Goal: Task Accomplishment & Management: Manage account settings

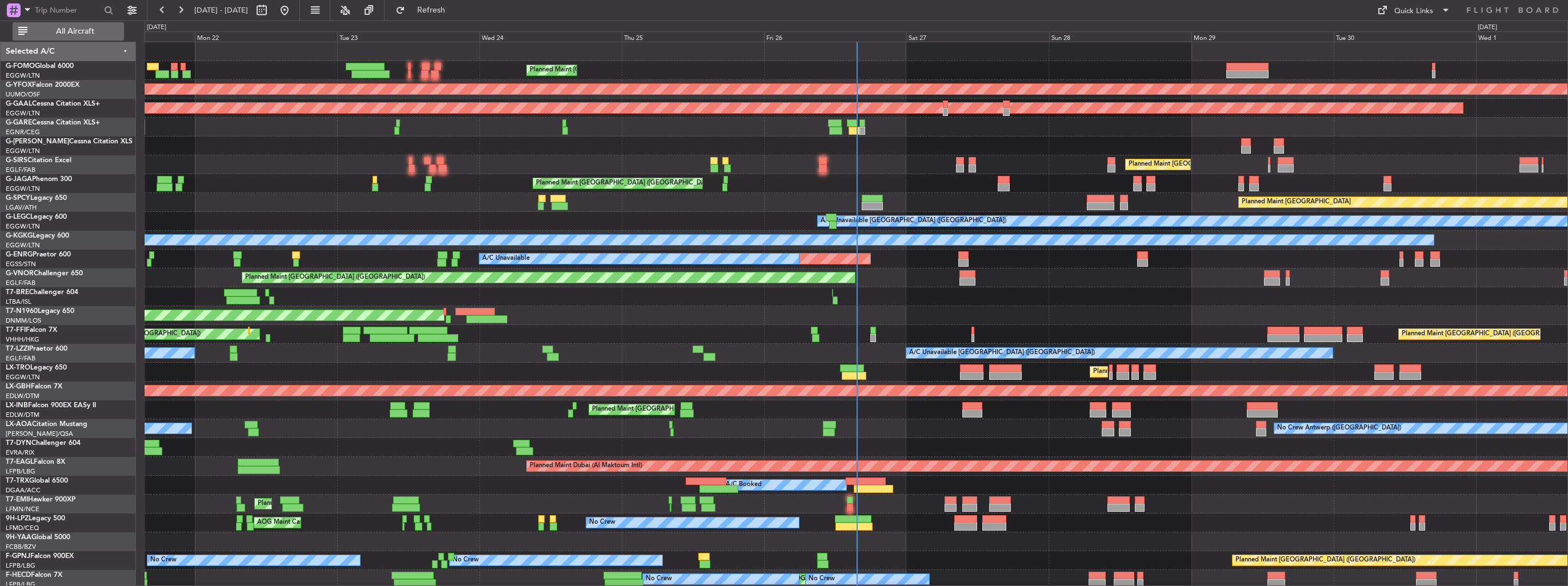
click at [86, 37] on button "All Aircraft" at bounding box center [68, 31] width 111 height 18
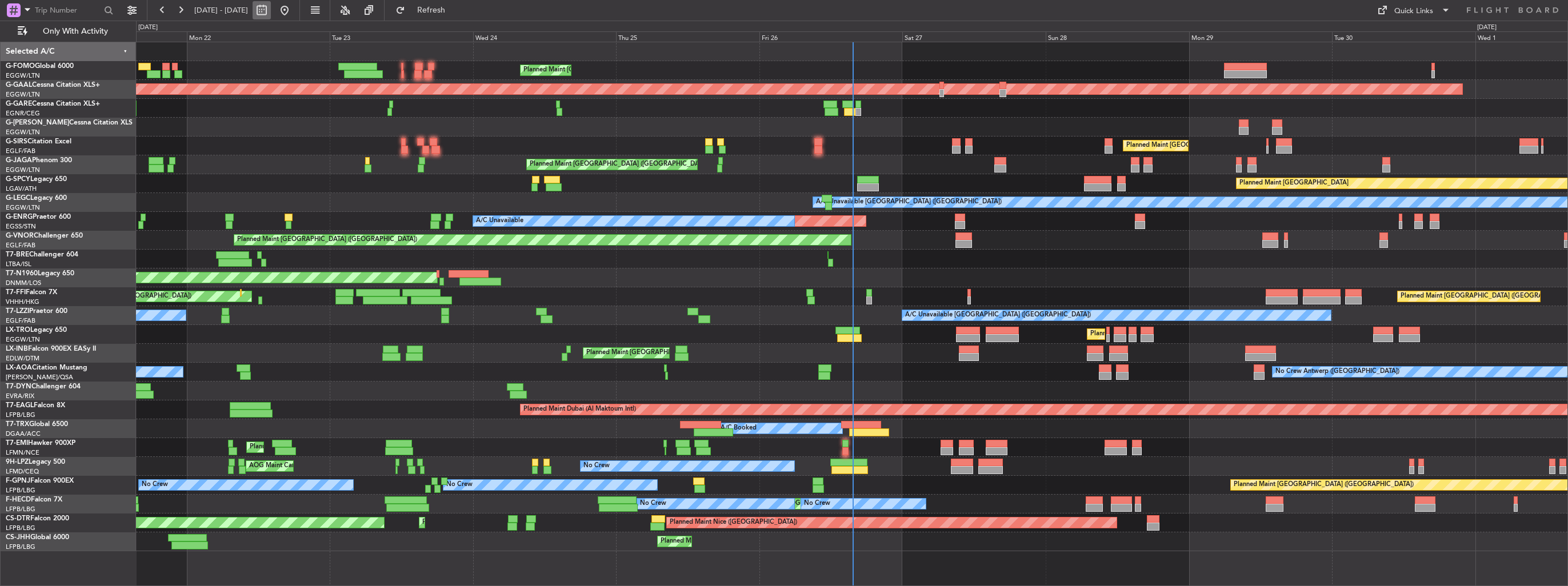
click at [271, 6] on button at bounding box center [261, 9] width 18 height 18
select select "9"
select select "2025"
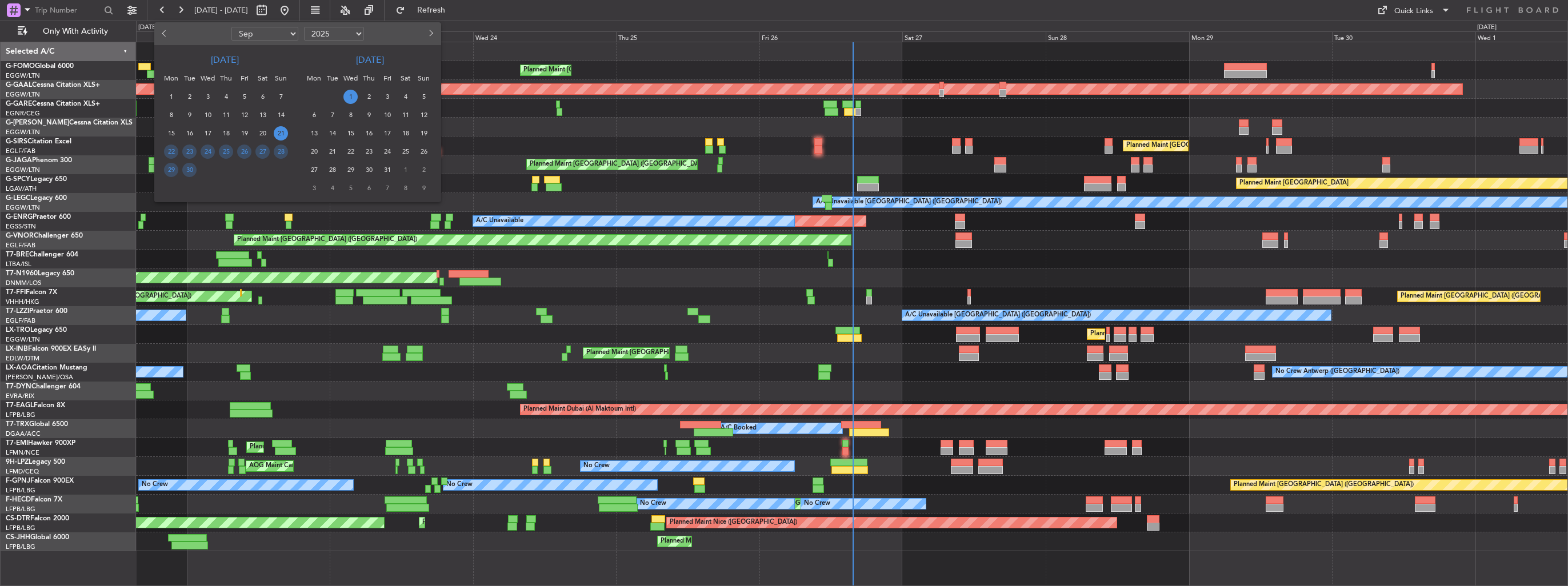
click at [431, 35] on button "Next month" at bounding box center [430, 33] width 13 height 18
click at [428, 36] on button "Next month" at bounding box center [430, 33] width 13 height 18
click at [328, 113] on span "9" at bounding box center [332, 115] width 14 height 14
click at [330, 153] on span "23" at bounding box center [332, 152] width 14 height 14
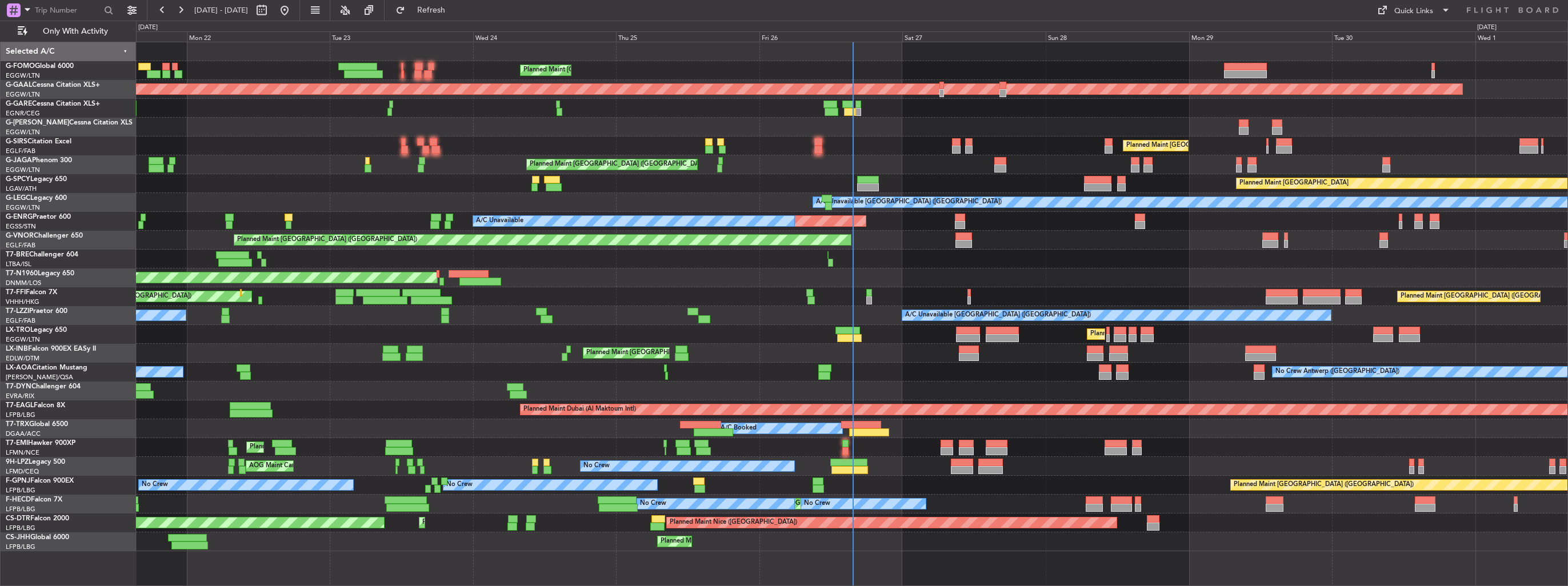
select select "12"
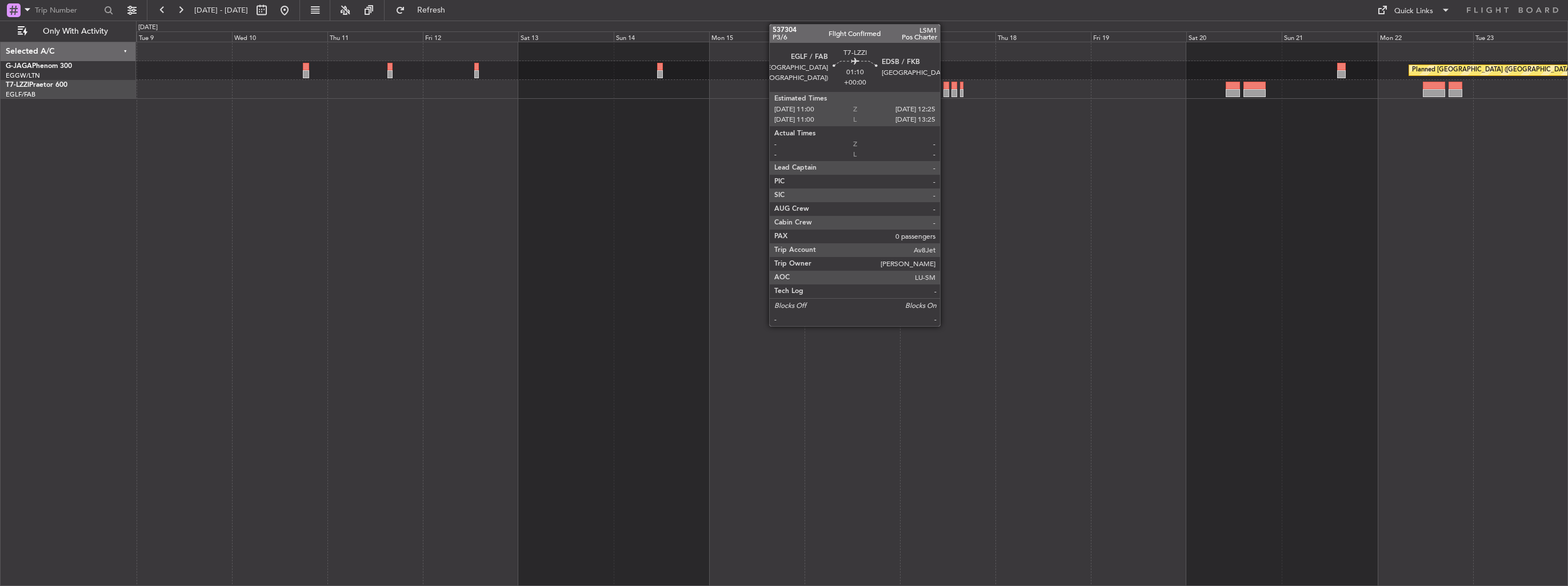
click at [945, 88] on div at bounding box center [946, 85] width 5 height 8
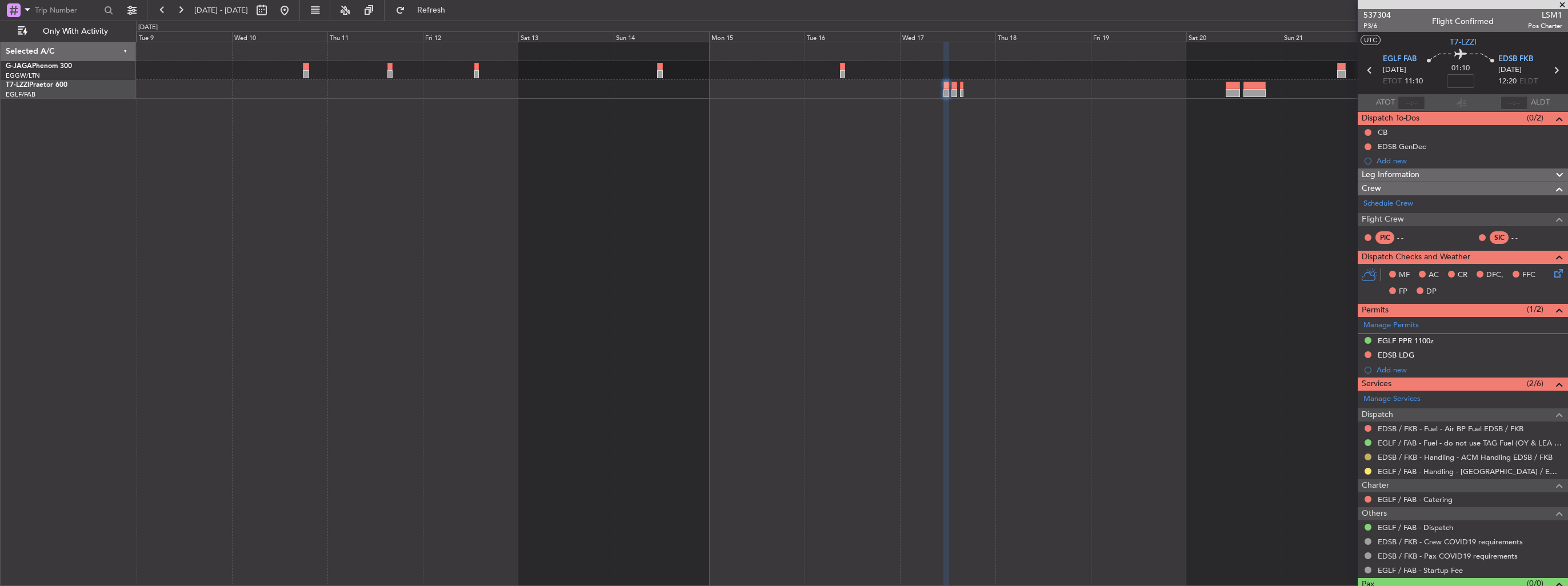
click at [1367, 454] on button at bounding box center [1368, 457] width 7 height 7
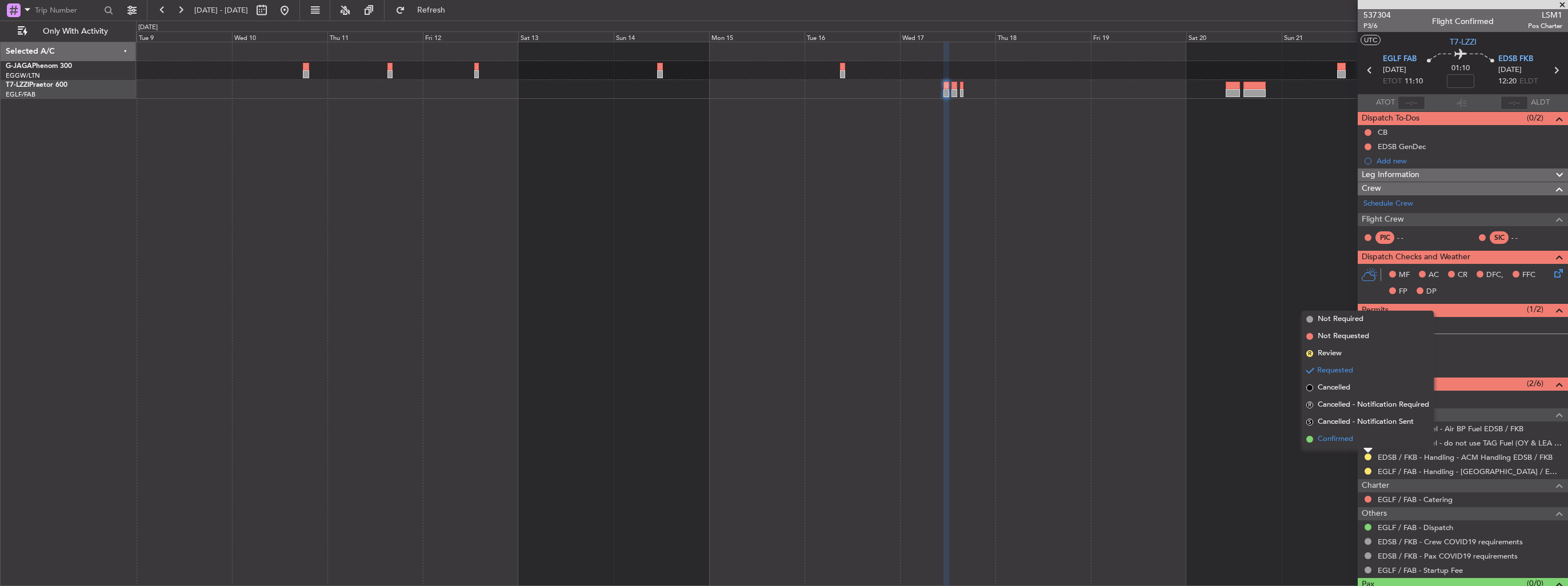
click at [1350, 440] on span "Confirmed" at bounding box center [1335, 440] width 35 height 12
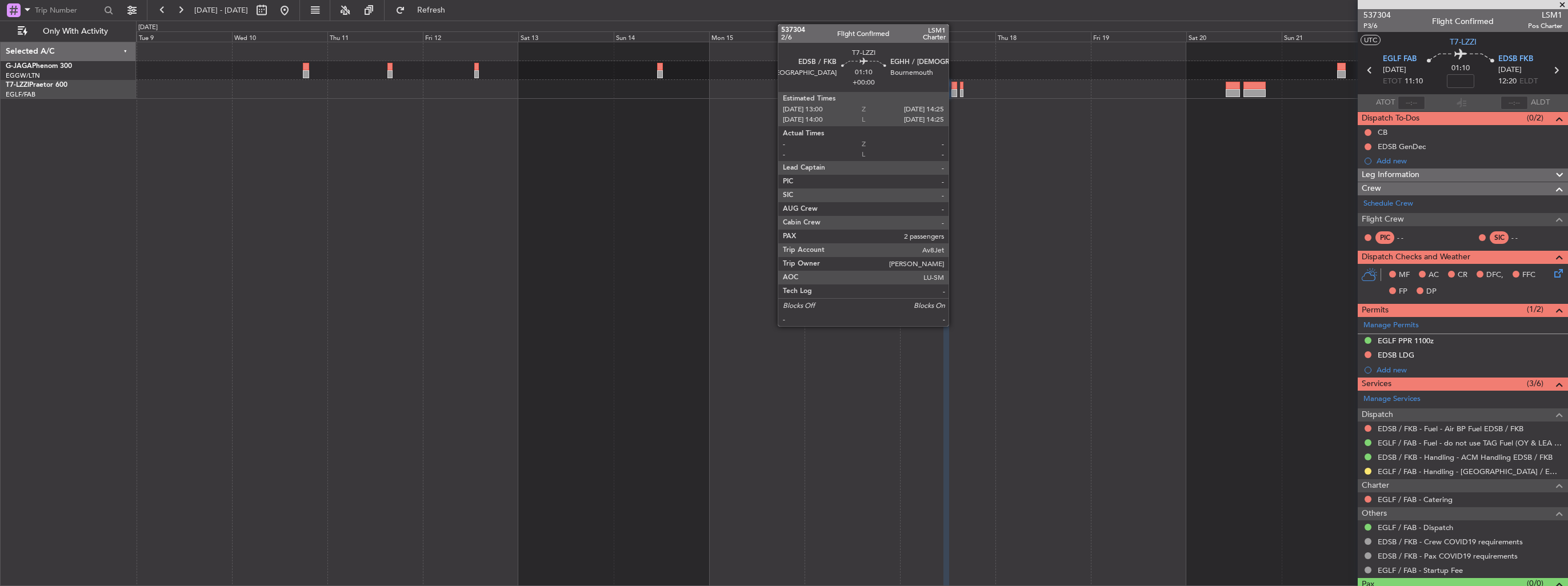
click at [954, 86] on div at bounding box center [954, 85] width 5 height 8
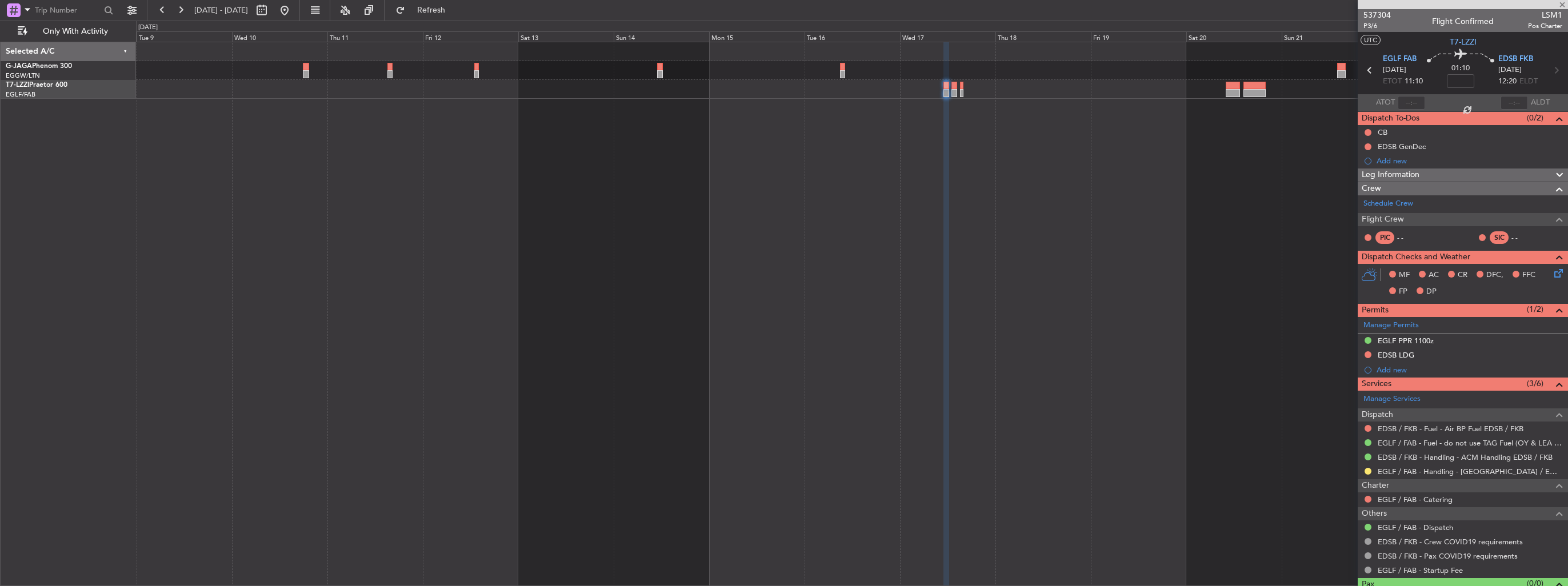
type input "2"
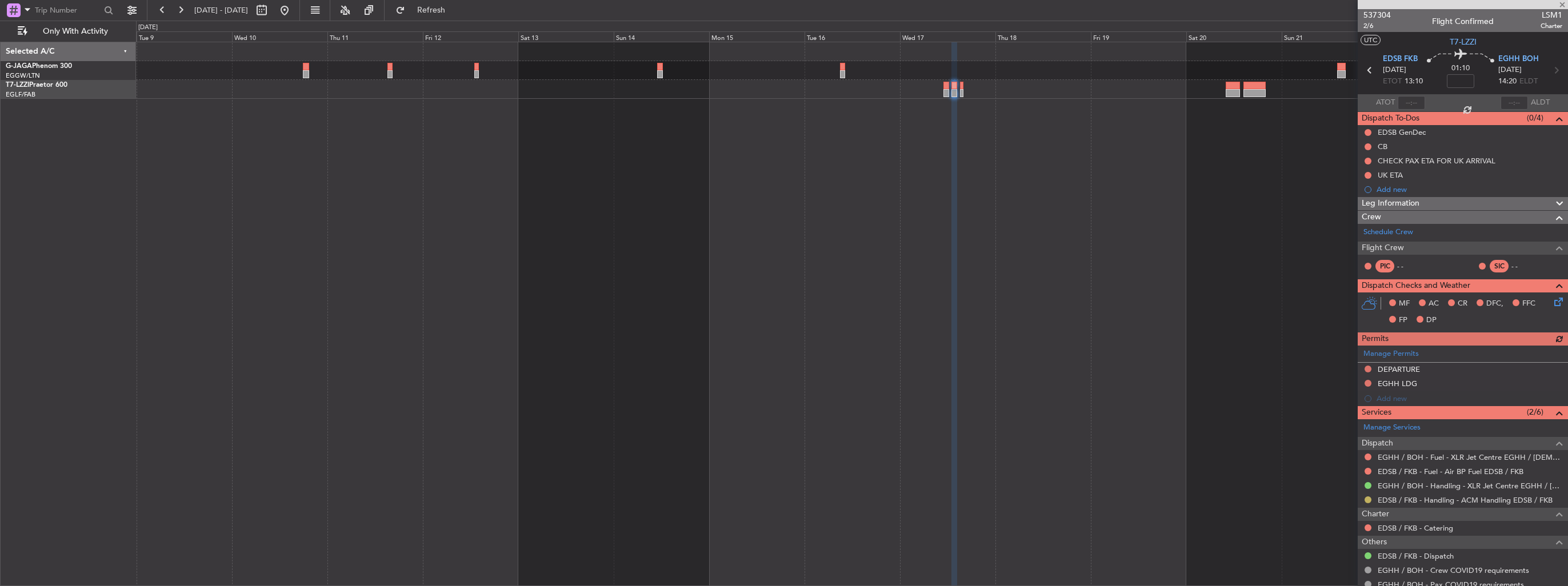
click at [1368, 497] on button at bounding box center [1368, 500] width 7 height 7
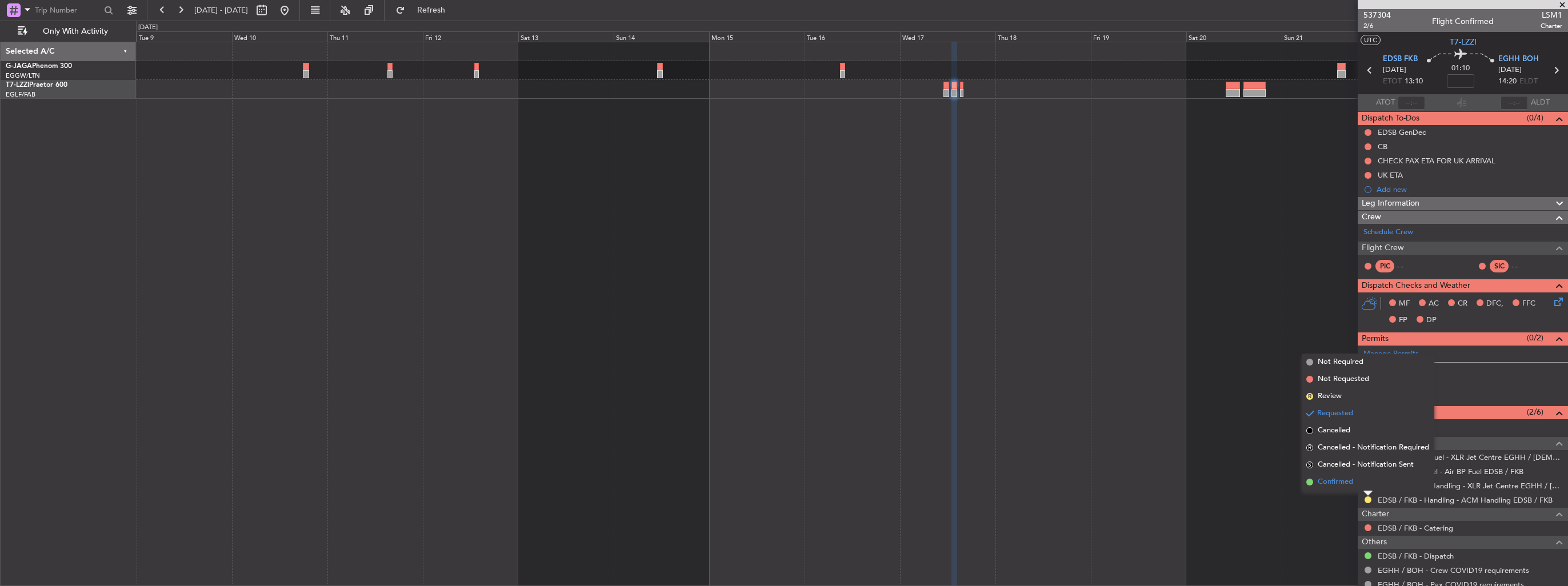
click at [1351, 481] on span "Confirmed" at bounding box center [1335, 482] width 35 height 12
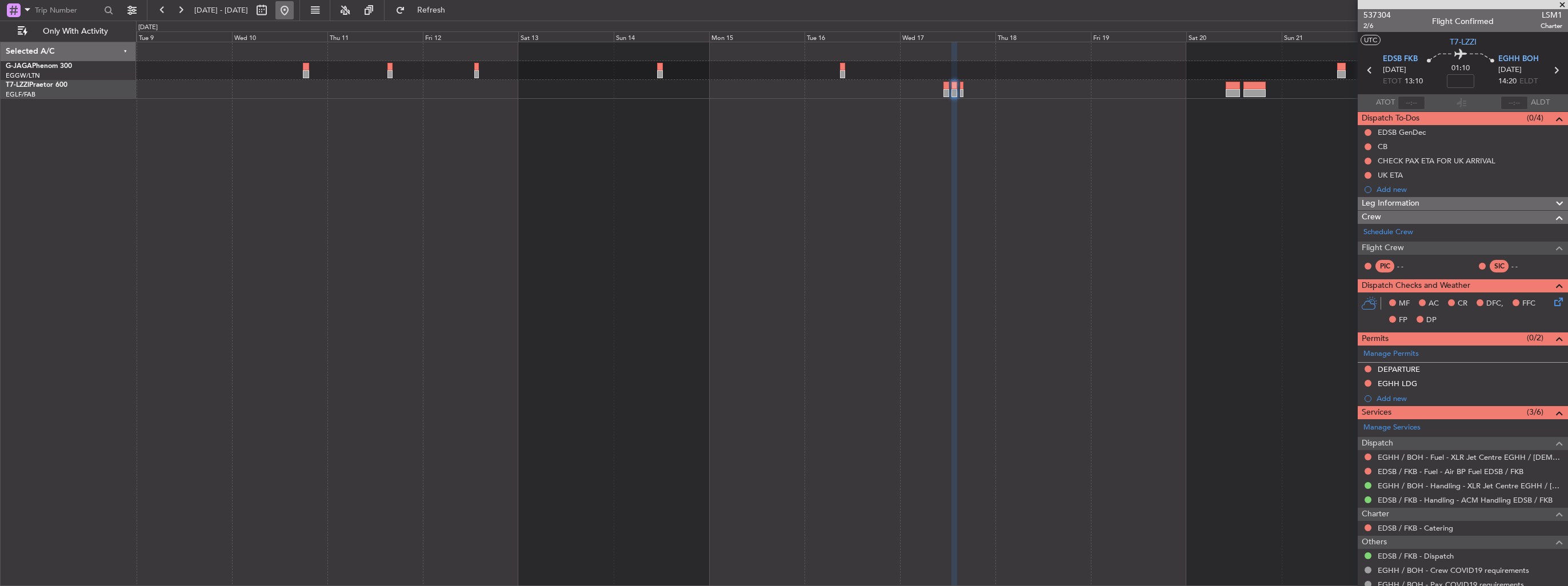
click at [294, 5] on button at bounding box center [284, 9] width 18 height 18
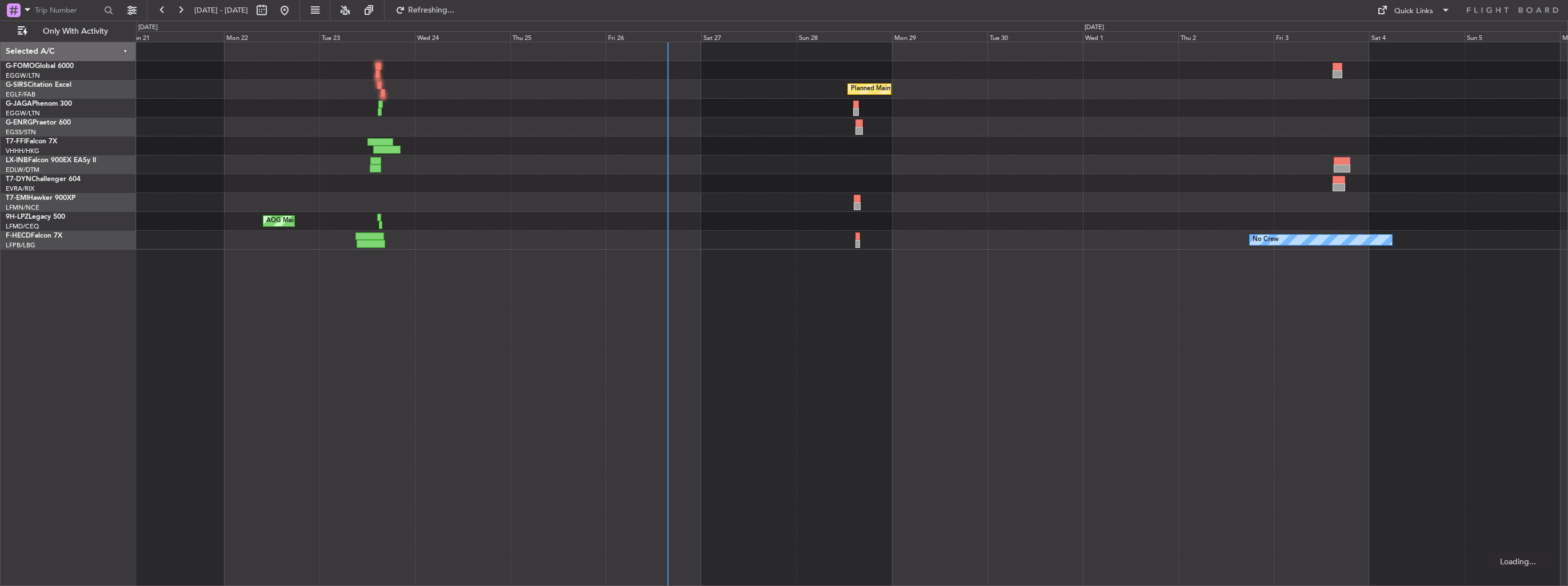
click at [559, 174] on div "Planned Maint [GEOGRAPHIC_DATA] ([GEOGRAPHIC_DATA]) AOG Maint Cannes ([GEOGRAPH…" at bounding box center [852, 146] width 1432 height 208
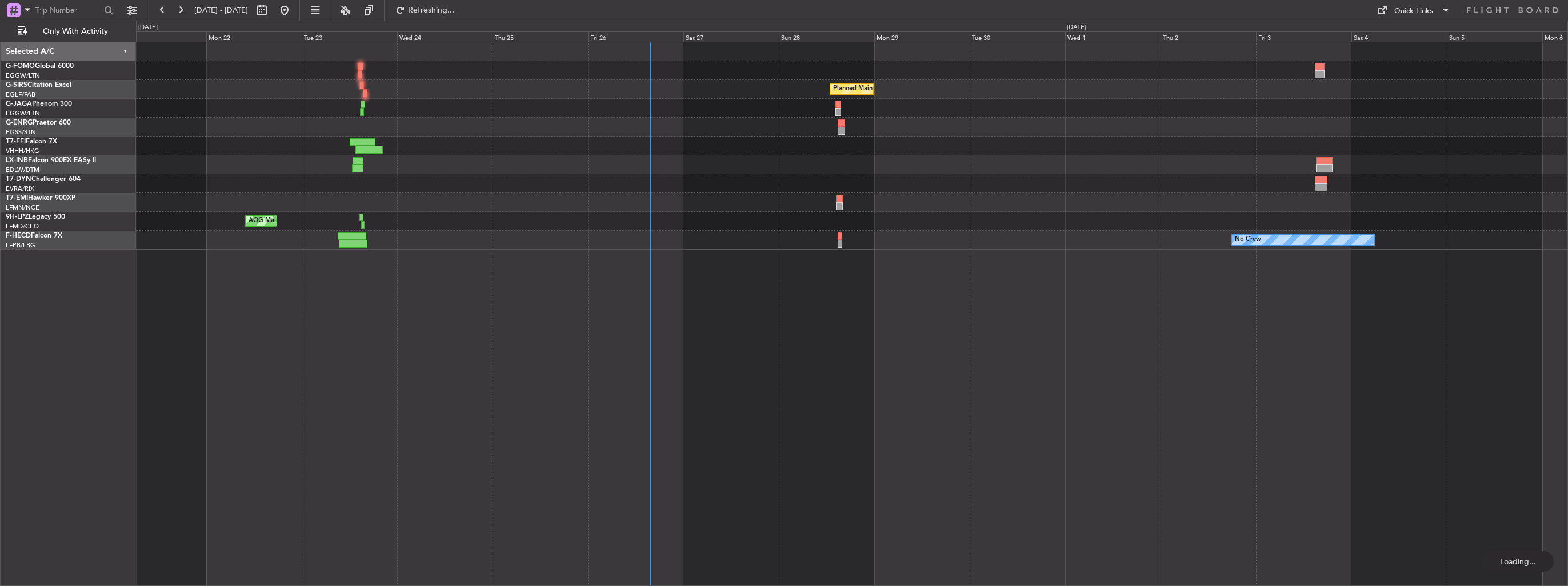
click at [487, 172] on div at bounding box center [852, 165] width 1432 height 19
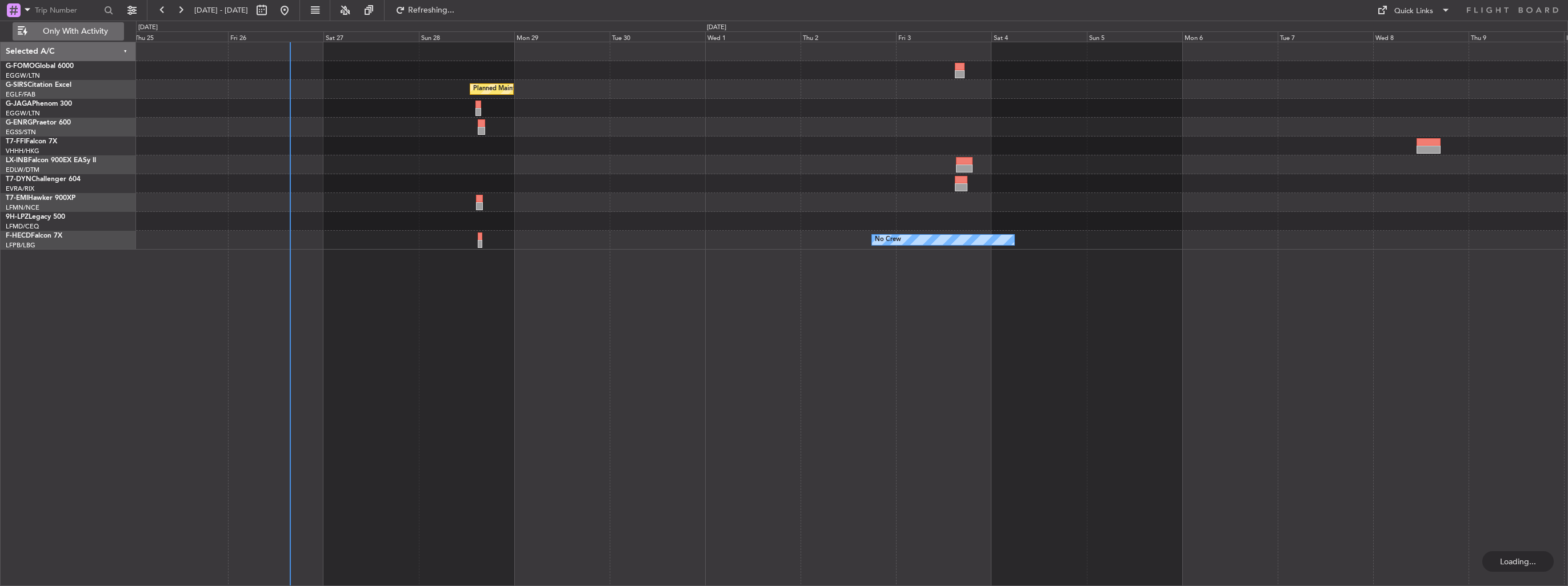
click at [92, 34] on span "Only With Activity" at bounding box center [75, 31] width 91 height 8
click at [81, 33] on span "Only With Activity" at bounding box center [75, 31] width 91 height 8
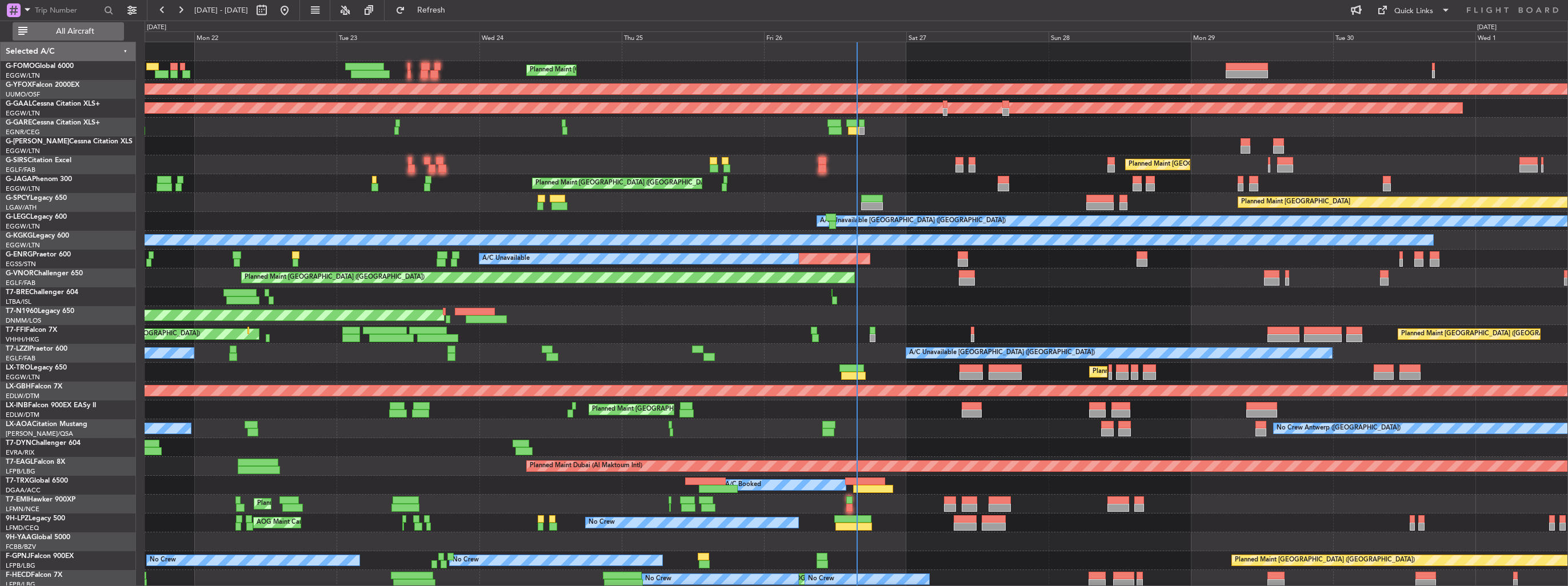
click at [82, 30] on span "All Aircraft" at bounding box center [75, 31] width 91 height 8
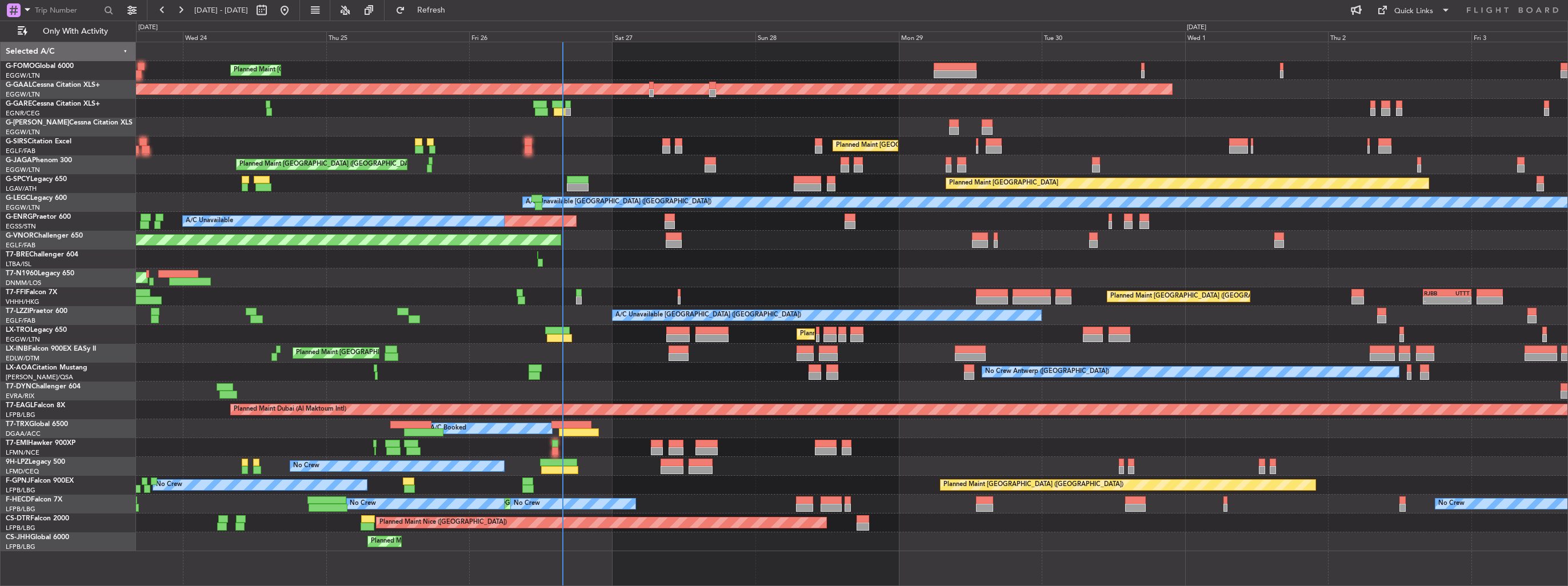
click at [762, 271] on div "Planned Maint [GEOGRAPHIC_DATA] ([GEOGRAPHIC_DATA]) Planned [GEOGRAPHIC_DATA] O…" at bounding box center [852, 297] width 1432 height 509
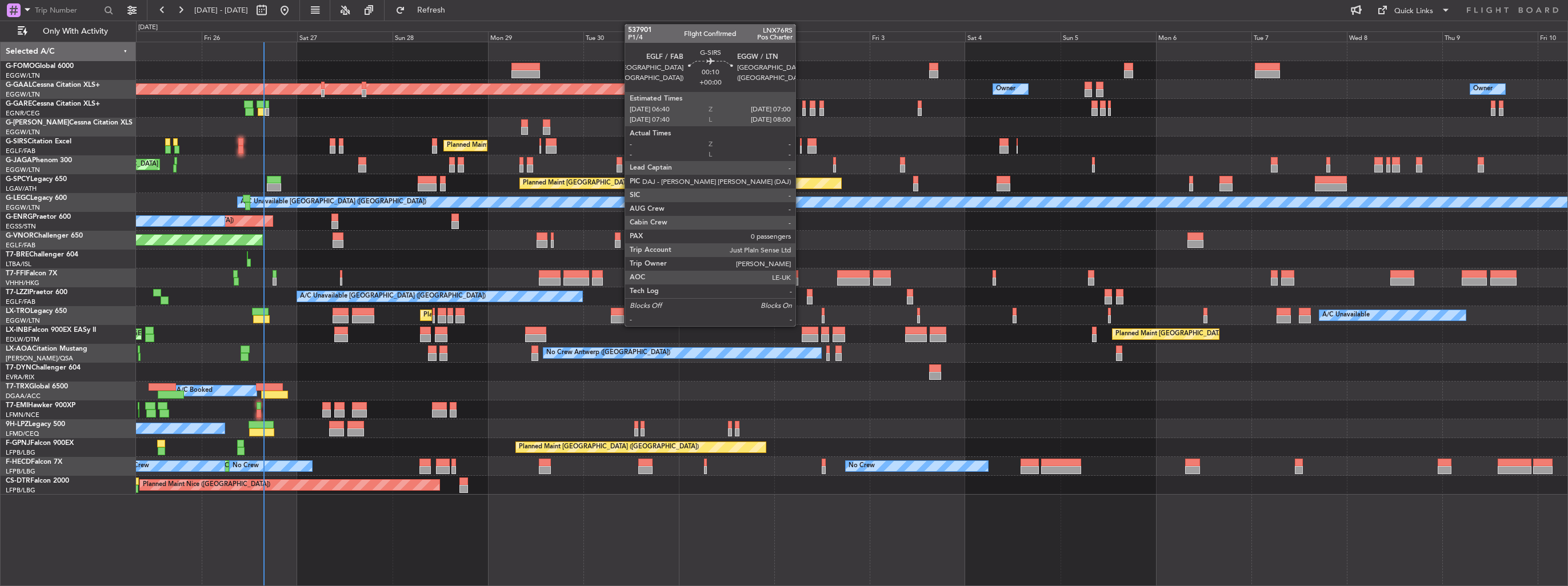
click at [801, 146] on div at bounding box center [801, 150] width 2 height 8
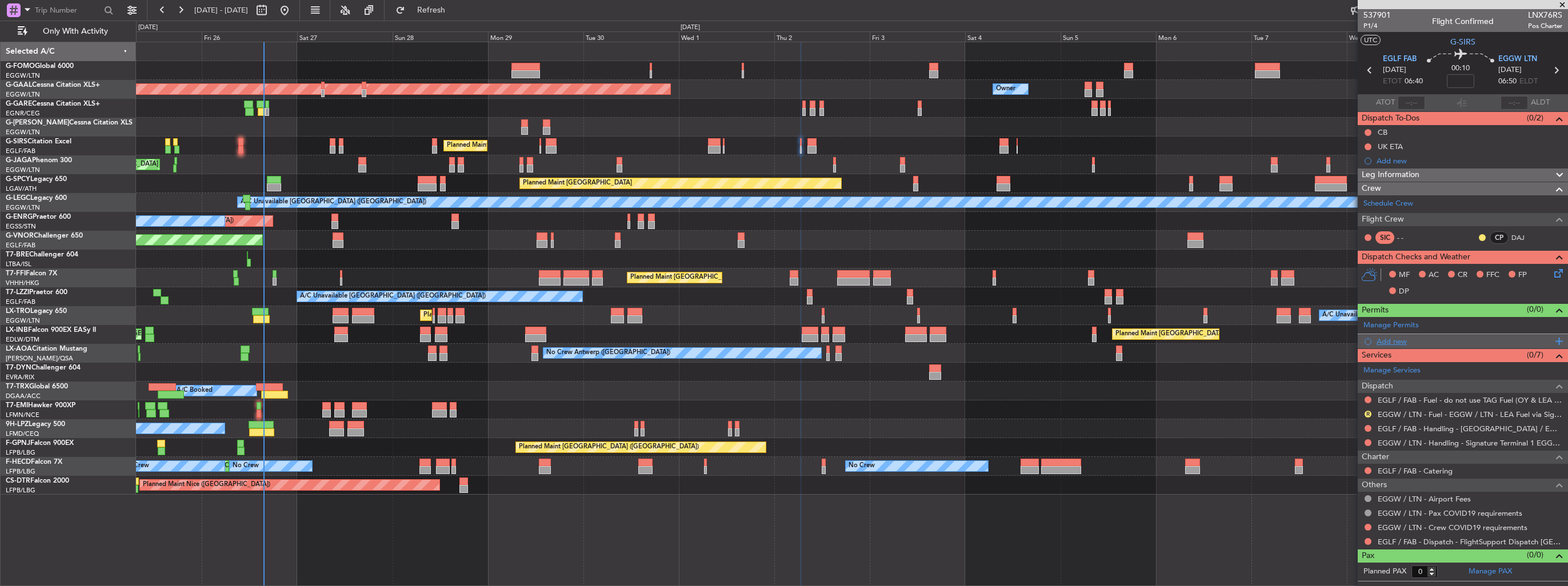
click at [1380, 341] on div "Add new" at bounding box center [1465, 342] width 176 height 9
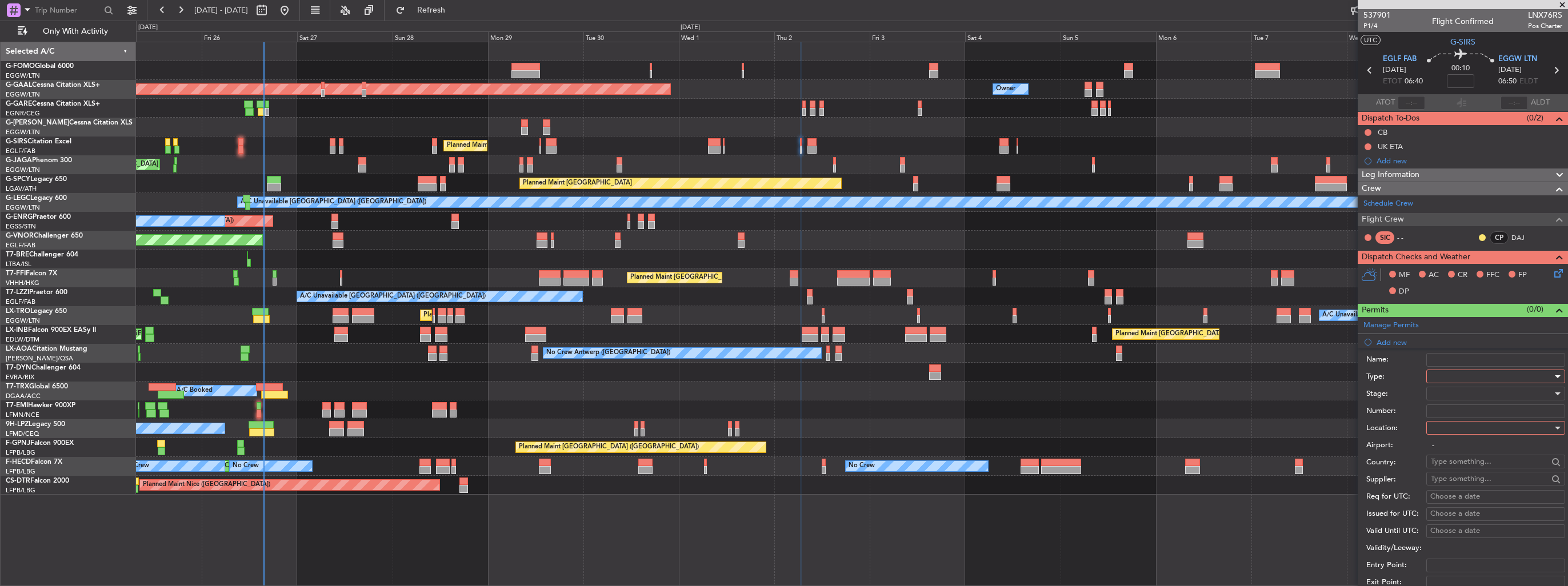
click at [1448, 374] on div at bounding box center [1491, 377] width 121 height 17
click at [1464, 429] on span "PPR" at bounding box center [1491, 432] width 120 height 17
click at [1463, 425] on div at bounding box center [1491, 428] width 121 height 17
click at [1468, 448] on span "Departure" at bounding box center [1491, 450] width 120 height 17
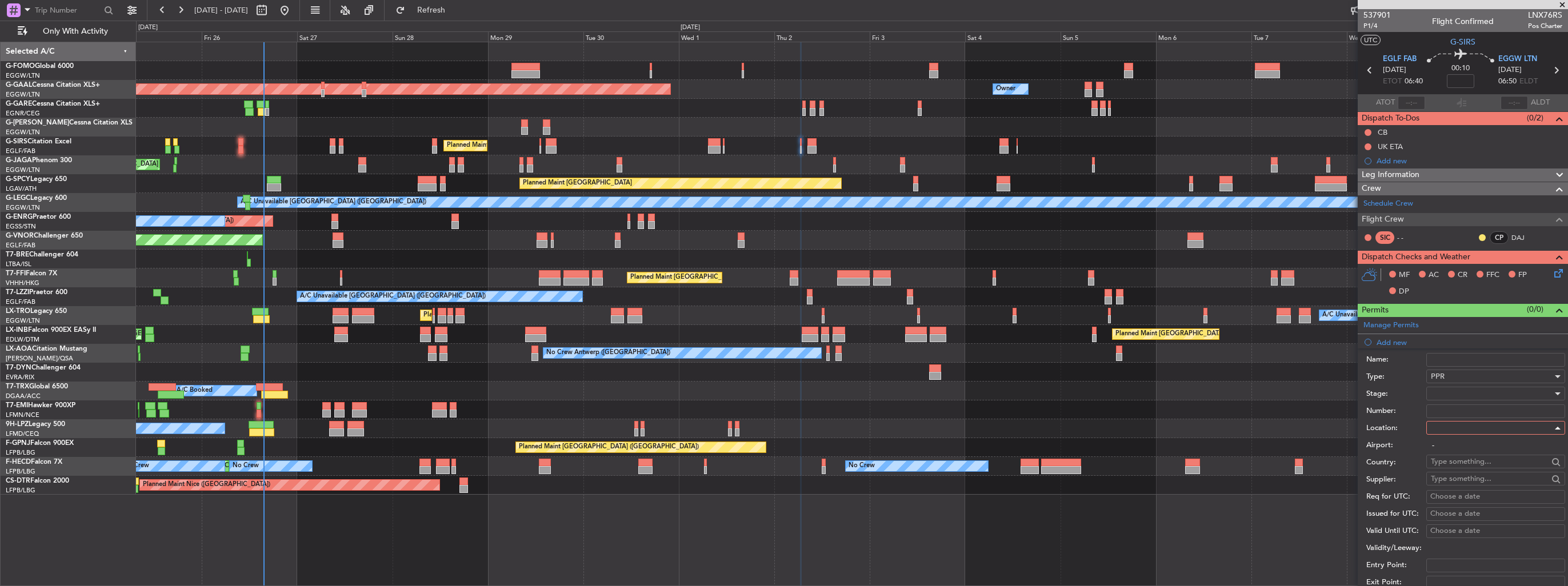
type input "EGLF / FAB"
click at [1471, 392] on div at bounding box center [1491, 394] width 121 height 17
click at [1482, 468] on span "Requested" at bounding box center [1491, 468] width 120 height 17
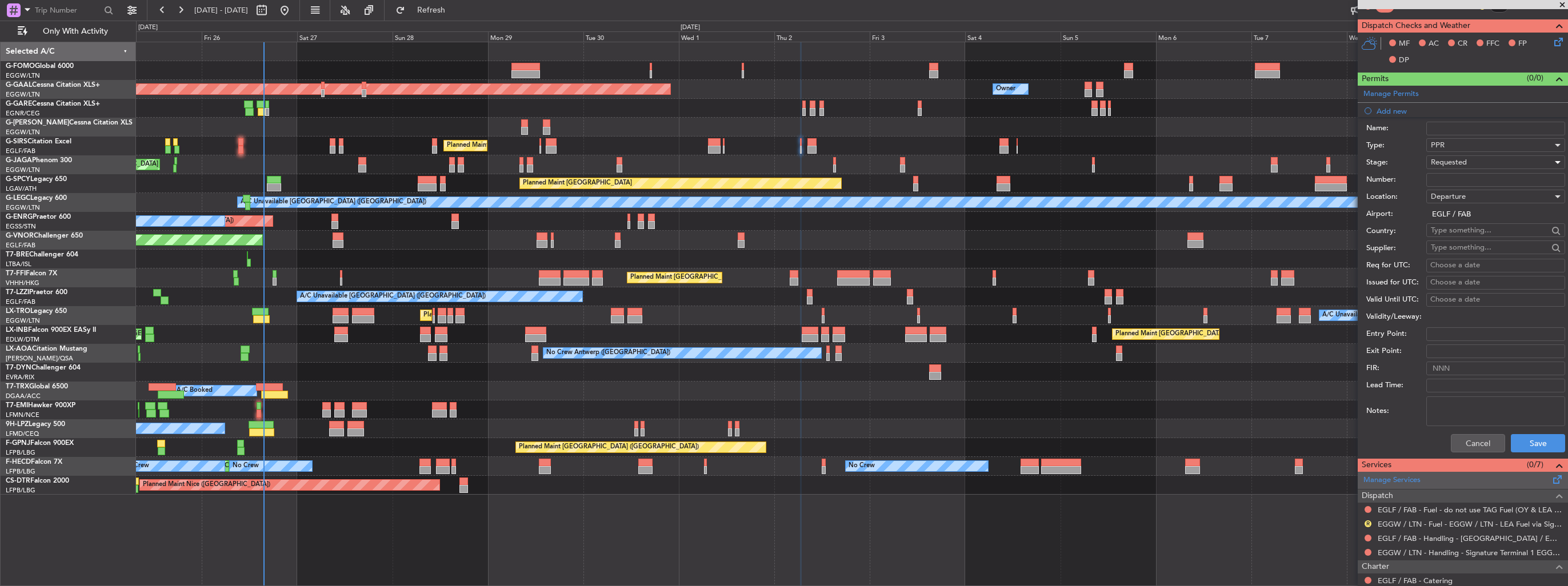
scroll to position [286, 0]
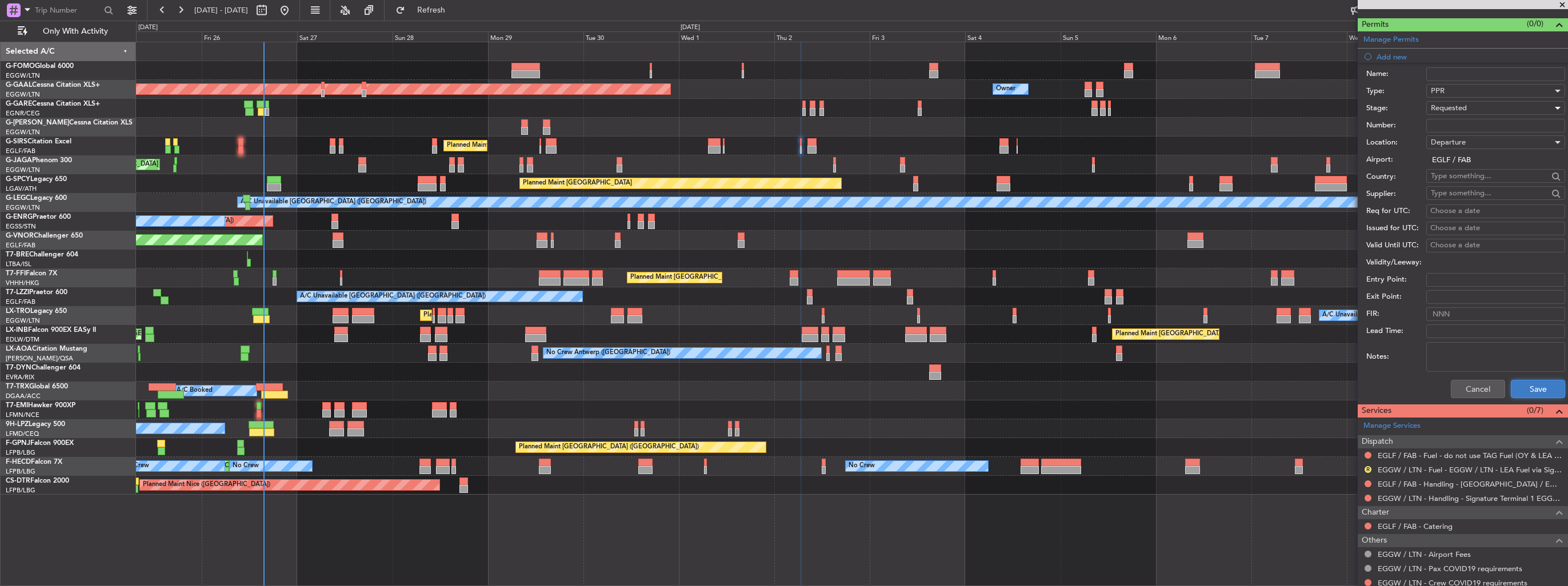
click at [1523, 392] on button "Save" at bounding box center [1537, 389] width 54 height 18
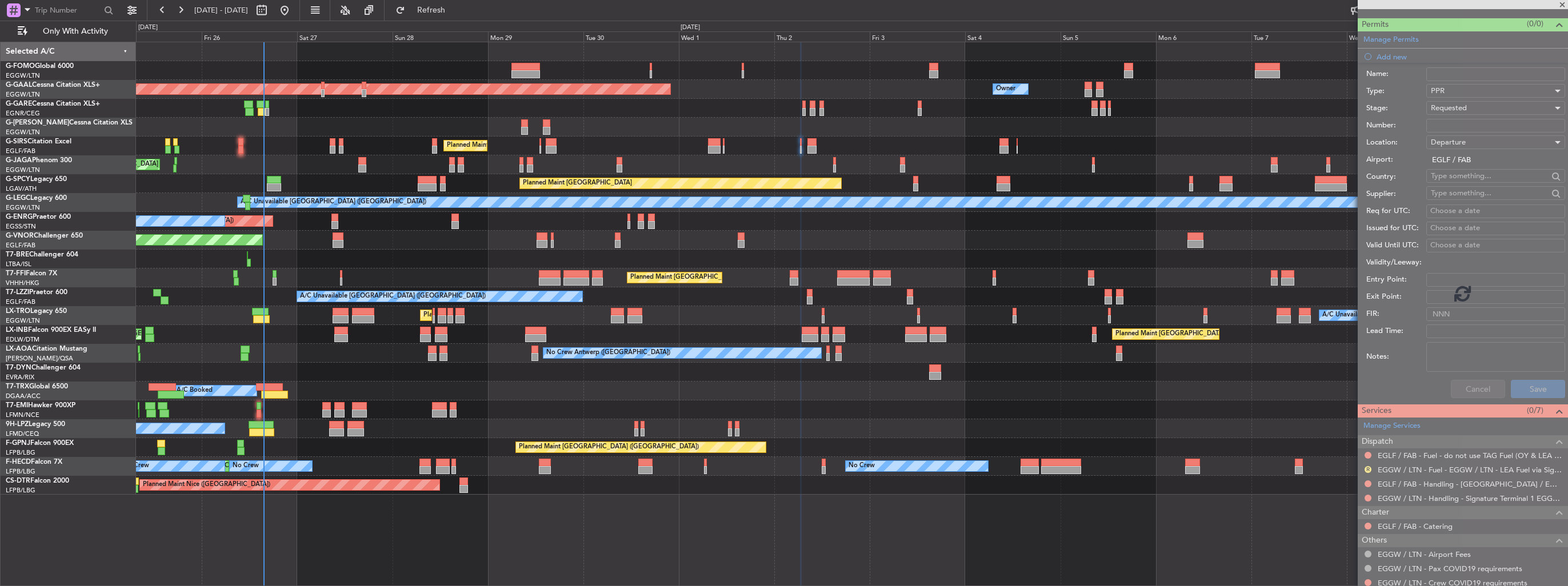
scroll to position [7, 0]
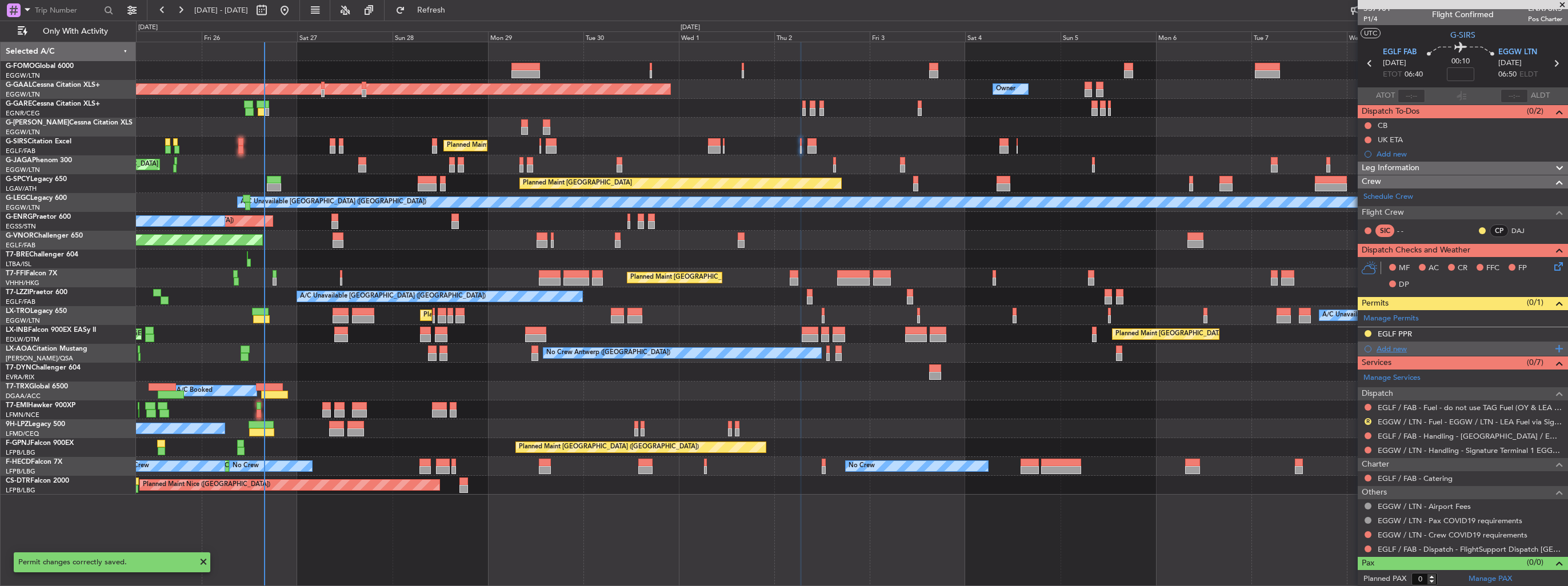
click at [1383, 346] on div "Add new" at bounding box center [1465, 349] width 176 height 9
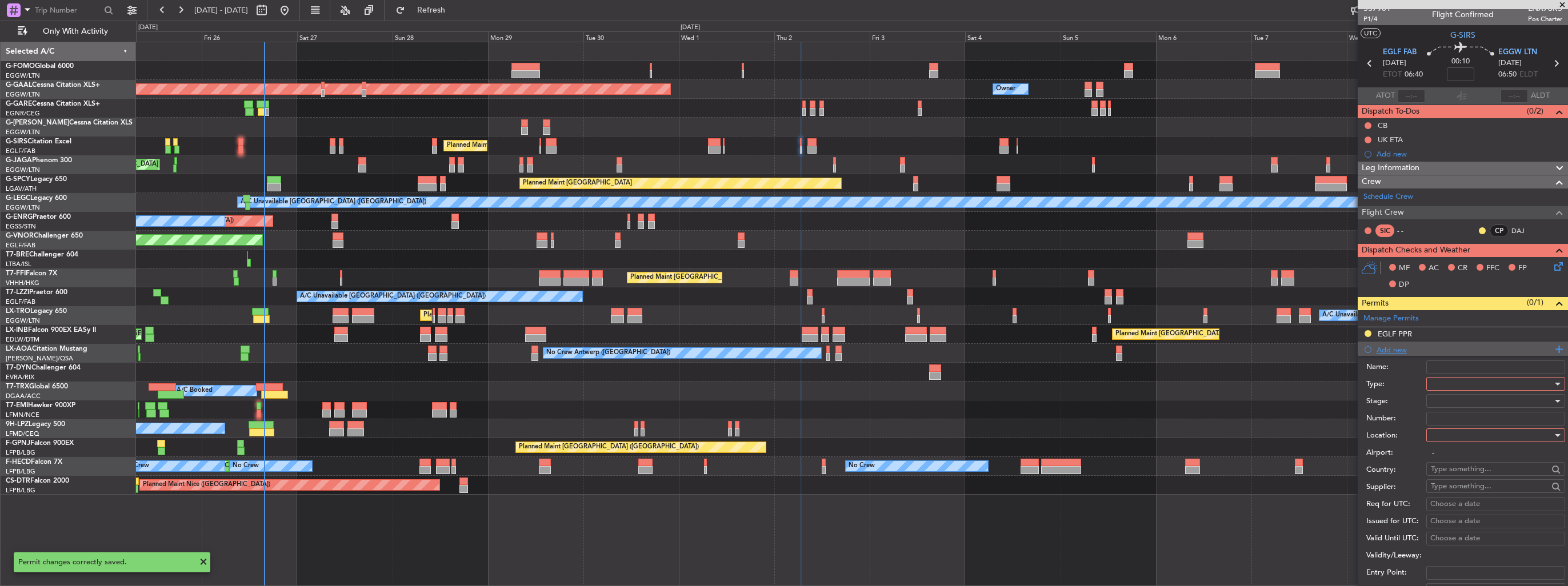
scroll to position [286, 0]
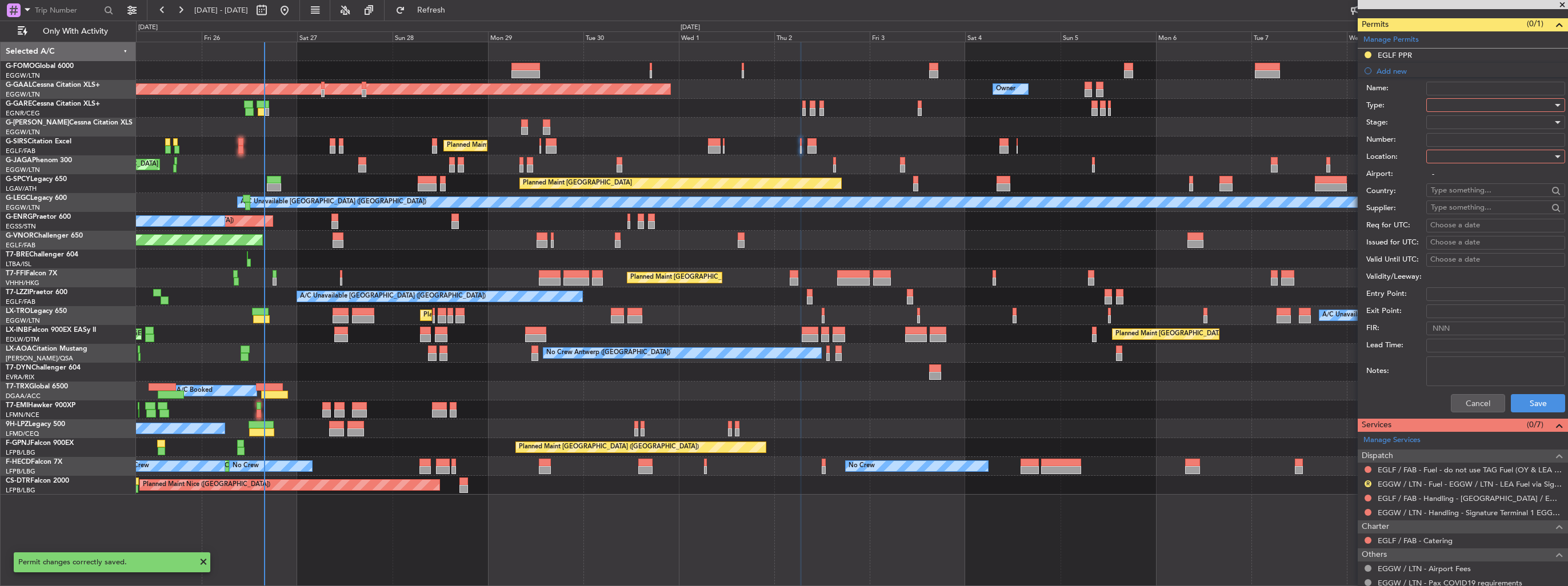
click at [1457, 103] on div at bounding box center [1491, 105] width 121 height 17
click at [1484, 204] on span "Slot" at bounding box center [1491, 212] width 120 height 17
click at [1479, 156] on div at bounding box center [1491, 157] width 121 height 17
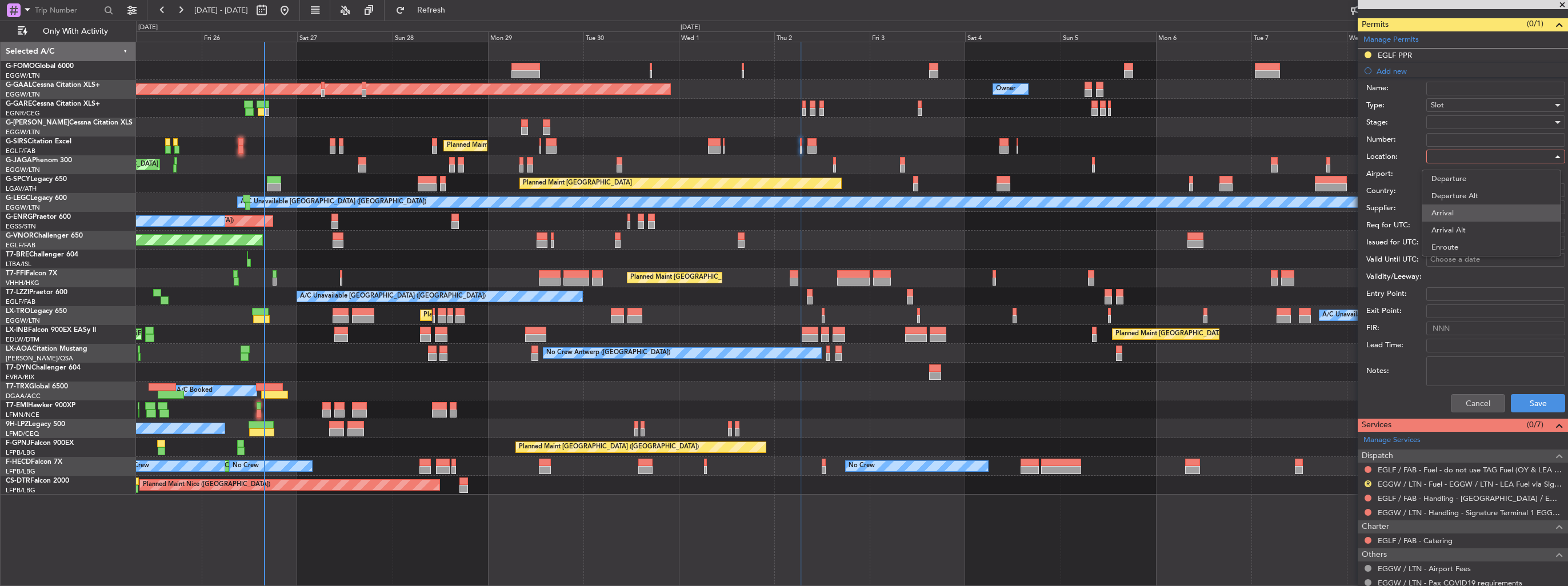
click at [1472, 213] on span "Arrival" at bounding box center [1491, 213] width 120 height 17
type input "EGGW / LTN"
click at [1465, 117] on div at bounding box center [1491, 122] width 121 height 17
click at [1468, 188] on span "Requested" at bounding box center [1491, 196] width 120 height 17
click at [1523, 394] on button "Save" at bounding box center [1537, 403] width 54 height 18
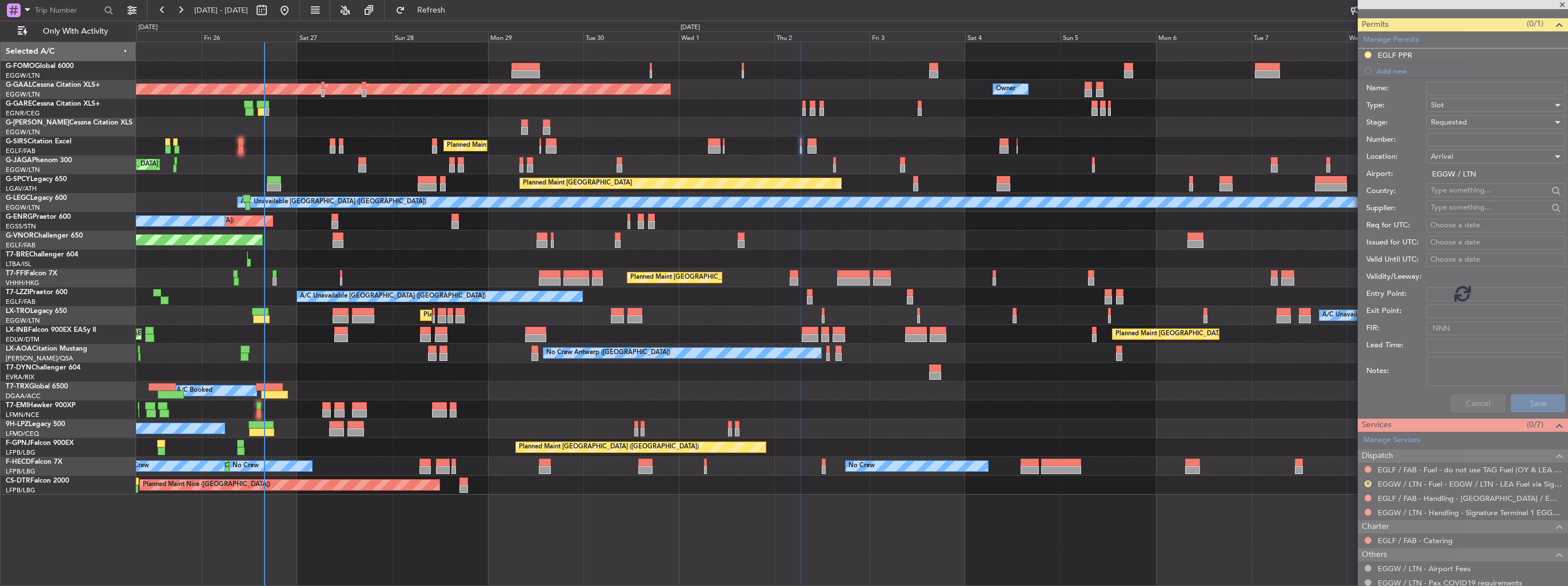
scroll to position [21, 0]
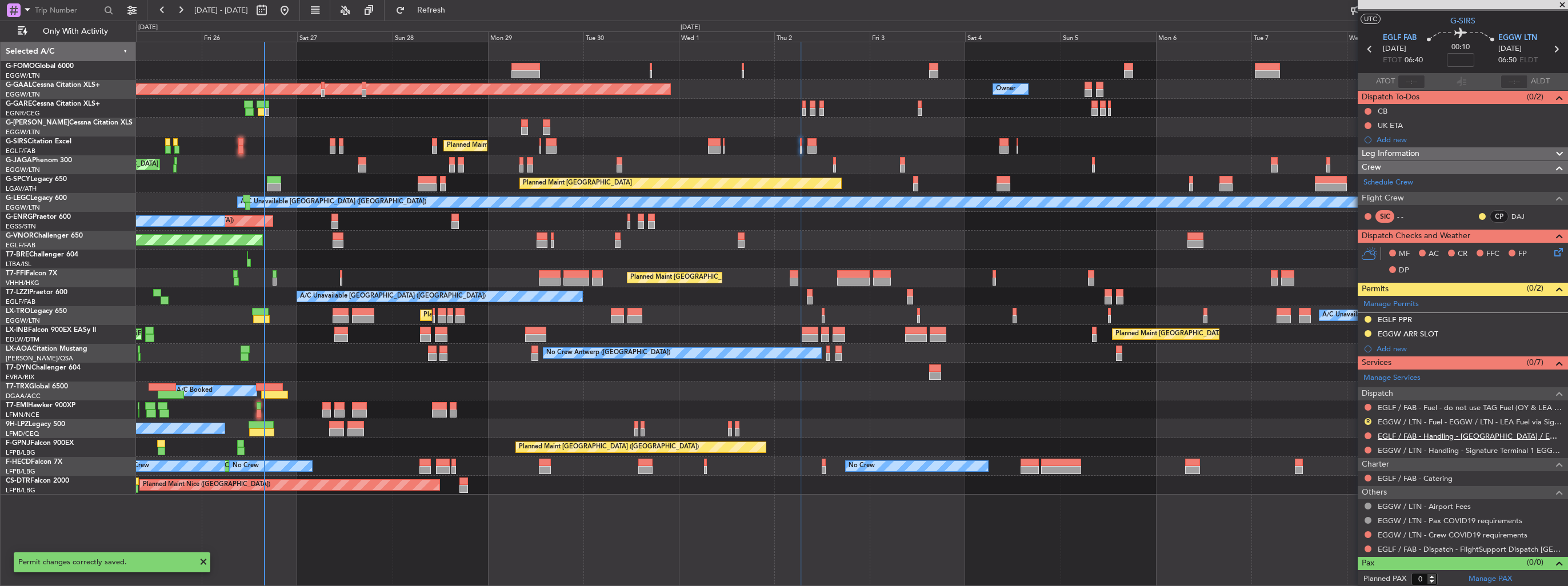
click at [1405, 432] on link "EGLF / FAB - Handling - [GEOGRAPHIC_DATA] / EGLF / FAB" at bounding box center [1471, 436] width 185 height 9
click at [1396, 450] on link "EGGW / LTN - Handling - Signature Terminal 1 EGGW / LTN" at bounding box center [1471, 450] width 185 height 9
click at [1554, 319] on img at bounding box center [1558, 320] width 9 height 10
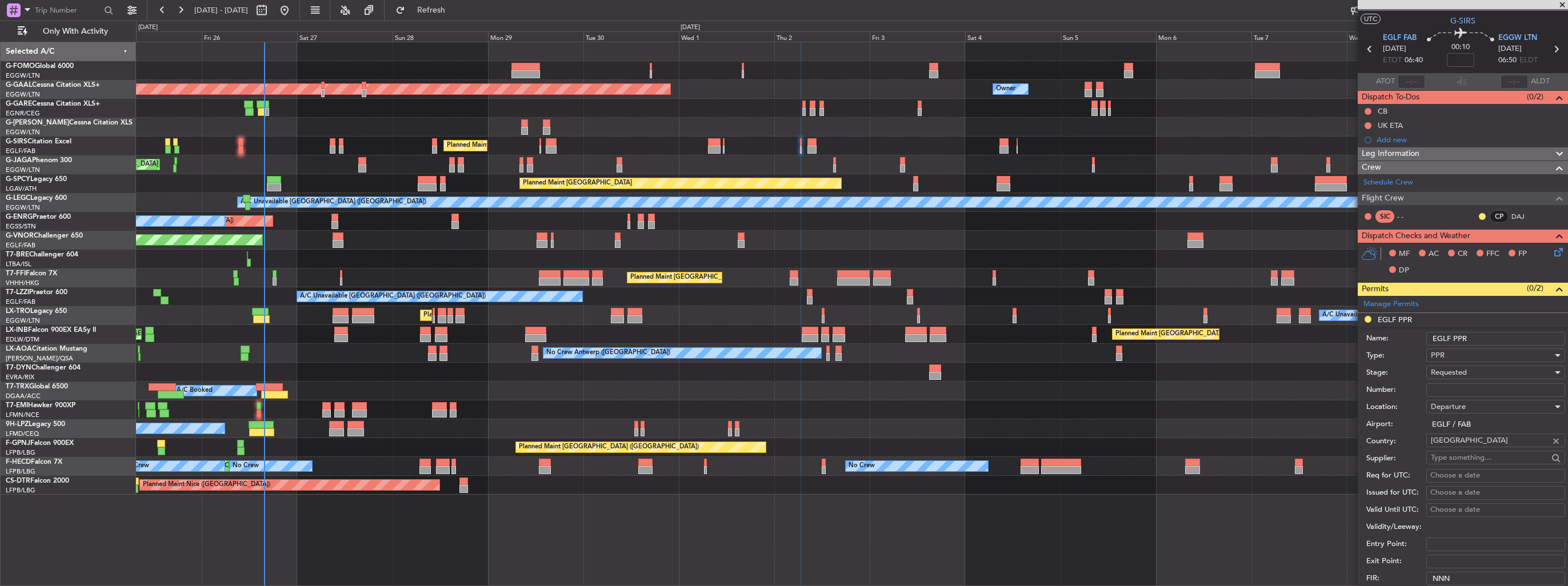
scroll to position [286, 0]
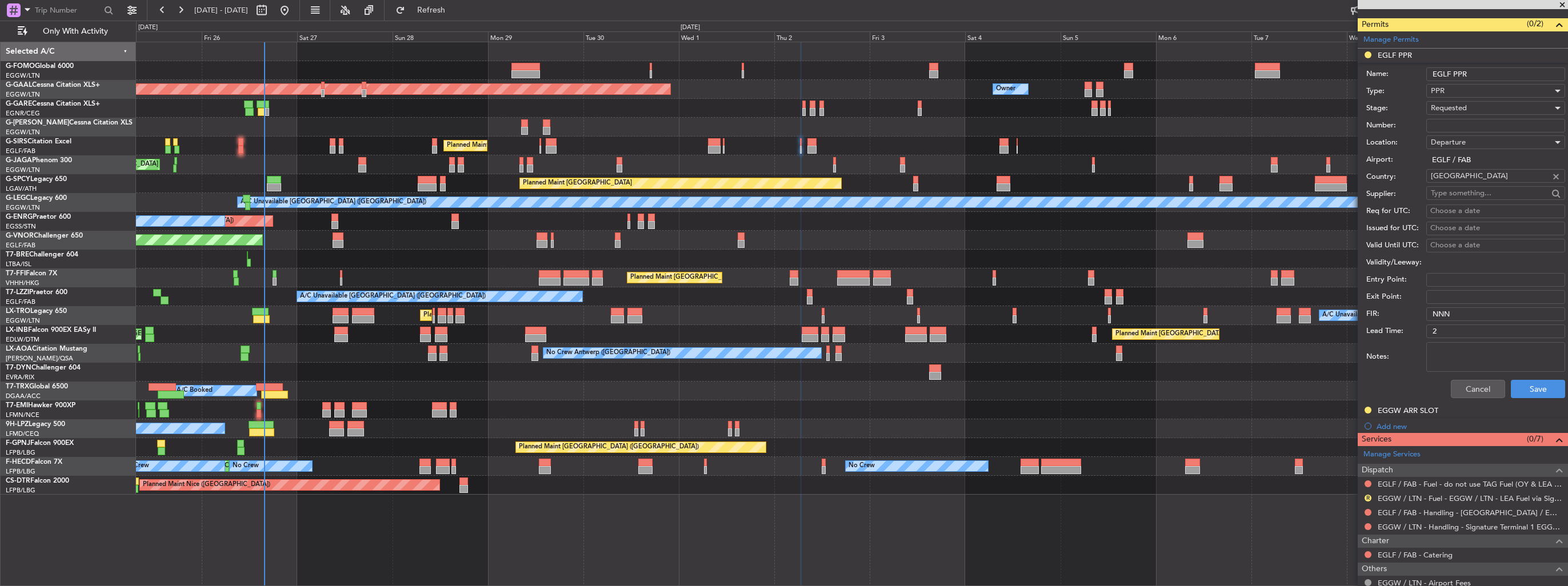
click at [1506, 77] on input "EGLF PPR" at bounding box center [1496, 74] width 139 height 14
type input "EGLF PPR 0640z"
click at [1518, 389] on button "Save" at bounding box center [1537, 389] width 54 height 18
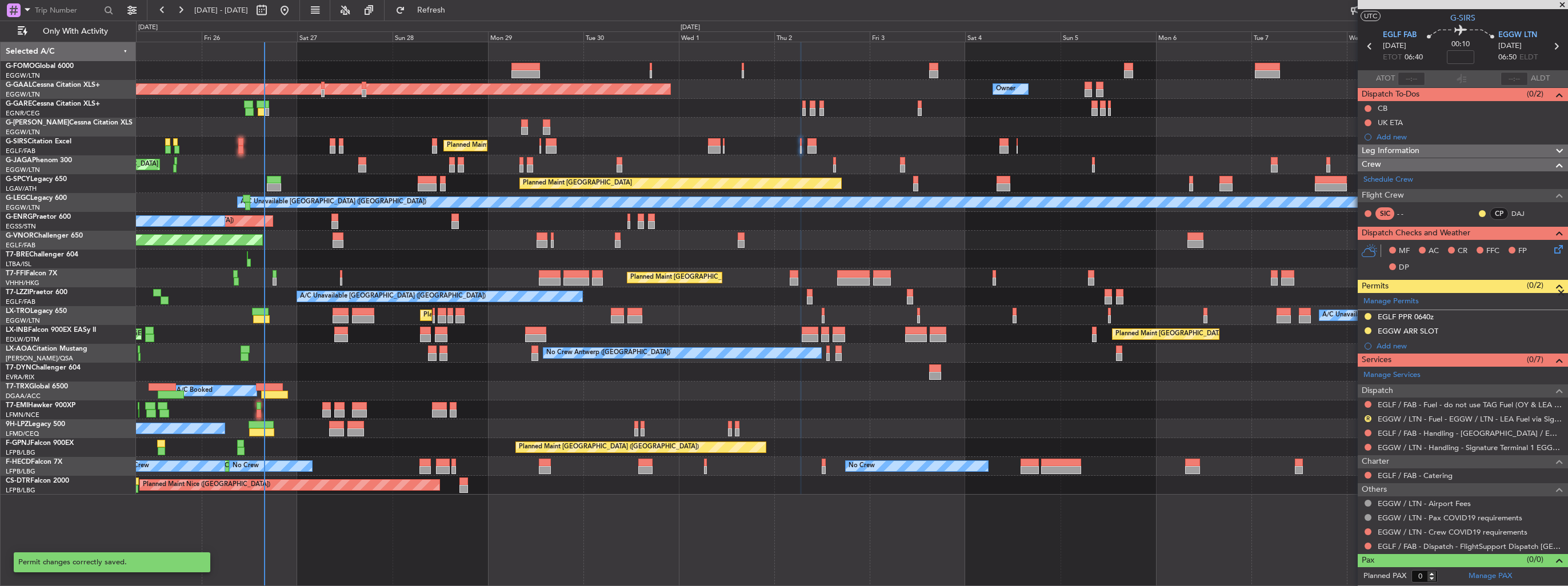
scroll to position [21, 0]
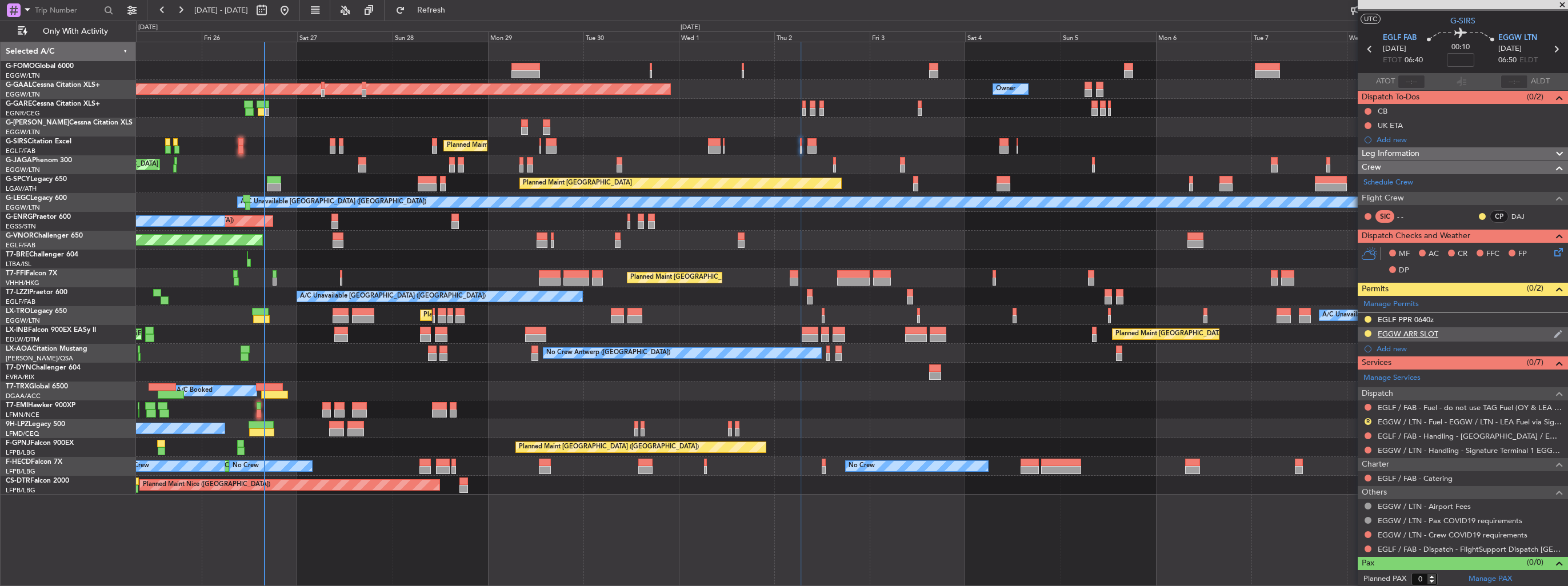
click at [1554, 335] on img at bounding box center [1558, 334] width 9 height 10
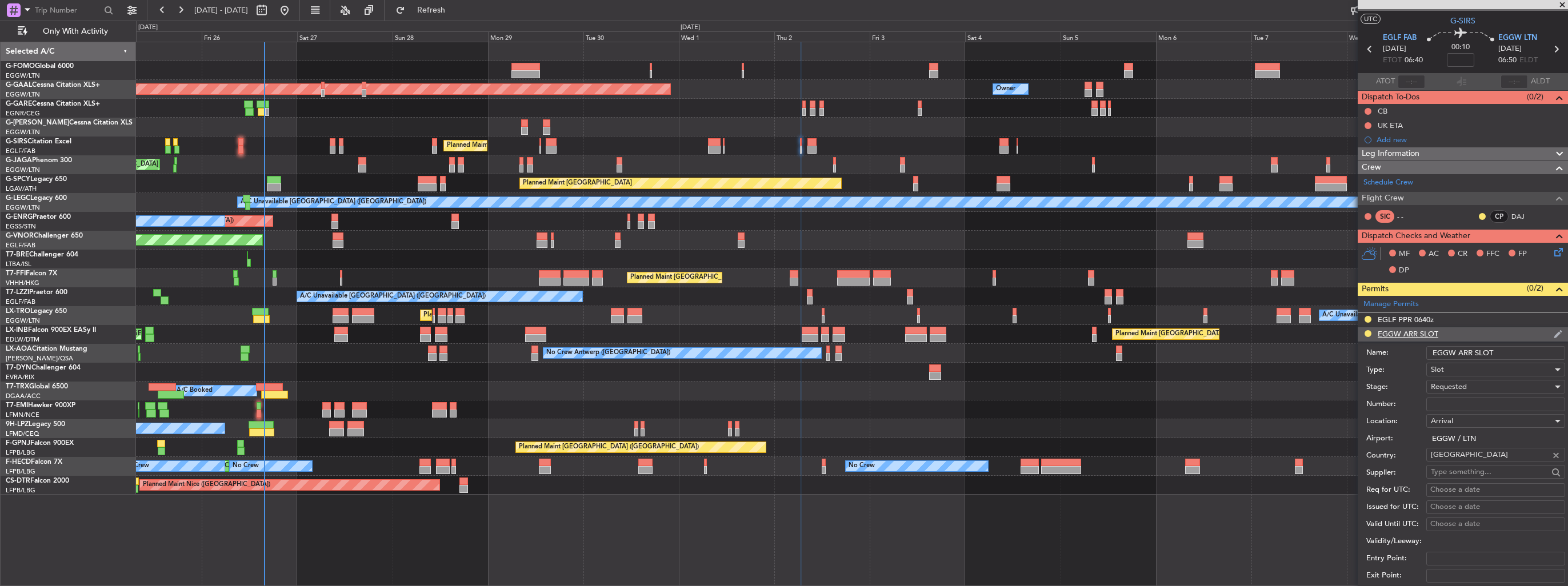
scroll to position [286, 0]
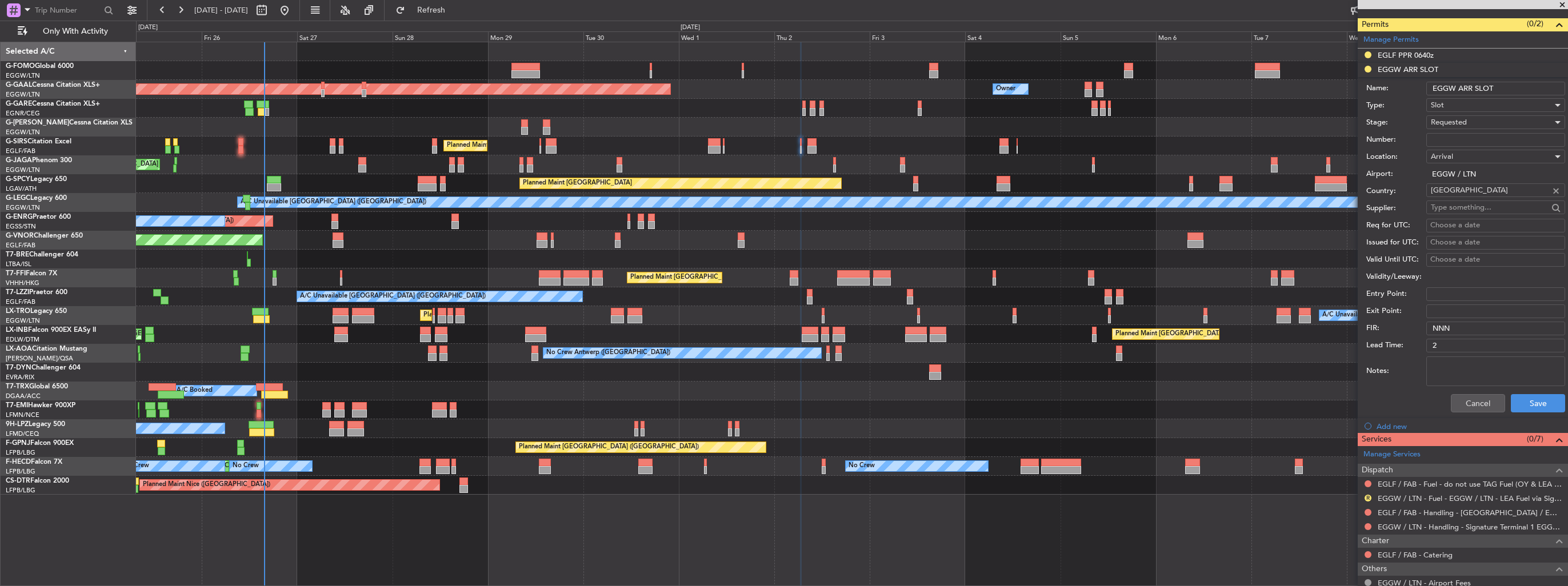
click at [1530, 87] on input "EGGW ARR SLOT" at bounding box center [1496, 89] width 139 height 14
type input "EGGW ARR SLOT 0700z"
click at [1533, 401] on button "Save" at bounding box center [1537, 403] width 54 height 18
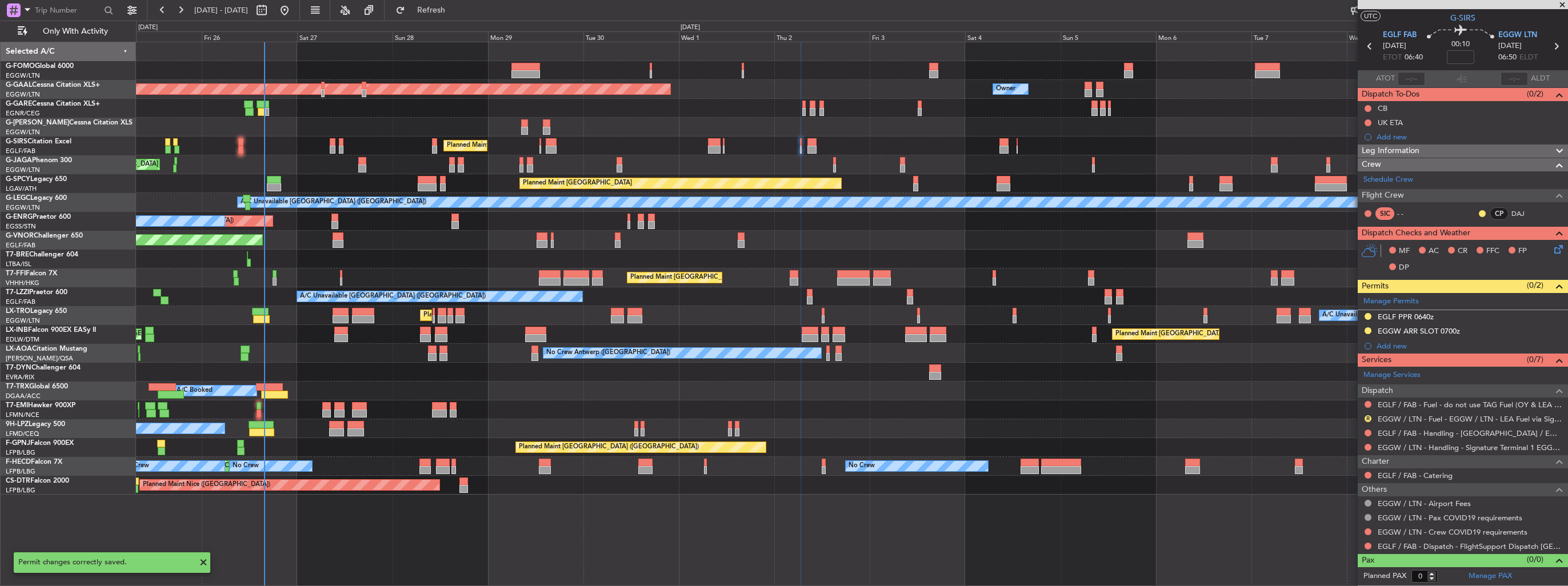
scroll to position [21, 0]
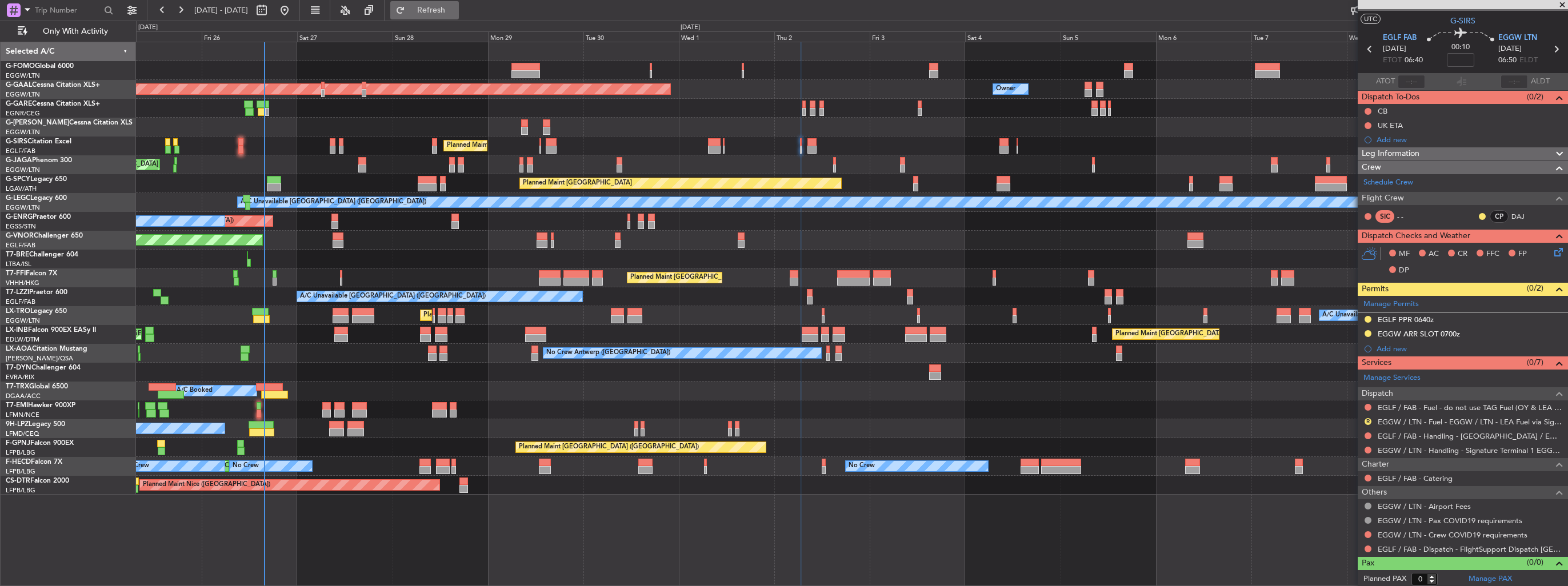
click at [445, 13] on span "Refresh" at bounding box center [431, 10] width 48 height 8
click at [1367, 419] on button "R" at bounding box center [1368, 421] width 7 height 7
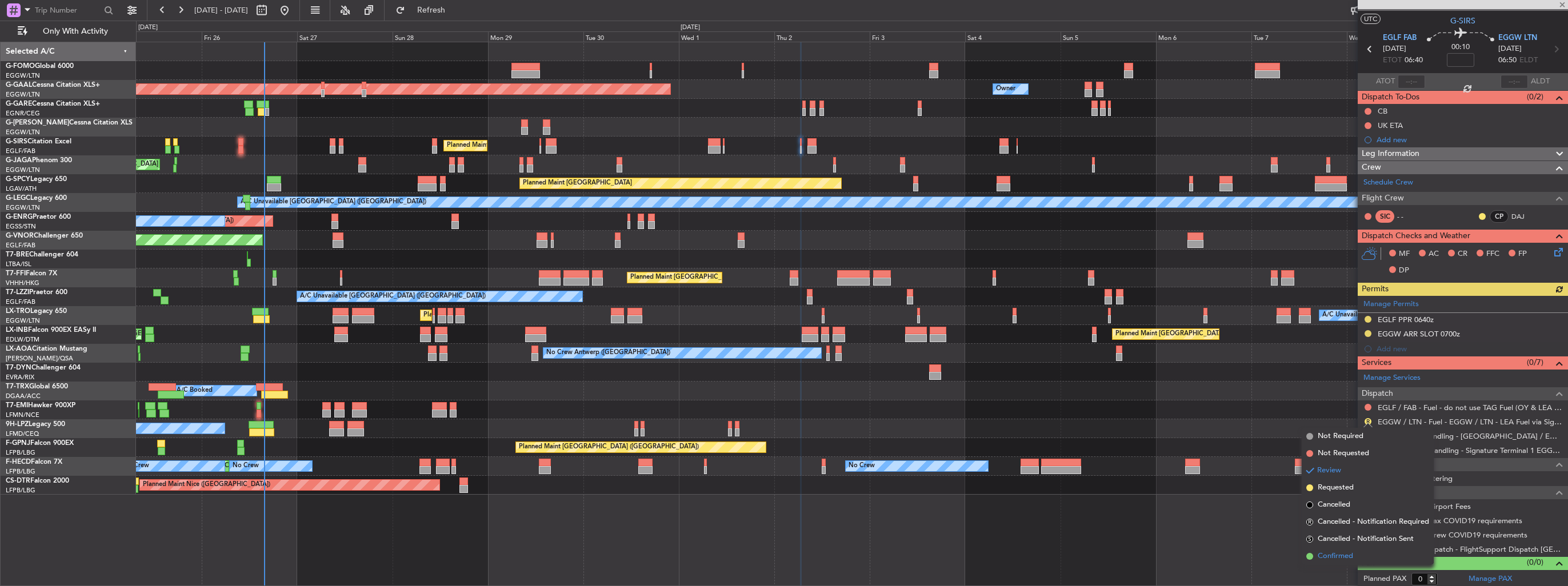
click at [1324, 561] on span "Confirmed" at bounding box center [1335, 556] width 35 height 12
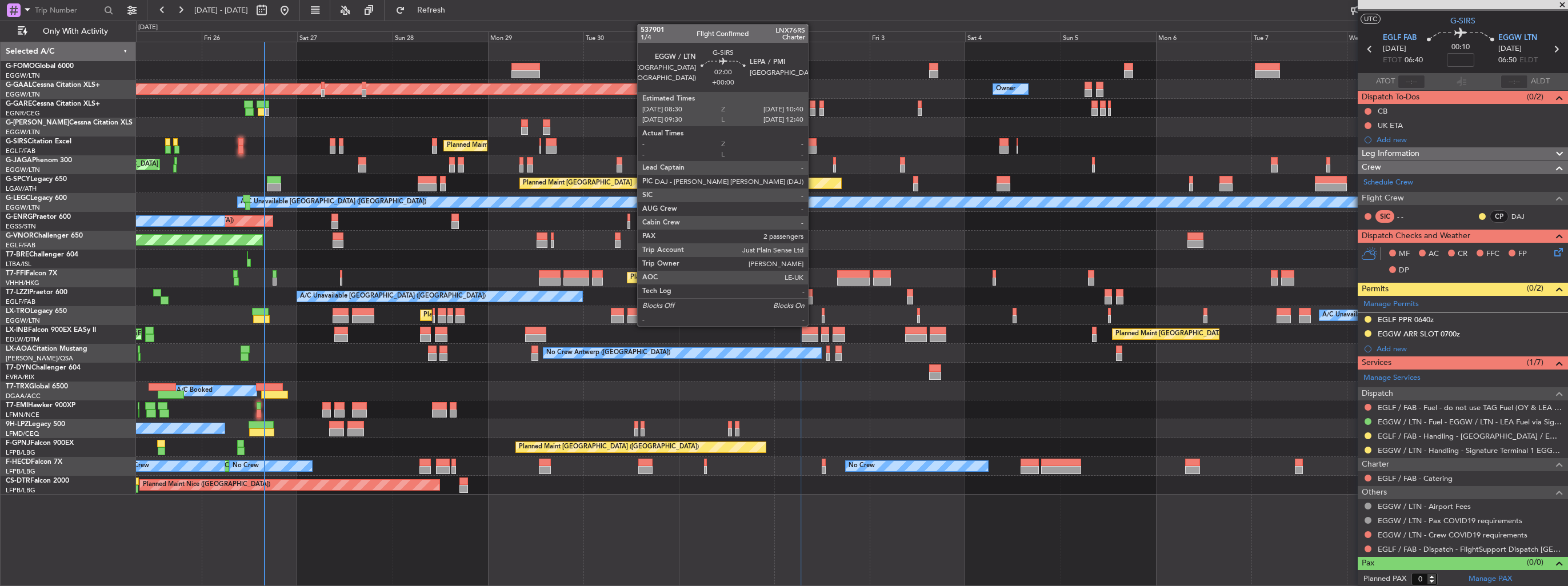
click at [813, 147] on div at bounding box center [813, 150] width 9 height 8
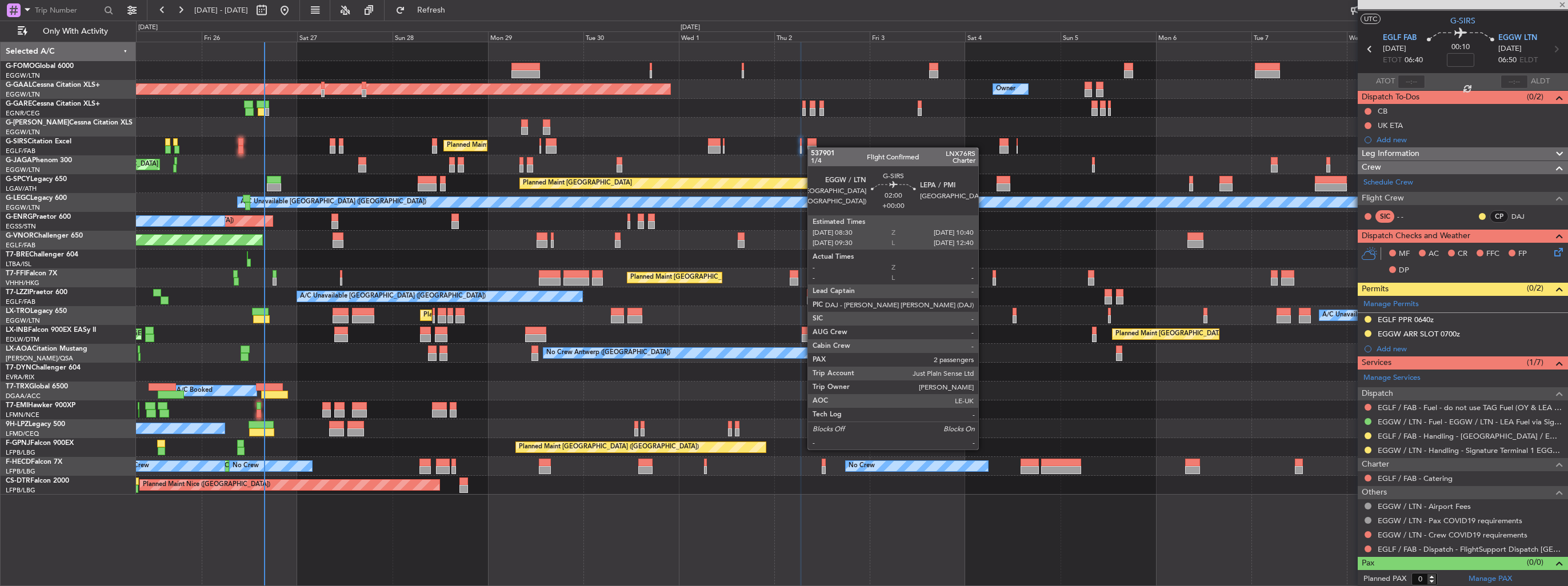
type input "2"
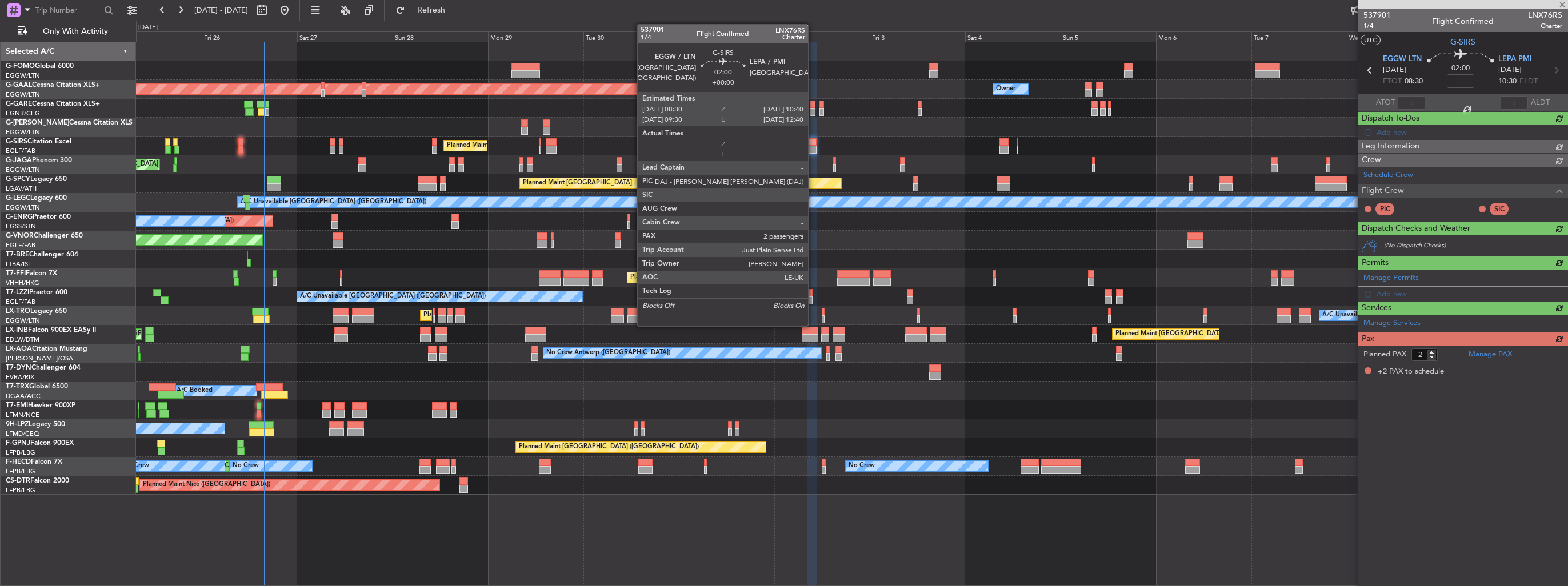
scroll to position [0, 0]
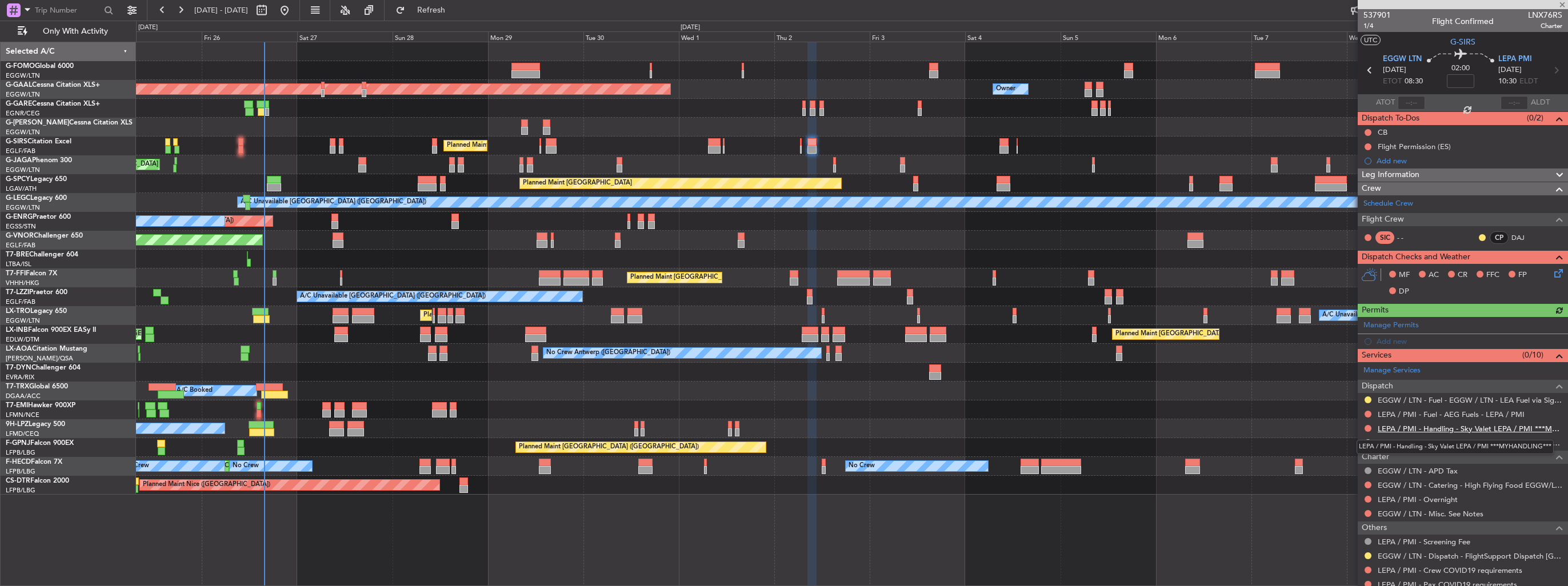
click at [1450, 429] on link "LEPA / PMI - Handling - Sky Valet LEPA / PMI ***MYHANDLING***" at bounding box center [1471, 429] width 185 height 9
click at [1378, 338] on div "Add new" at bounding box center [1465, 342] width 176 height 9
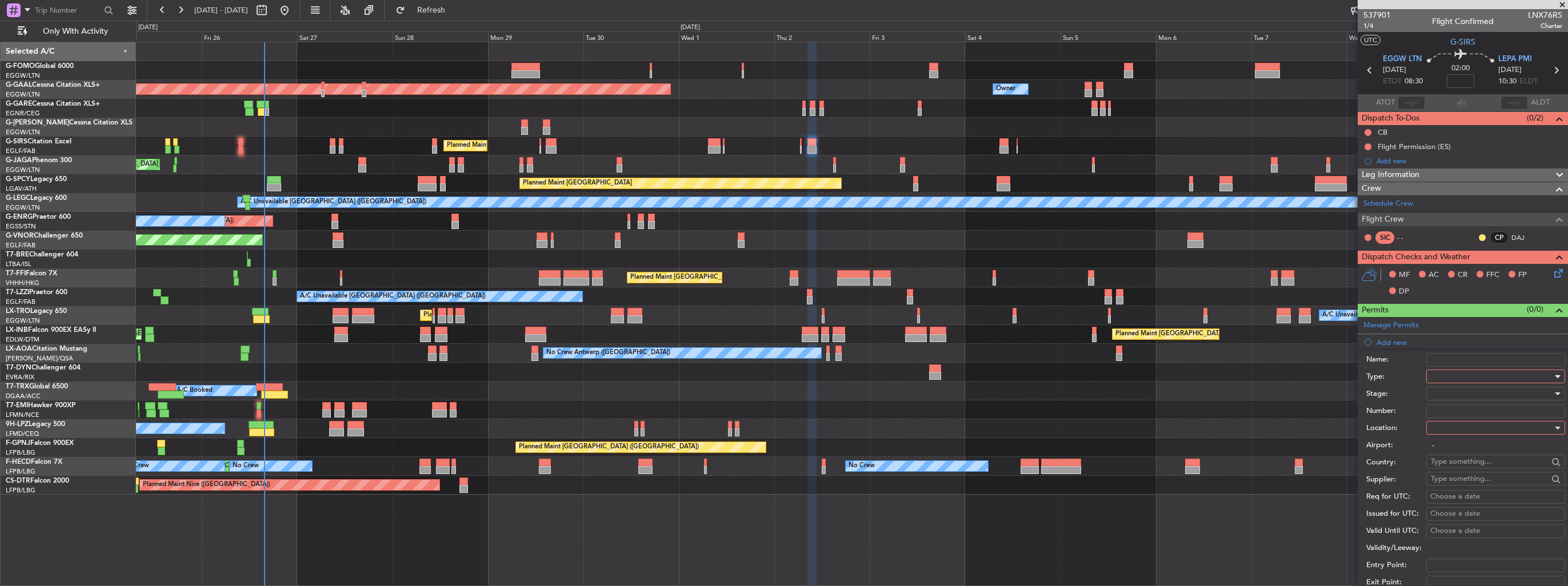
click at [1457, 372] on div at bounding box center [1491, 377] width 121 height 17
click at [1475, 444] on span "Landing" at bounding box center [1491, 444] width 120 height 17
click at [1463, 426] on div at bounding box center [1491, 428] width 121 height 17
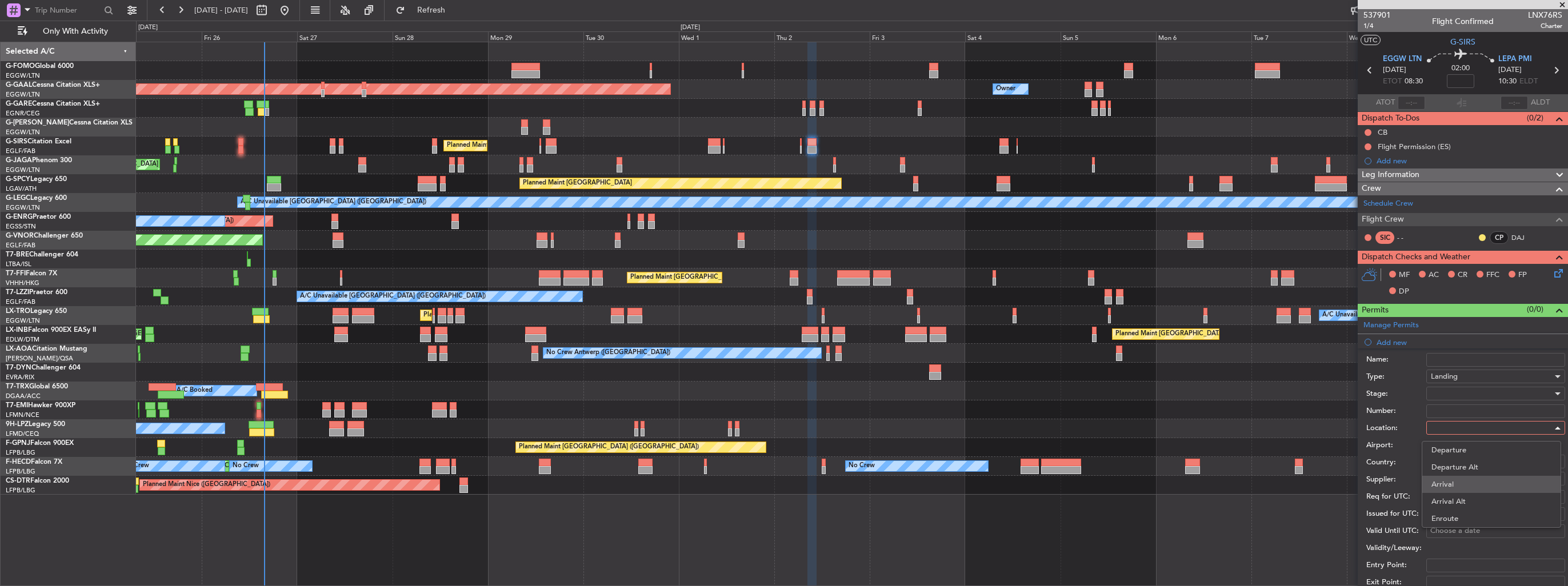
click at [1470, 479] on span "Arrival" at bounding box center [1491, 485] width 120 height 17
type input "LEPA / PMI"
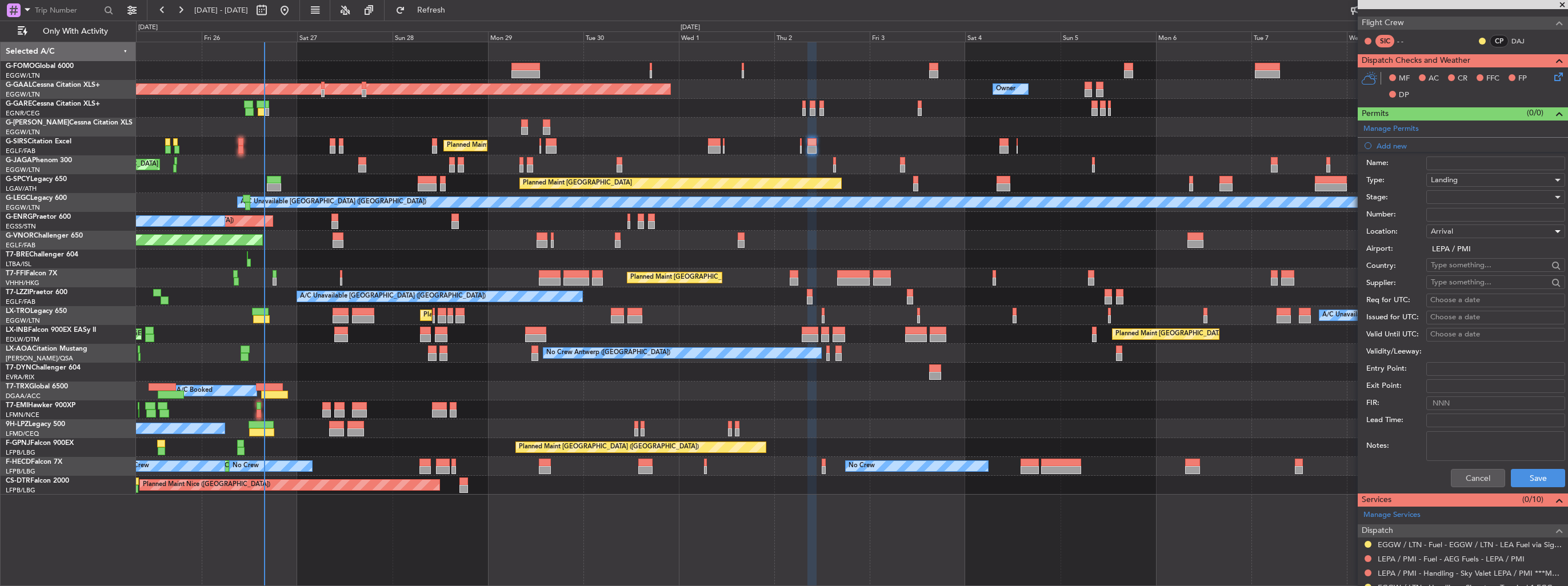
scroll to position [286, 0]
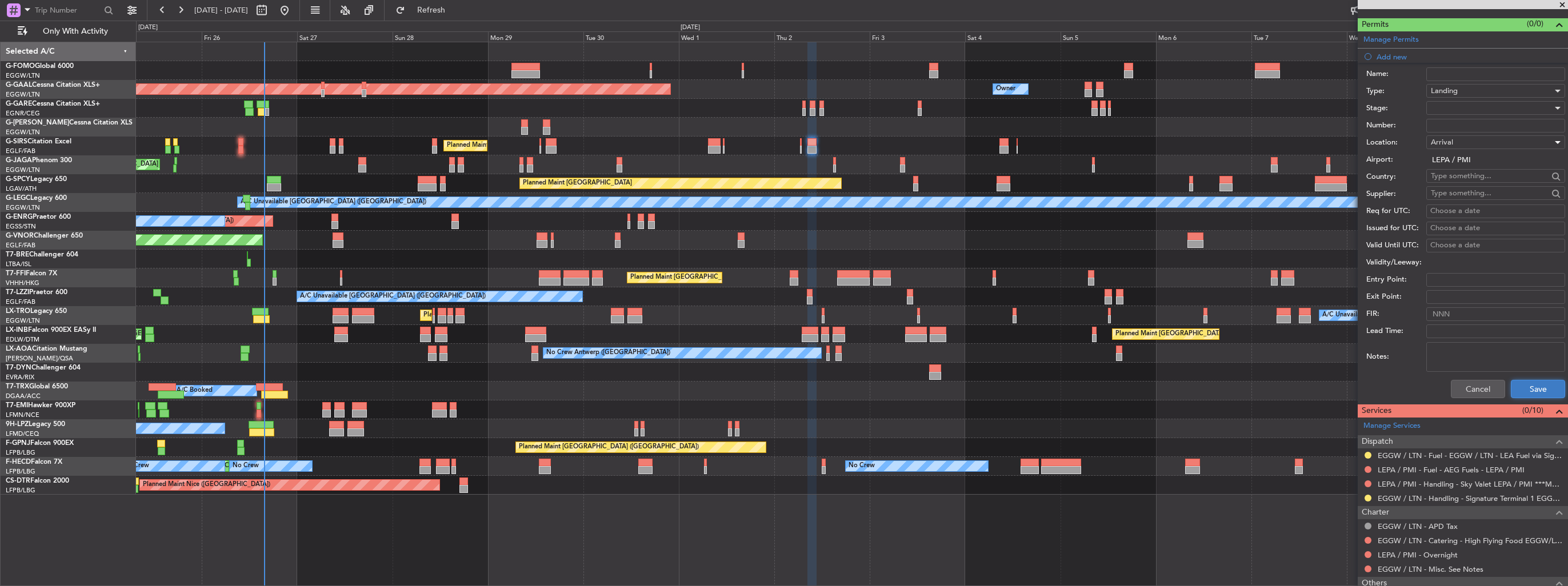
click at [1525, 385] on button "Save" at bounding box center [1537, 389] width 54 height 18
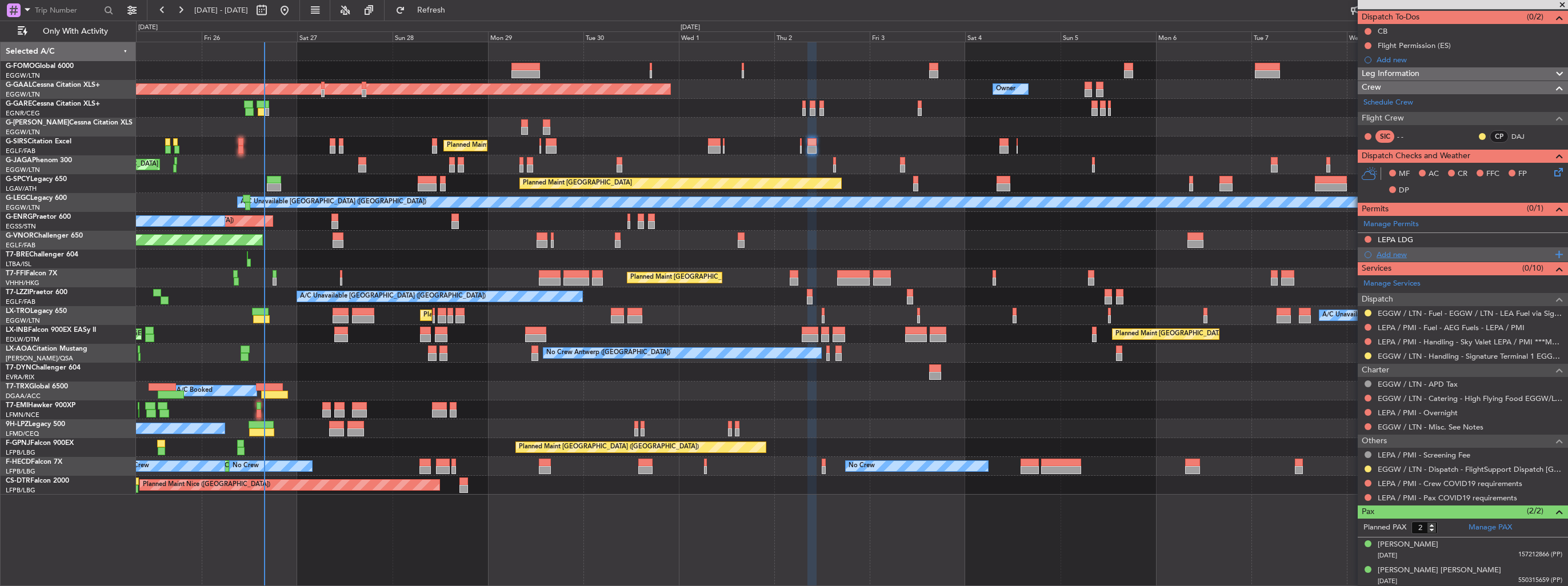
scroll to position [0, 0]
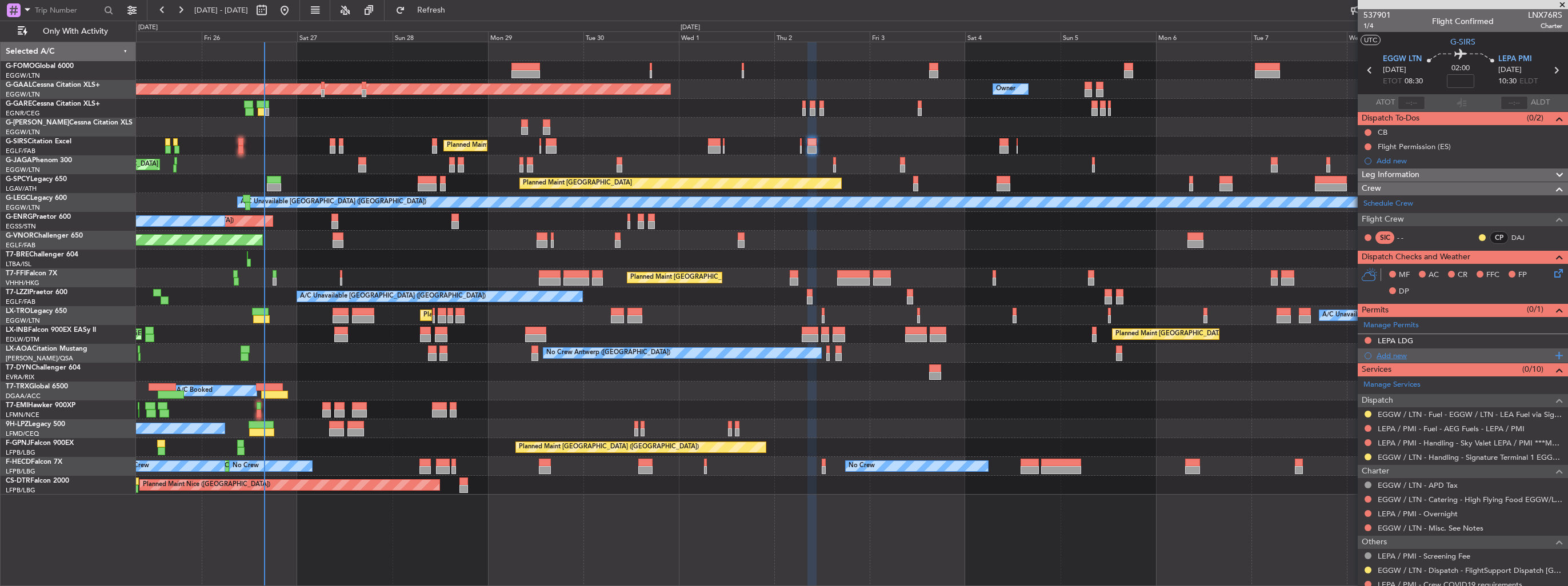
click at [1389, 353] on div "Add new" at bounding box center [1465, 356] width 176 height 9
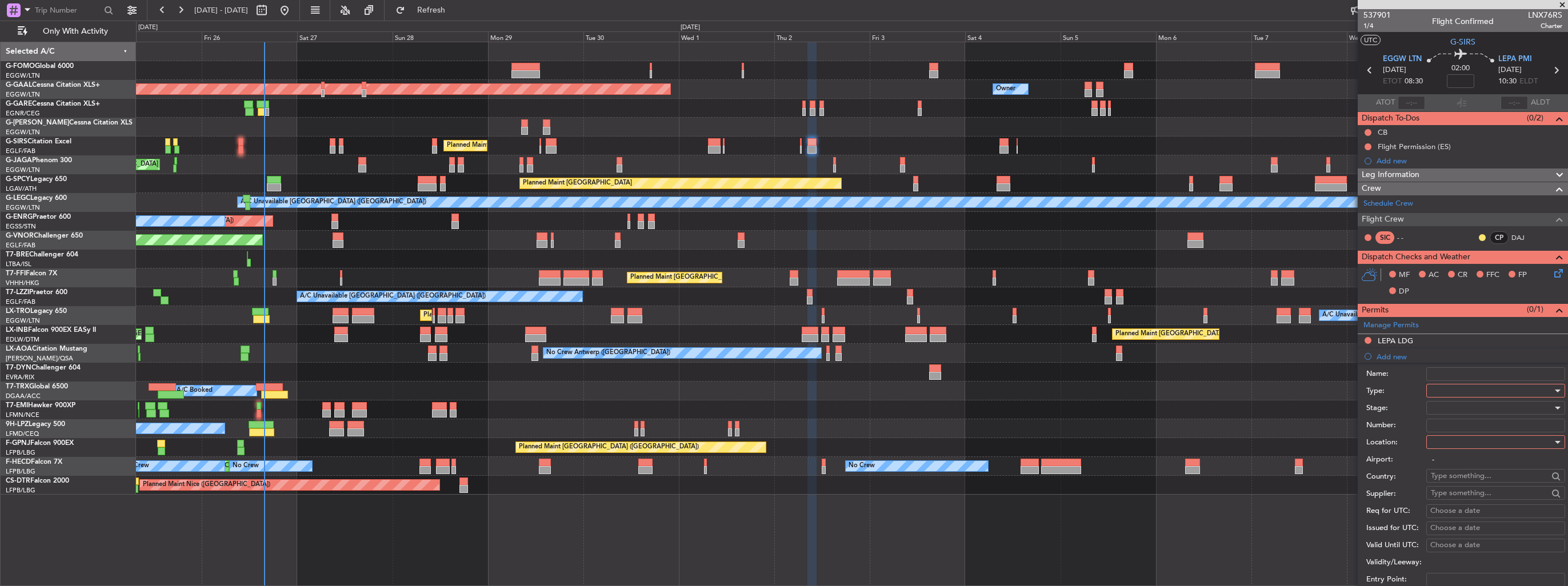
click at [1447, 388] on div at bounding box center [1491, 391] width 121 height 17
click at [1466, 493] on span "Slot" at bounding box center [1491, 498] width 120 height 17
click at [1474, 436] on div at bounding box center [1491, 443] width 121 height 17
click at [1477, 463] on span "Departure" at bounding box center [1491, 465] width 120 height 17
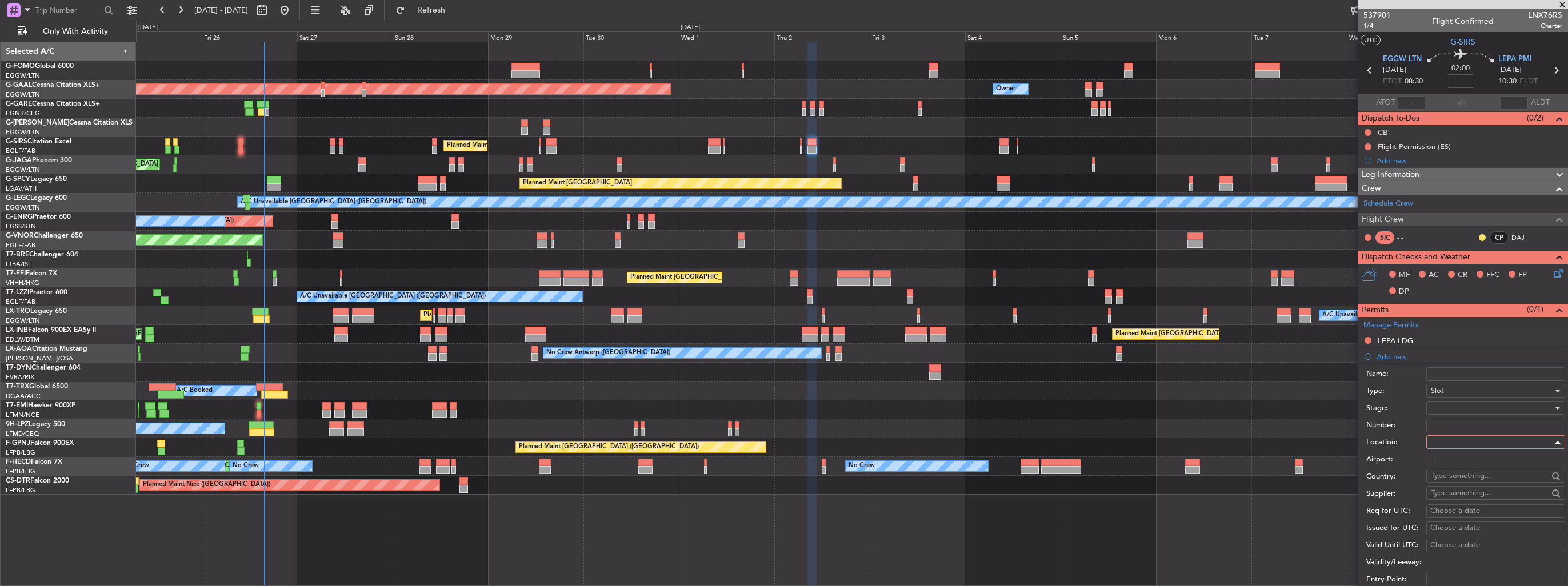
type input "EGGW / LTN"
click at [1477, 409] on div at bounding box center [1491, 408] width 121 height 17
click at [1487, 488] on span "Requested" at bounding box center [1491, 482] width 120 height 17
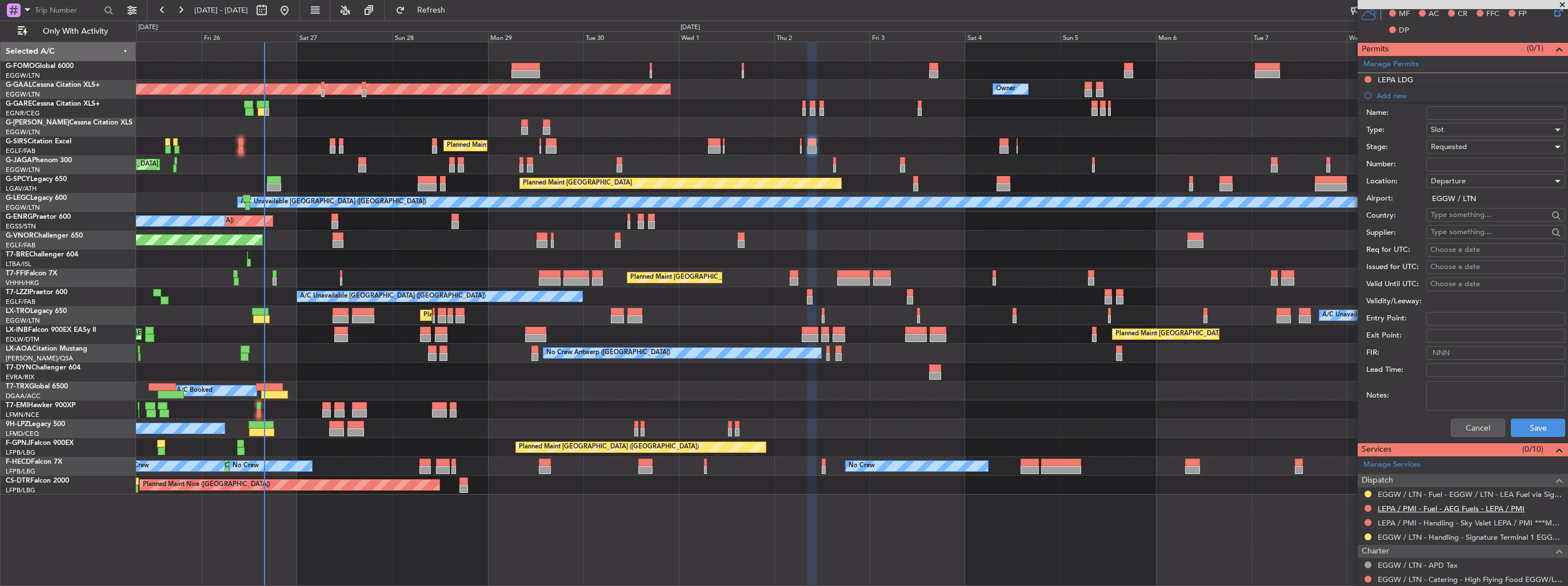
scroll to position [343, 0]
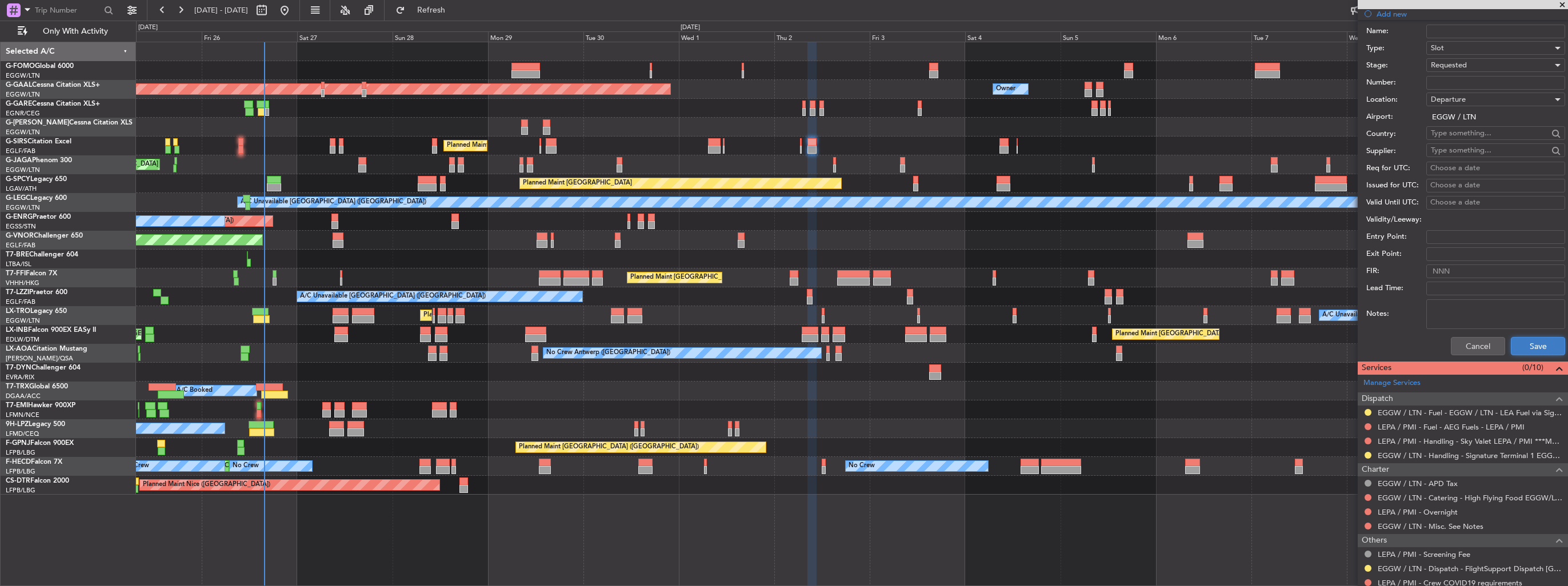
click at [1526, 339] on button "Save" at bounding box center [1537, 345] width 54 height 18
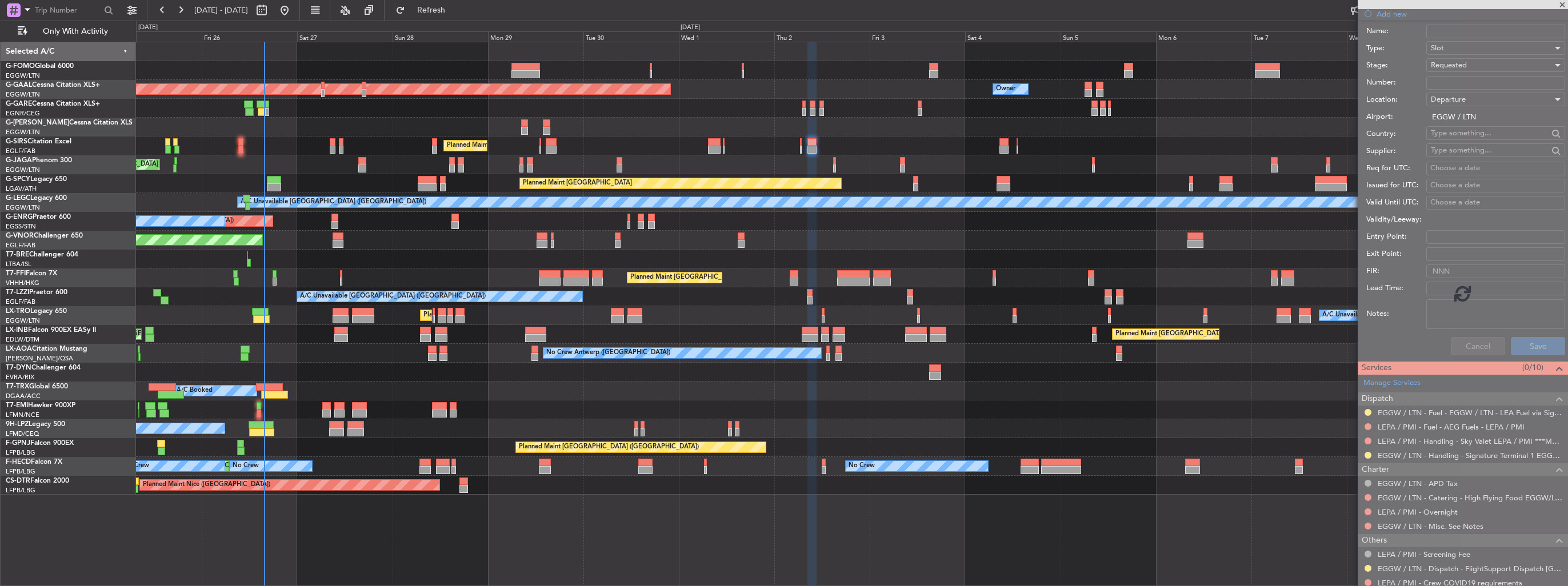
scroll to position [116, 0]
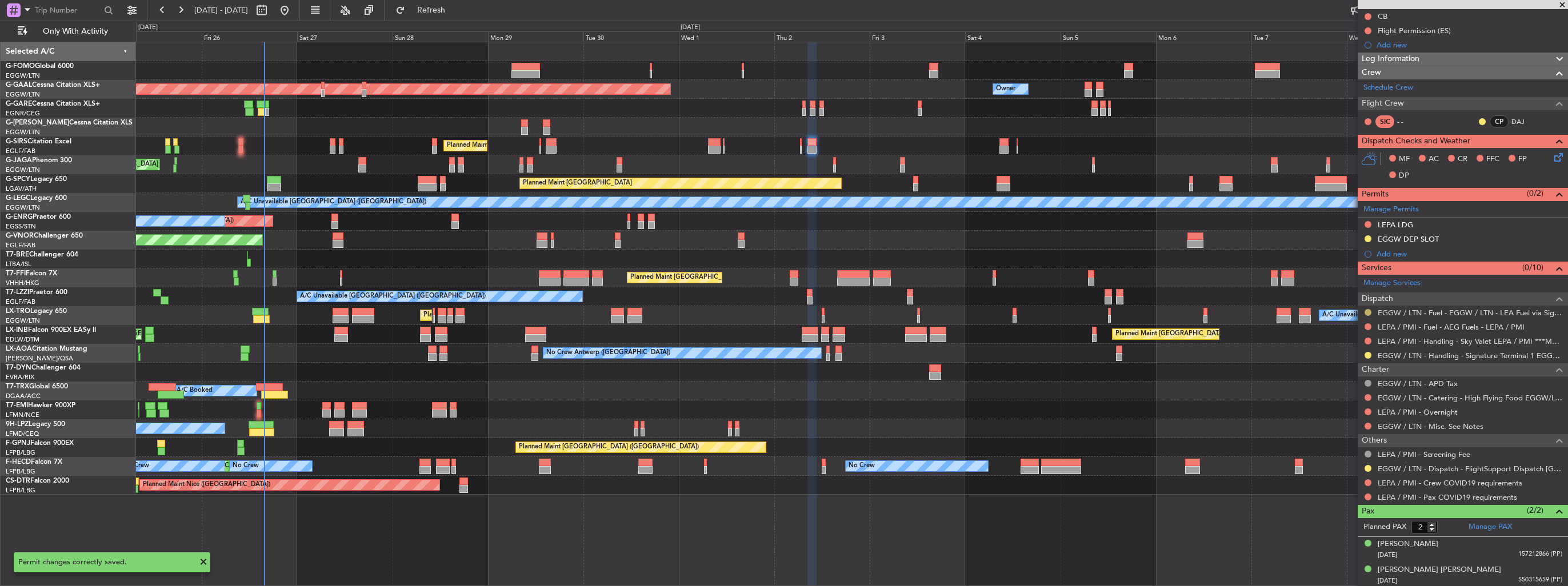
click at [1367, 309] on button at bounding box center [1368, 313] width 7 height 7
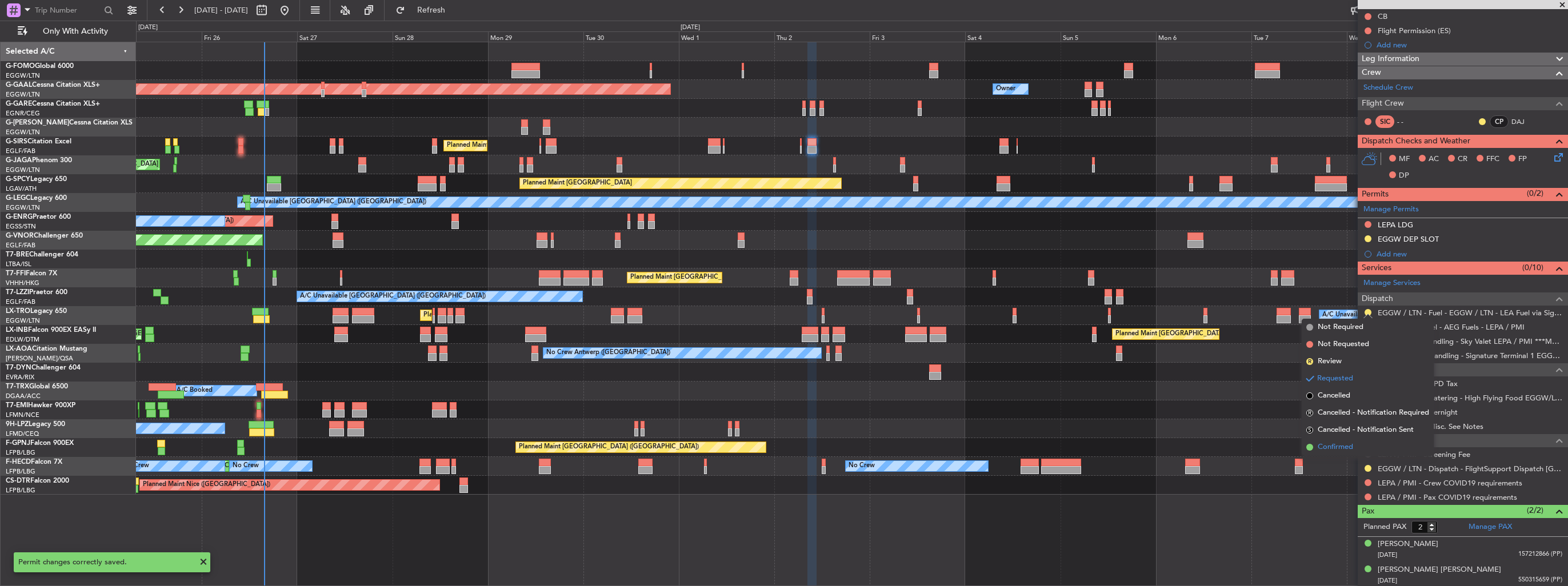
click at [1332, 445] on span "Confirmed" at bounding box center [1335, 447] width 35 height 12
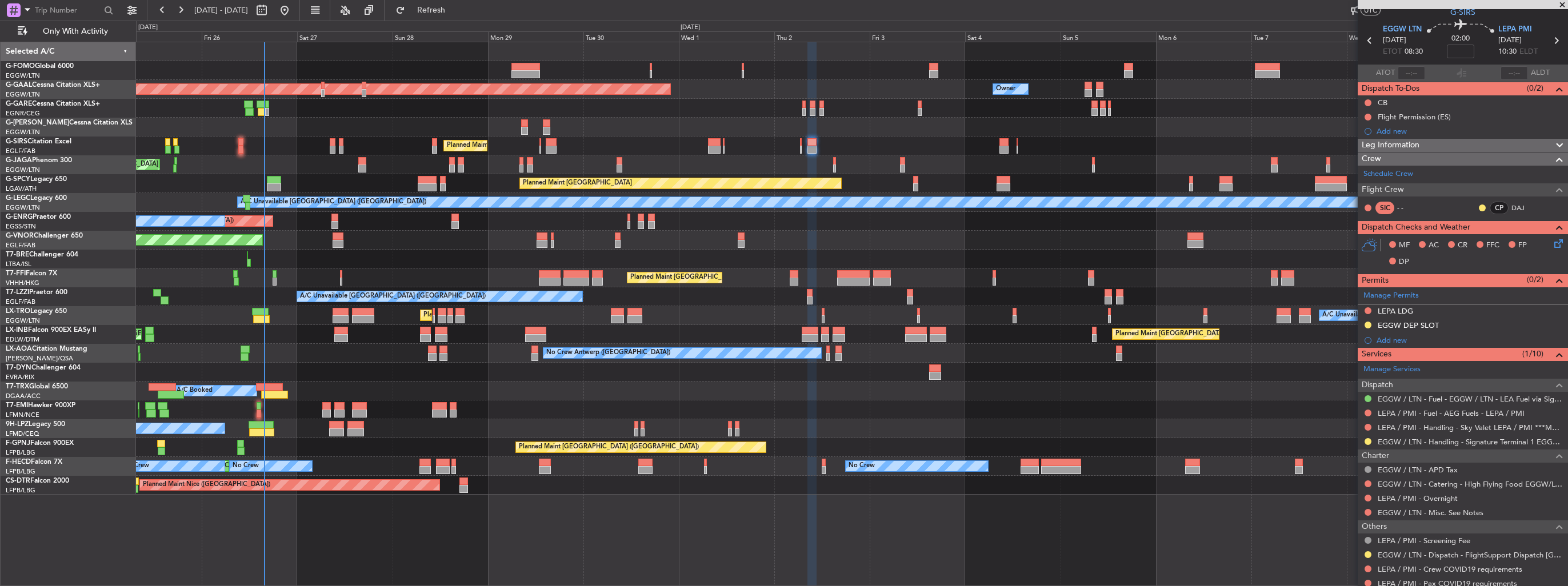
scroll to position [0, 0]
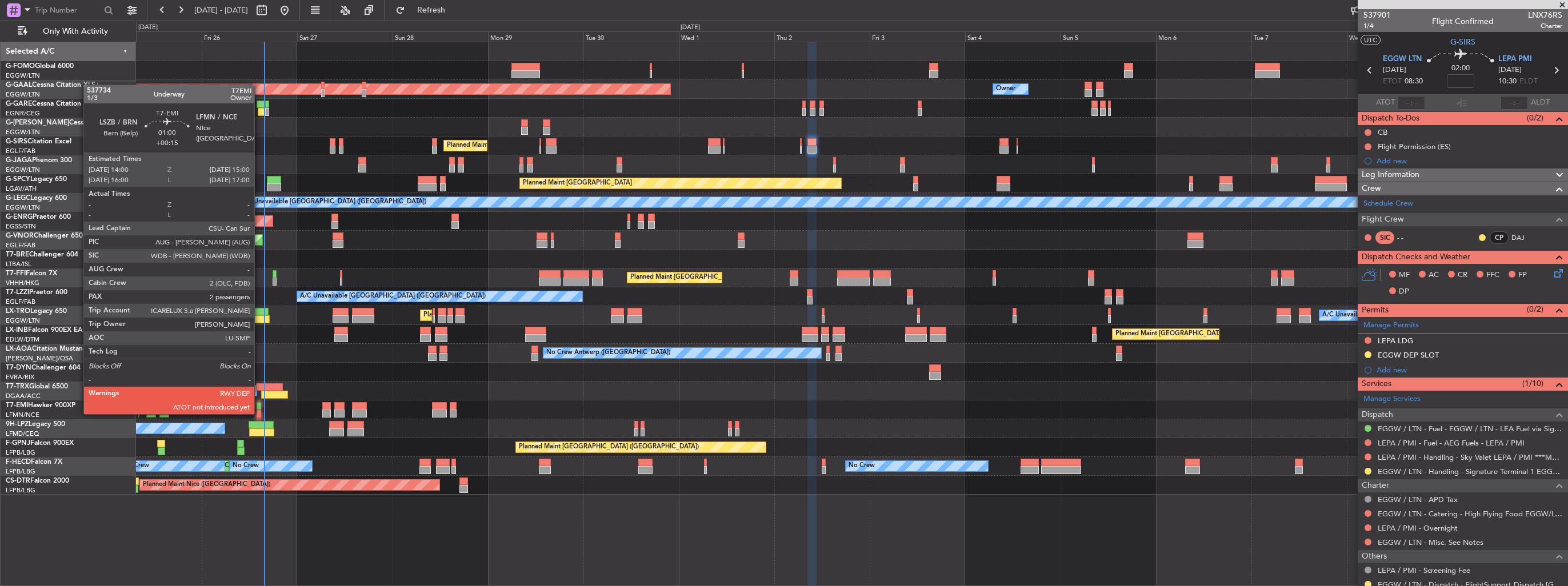
click at [259, 413] on div at bounding box center [258, 414] width 4 height 8
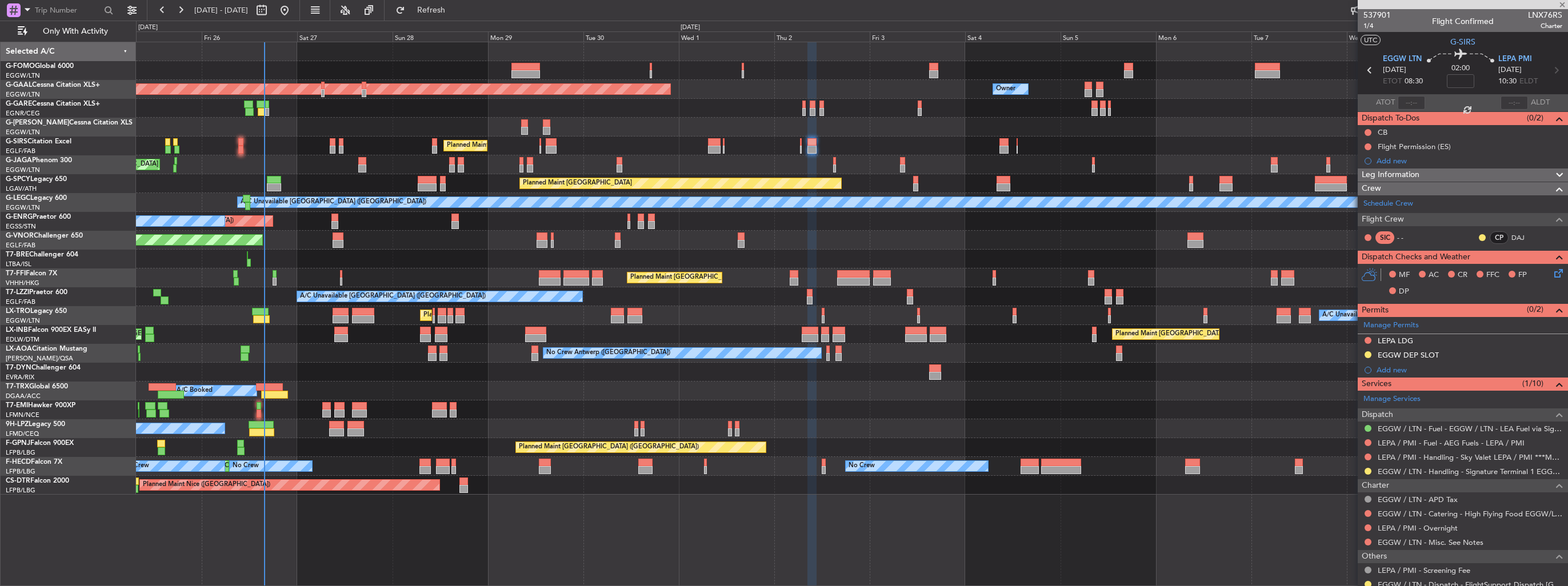
type input "+00:15"
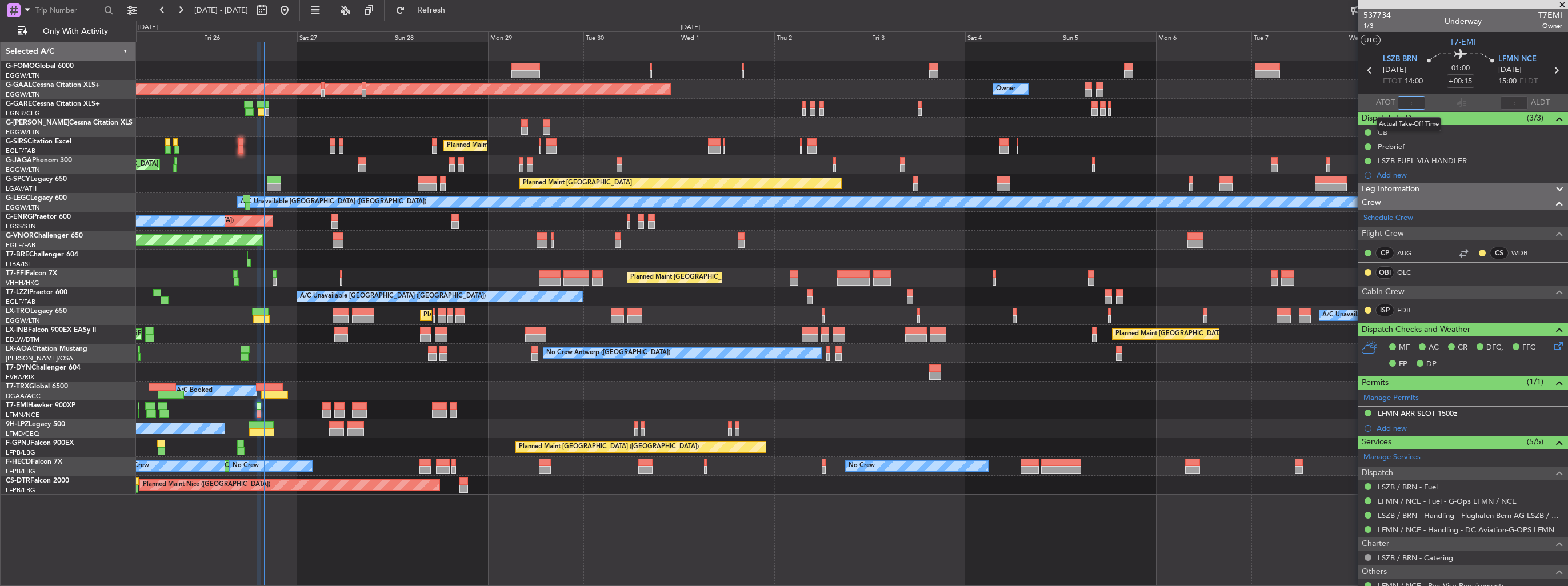
click at [1409, 103] on input "text" at bounding box center [1411, 103] width 27 height 14
type input "15:16"
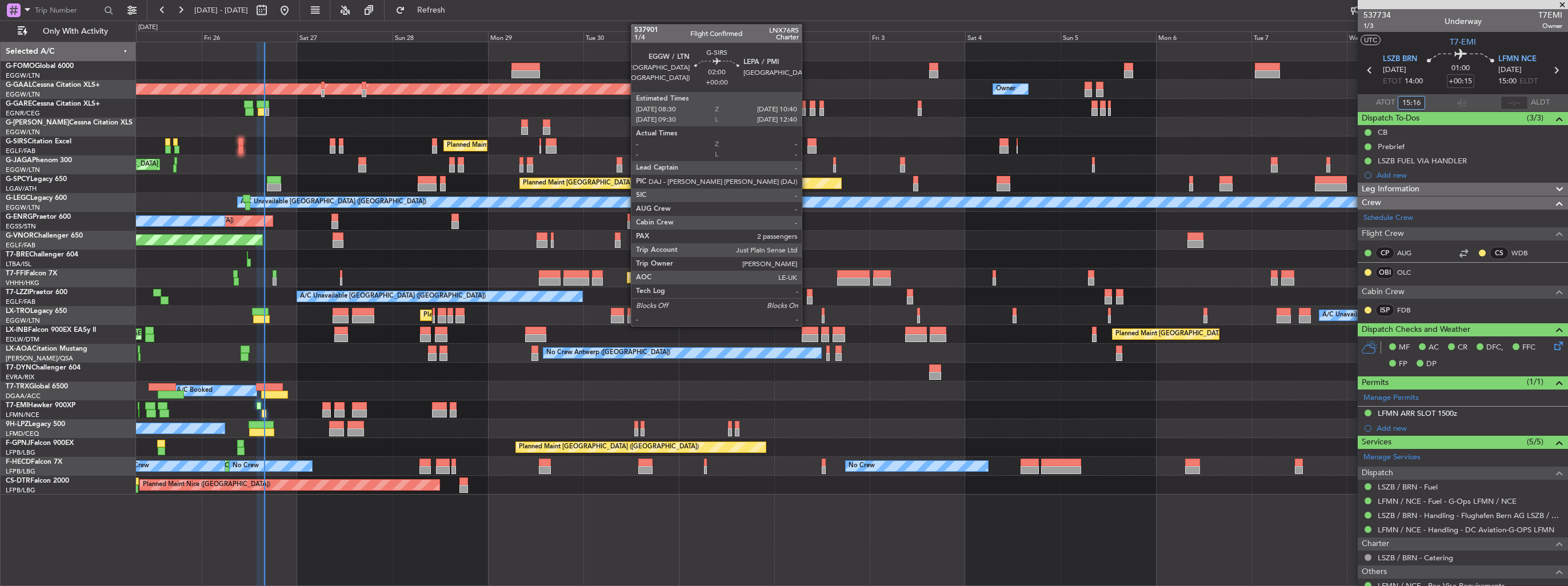
click at [808, 147] on div at bounding box center [813, 150] width 9 height 8
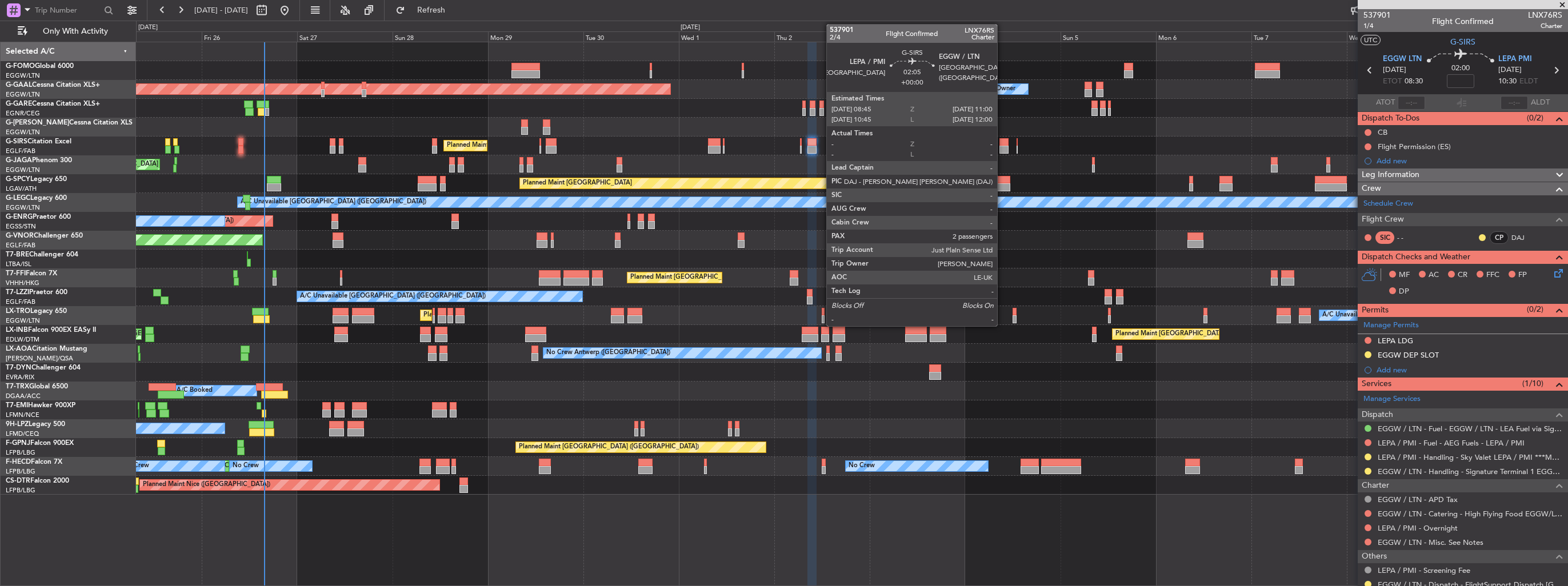
click at [1002, 145] on div at bounding box center [1005, 143] width 9 height 8
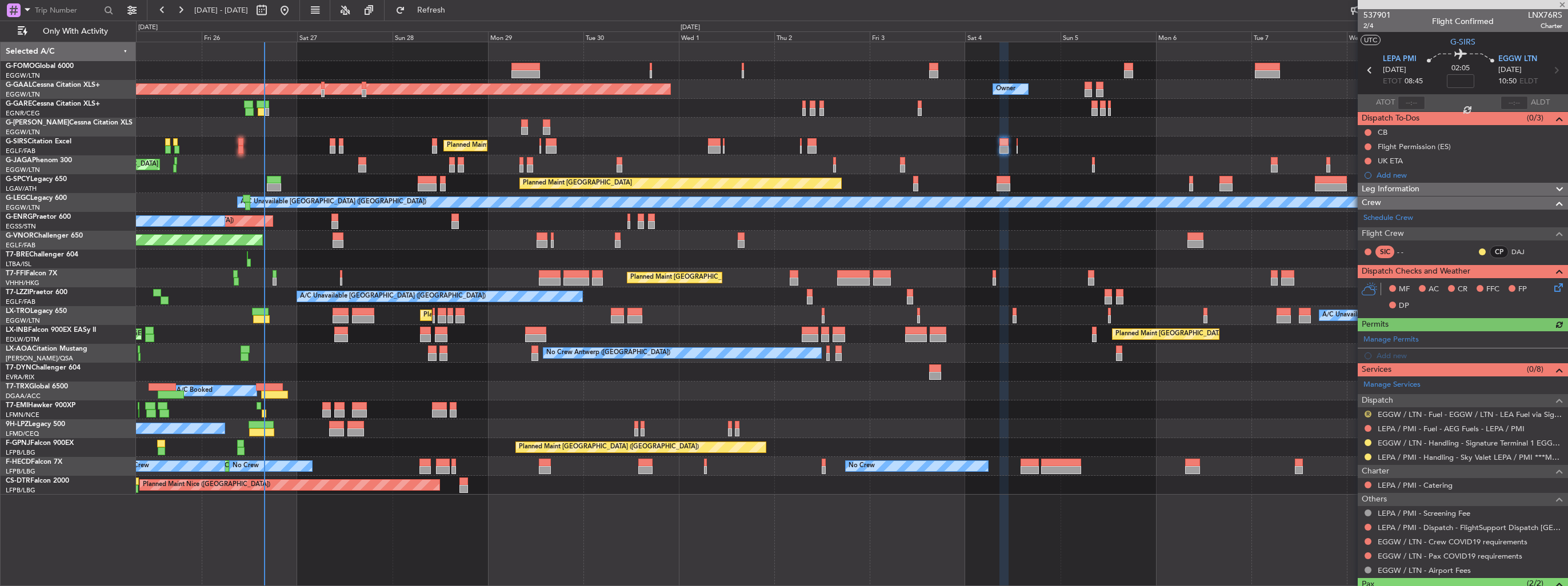
click at [1370, 414] on button "R" at bounding box center [1368, 414] width 7 height 7
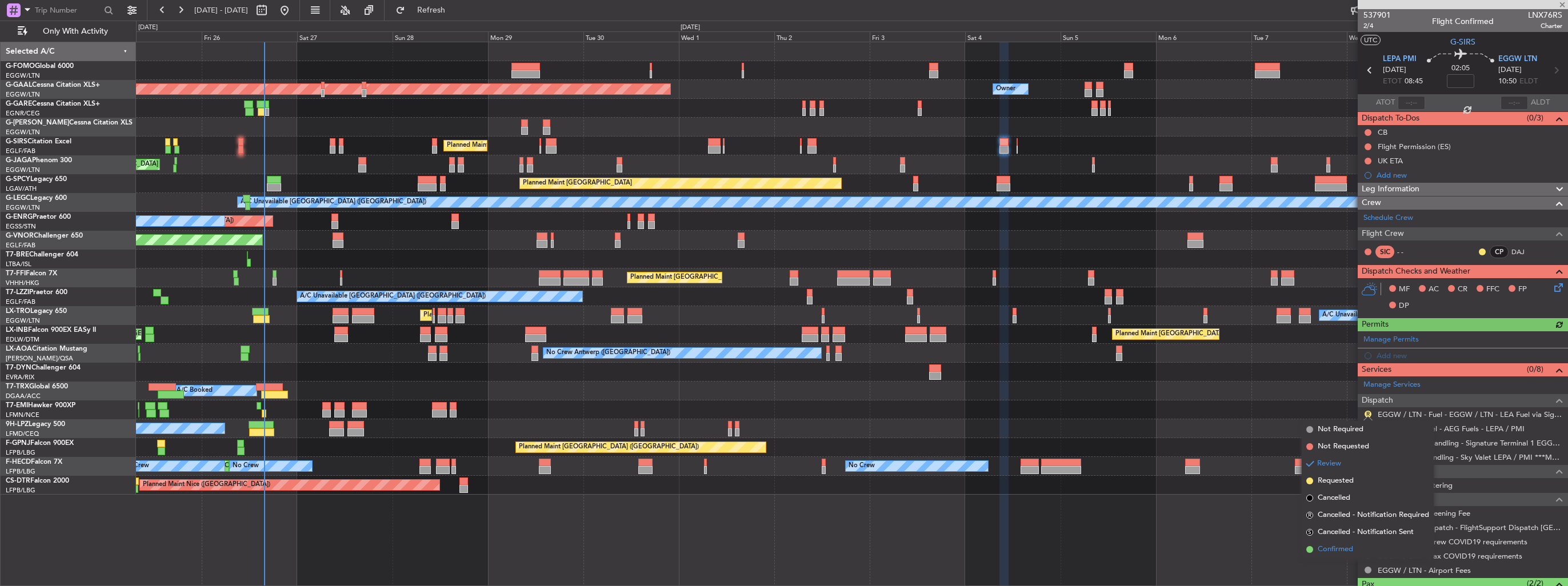
click at [1322, 547] on span "Confirmed" at bounding box center [1335, 549] width 35 height 12
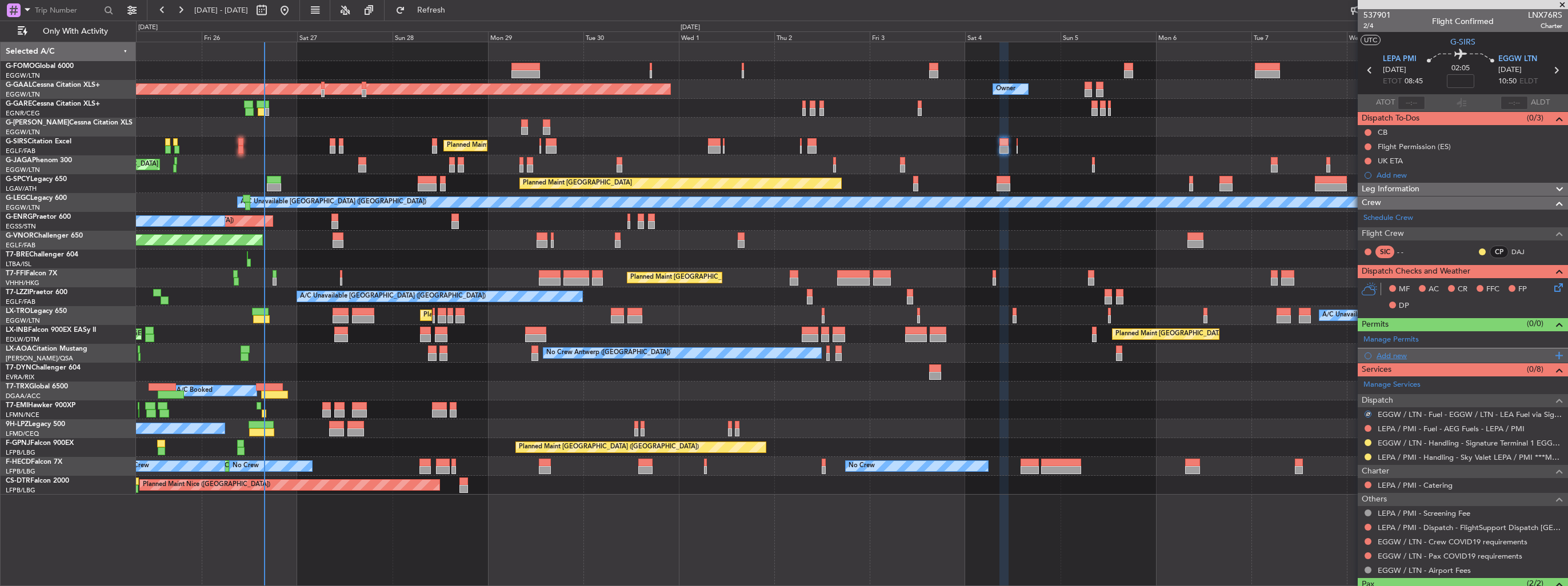
click at [1389, 351] on div "Add new" at bounding box center [1465, 356] width 176 height 9
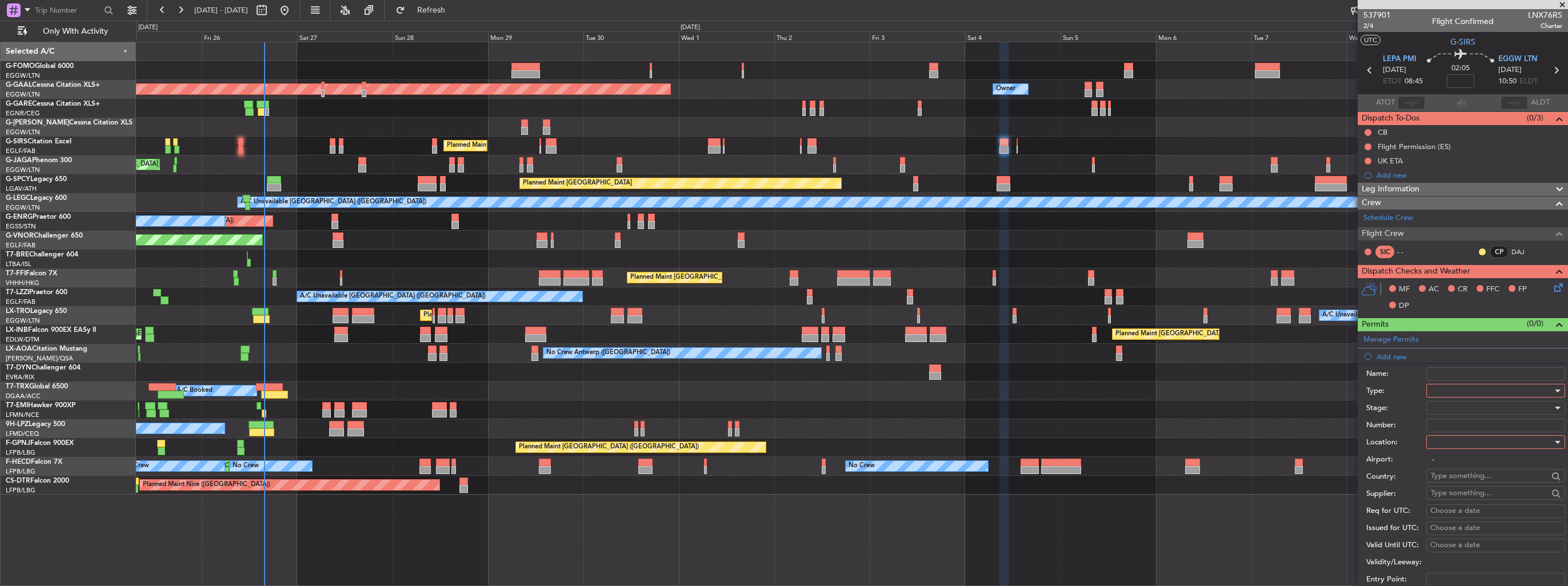
click at [1450, 392] on div at bounding box center [1491, 391] width 121 height 17
click at [1496, 490] on span "Departure" at bounding box center [1491, 494] width 120 height 17
click at [1487, 443] on div at bounding box center [1491, 443] width 121 height 17
click at [1489, 463] on span "Departure" at bounding box center [1491, 465] width 120 height 17
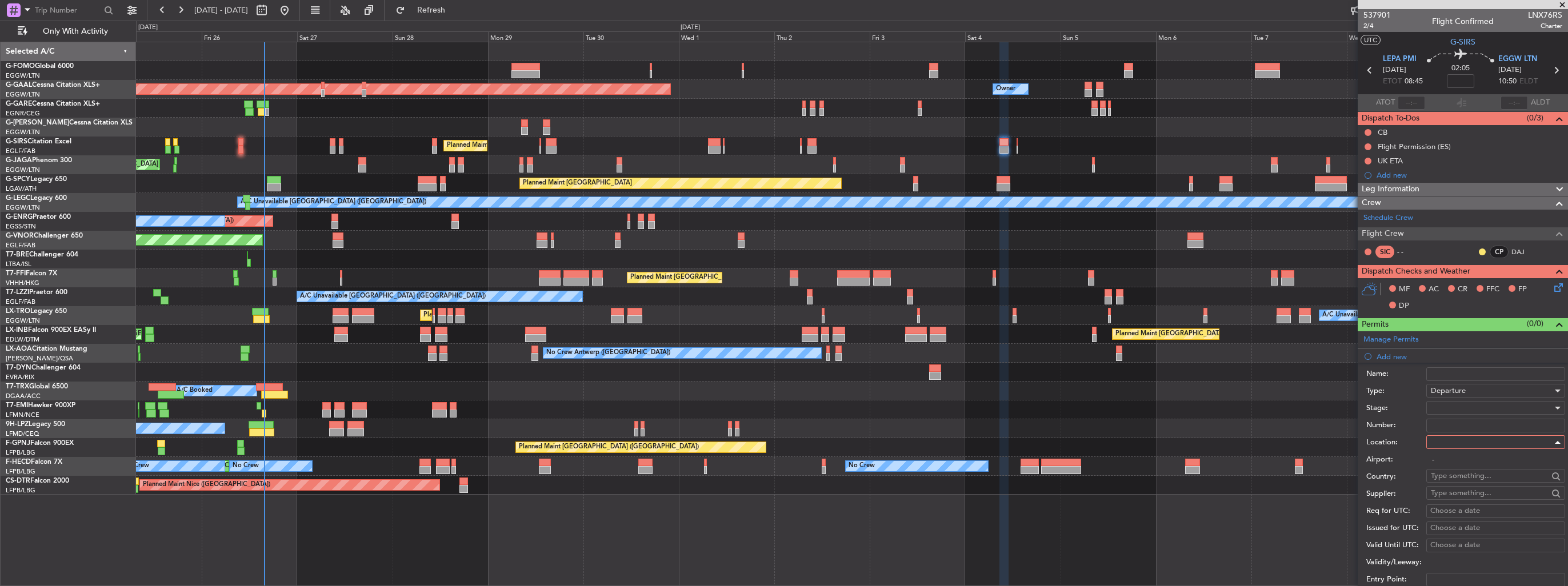
type input "LEPA / PMI"
click at [1487, 404] on div at bounding box center [1491, 408] width 121 height 17
click at [1407, 373] on div at bounding box center [784, 293] width 1568 height 586
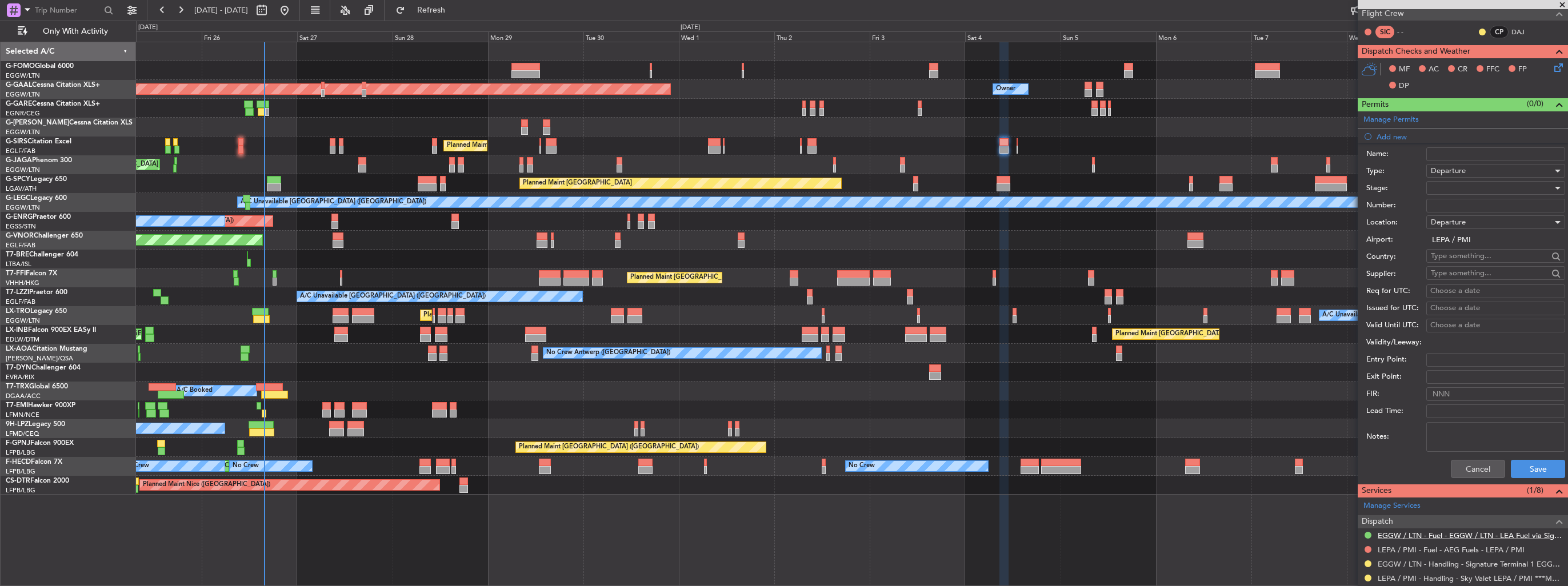
scroll to position [343, 0]
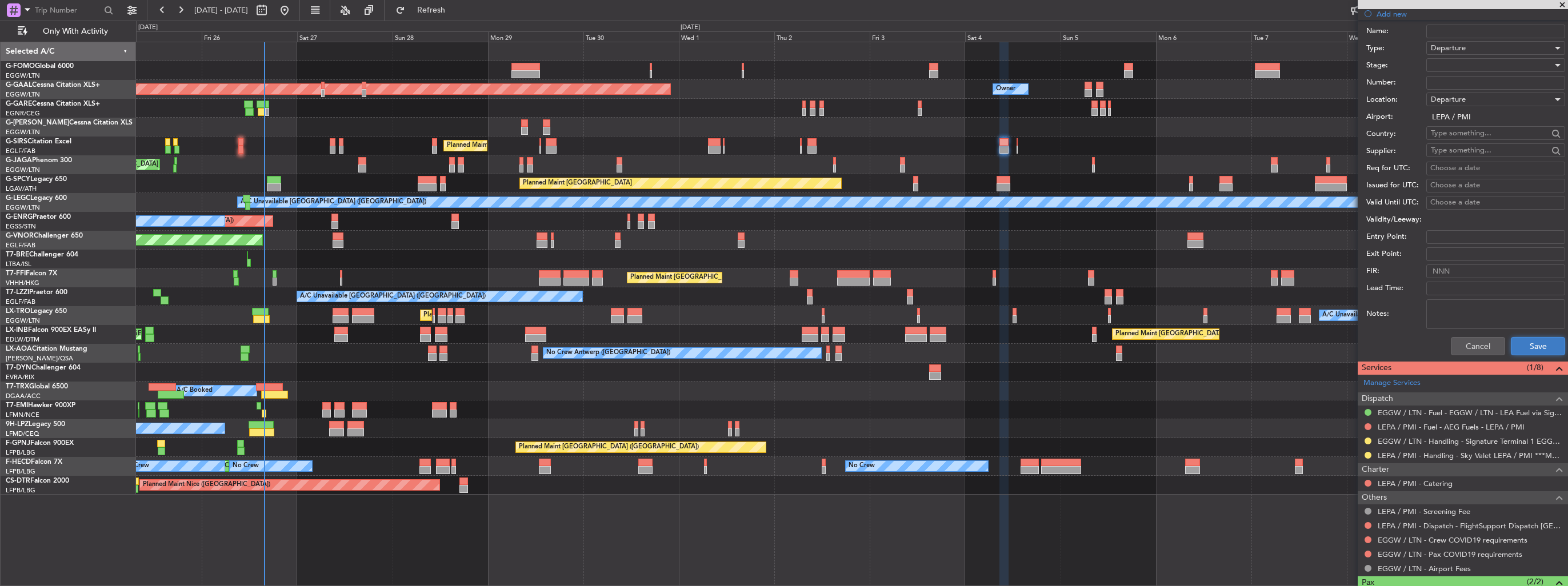
click at [1515, 342] on button "Save" at bounding box center [1537, 345] width 54 height 18
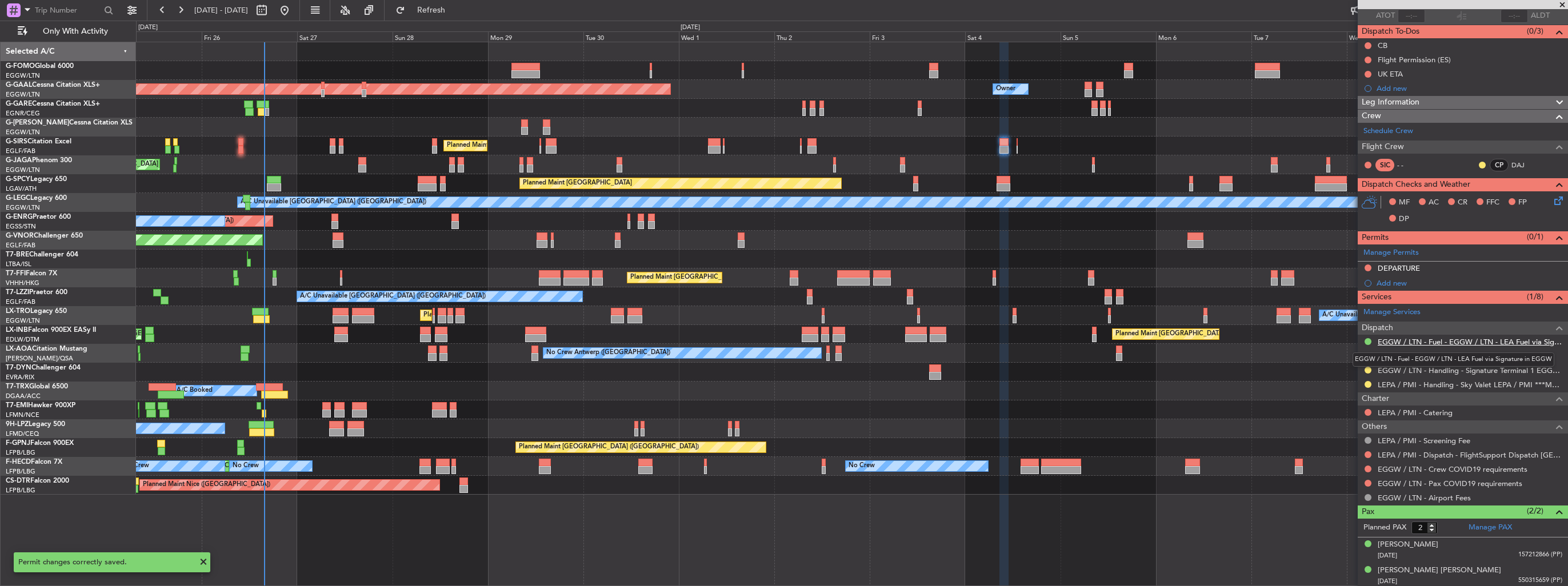
scroll to position [0, 0]
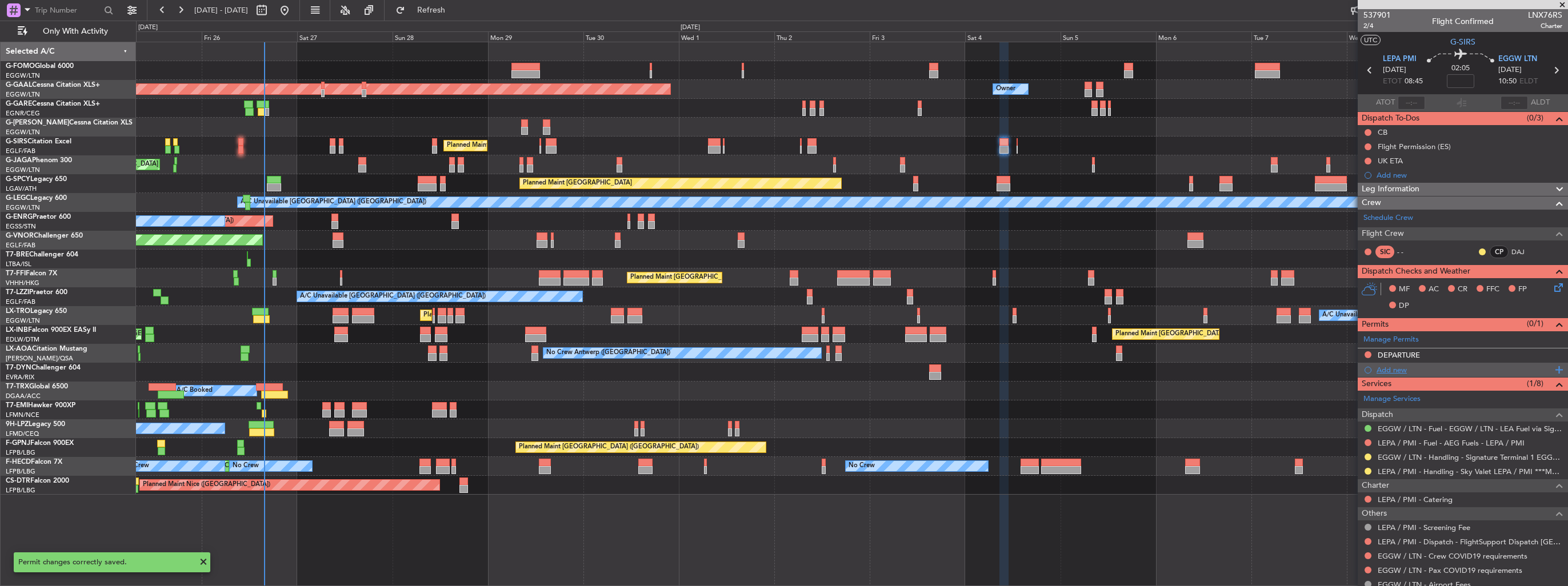
click at [1388, 367] on div "Add new" at bounding box center [1465, 370] width 176 height 9
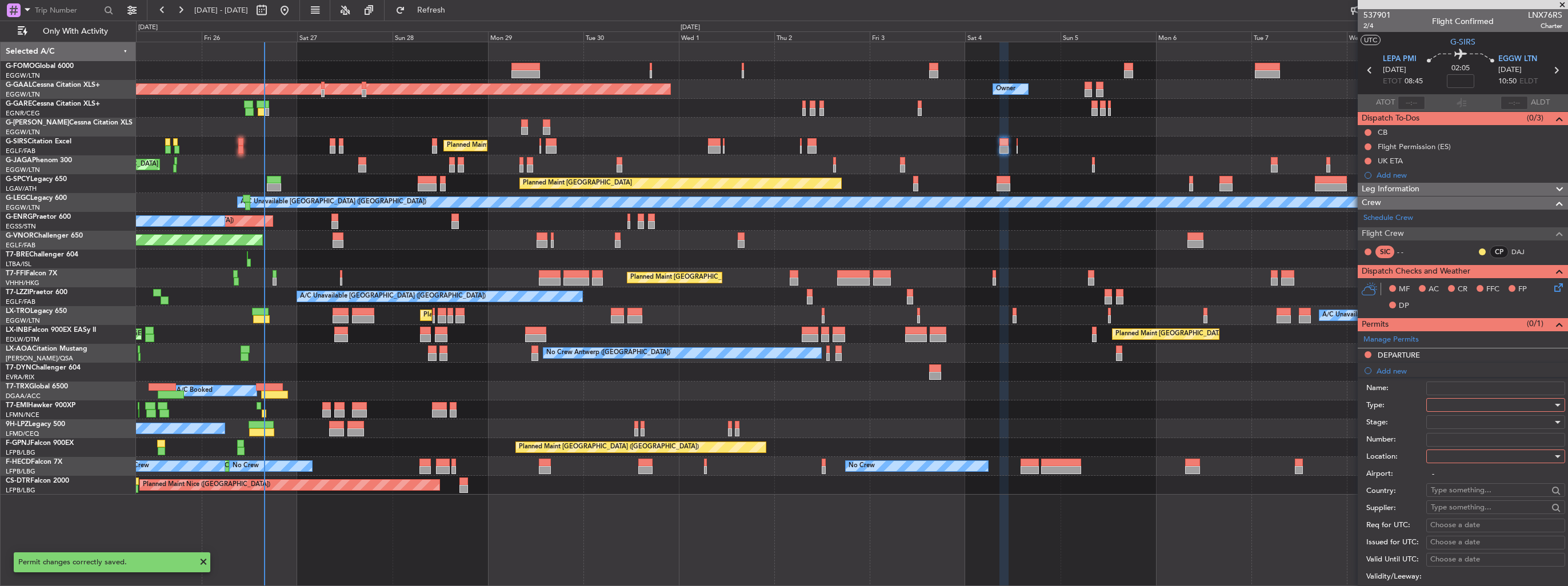
click at [1458, 407] on div at bounding box center [1491, 405] width 121 height 17
click at [1473, 523] on span "TASP" at bounding box center [1491, 530] width 120 height 17
click at [1465, 398] on div "TASP" at bounding box center [1491, 405] width 121 height 17
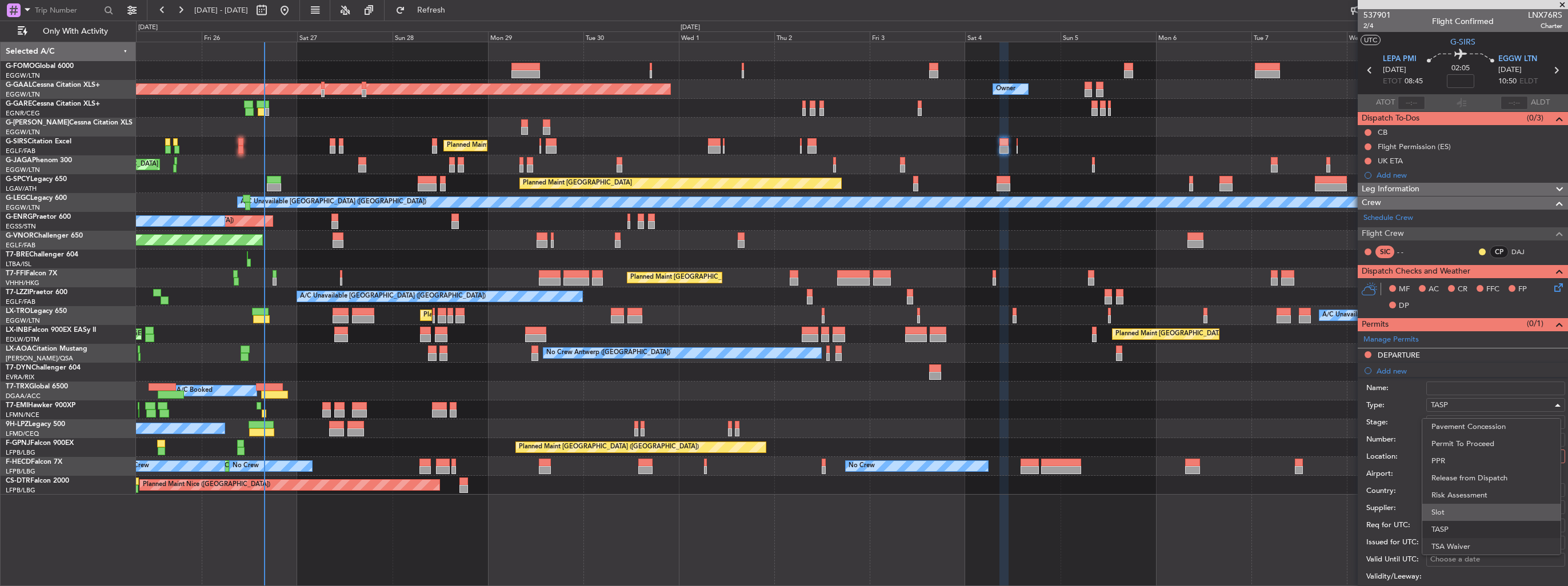
click at [1464, 505] on span "Slot" at bounding box center [1491, 512] width 120 height 17
click at [1470, 450] on div at bounding box center [1491, 457] width 121 height 17
click at [1454, 515] on span "Arrival" at bounding box center [1491, 513] width 120 height 17
type input "EGGW / LTN"
click at [1465, 421] on div at bounding box center [1491, 422] width 121 height 17
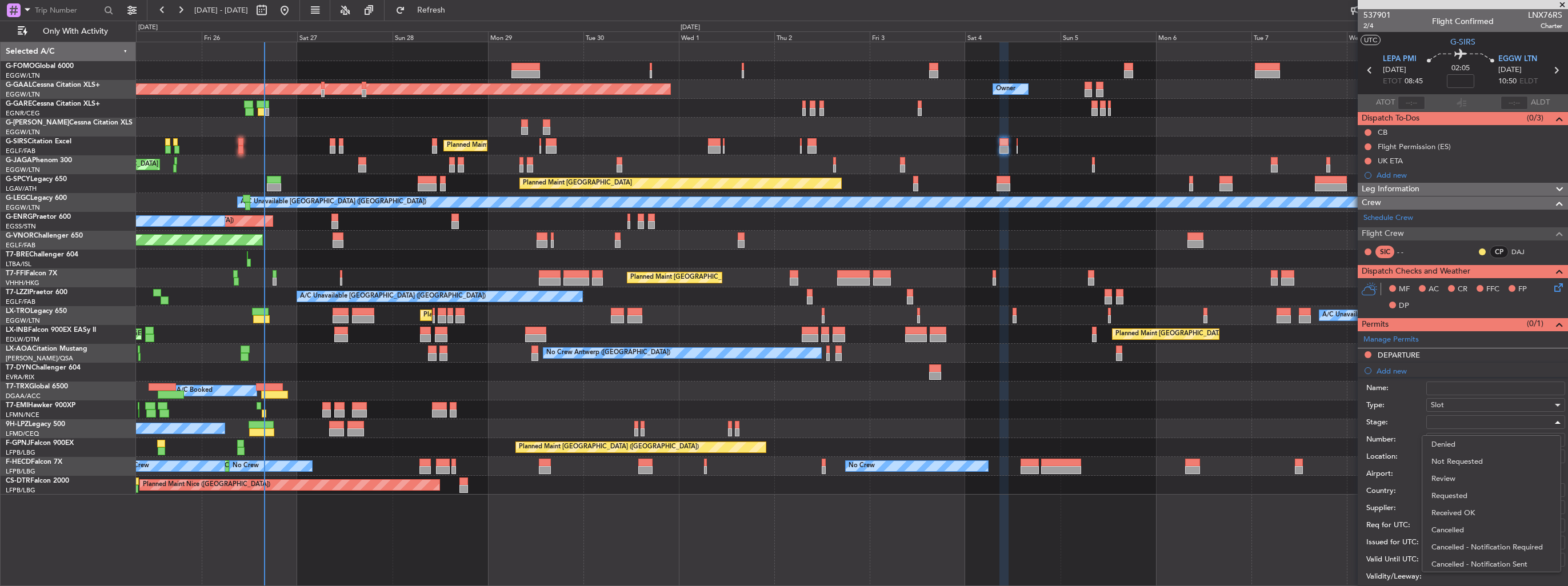
click at [1465, 495] on span "Requested" at bounding box center [1491, 496] width 120 height 17
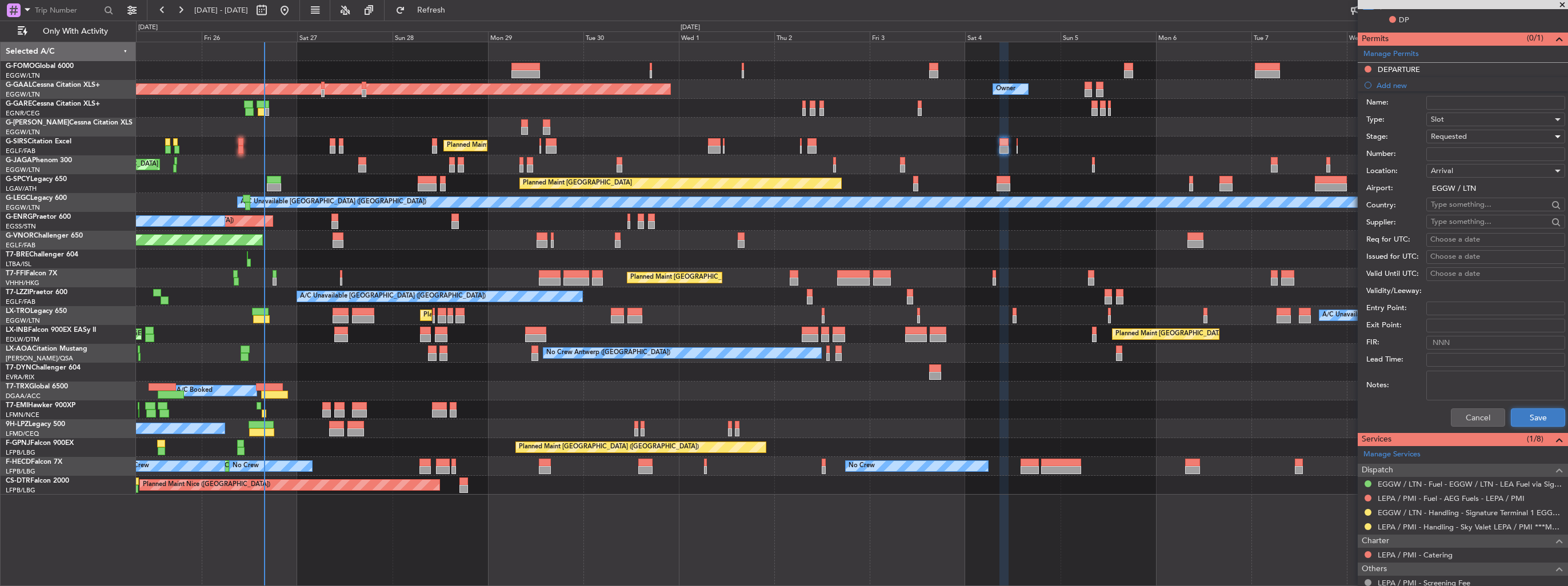
click at [1518, 411] on button "Save" at bounding box center [1537, 418] width 54 height 18
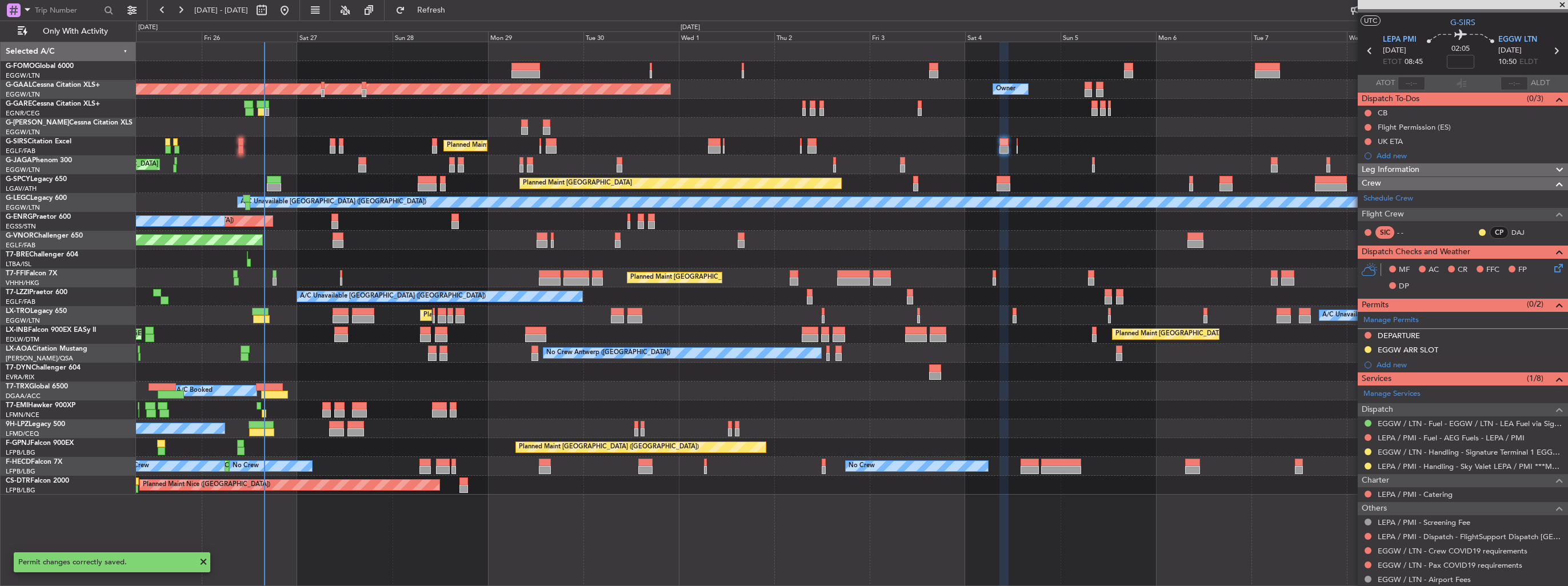
scroll to position [0, 0]
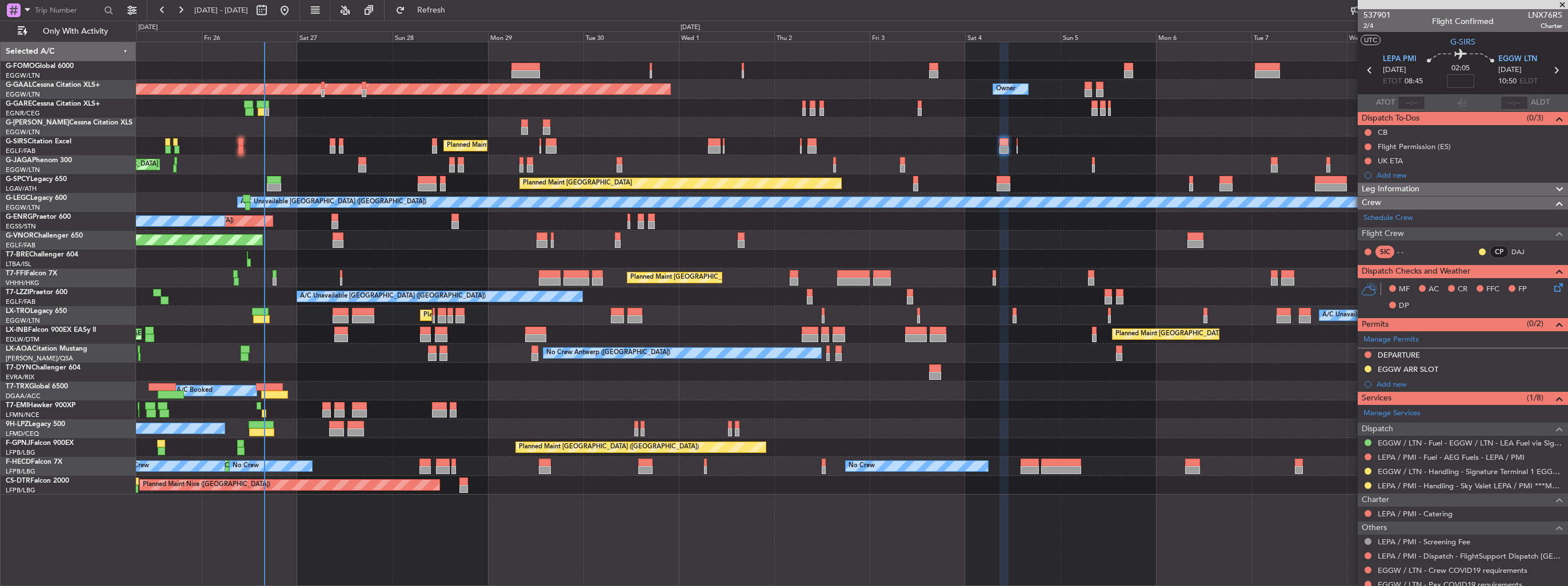
drag, startPoint x: 1544, startPoint y: 368, endPoint x: 1525, endPoint y: 369, distance: 19.0
click at [1544, 368] on div "EGGW ARR SLOT" at bounding box center [1463, 370] width 210 height 14
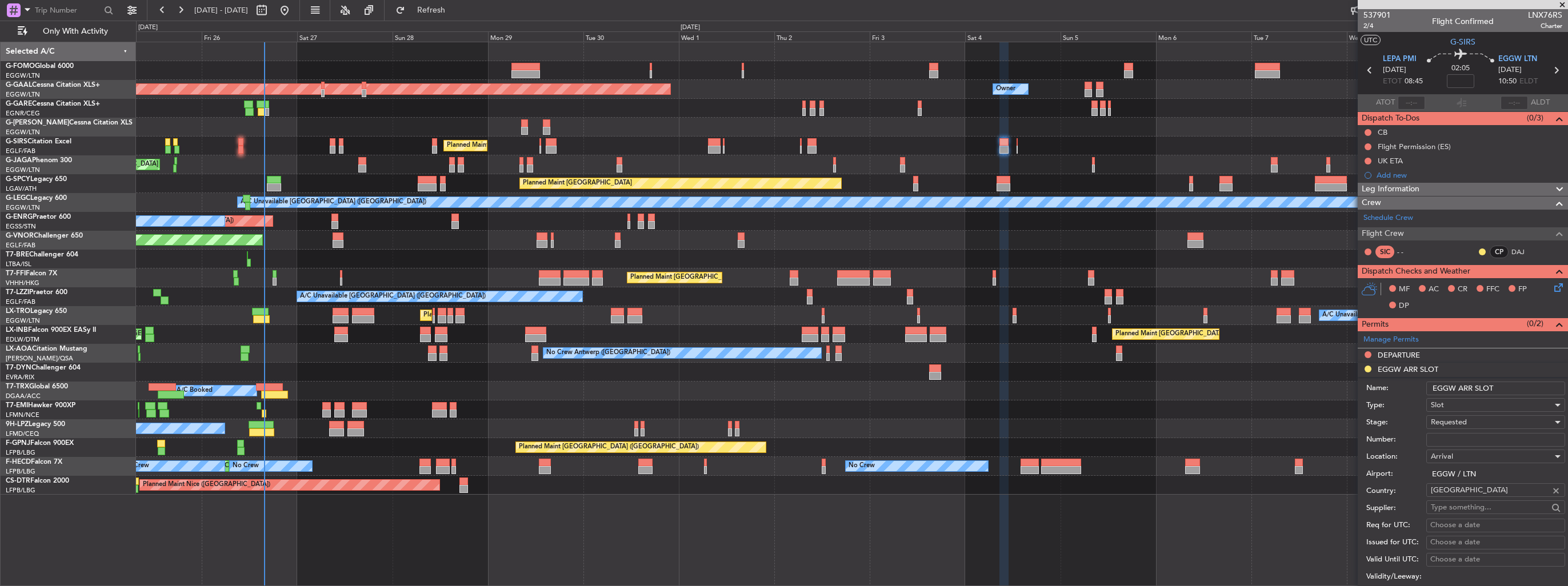
click at [1501, 387] on input "EGGW ARR SLOT" at bounding box center [1496, 389] width 139 height 14
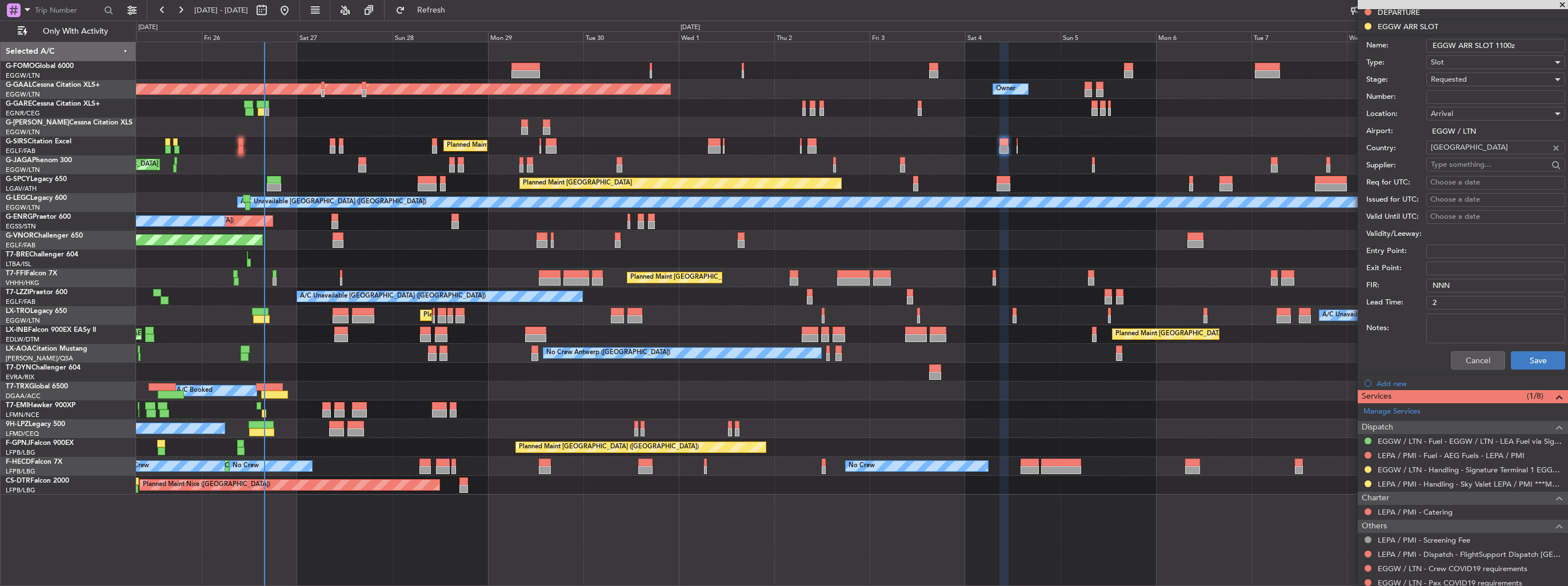
type input "EGGW ARR SLOT 1100z"
click at [1514, 356] on button "Save" at bounding box center [1537, 360] width 54 height 18
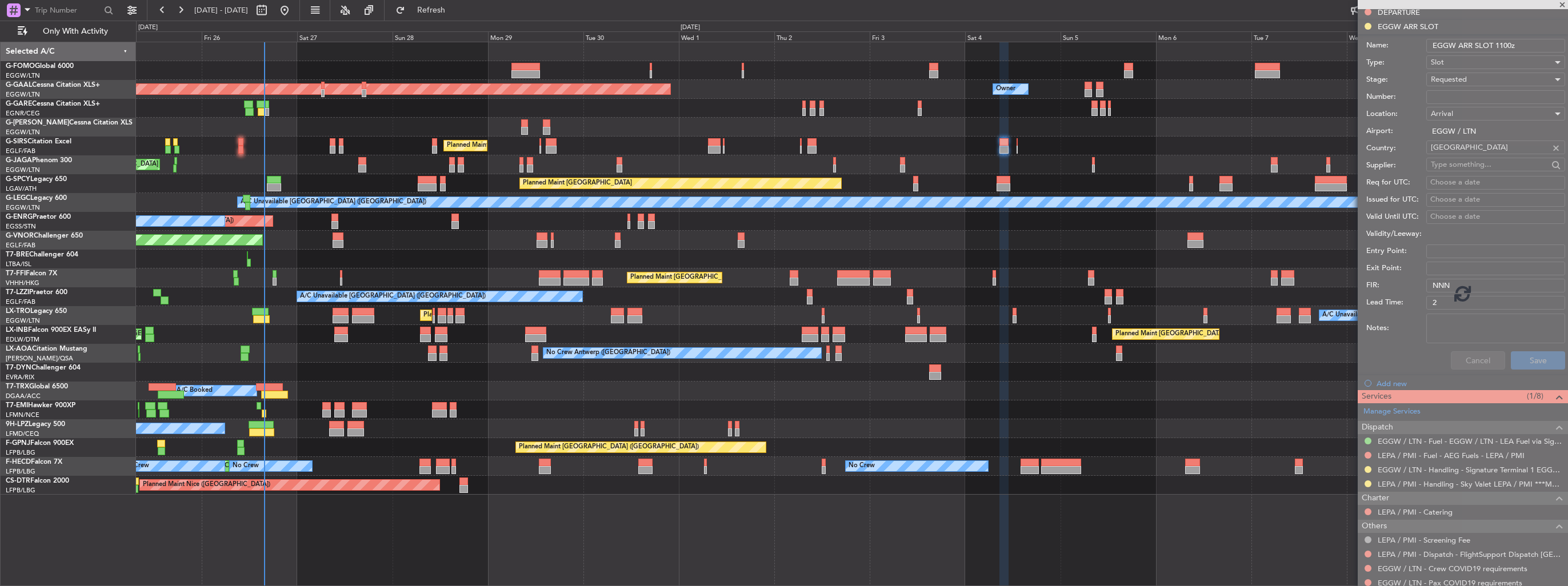
scroll to position [101, 0]
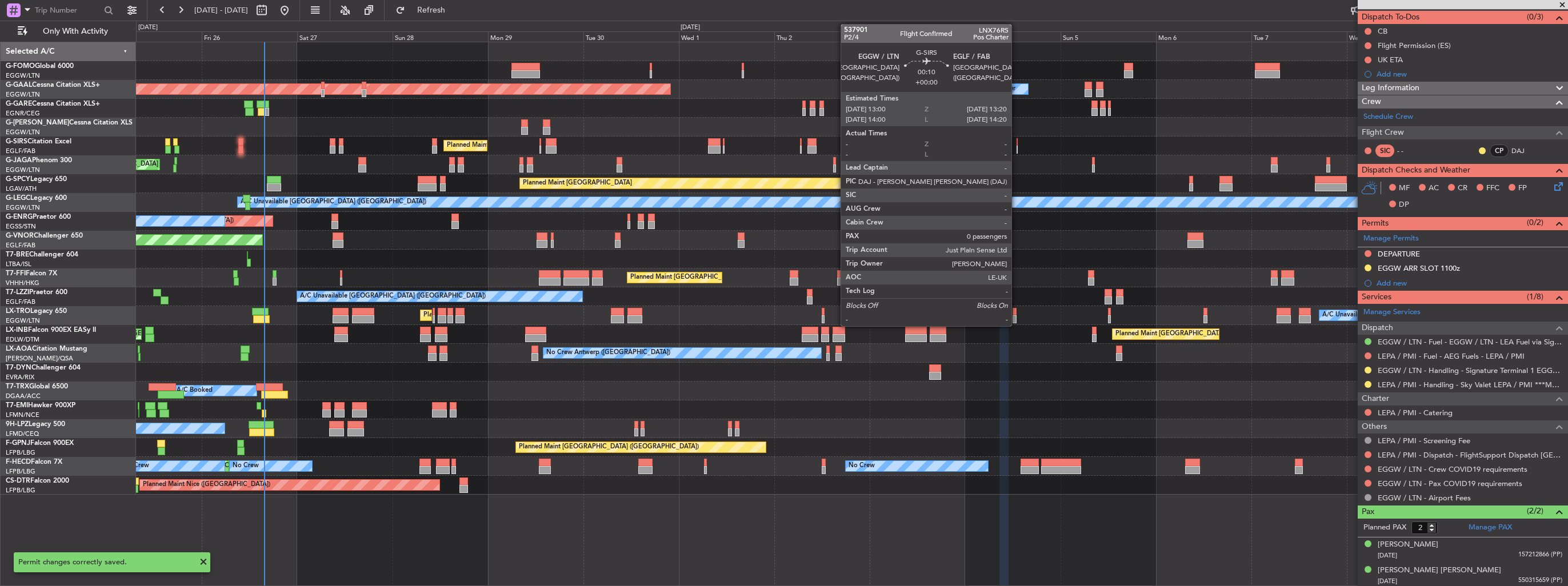
click at [1017, 150] on div at bounding box center [1018, 150] width 2 height 8
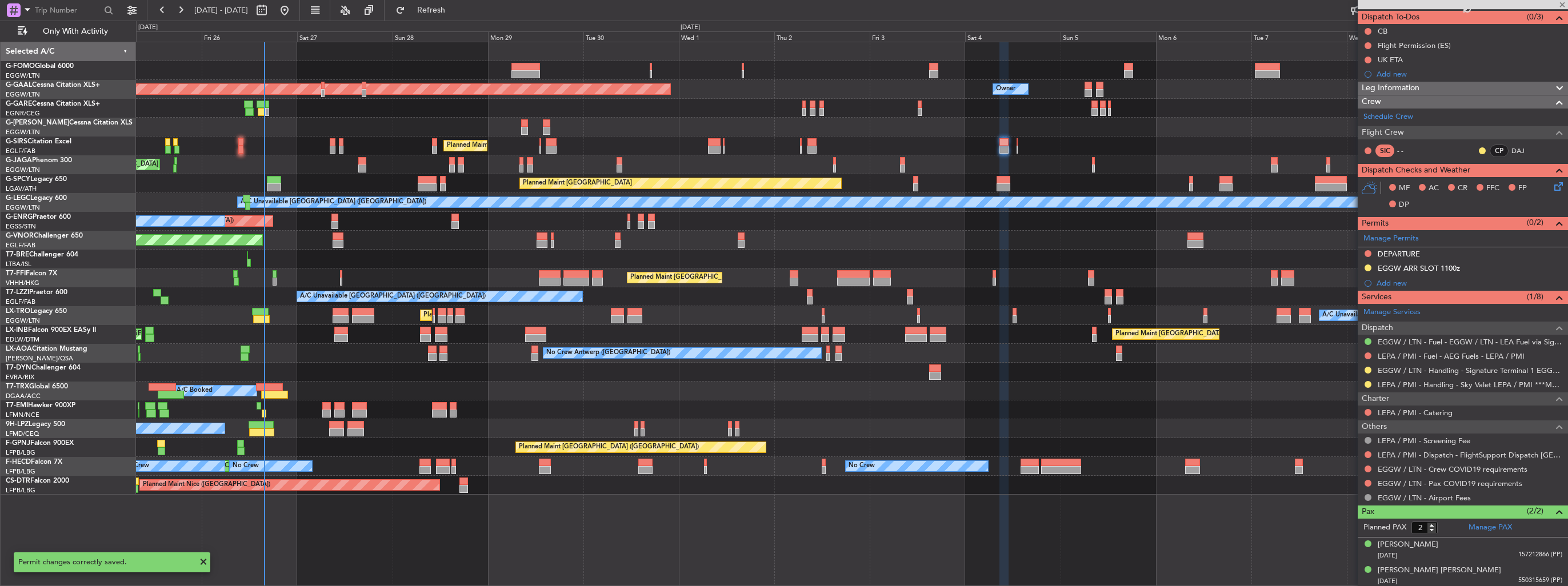
type input "0"
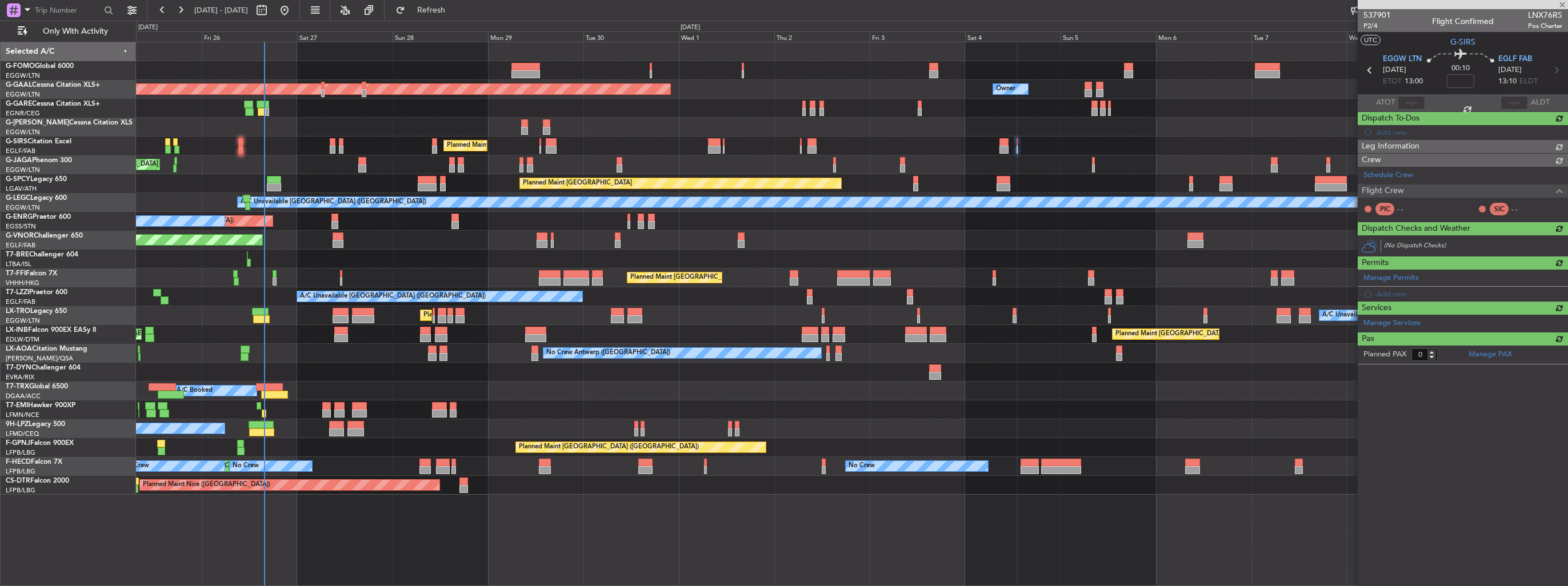
scroll to position [0, 0]
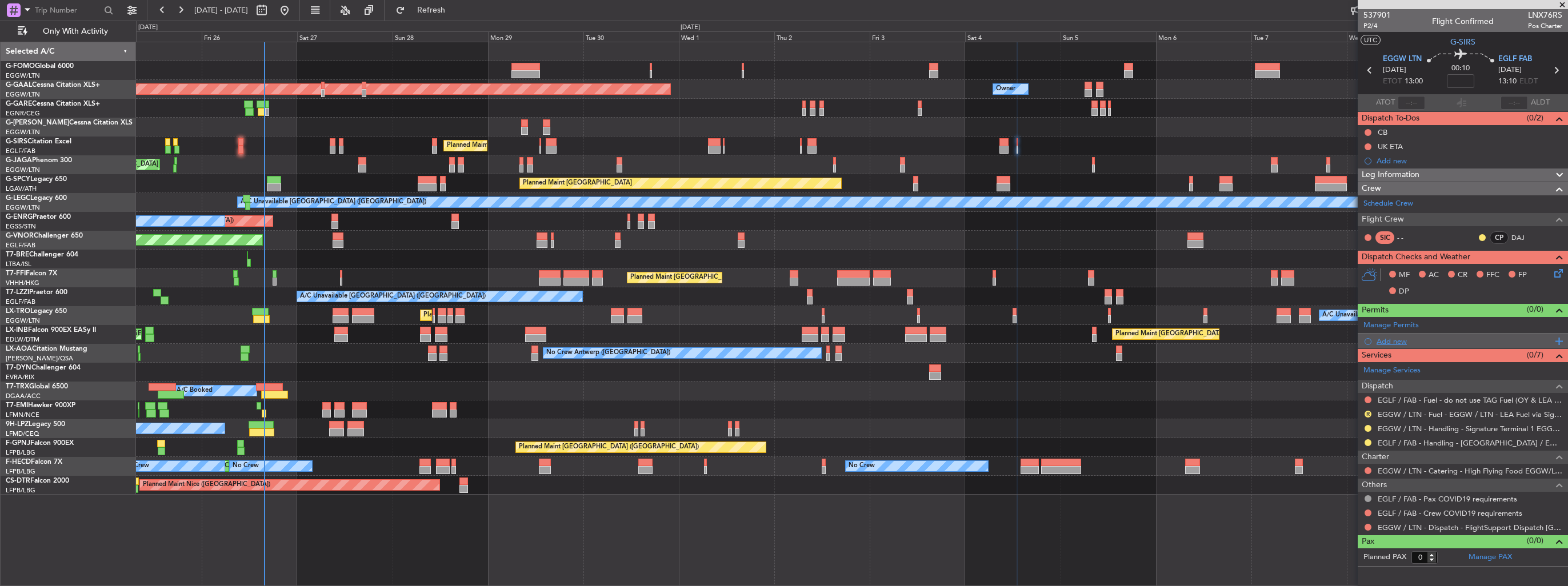
click at [1395, 344] on div "Add new" at bounding box center [1465, 342] width 176 height 9
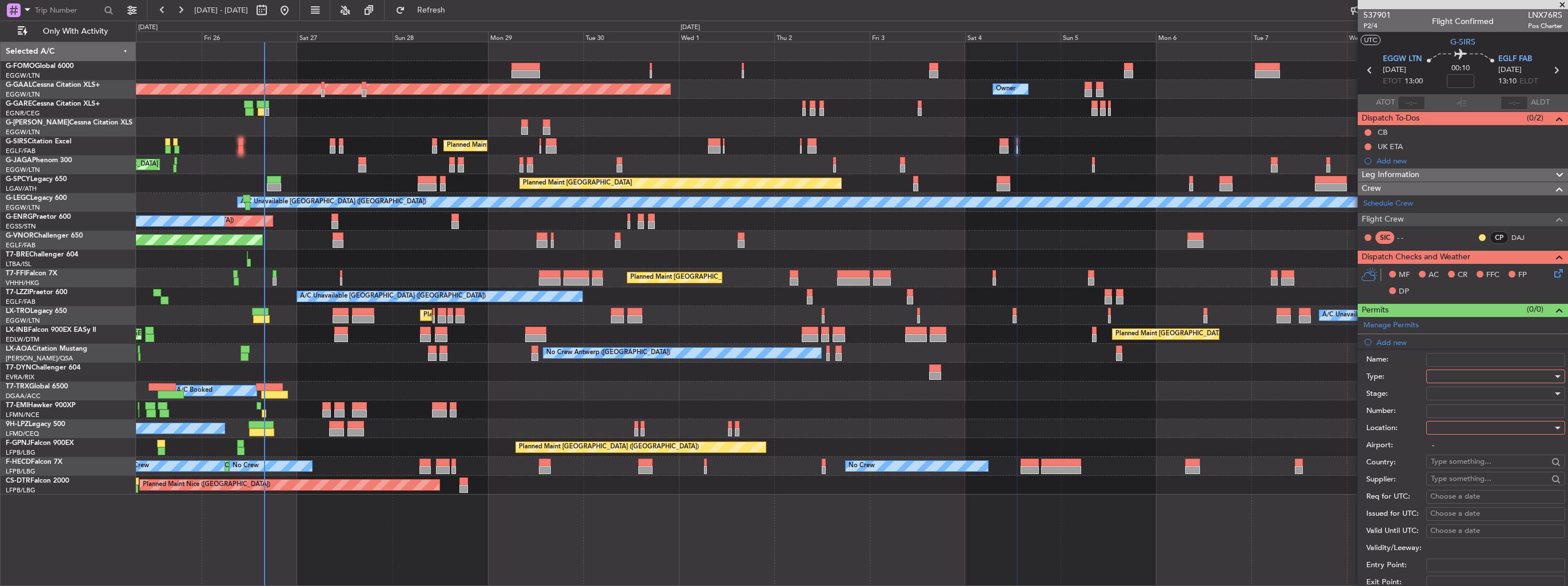
click at [1479, 374] on div at bounding box center [1491, 377] width 121 height 17
click at [1488, 478] on span "Slot" at bounding box center [1491, 484] width 120 height 17
click at [1488, 426] on div at bounding box center [1491, 428] width 121 height 17
click at [1476, 445] on span "Departure" at bounding box center [1491, 450] width 120 height 17
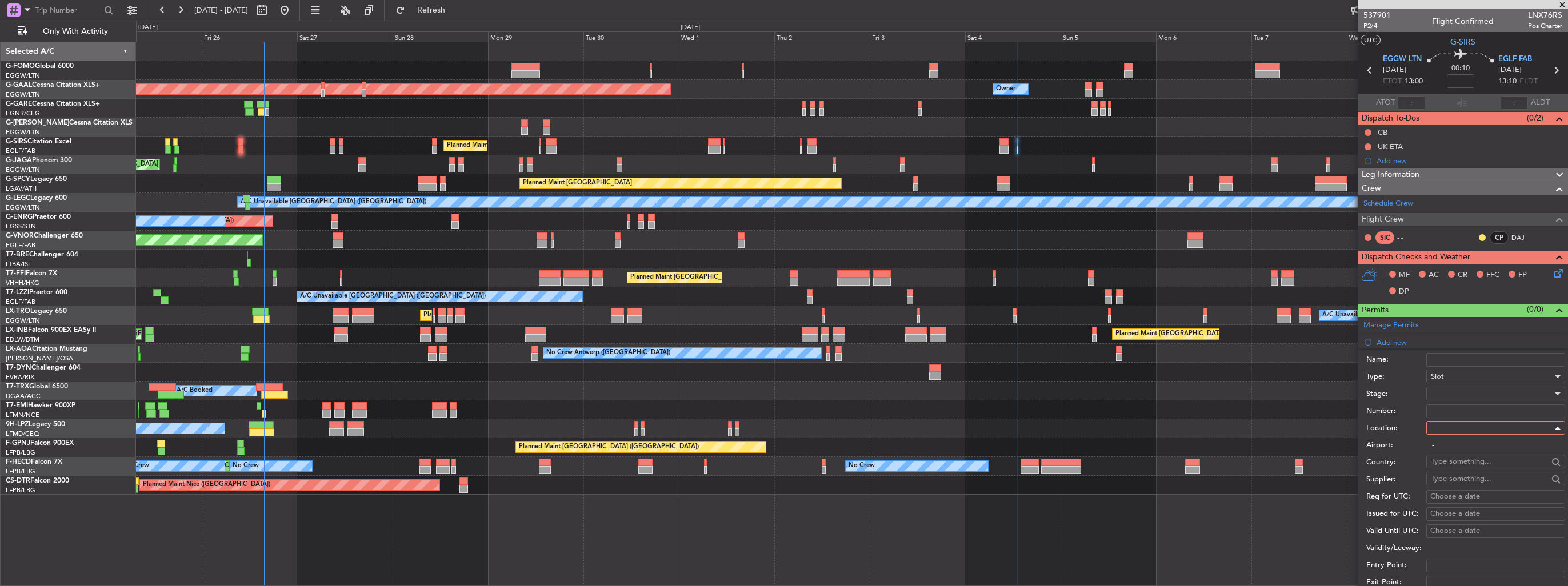
type input "EGGW / LTN"
click at [1456, 392] on div at bounding box center [1491, 394] width 121 height 17
click at [1471, 474] on span "Requested" at bounding box center [1491, 468] width 120 height 17
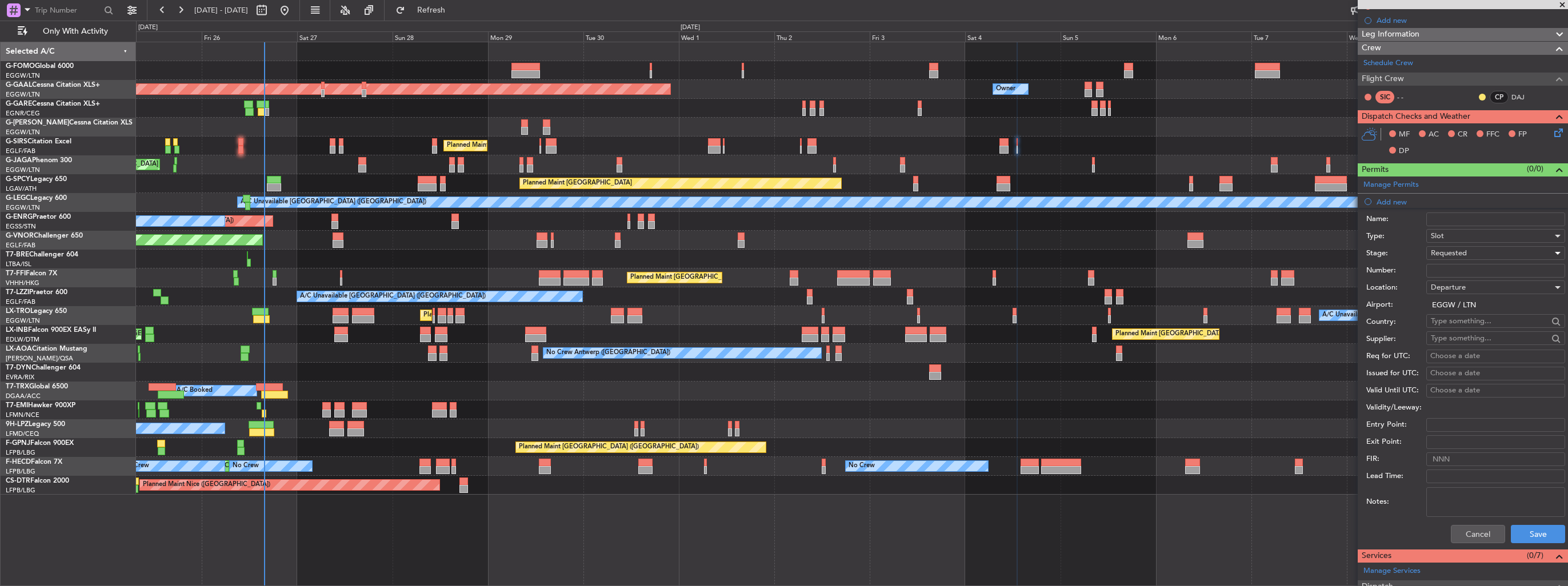
scroll to position [229, 0]
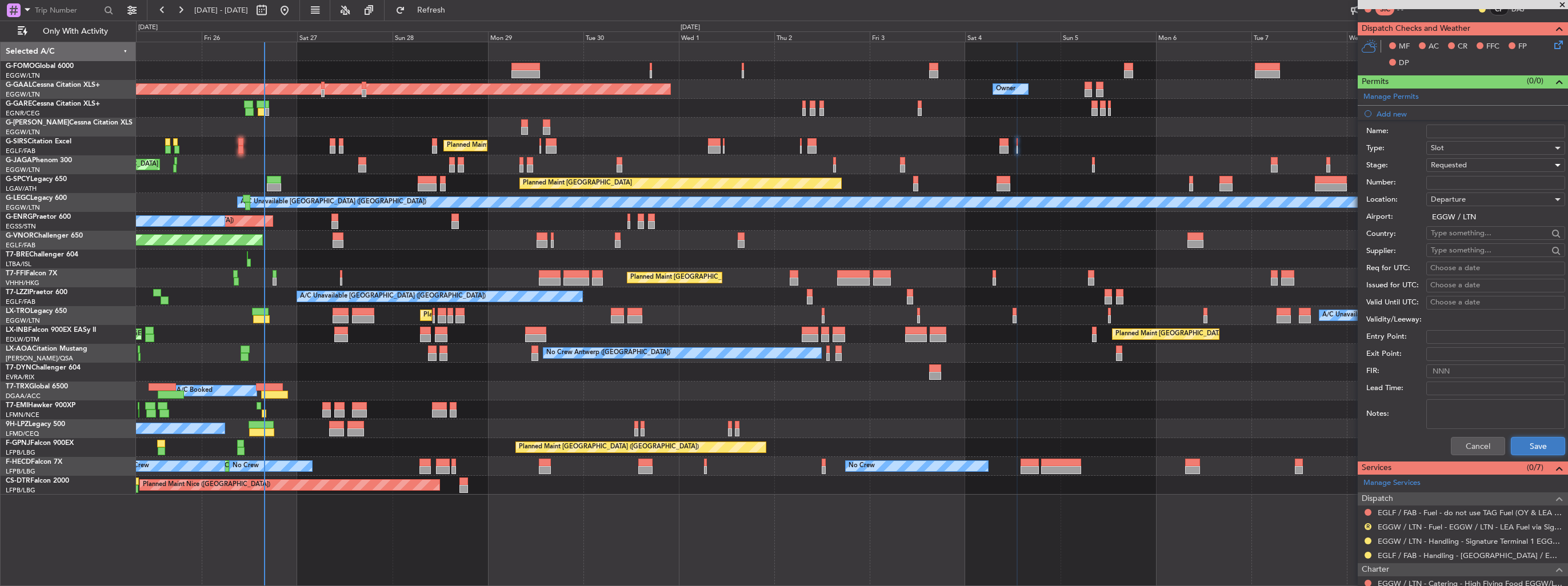
click at [1534, 439] on button "Save" at bounding box center [1537, 446] width 54 height 18
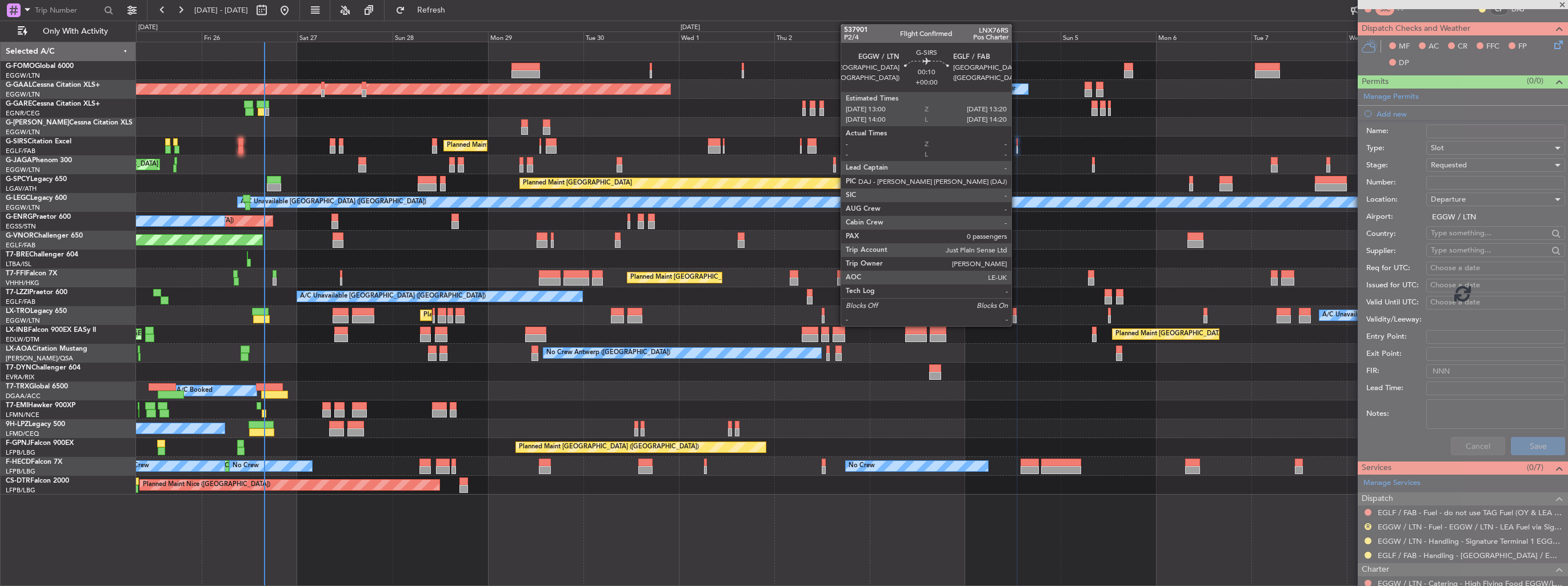
scroll to position [0, 0]
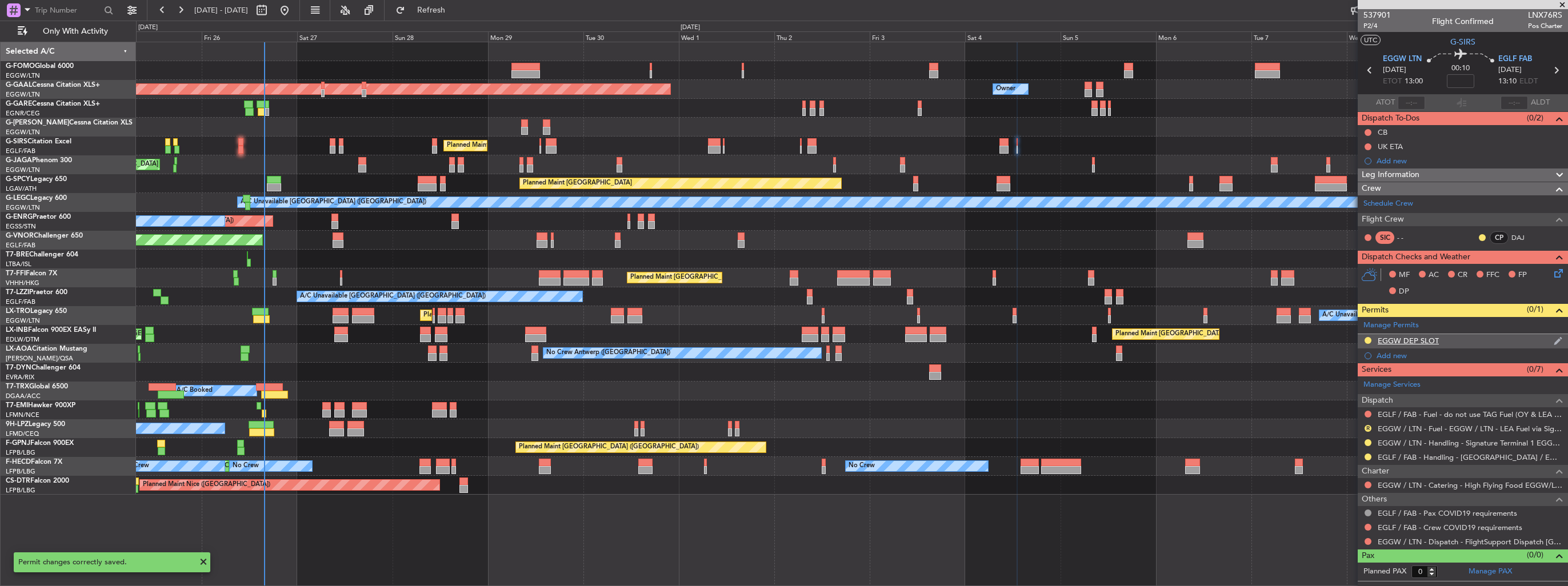
click at [1554, 341] on img at bounding box center [1558, 341] width 9 height 10
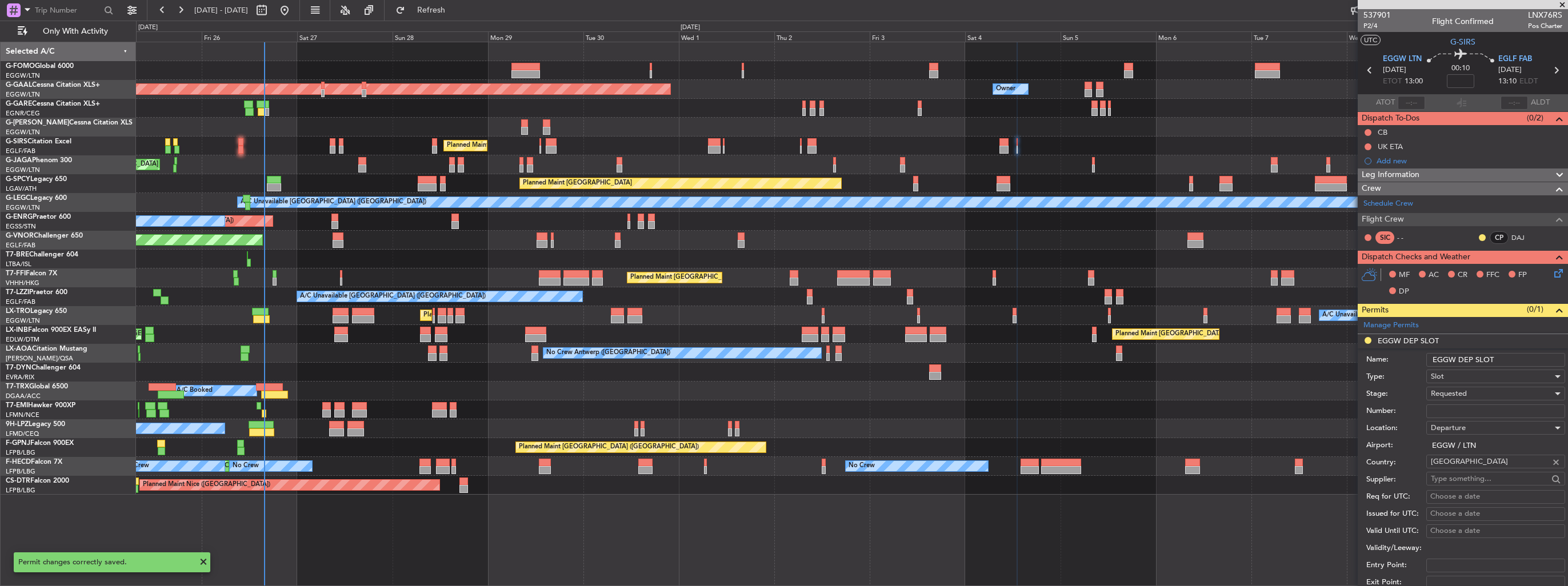
click at [1525, 362] on input "EGGW DEP SLOT" at bounding box center [1496, 360] width 139 height 14
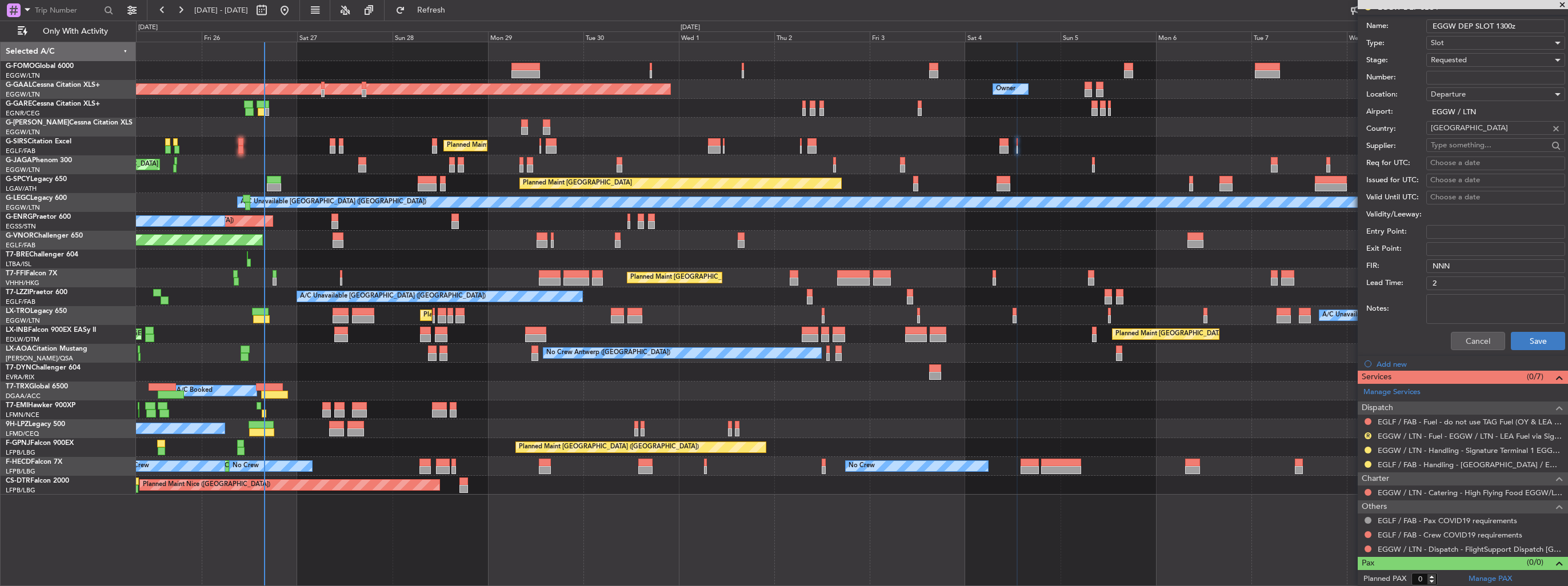
type input "EGGW DEP SLOT 1300z"
click at [1515, 337] on button "Save" at bounding box center [1537, 341] width 54 height 18
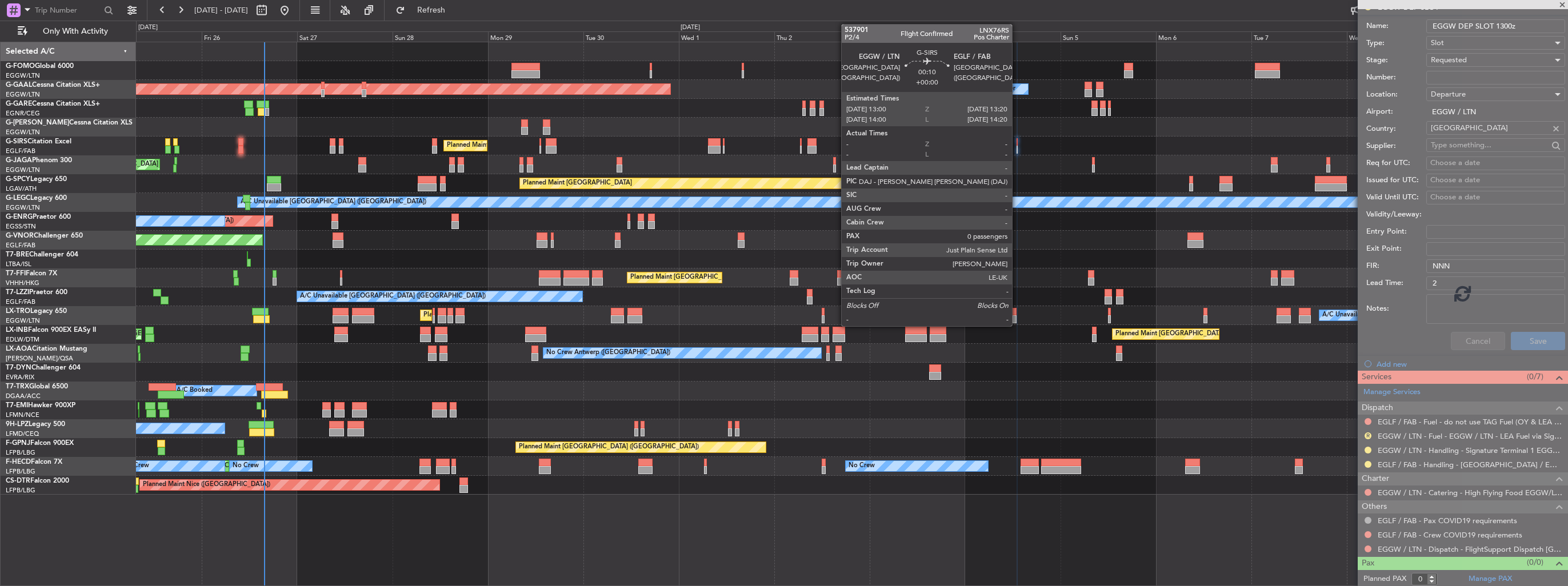
scroll to position [0, 0]
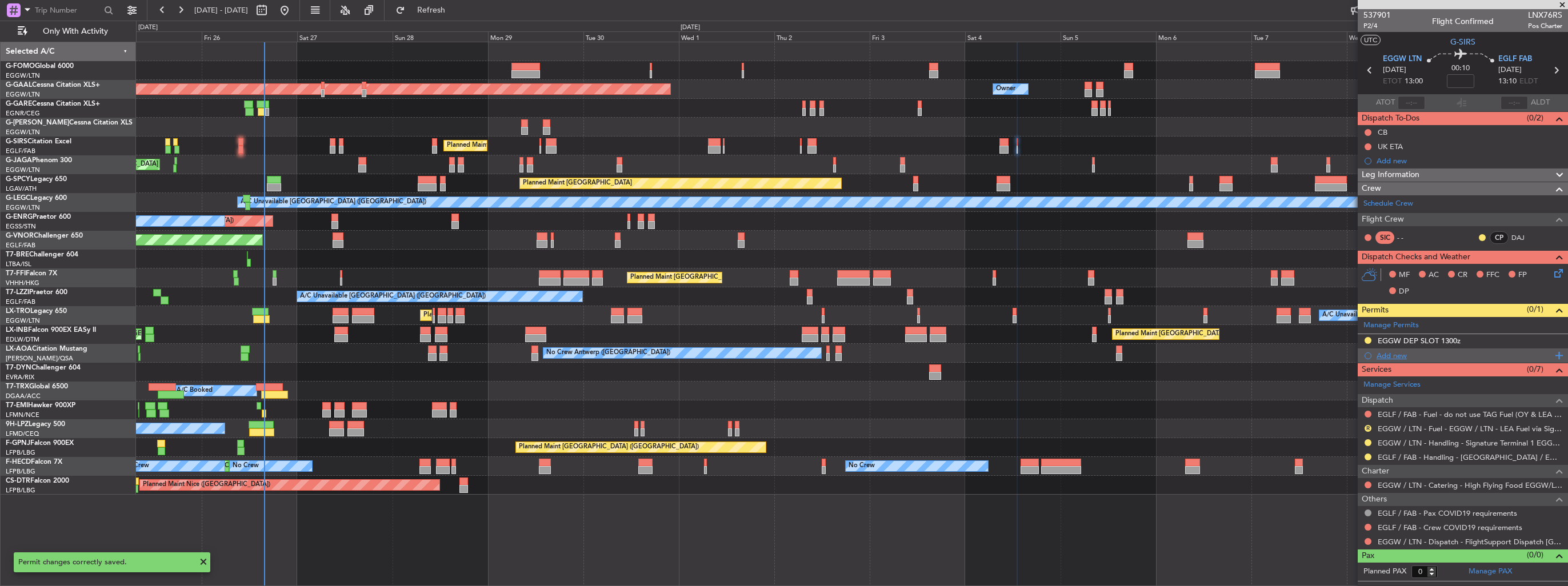
click at [1392, 356] on div "Add new" at bounding box center [1465, 356] width 176 height 9
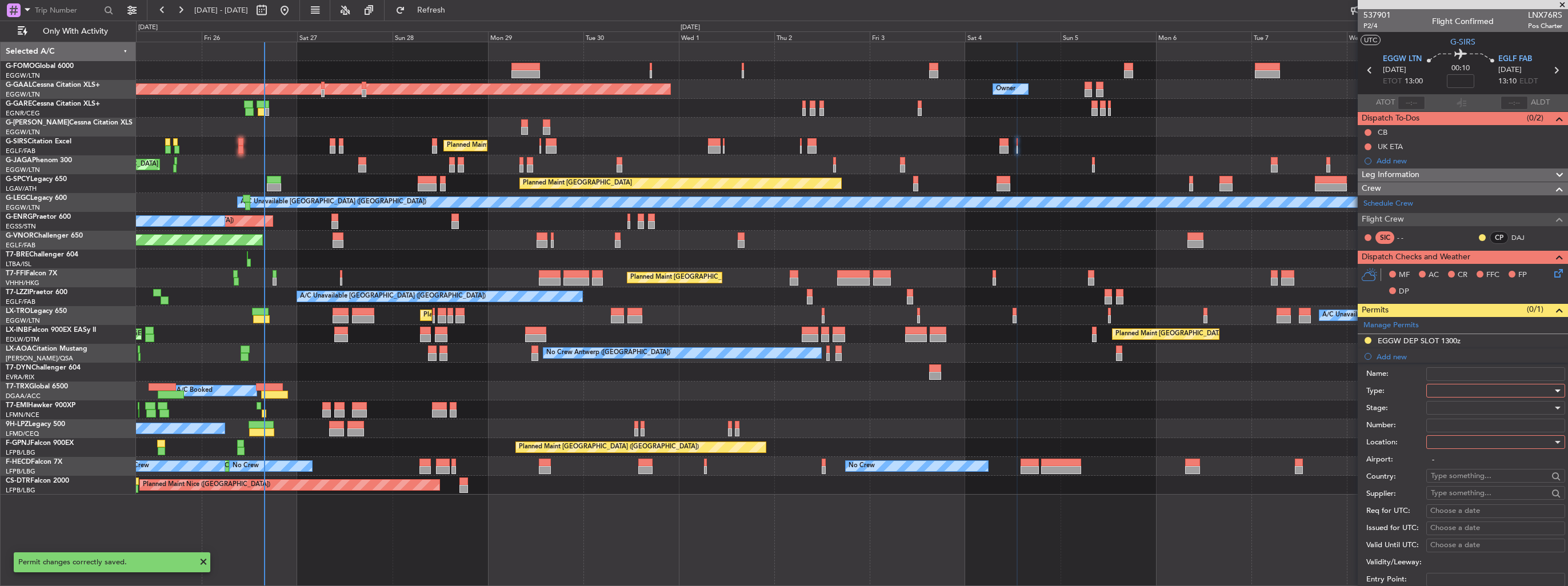
click at [1463, 389] on div at bounding box center [1491, 391] width 121 height 17
click at [1475, 450] on span "PPR" at bounding box center [1491, 447] width 120 height 17
click at [1477, 437] on div at bounding box center [1491, 443] width 121 height 17
click at [1479, 495] on span "Arrival" at bounding box center [1491, 499] width 120 height 17
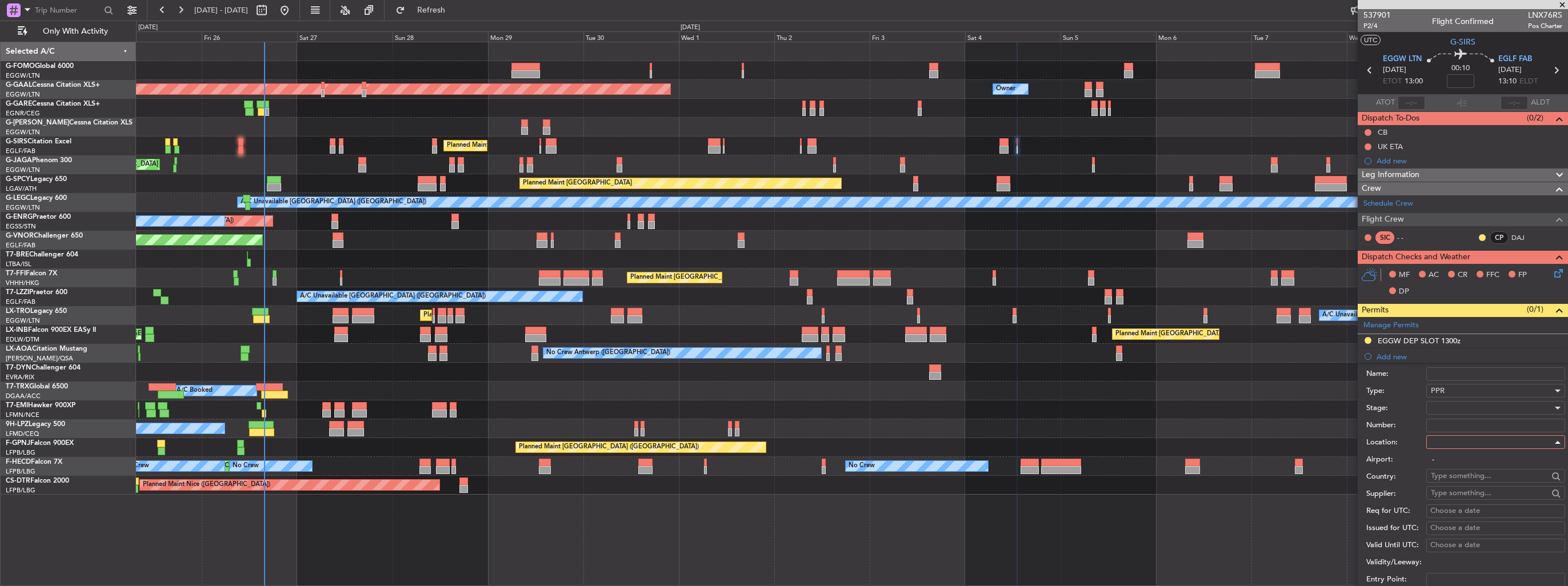
type input "EGLF / FAB"
click at [1472, 408] on div at bounding box center [1491, 408] width 121 height 17
click at [1475, 478] on span "Requested" at bounding box center [1491, 482] width 120 height 17
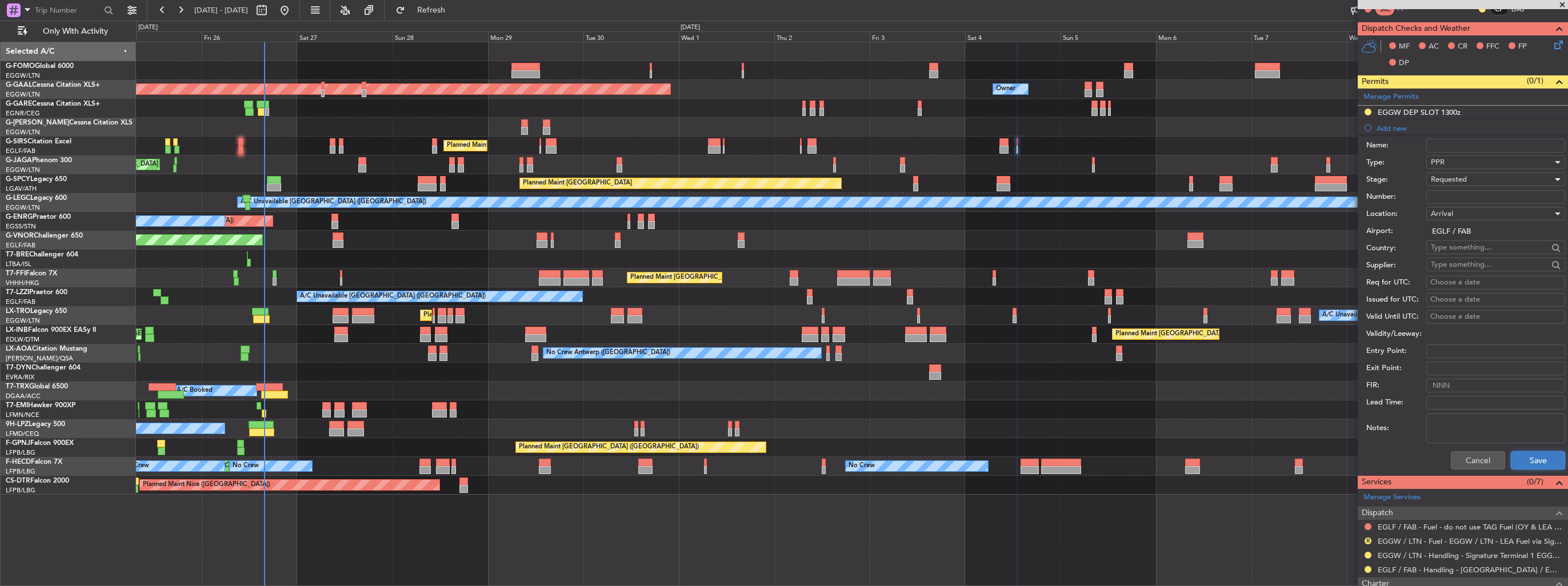
click at [1526, 454] on button "Save" at bounding box center [1537, 460] width 54 height 18
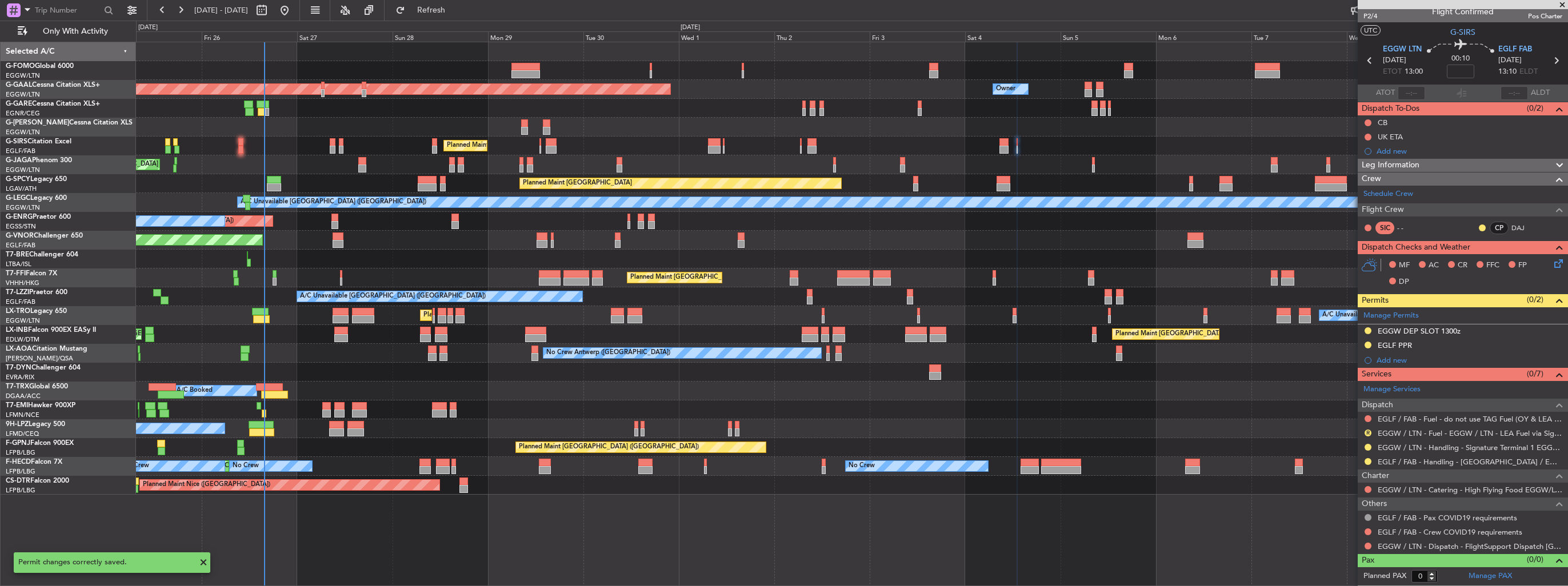
scroll to position [7, 0]
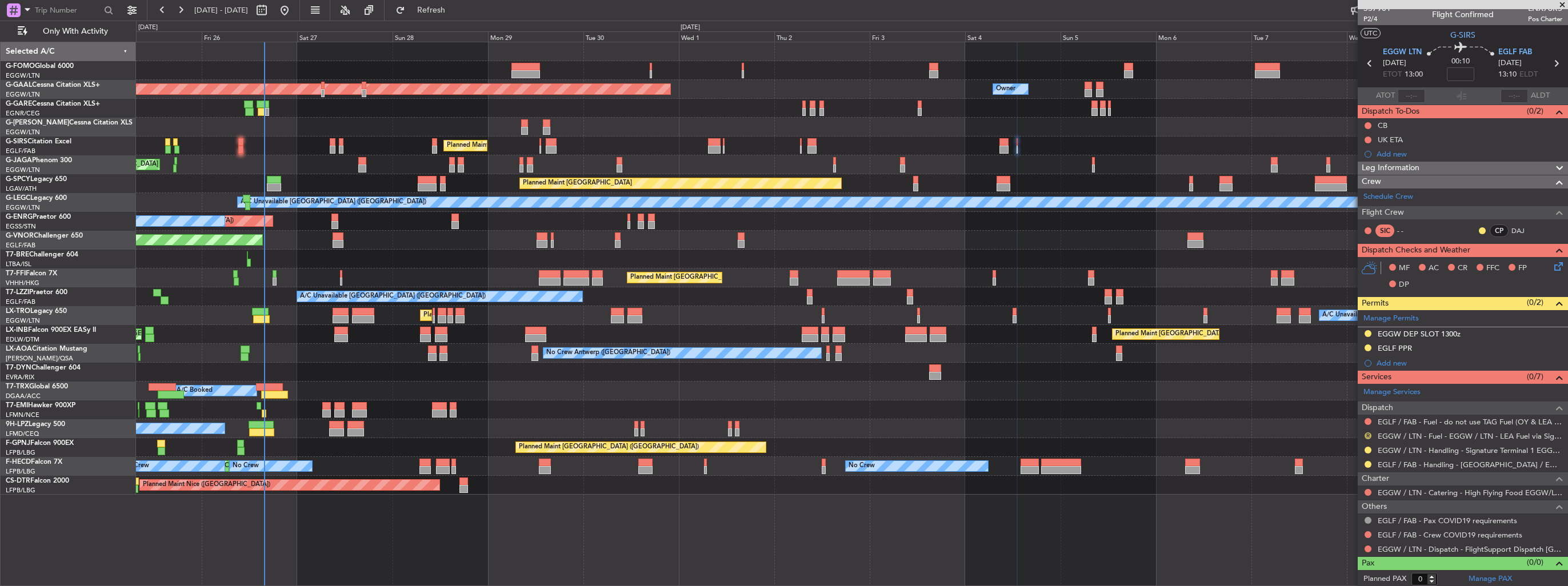
click at [1367, 432] on button "R" at bounding box center [1368, 436] width 7 height 7
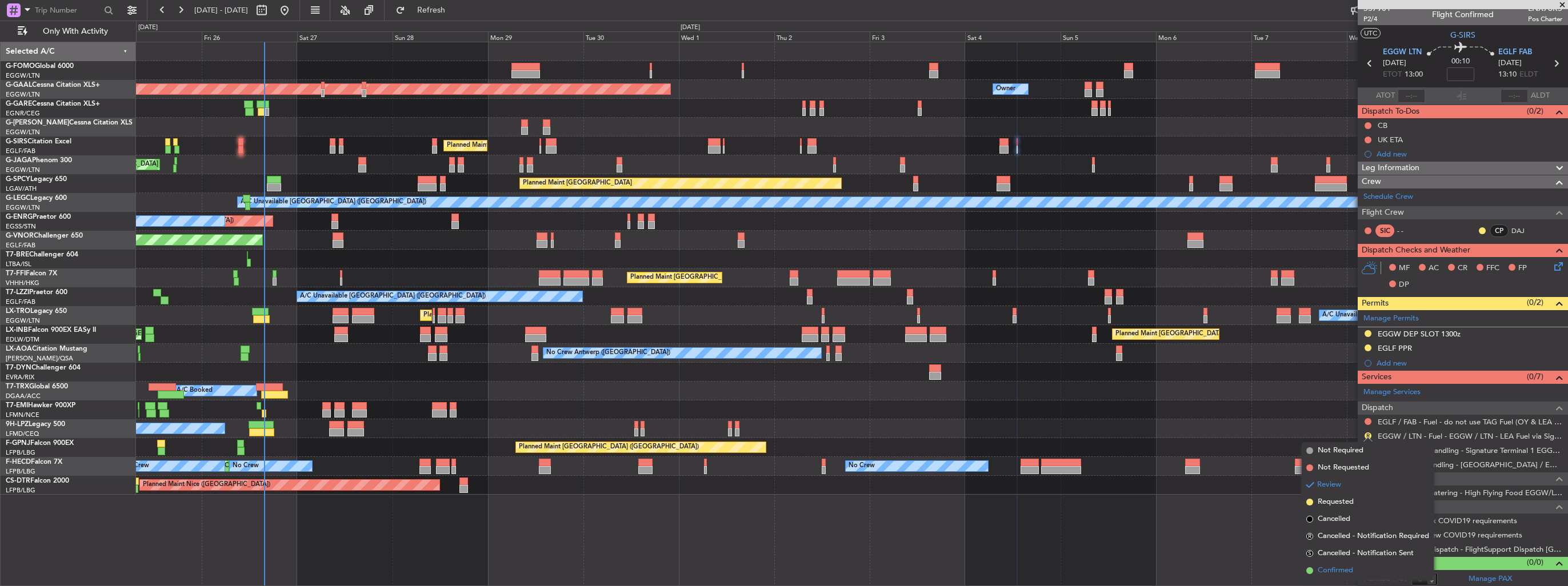
click at [1326, 570] on span "Confirmed" at bounding box center [1335, 570] width 35 height 12
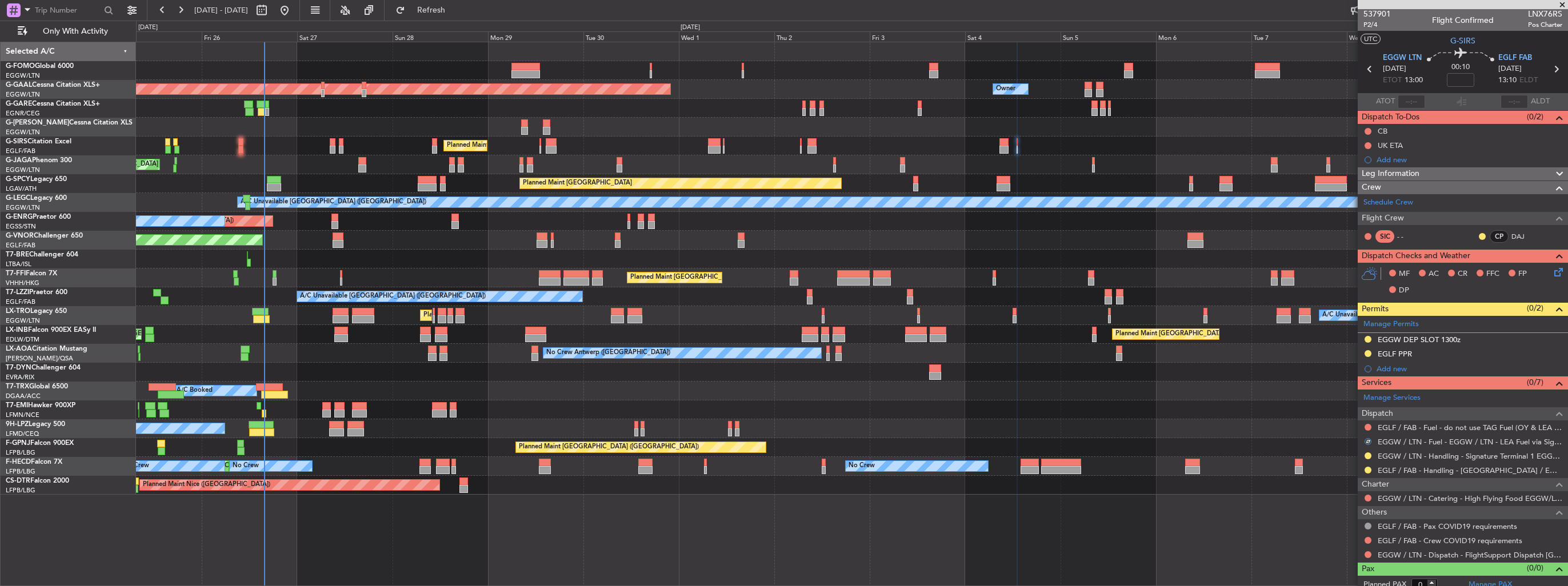
scroll to position [0, 0]
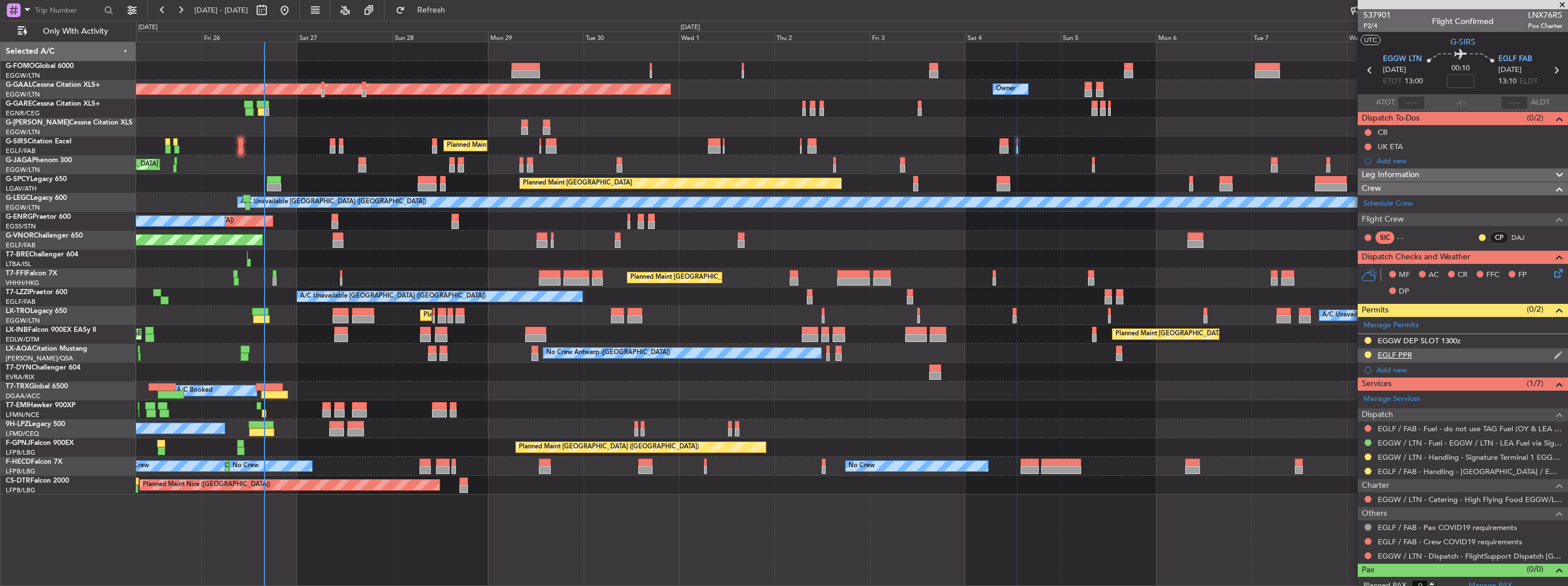
click at [1554, 357] on img at bounding box center [1558, 355] width 9 height 10
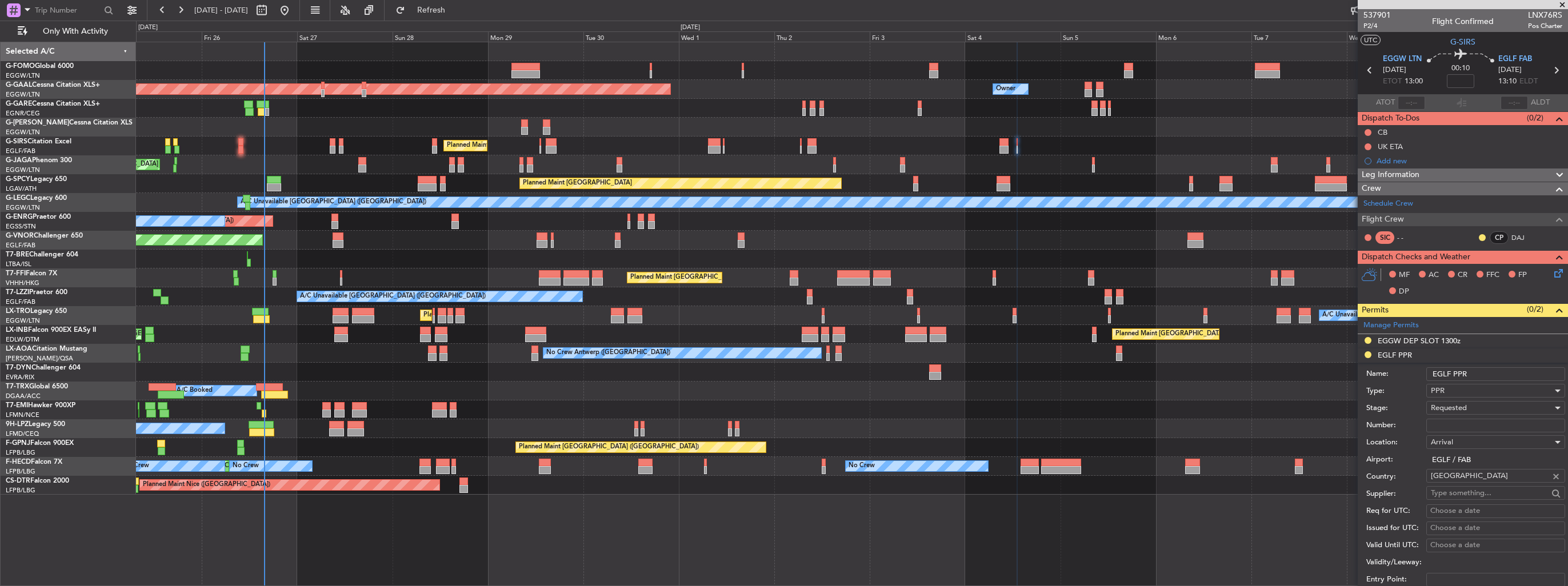
click at [1507, 375] on input "EGLF PPR" at bounding box center [1496, 374] width 139 height 14
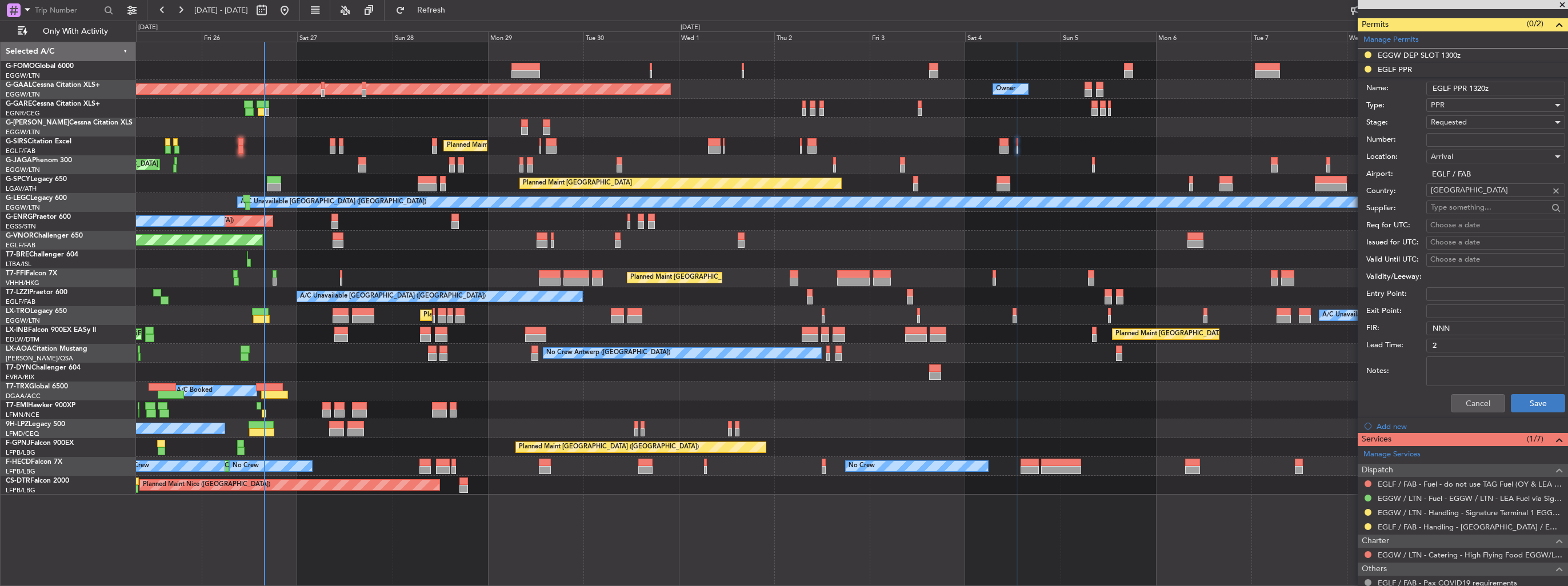
type input "EGLF PPR 1320z"
click at [1515, 400] on button "Save" at bounding box center [1537, 403] width 54 height 18
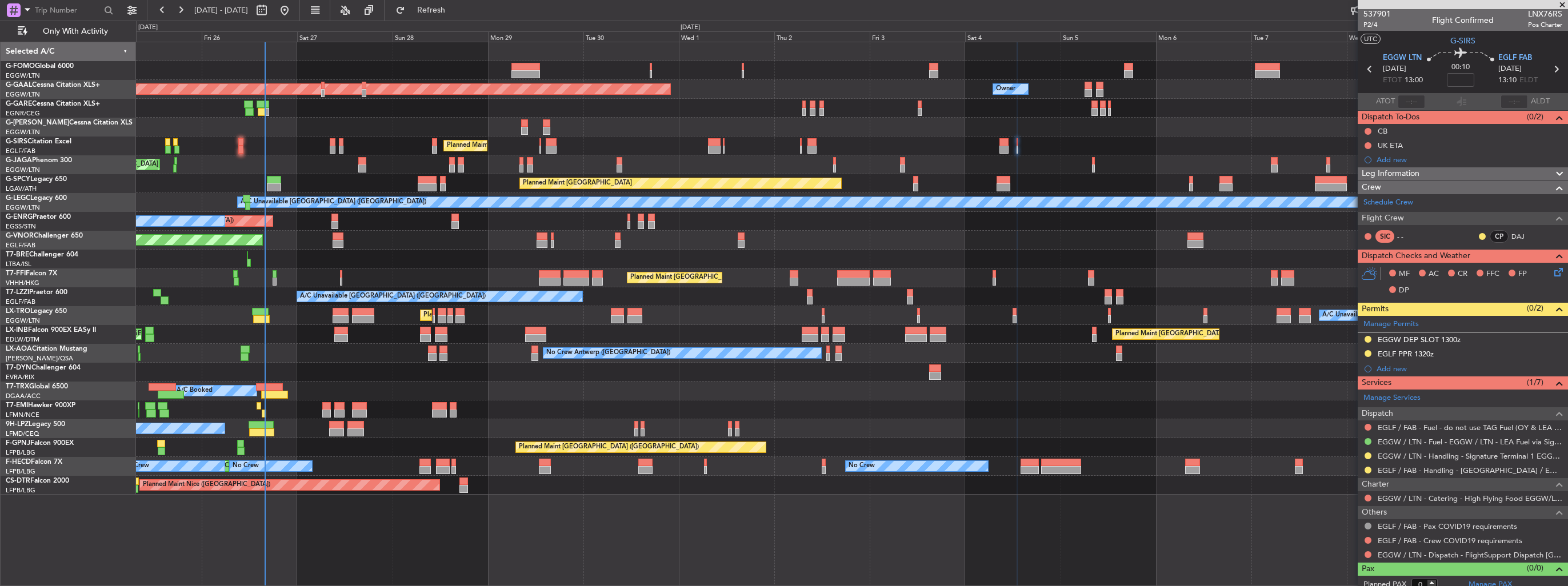
scroll to position [0, 0]
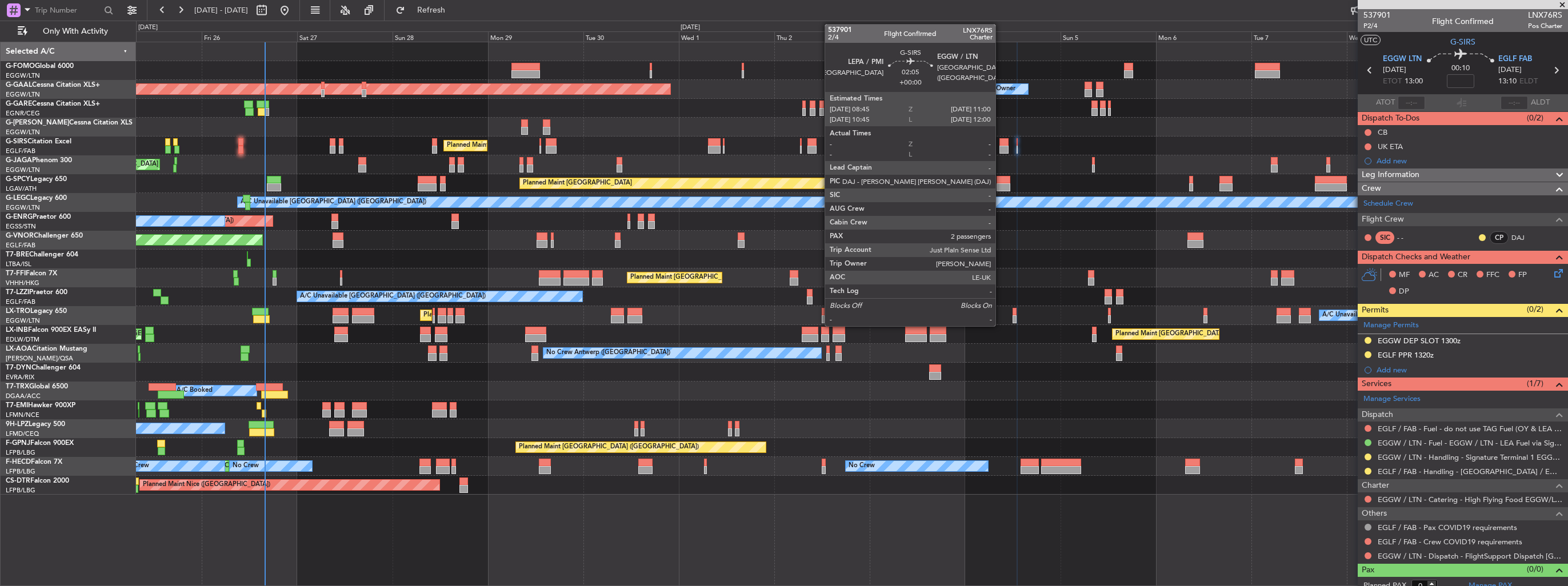
click at [1001, 147] on div at bounding box center [1005, 150] width 9 height 8
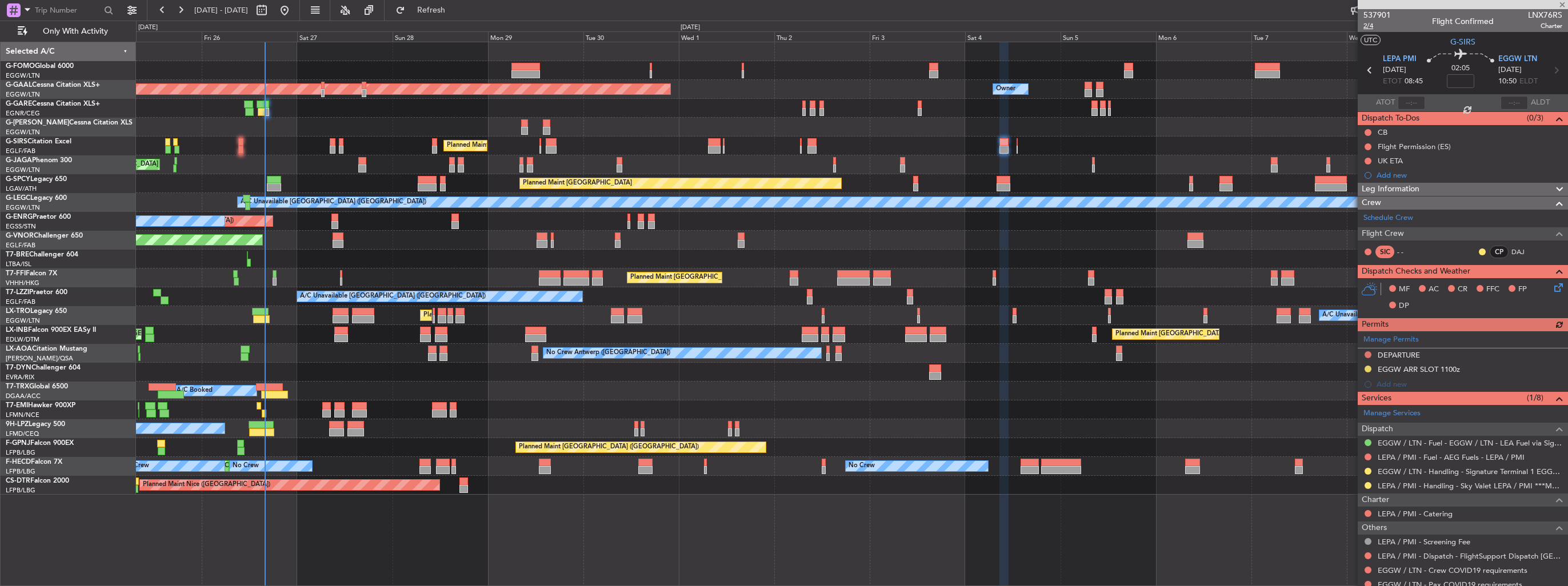
click at [1365, 27] on span "2/4" at bounding box center [1377, 26] width 27 height 9
click at [16, 140] on span "G-SIRS" at bounding box center [16, 142] width 22 height 7
click at [18, 215] on span "G-ENRG" at bounding box center [19, 217] width 27 height 7
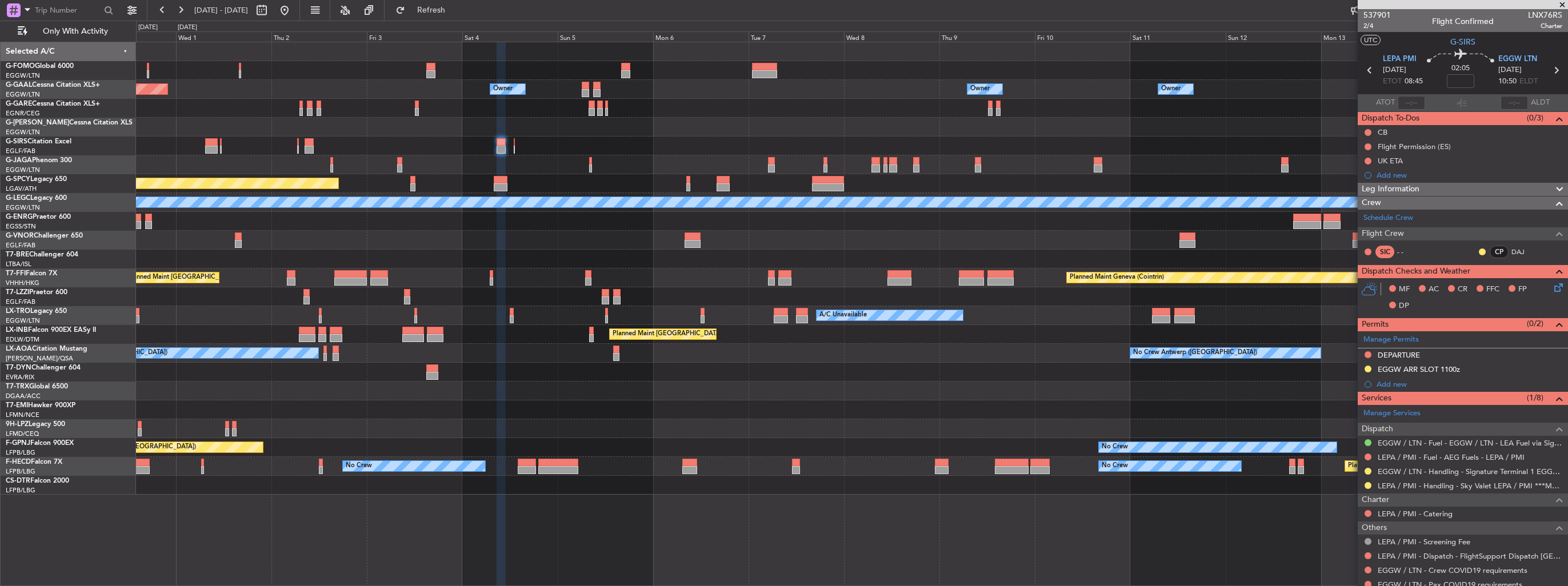
click at [505, 282] on div "Planned Maint Beijing (Beijing Capital) Planned Maint Geneva (Cointrin)" at bounding box center [852, 278] width 1432 height 19
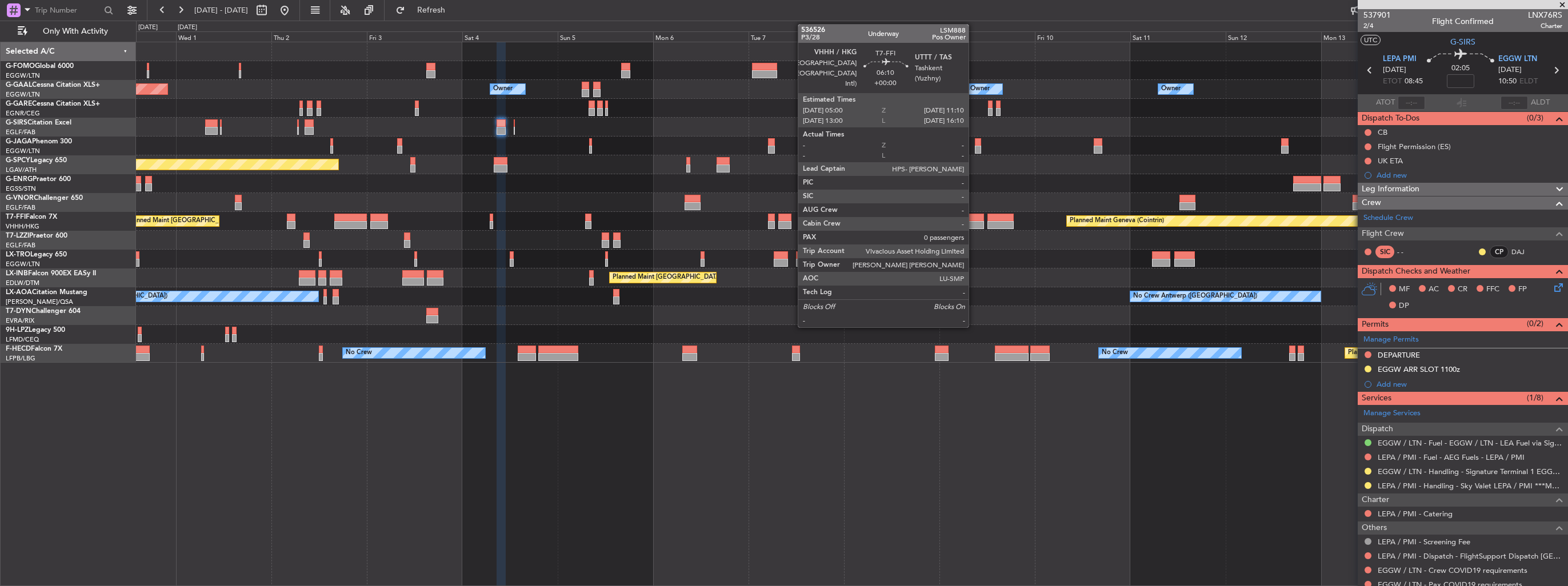
click at [974, 218] on div at bounding box center [971, 218] width 24 height 8
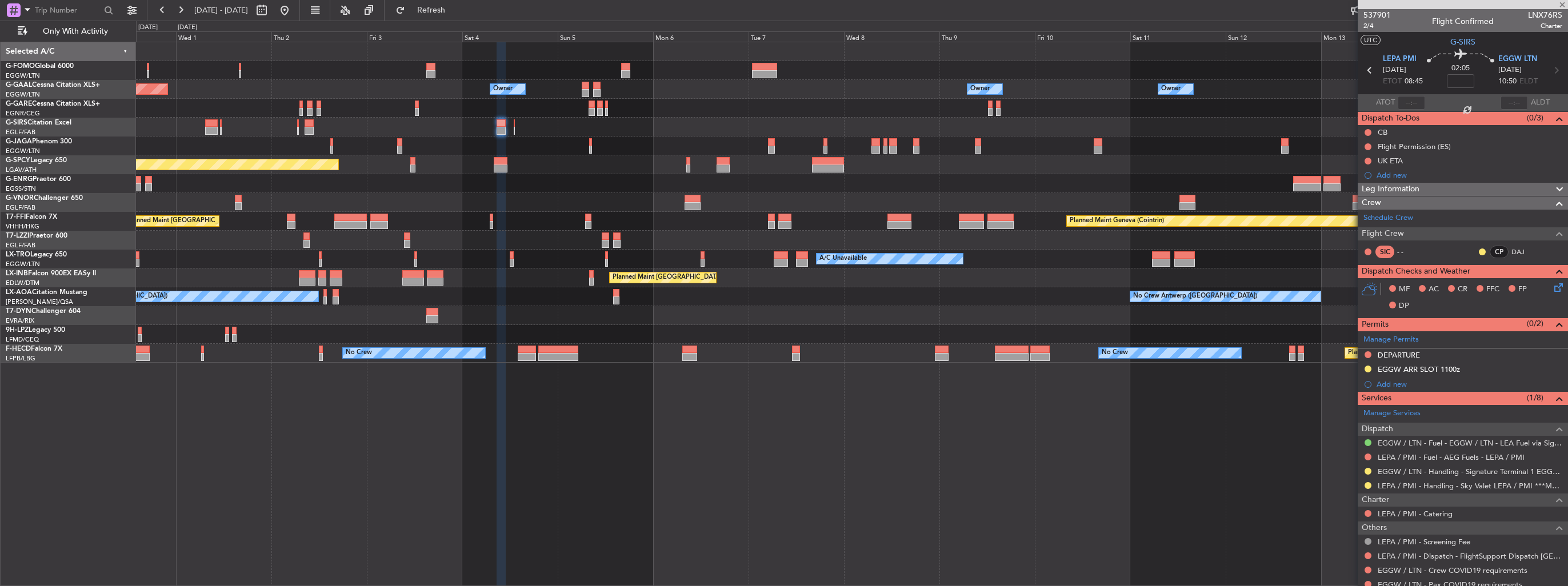
type input "0"
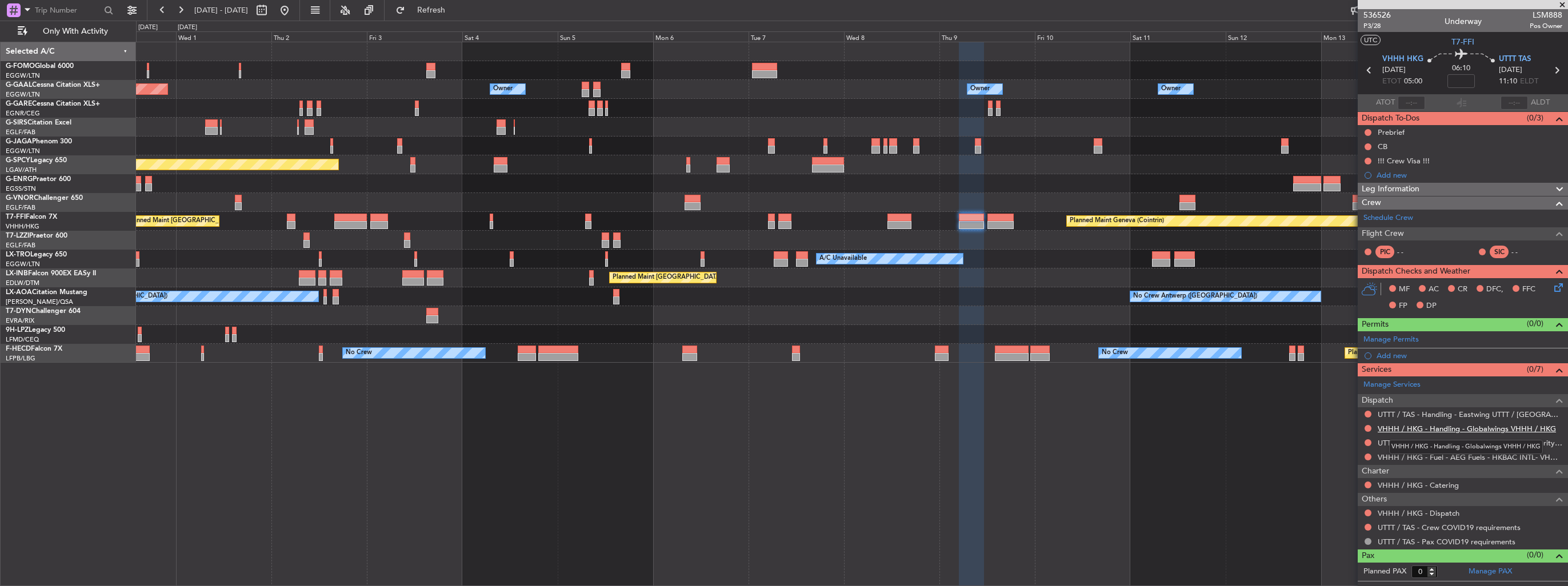
click at [1403, 425] on link "VHHH / HKG - Handling - Globalwings VHHH / HKG" at bounding box center [1468, 429] width 179 height 9
click at [1418, 414] on link "UTTT / TAS - Handling - Eastwing UTTT / [GEOGRAPHIC_DATA]" at bounding box center [1471, 414] width 185 height 9
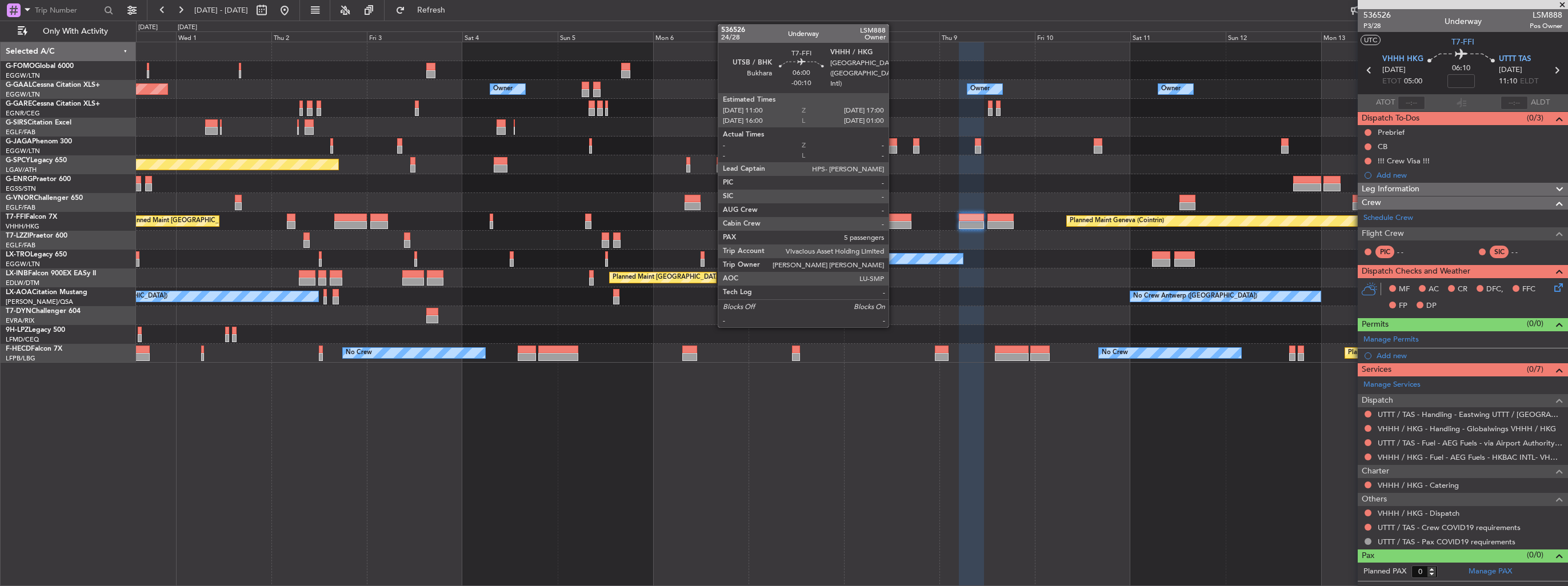
click at [894, 218] on div at bounding box center [900, 218] width 24 height 8
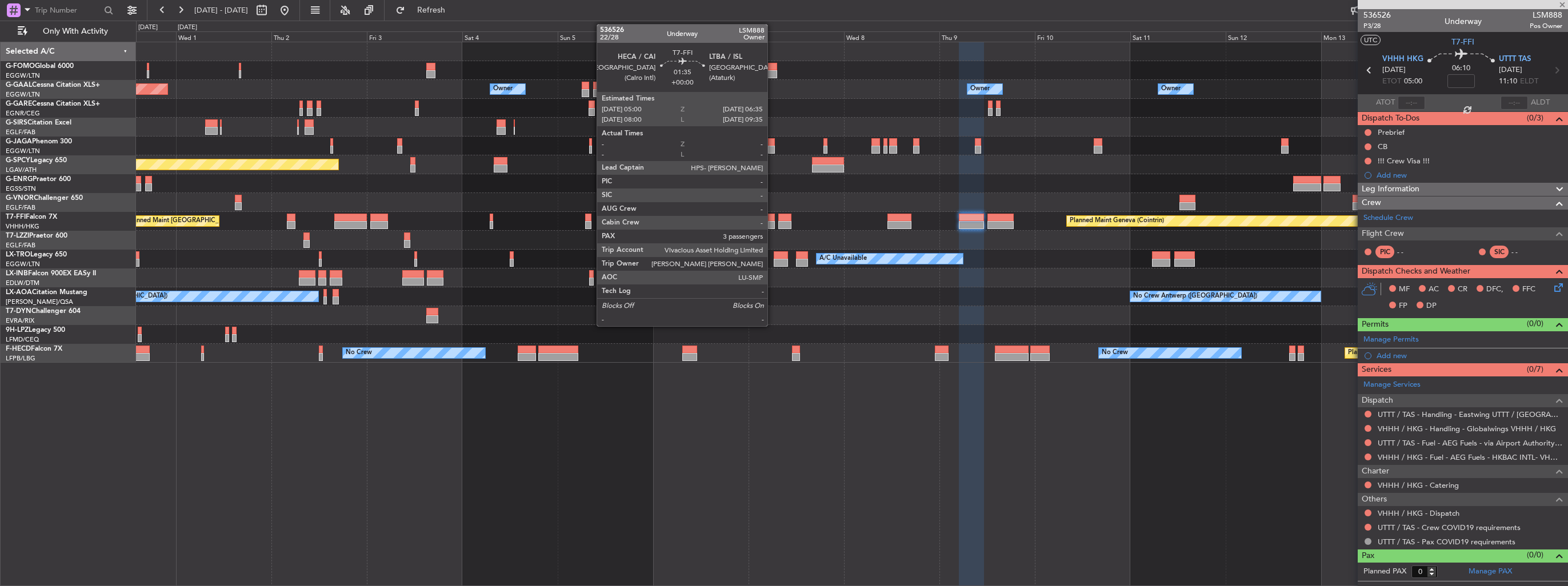
type input "-00:10"
type input "5"
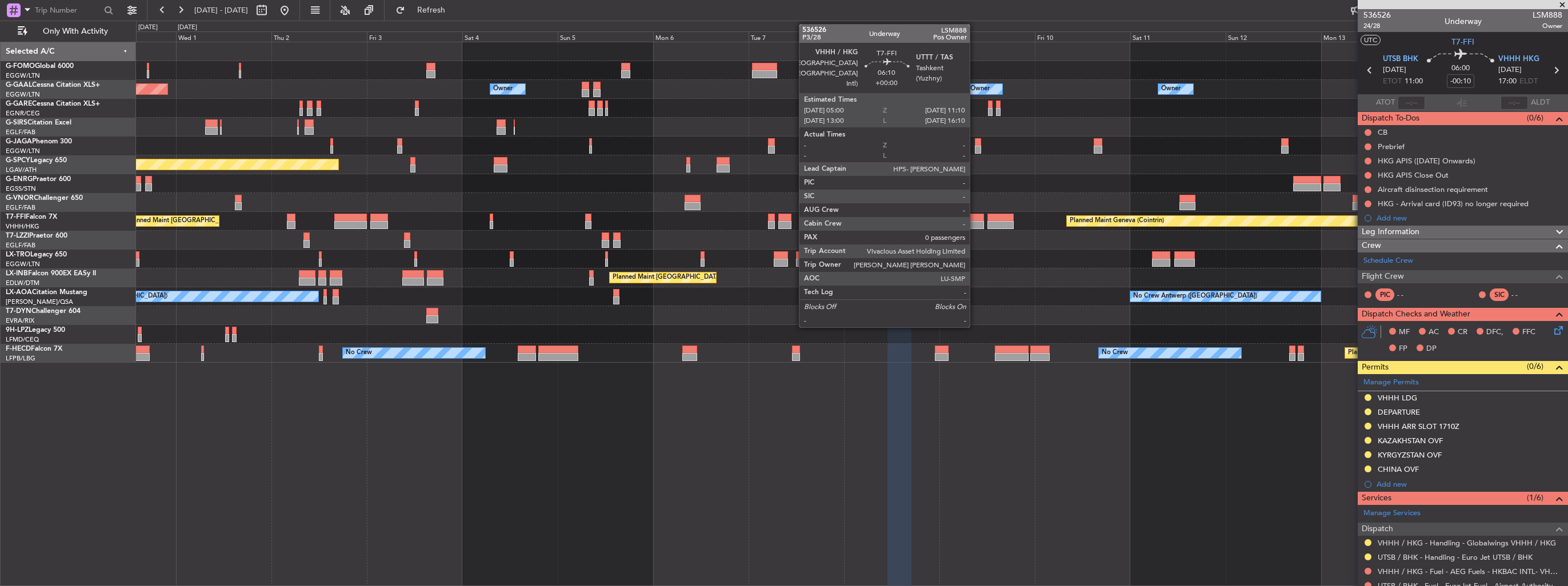
click at [975, 219] on div at bounding box center [971, 218] width 24 height 8
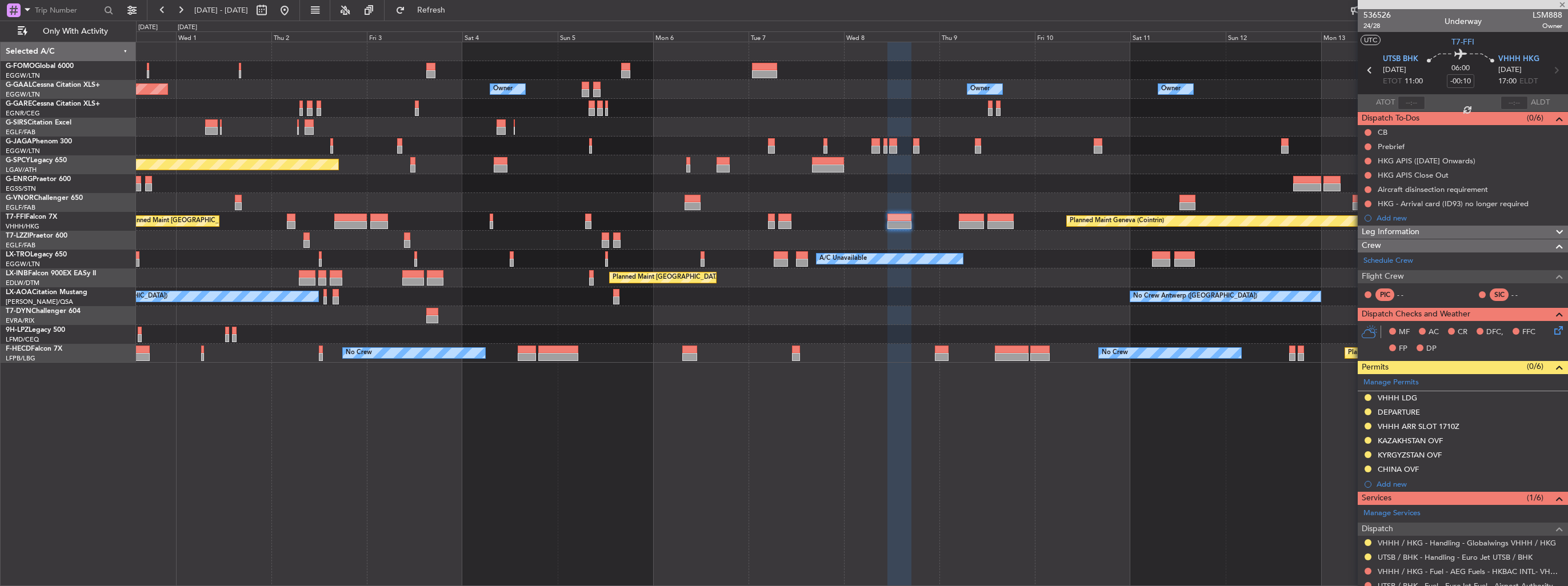
type input "0"
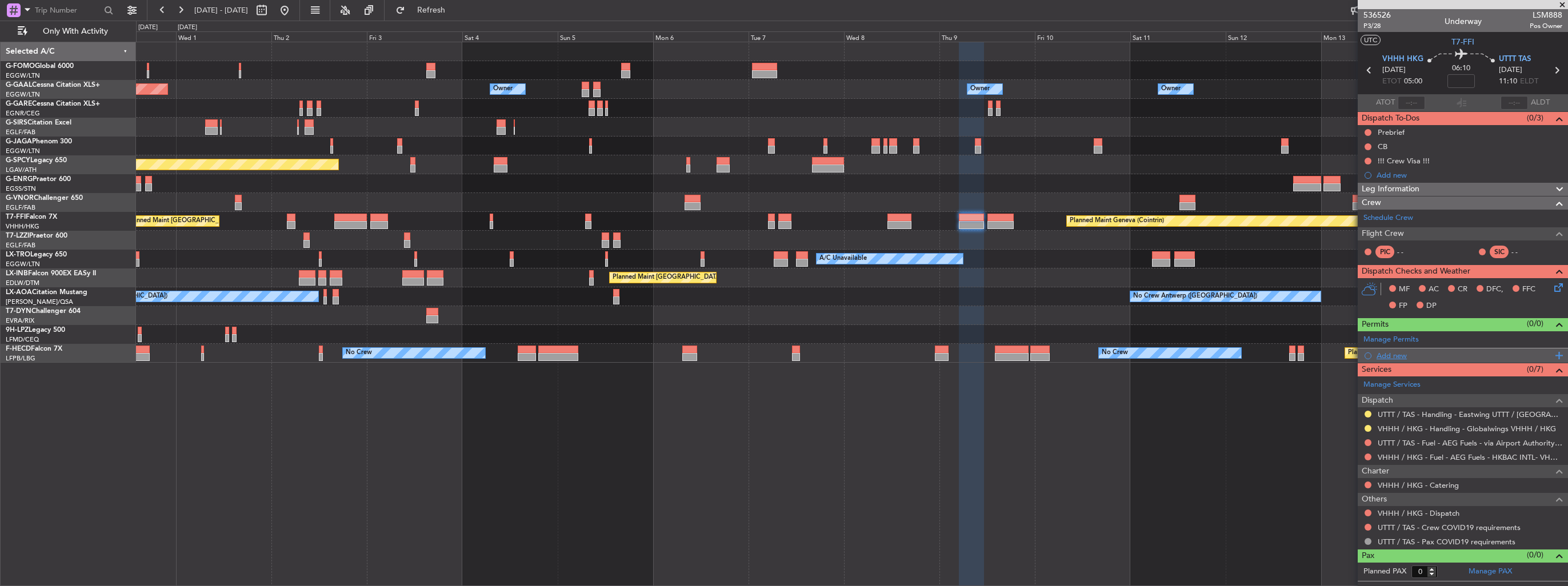
click at [1399, 351] on div "Add new" at bounding box center [1465, 356] width 176 height 9
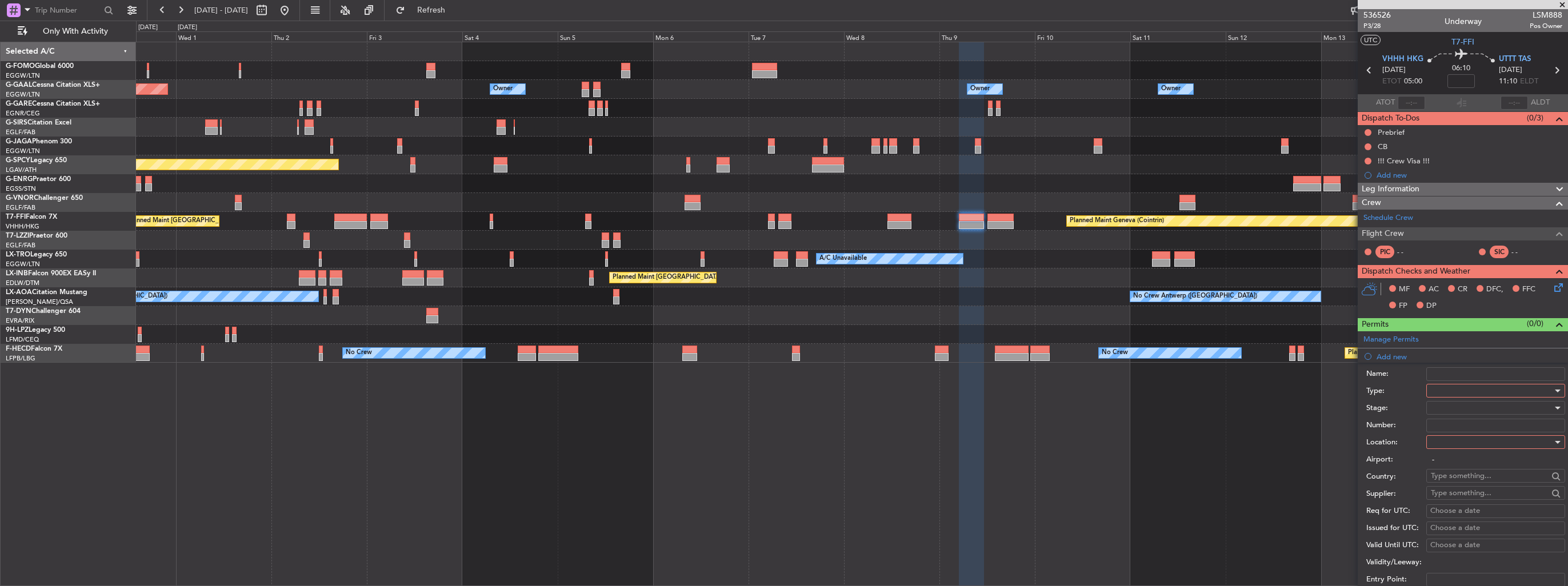
click at [1458, 388] on div at bounding box center [1491, 391] width 121 height 17
click at [1470, 438] on span "Departure" at bounding box center [1491, 436] width 120 height 17
click at [1476, 443] on div at bounding box center [1491, 443] width 121 height 17
click at [1475, 461] on span "Departure" at bounding box center [1491, 465] width 120 height 17
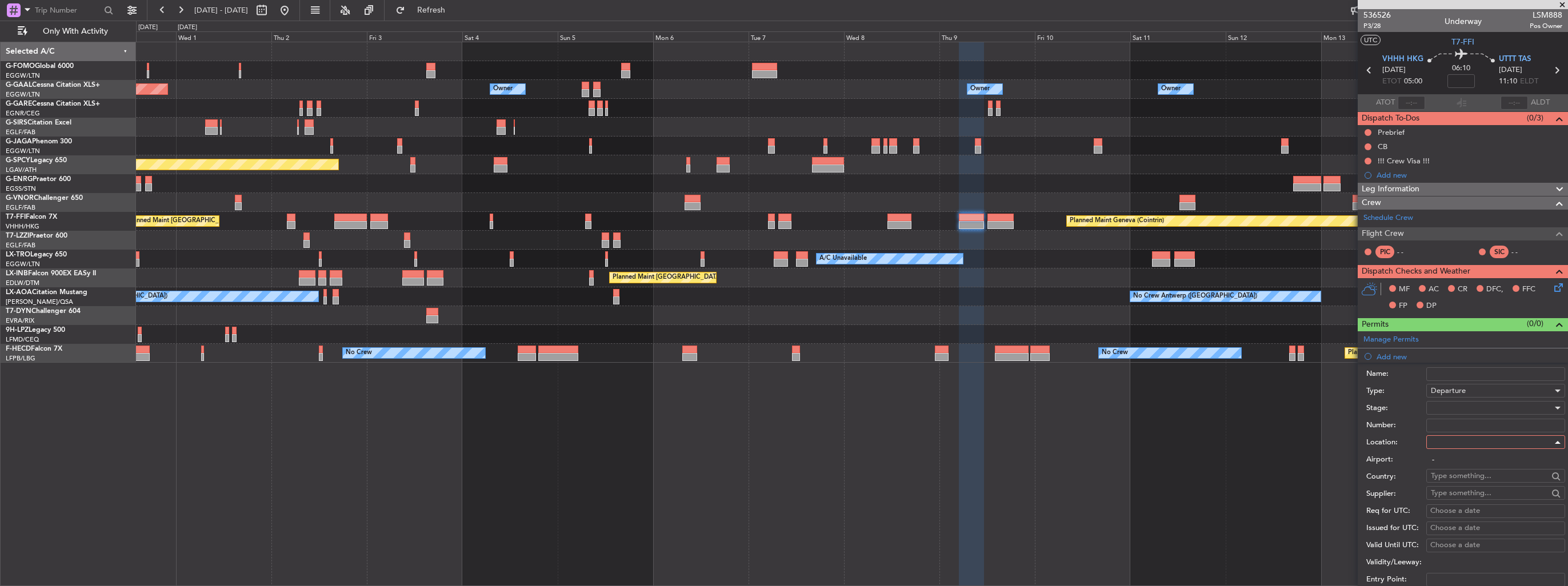
type input "VHHH / HKG"
click at [1473, 411] on div at bounding box center [1491, 408] width 121 height 17
click at [1485, 480] on span "Requested" at bounding box center [1491, 482] width 120 height 17
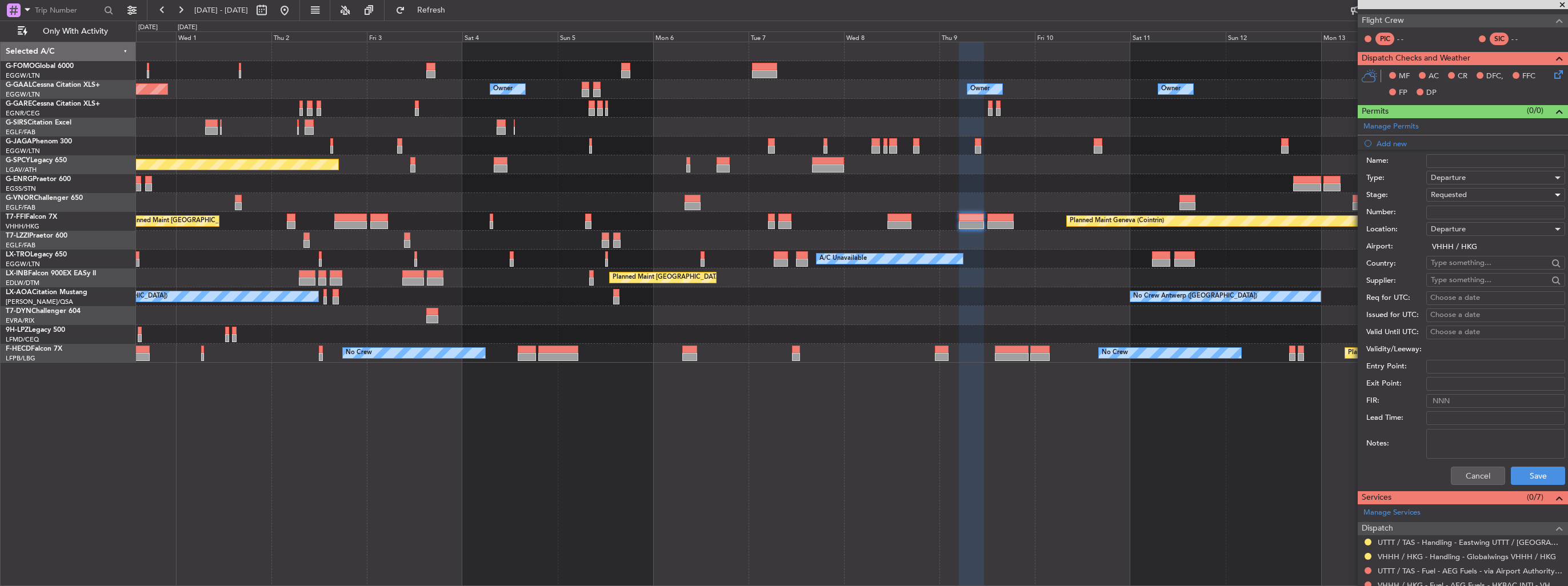
scroll to position [229, 0]
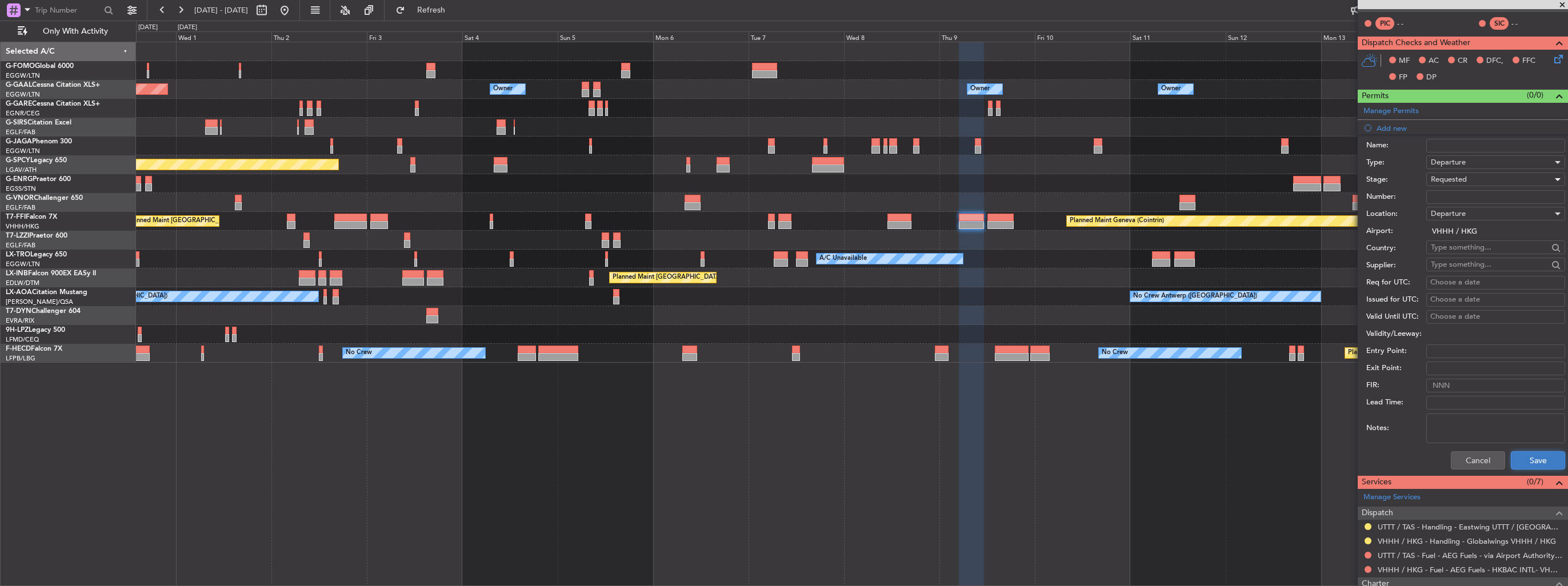
click at [1530, 458] on button "Save" at bounding box center [1537, 460] width 54 height 18
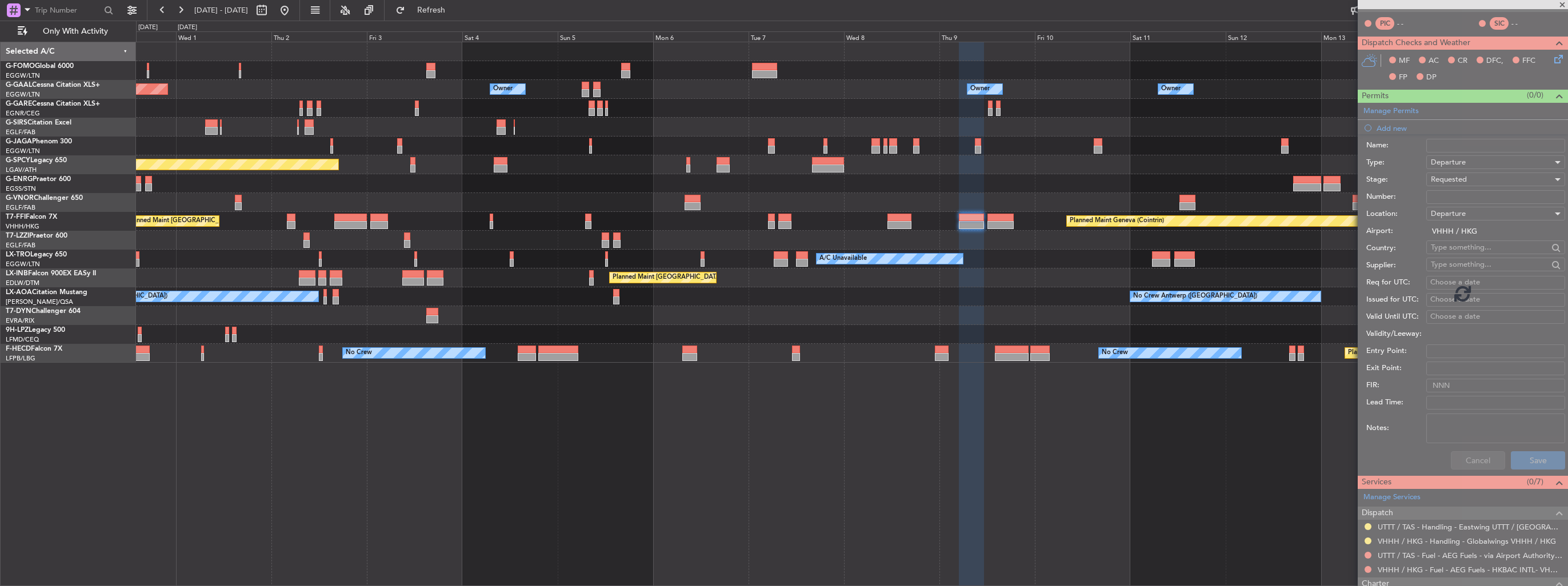
scroll to position [7, 0]
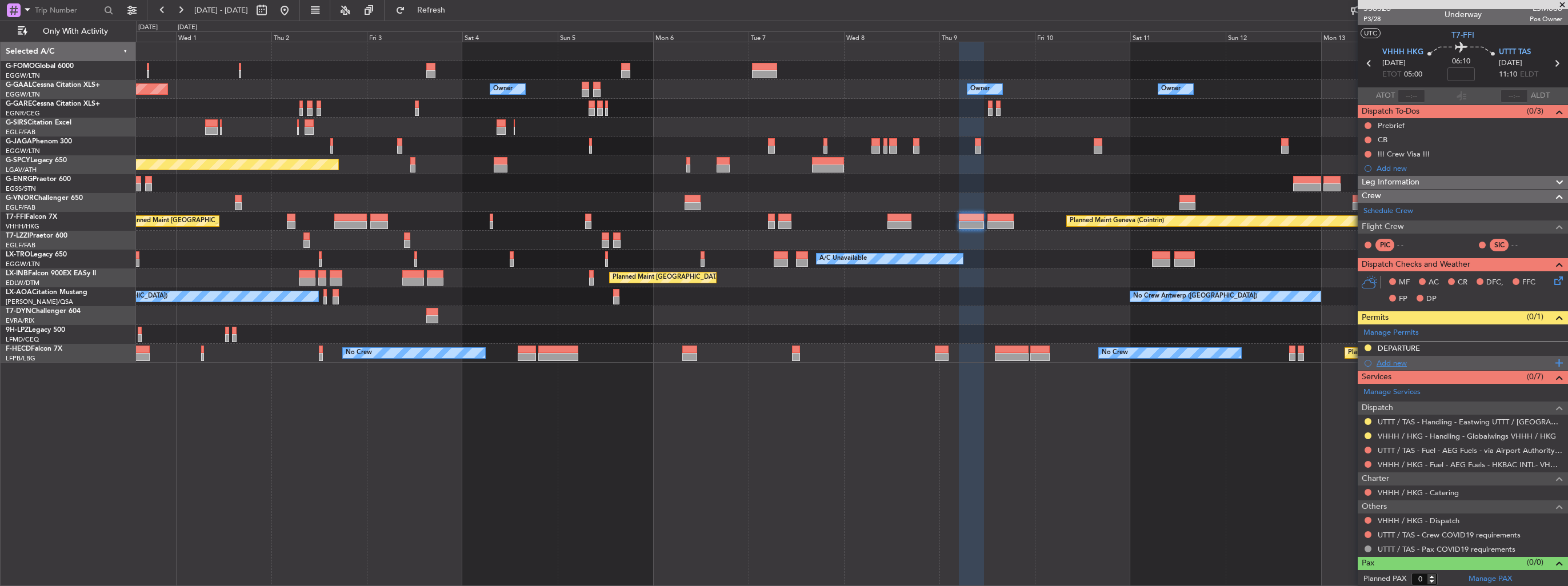
click at [1395, 362] on div "Add new" at bounding box center [1465, 363] width 176 height 9
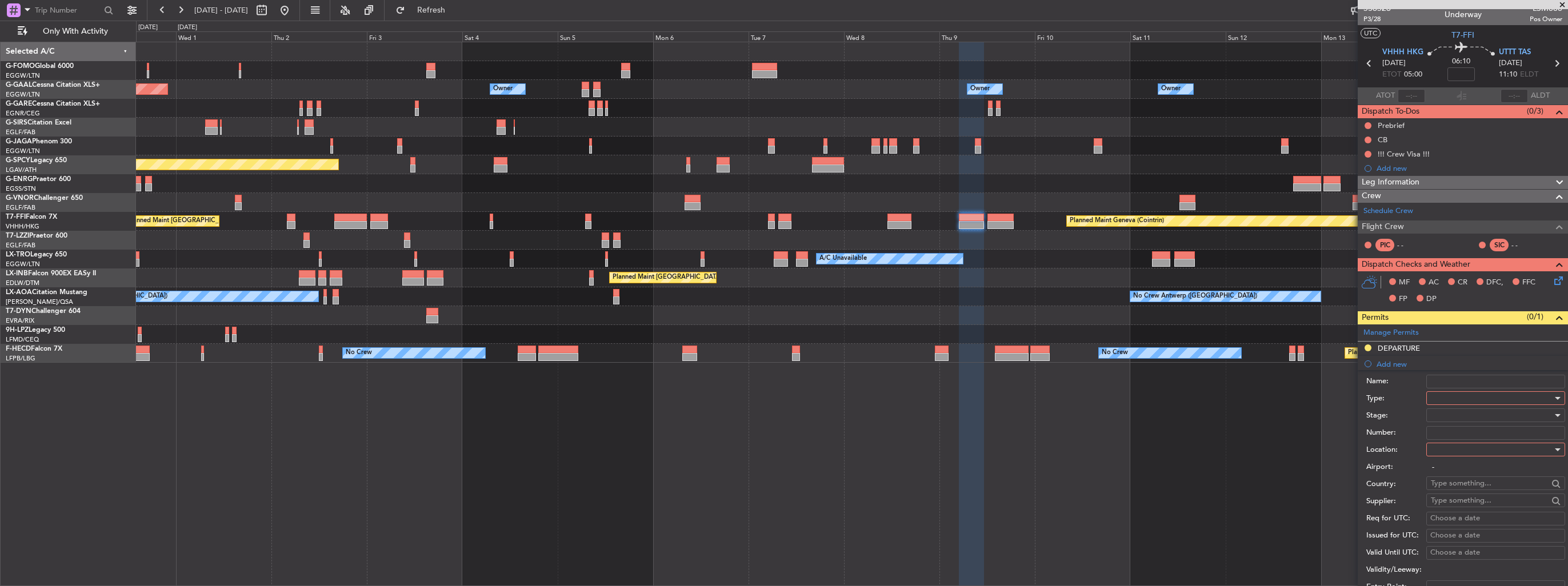
scroll to position [229, 0]
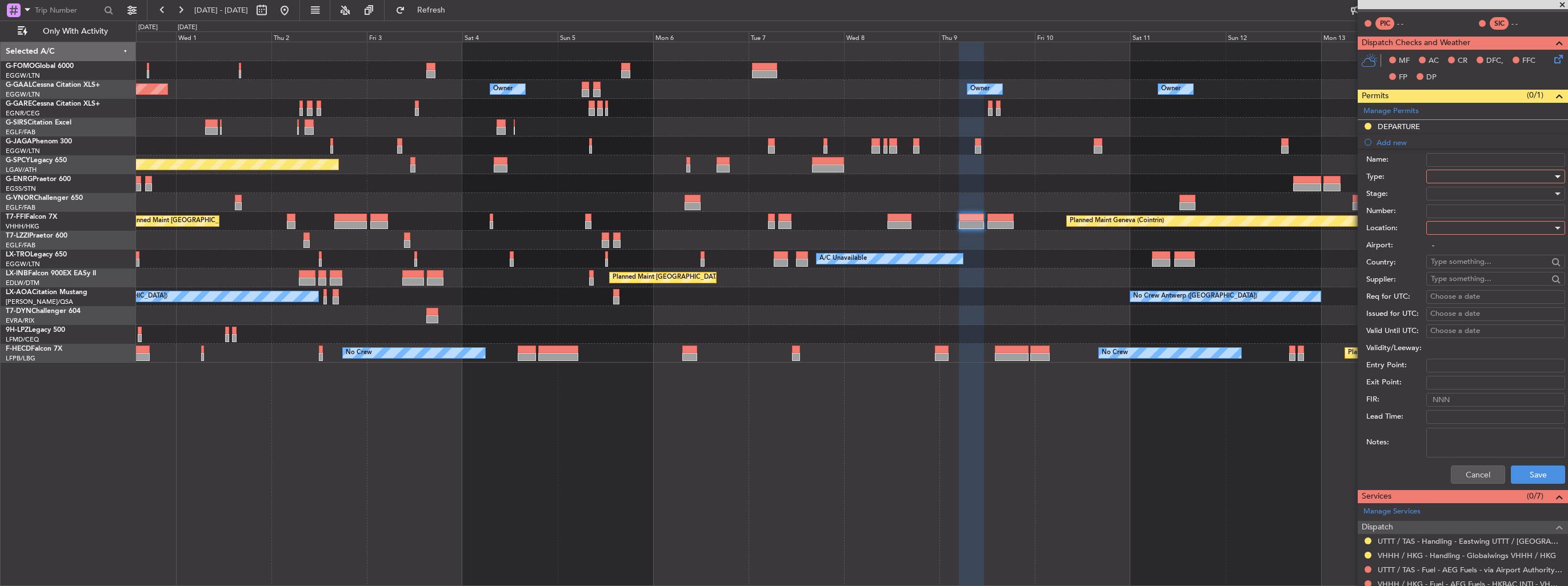
click at [1465, 176] on div at bounding box center [1491, 176] width 121 height 17
click at [1478, 287] on span "Slot" at bounding box center [1491, 284] width 120 height 17
click at [1475, 229] on div at bounding box center [1491, 228] width 121 height 17
click at [1475, 246] on span "Departure" at bounding box center [1491, 251] width 120 height 17
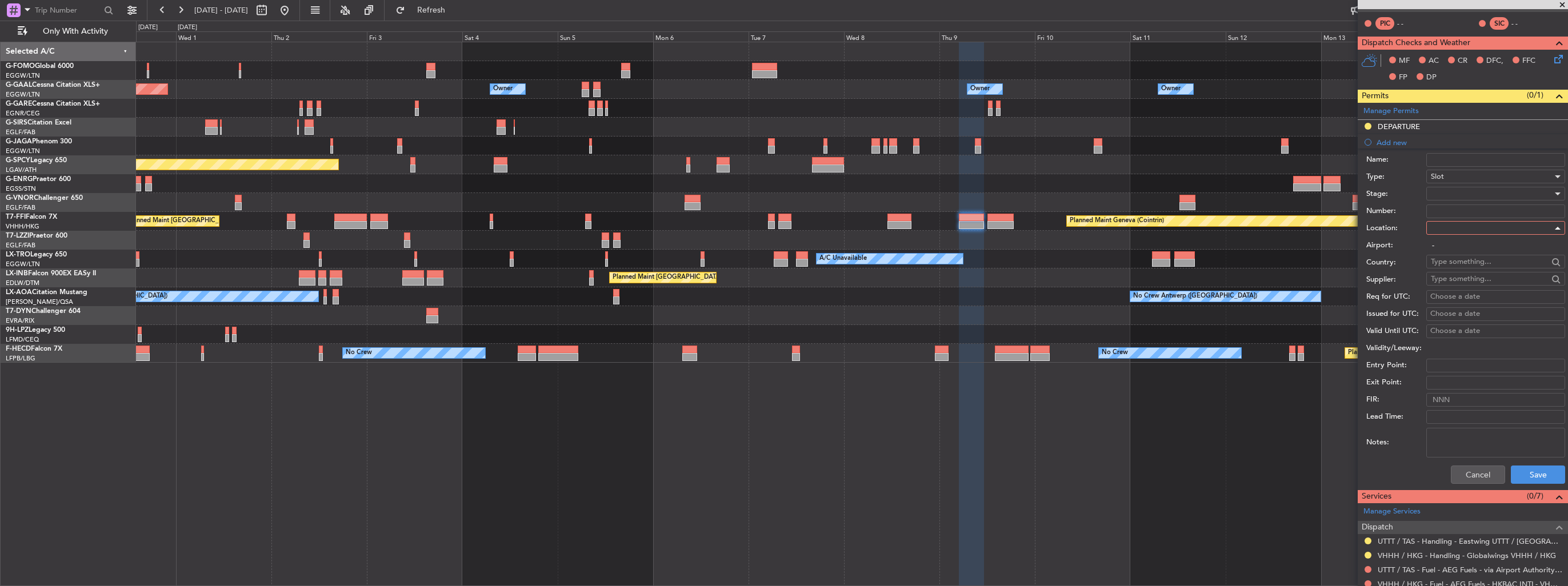
type input "VHHH / HKG"
click at [1475, 192] on div at bounding box center [1491, 194] width 121 height 17
click at [1482, 262] on span "Requested" at bounding box center [1491, 267] width 120 height 17
click at [1523, 478] on button "Save" at bounding box center [1537, 474] width 54 height 18
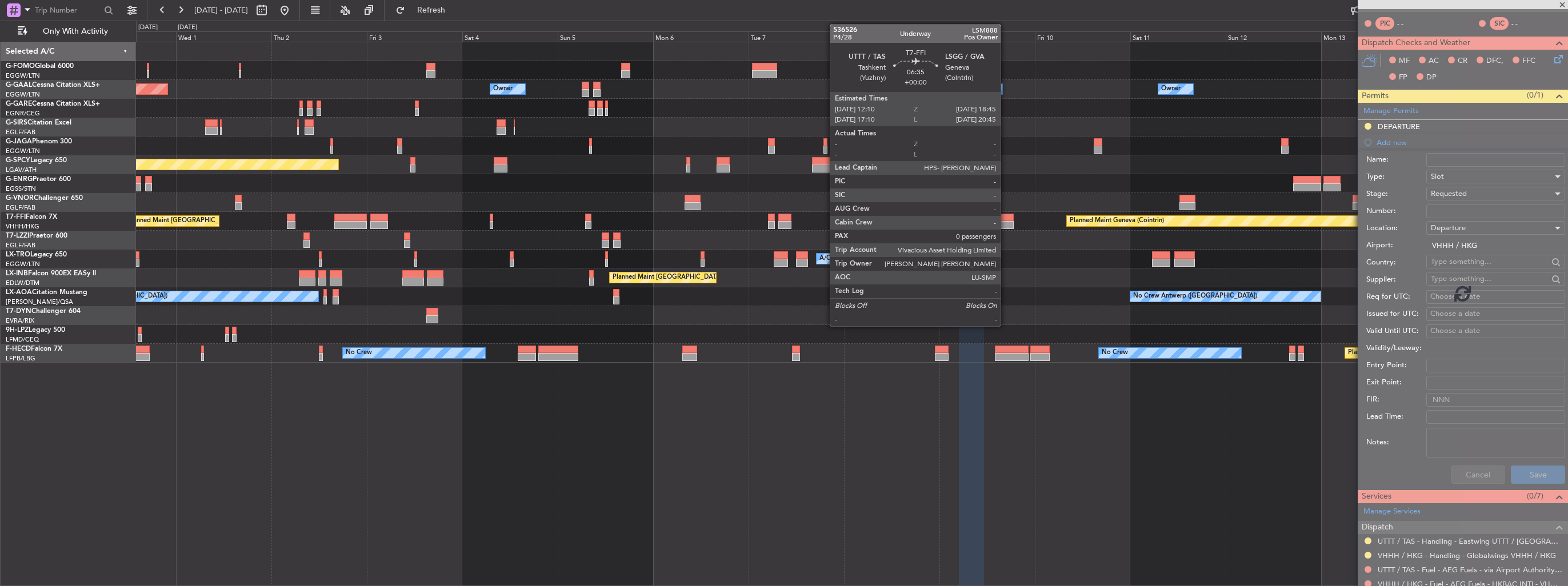
click at [1006, 224] on div at bounding box center [1001, 225] width 27 height 8
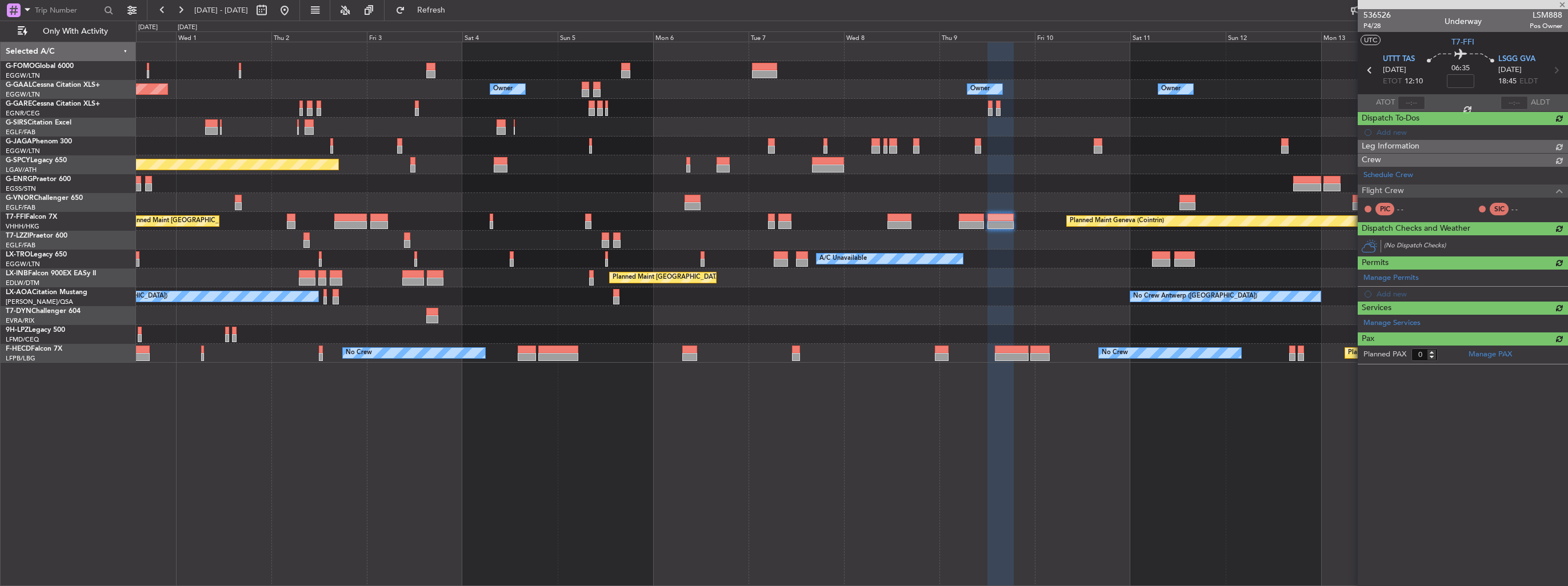
scroll to position [0, 0]
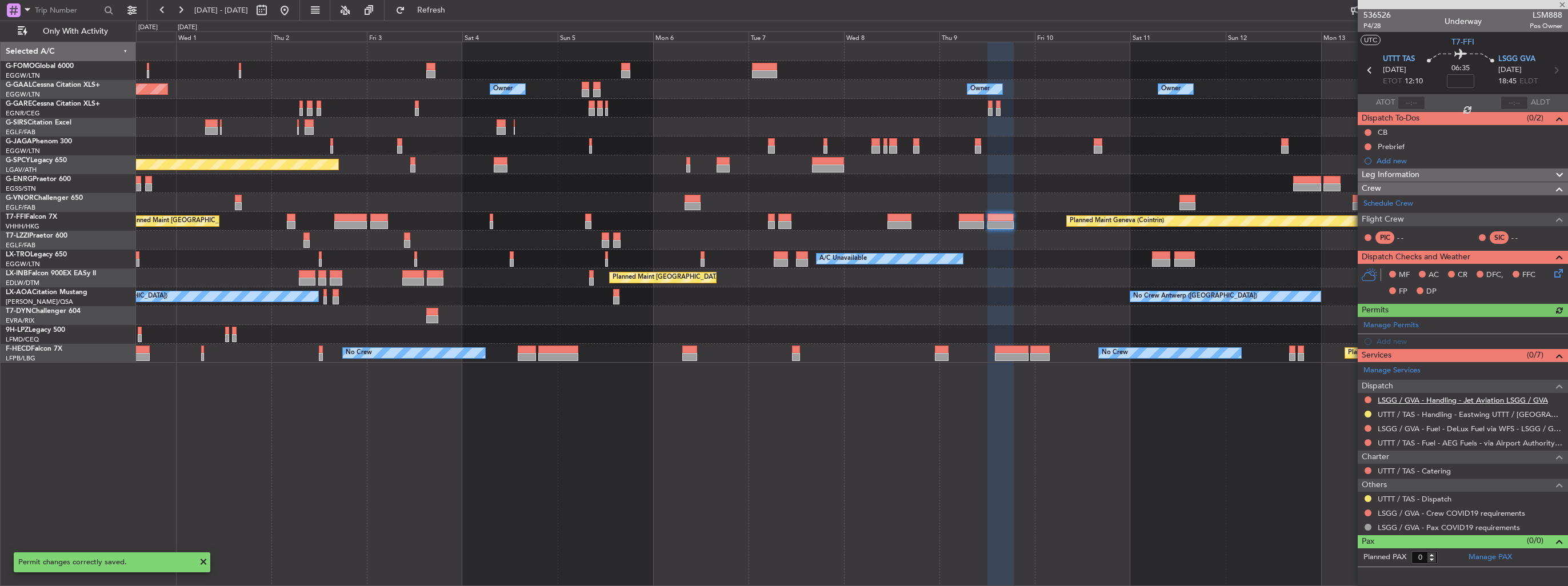
click at [1407, 399] on link "LSGG / GVA - Handling - Jet Aviation LSGG / GVA" at bounding box center [1463, 400] width 170 height 9
drag, startPoint x: 455, startPoint y: 12, endPoint x: 551, endPoint y: 40, distance: 100.0
click at [455, 12] on span "Refresh" at bounding box center [431, 10] width 48 height 8
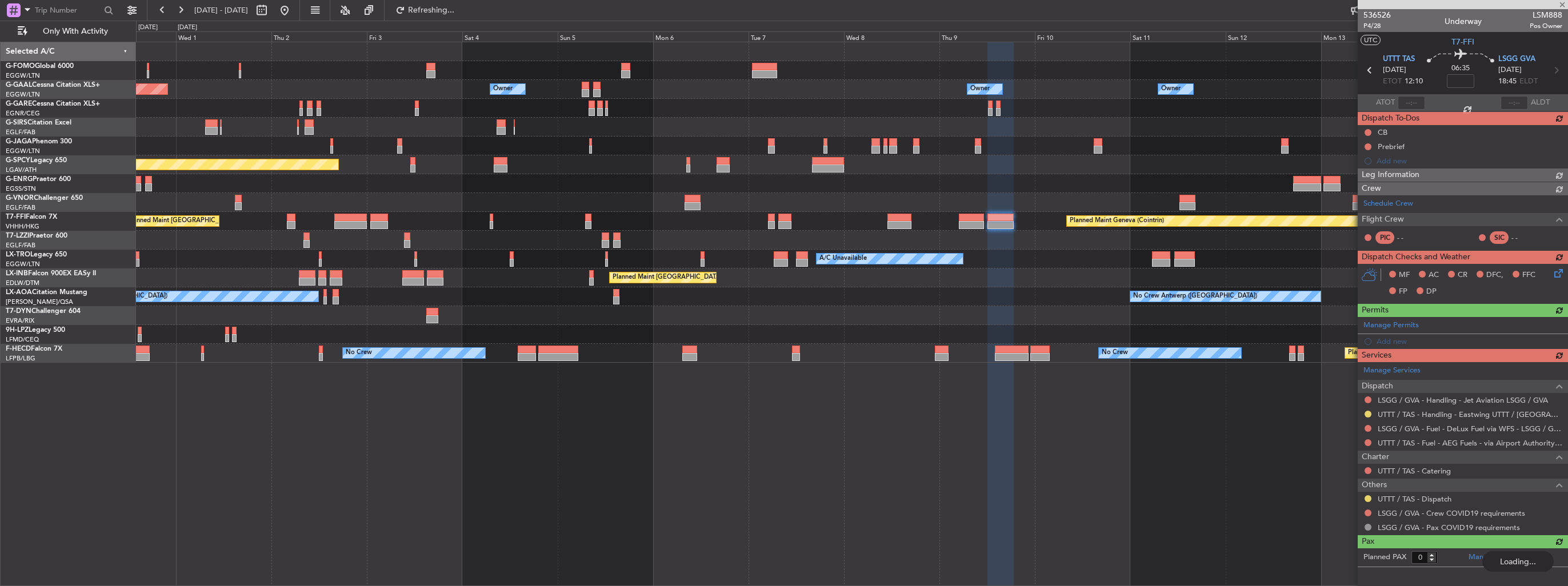
click at [1402, 341] on div "Manage Permits Add new" at bounding box center [1463, 333] width 210 height 32
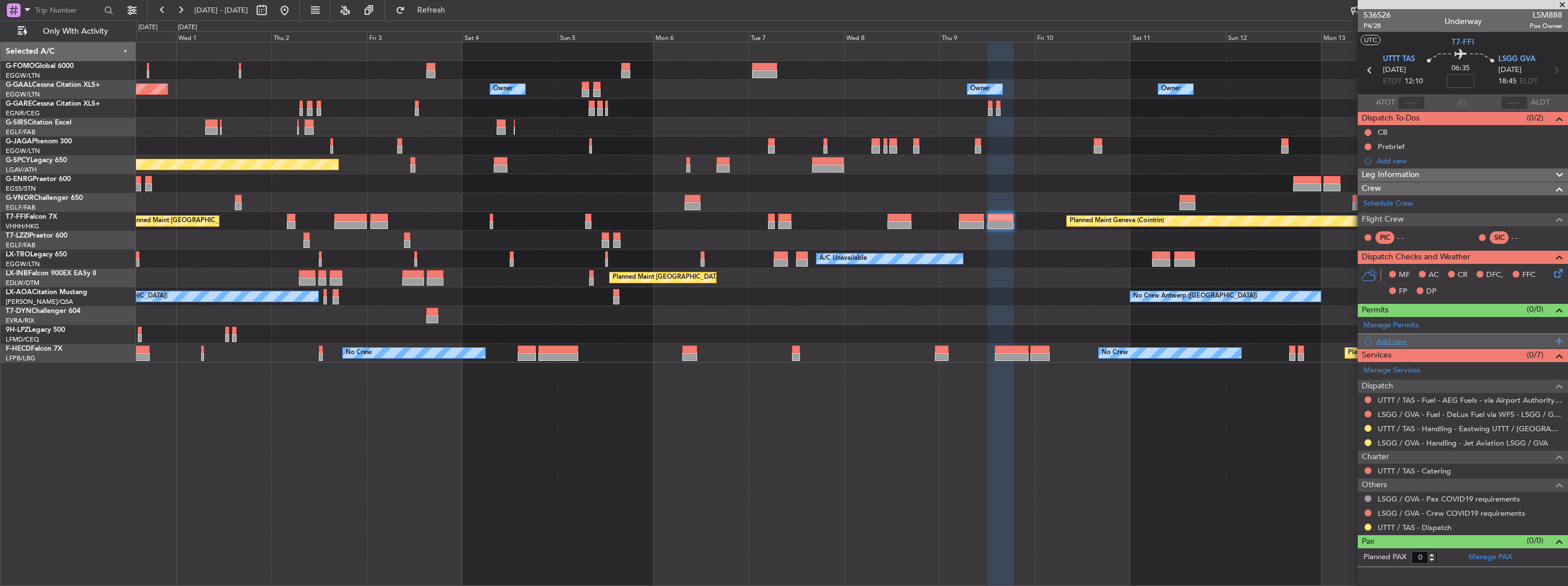
click at [1382, 338] on div "Add new" at bounding box center [1465, 342] width 176 height 9
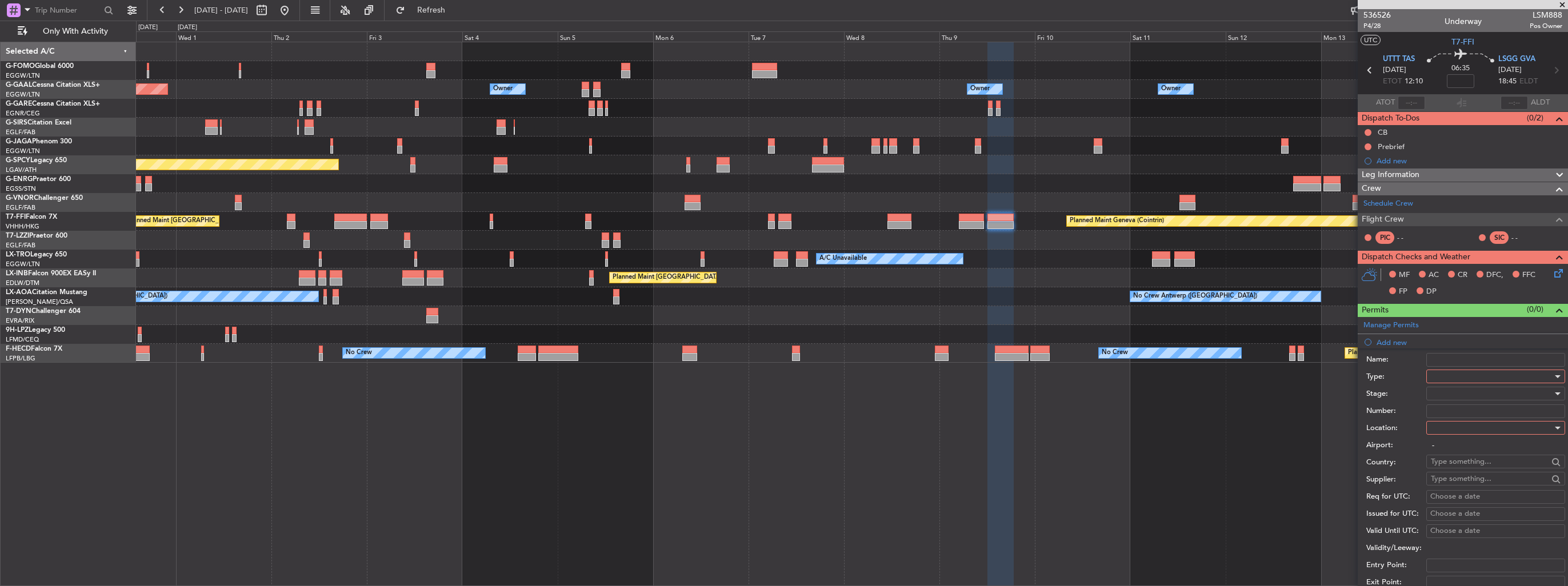
click at [1452, 373] on div at bounding box center [1491, 377] width 121 height 17
click at [1481, 424] on span "Departure" at bounding box center [1491, 421] width 120 height 17
click at [1485, 427] on div at bounding box center [1491, 428] width 121 height 17
click at [1483, 443] on span "Departure" at bounding box center [1491, 450] width 120 height 17
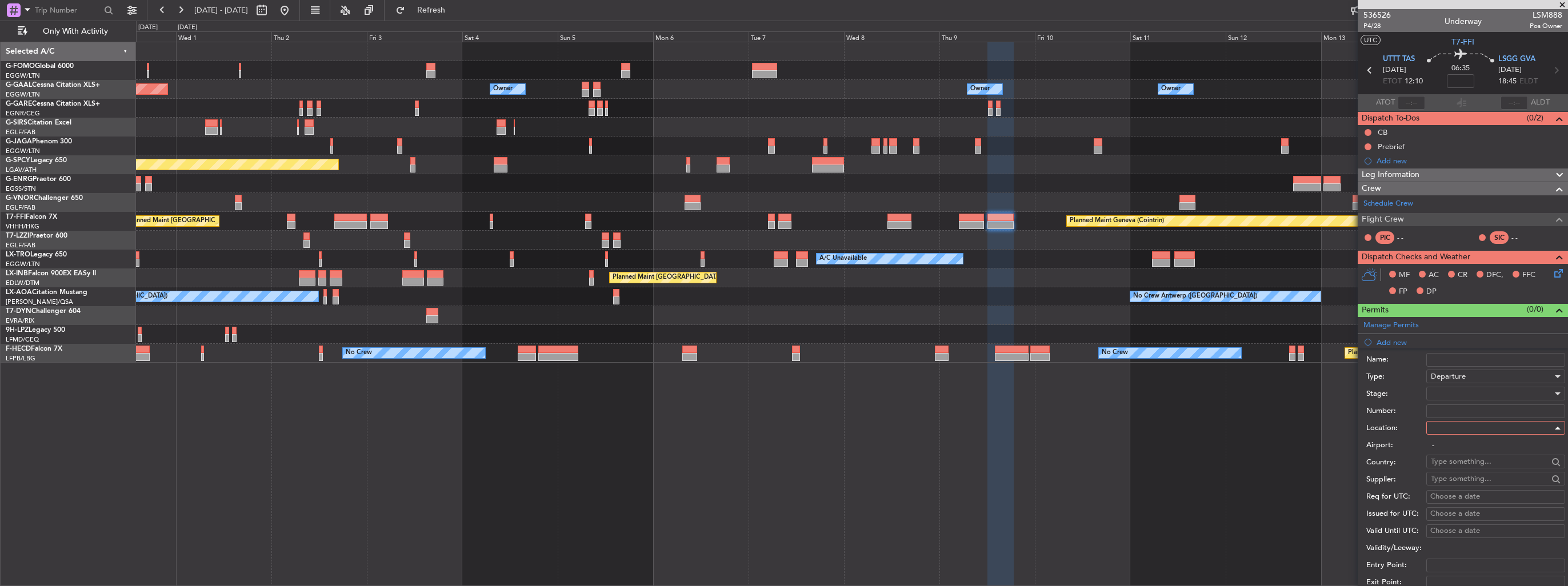
type input "UTTT / TAS"
click at [1480, 394] on div at bounding box center [1491, 394] width 121 height 17
click at [1491, 468] on span "Requested" at bounding box center [1491, 468] width 120 height 17
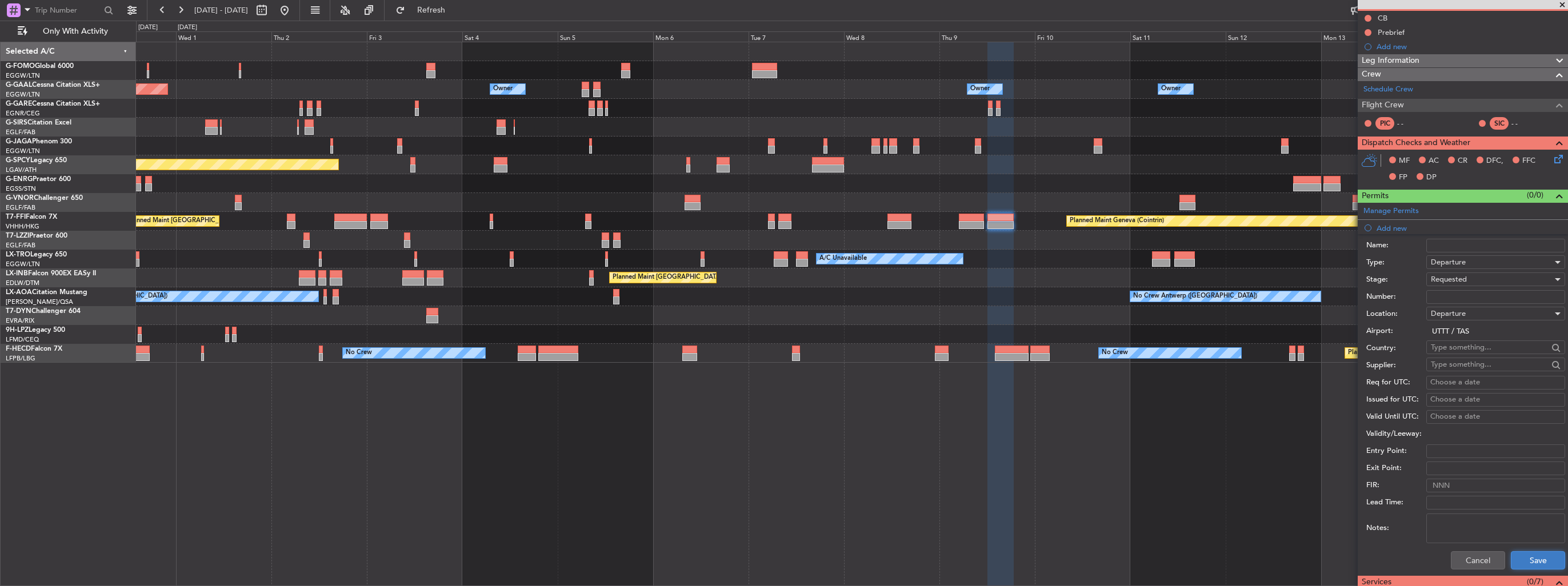
click at [1532, 552] on button "Save" at bounding box center [1537, 560] width 54 height 18
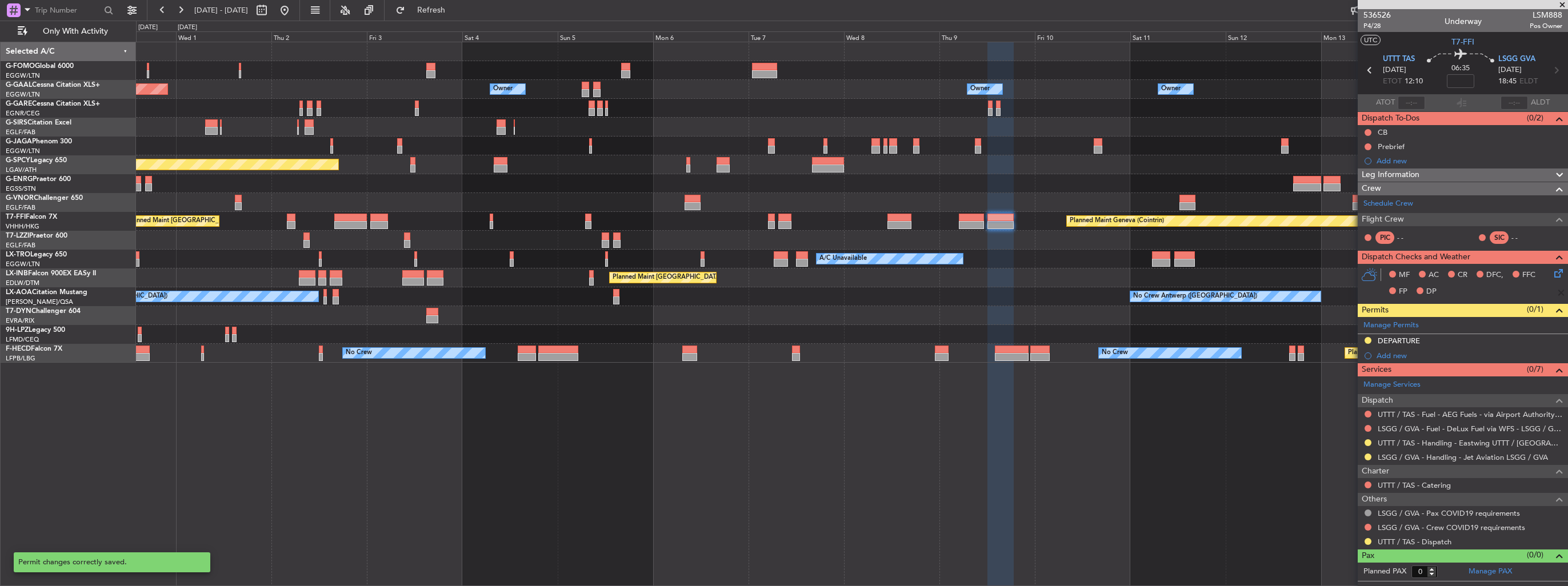
scroll to position [0, 0]
click at [1391, 354] on div "Add new" at bounding box center [1469, 356] width 186 height 9
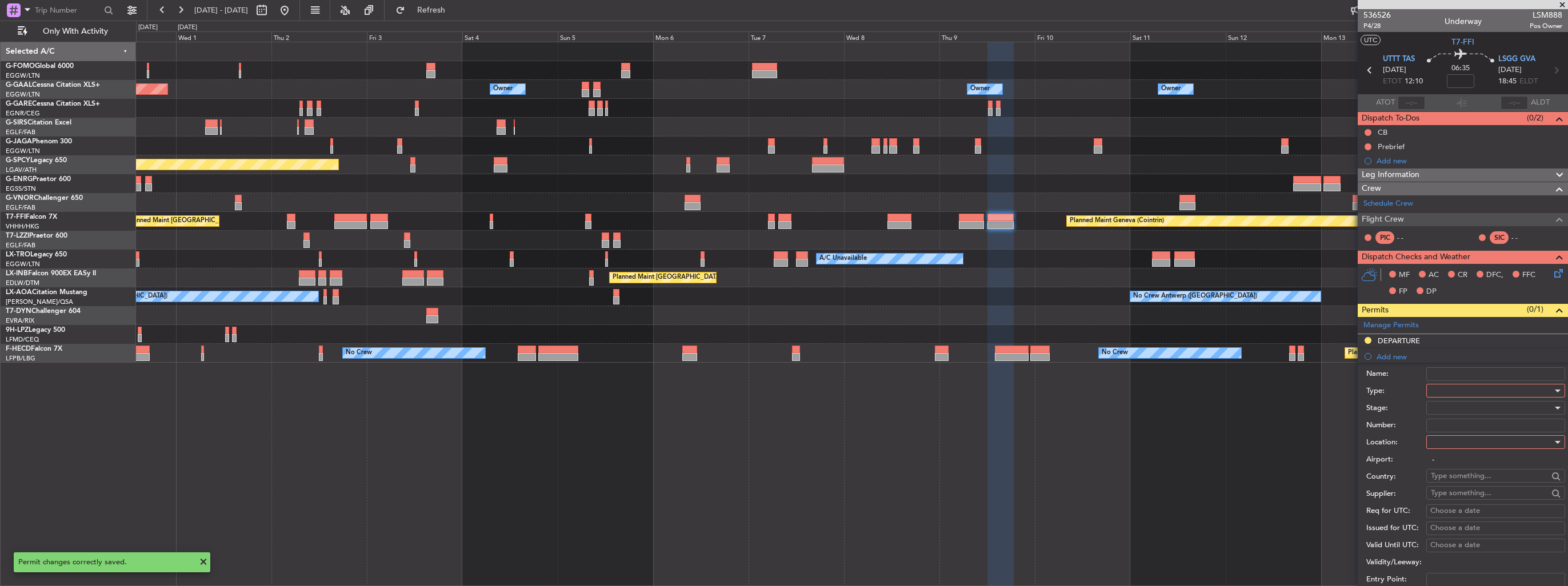
click at [1437, 388] on div at bounding box center [1491, 391] width 121 height 17
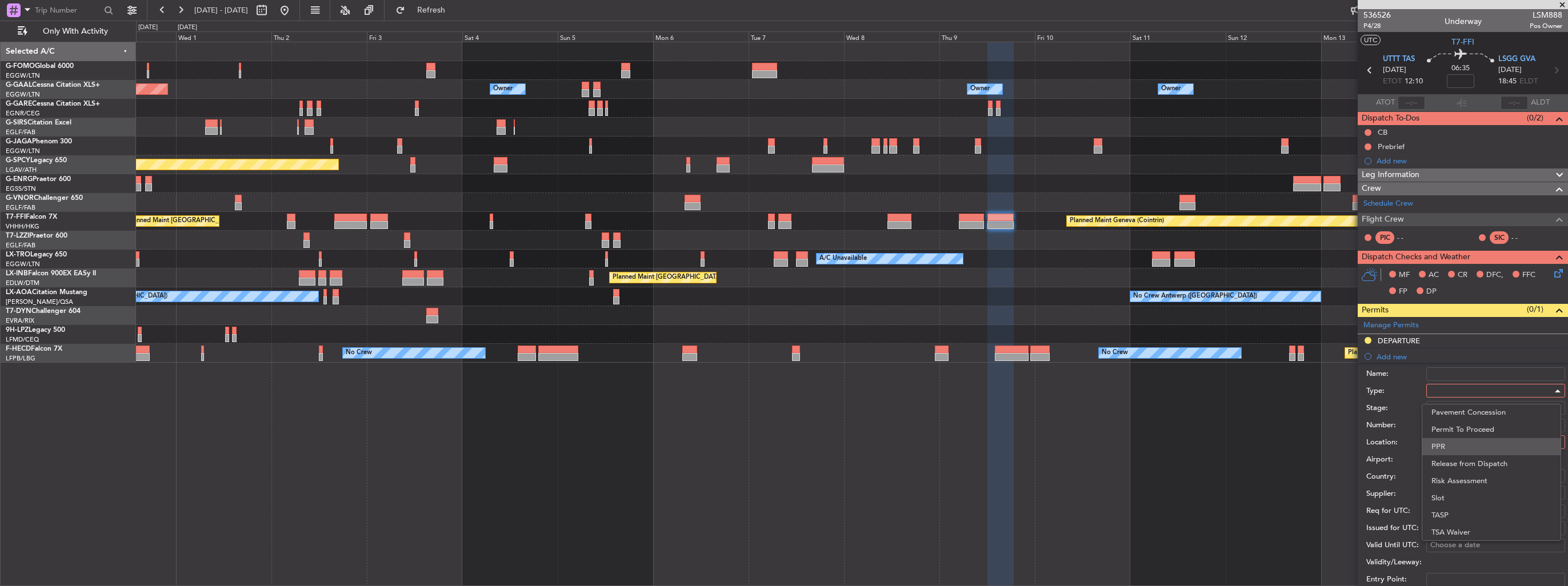
click at [1468, 452] on span "PPR" at bounding box center [1491, 447] width 120 height 17
click at [1472, 444] on div at bounding box center [1491, 443] width 121 height 17
click at [1469, 492] on span "Arrival" at bounding box center [1491, 499] width 120 height 17
type input "LSGG / GVA"
click at [1478, 413] on div at bounding box center [1491, 408] width 121 height 17
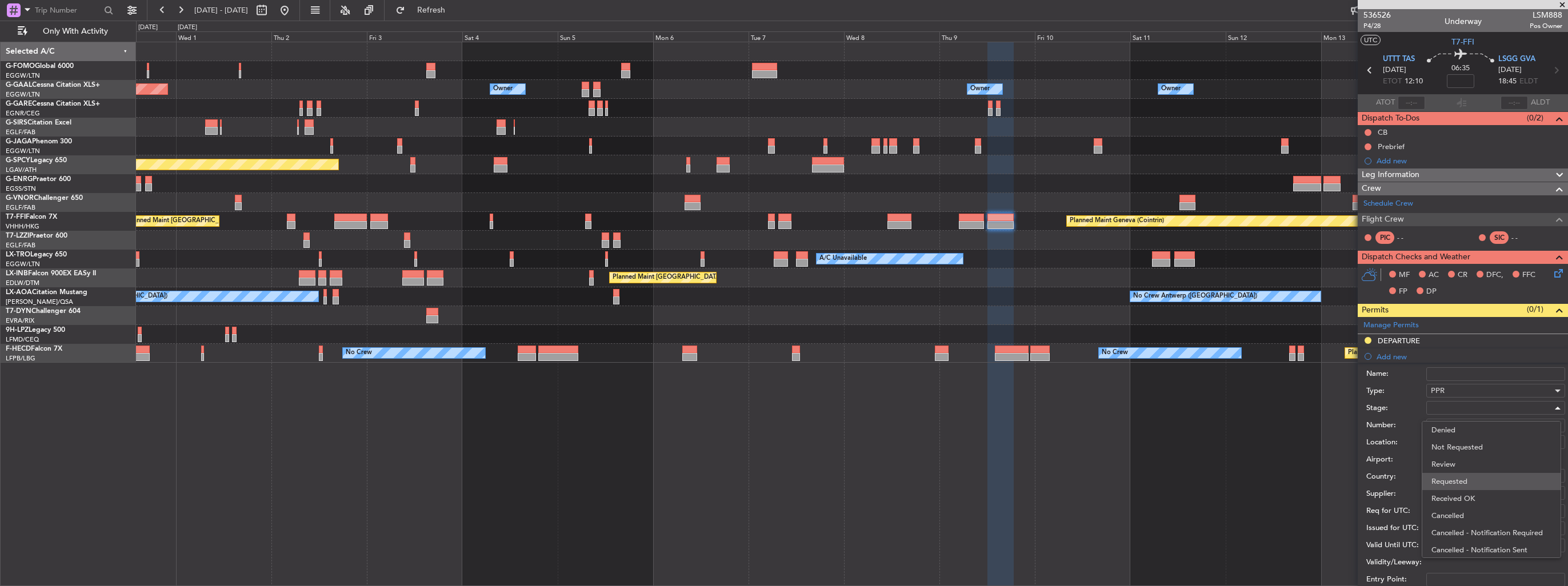
click at [1488, 481] on span "Requested" at bounding box center [1491, 482] width 120 height 17
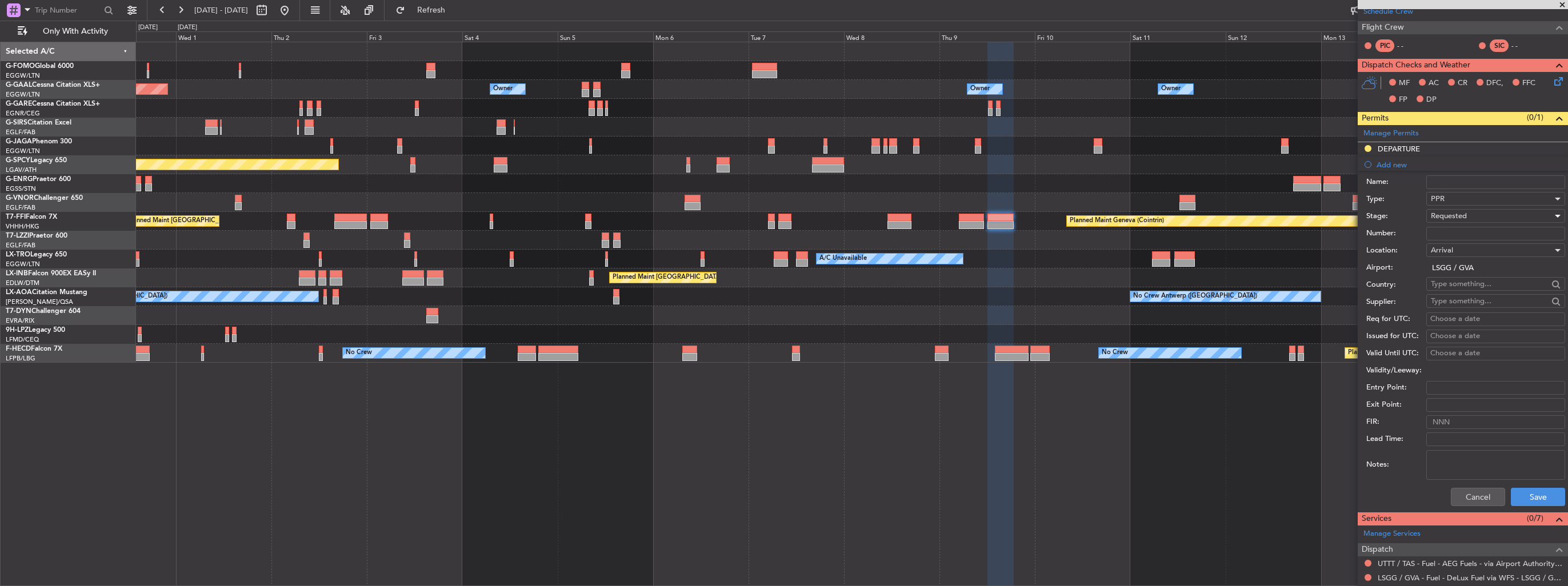
scroll to position [229, 0]
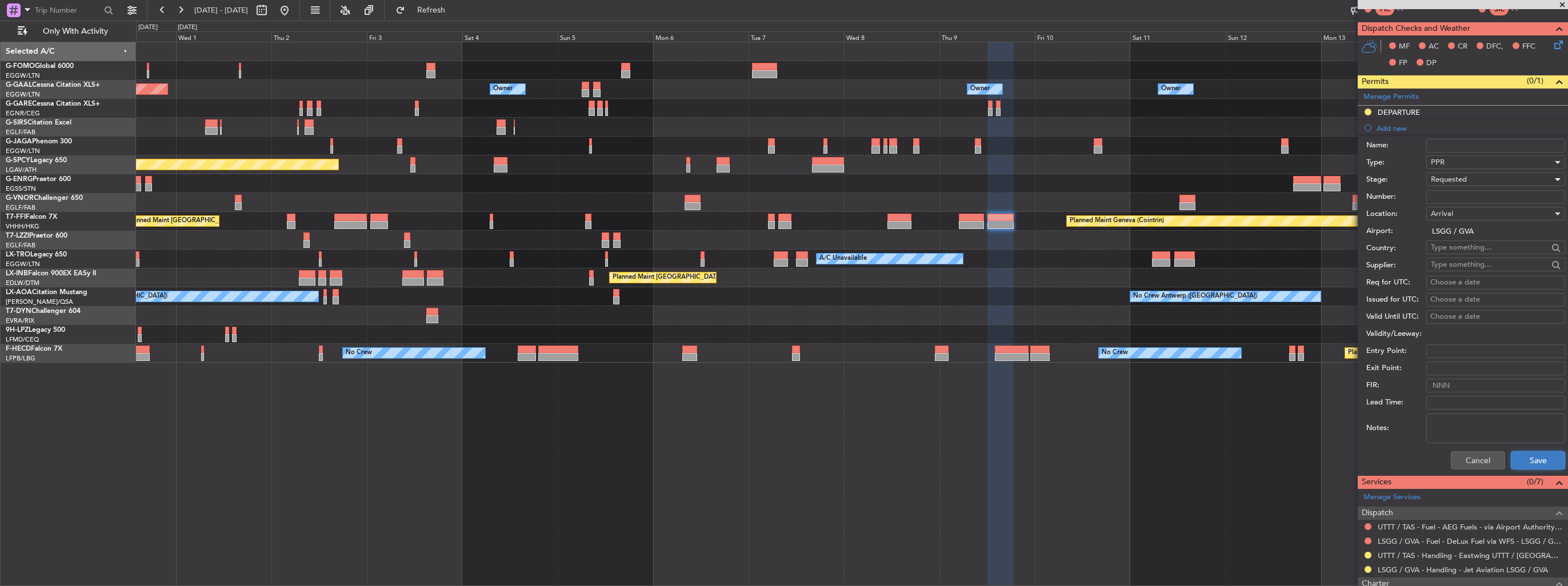
click at [1523, 457] on button "Save" at bounding box center [1537, 460] width 54 height 18
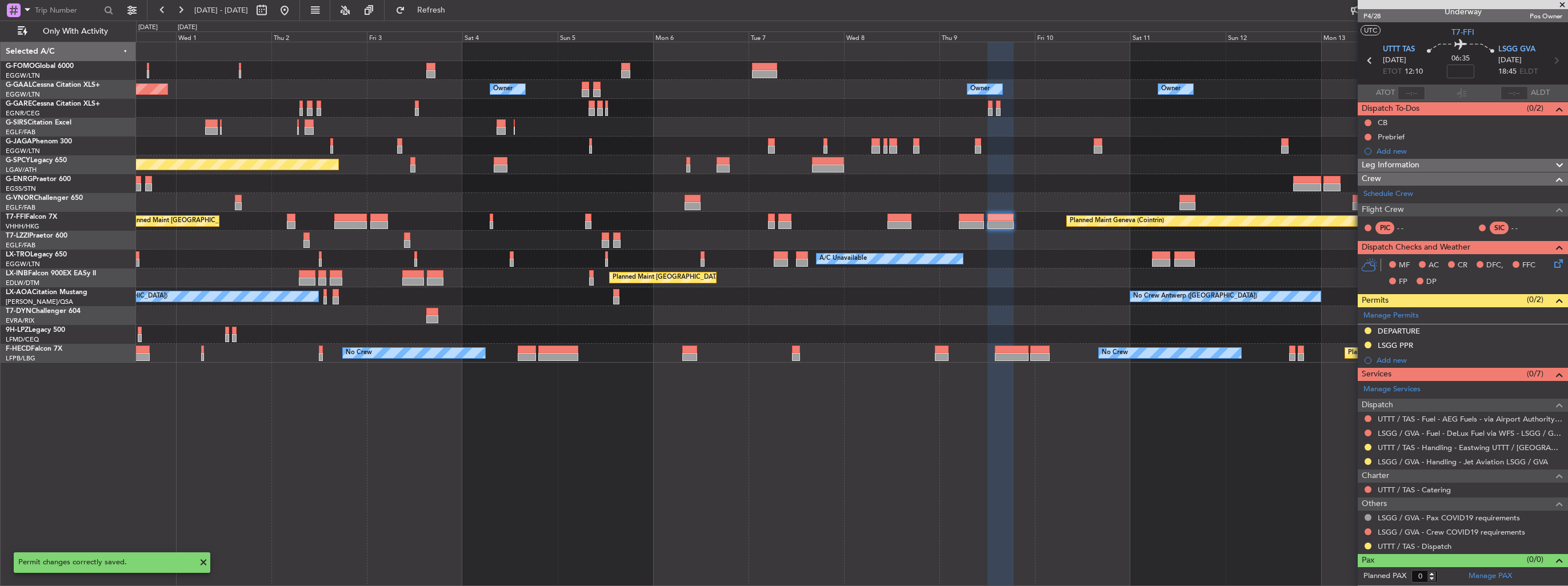
scroll to position [7, 0]
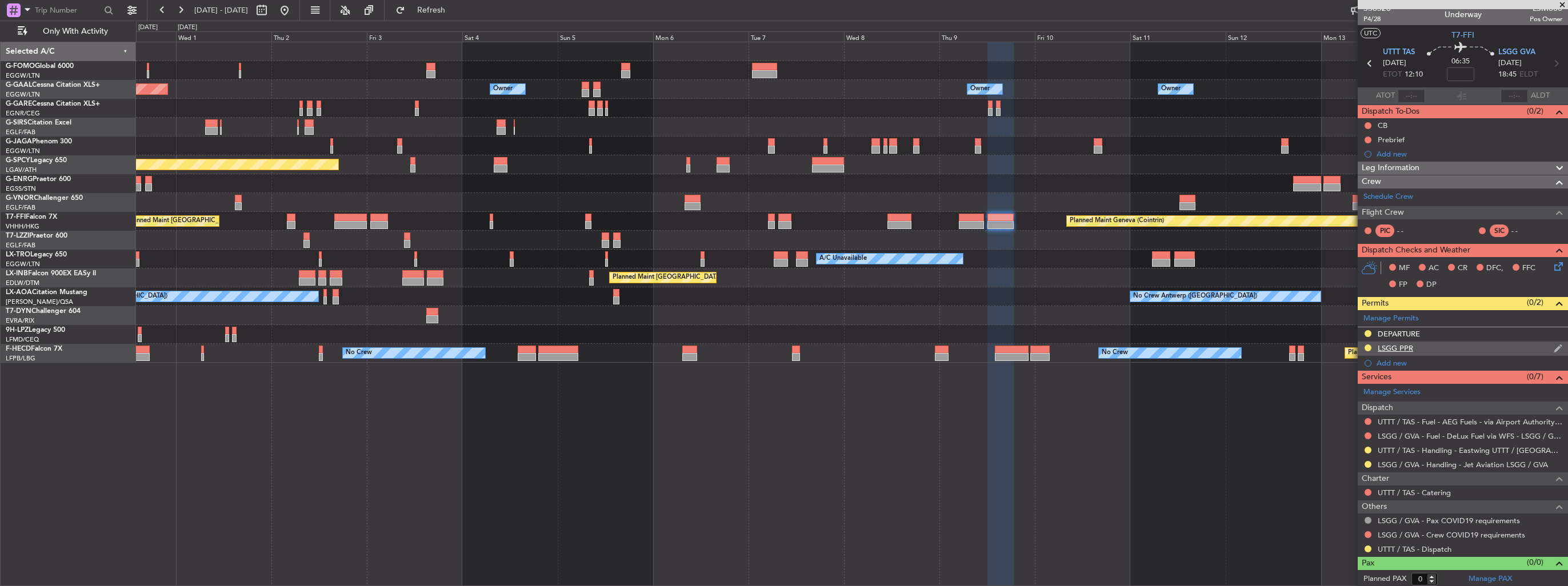
click at [1554, 347] on img at bounding box center [1558, 348] width 9 height 10
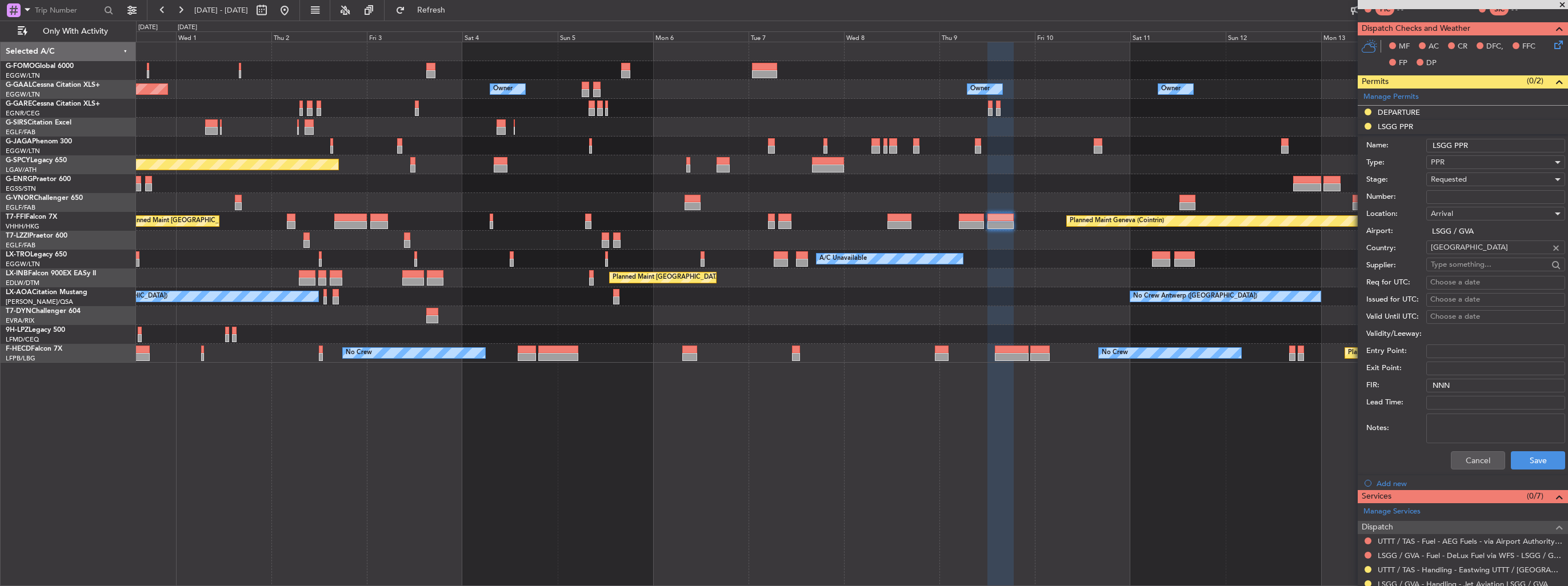
click at [1497, 145] on input "LSGG PPR" at bounding box center [1496, 146] width 139 height 14
type input "LSGG PPR 1845z"
click at [1513, 461] on button "Save" at bounding box center [1537, 460] width 54 height 18
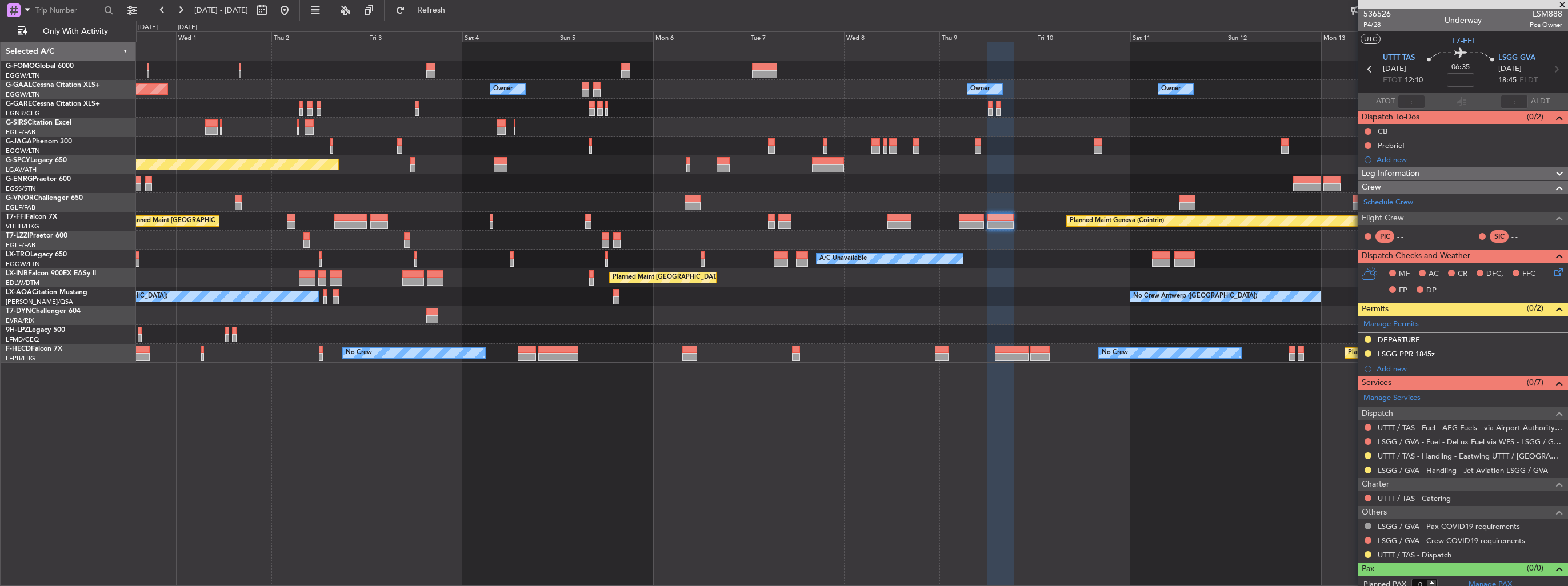
scroll to position [0, 0]
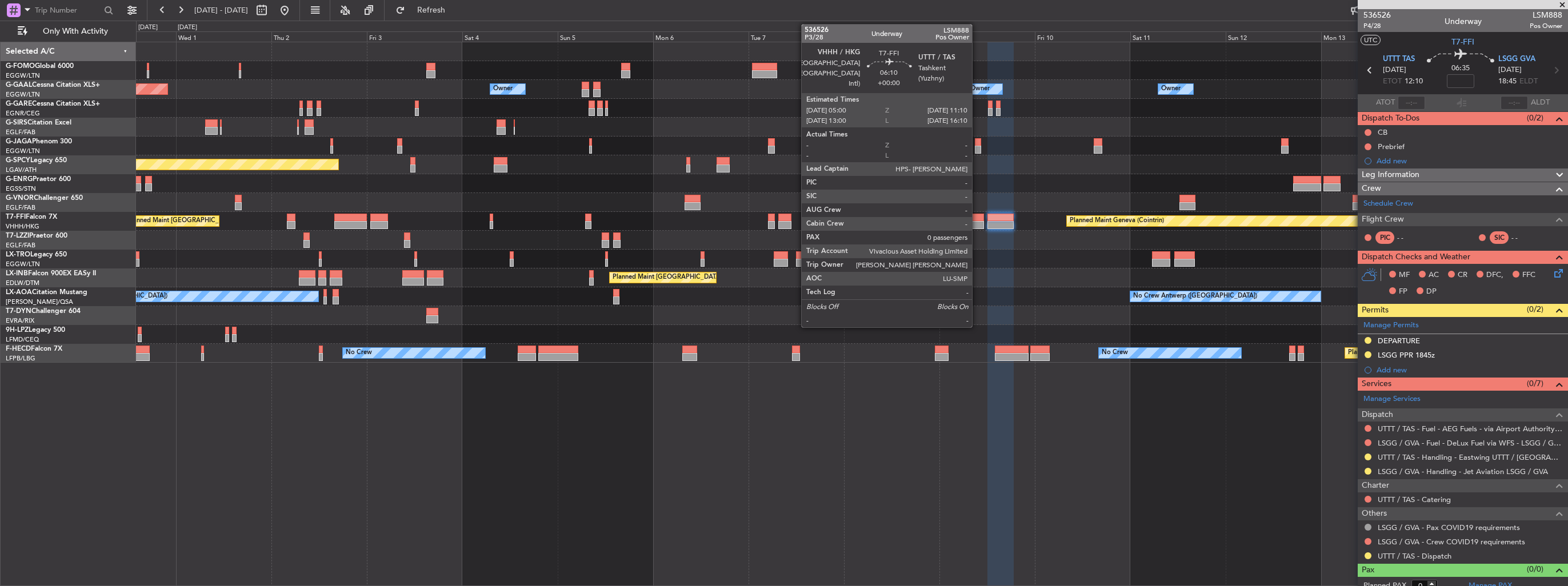
click at [977, 219] on div at bounding box center [971, 218] width 24 height 8
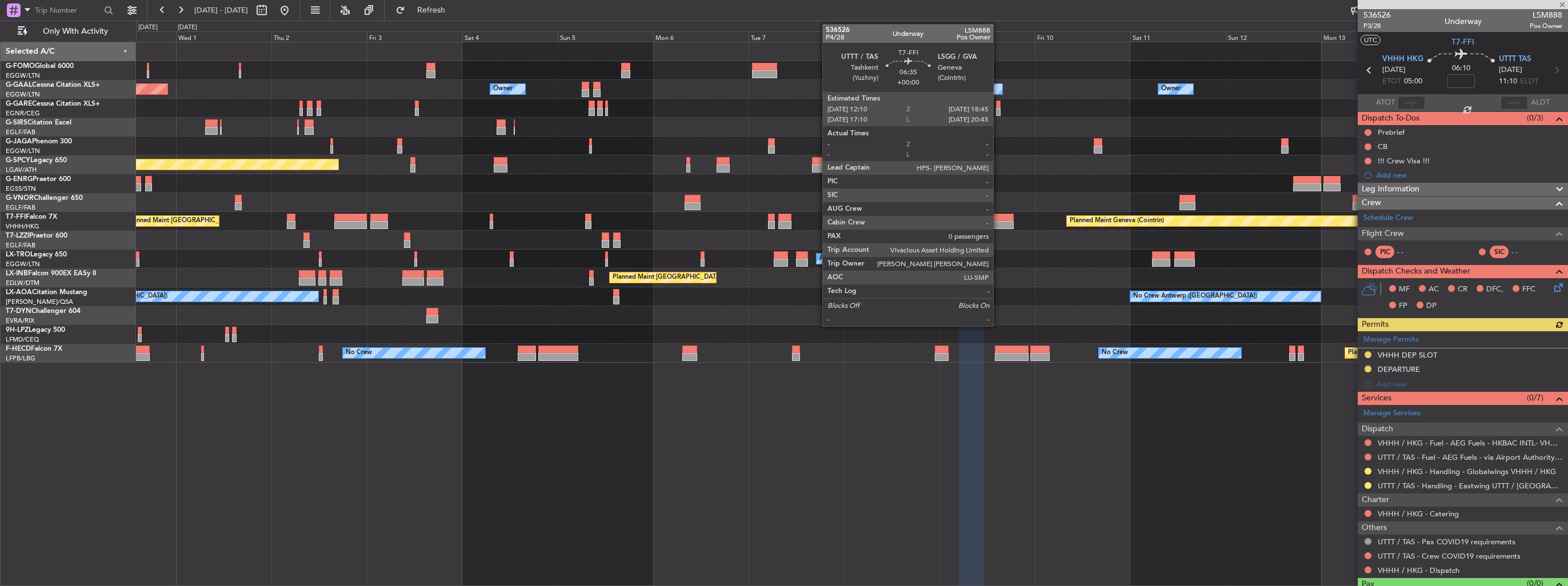
click at [998, 222] on div at bounding box center [1001, 225] width 27 height 8
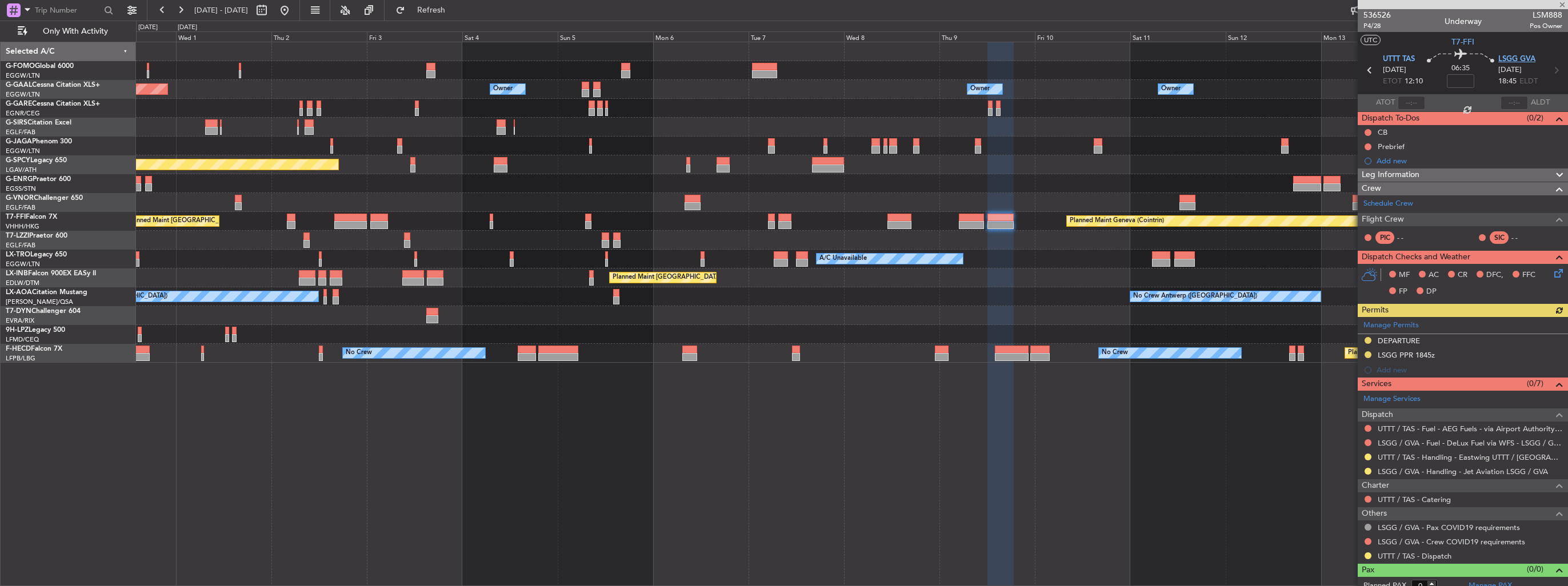
click at [1522, 58] on span "LSGG GVA" at bounding box center [1516, 60] width 37 height 12
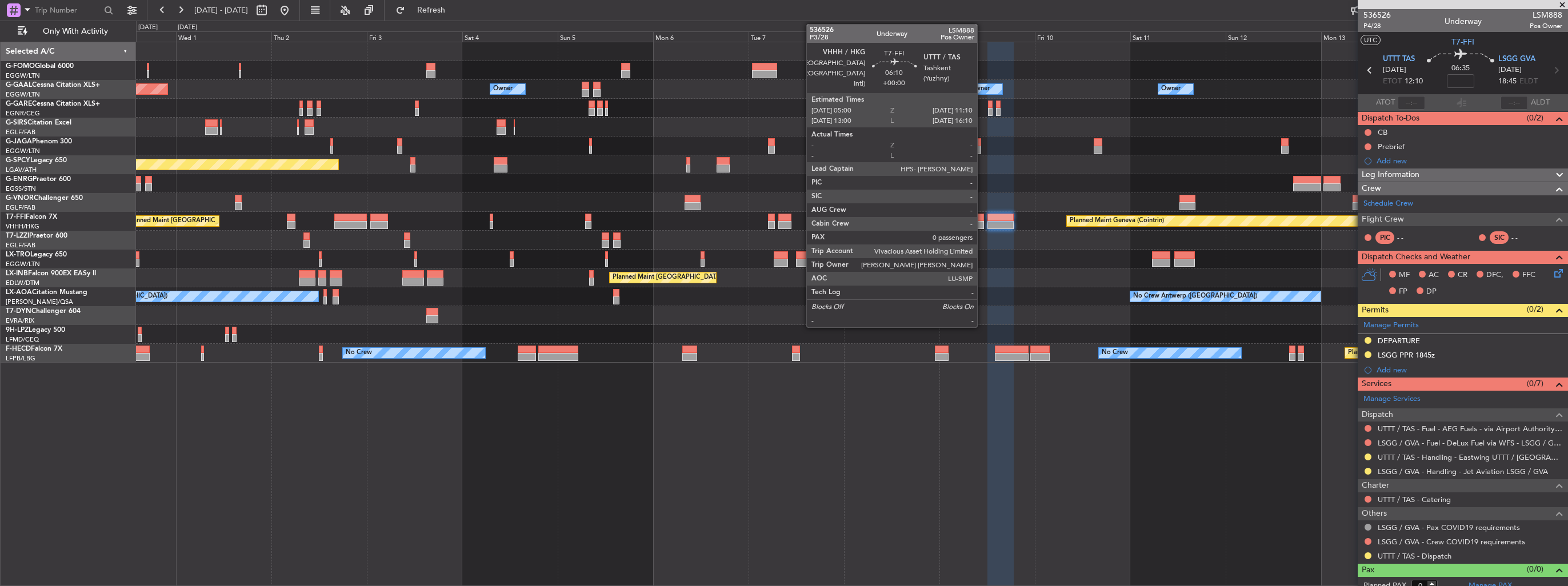
click at [983, 225] on div at bounding box center [971, 225] width 24 height 8
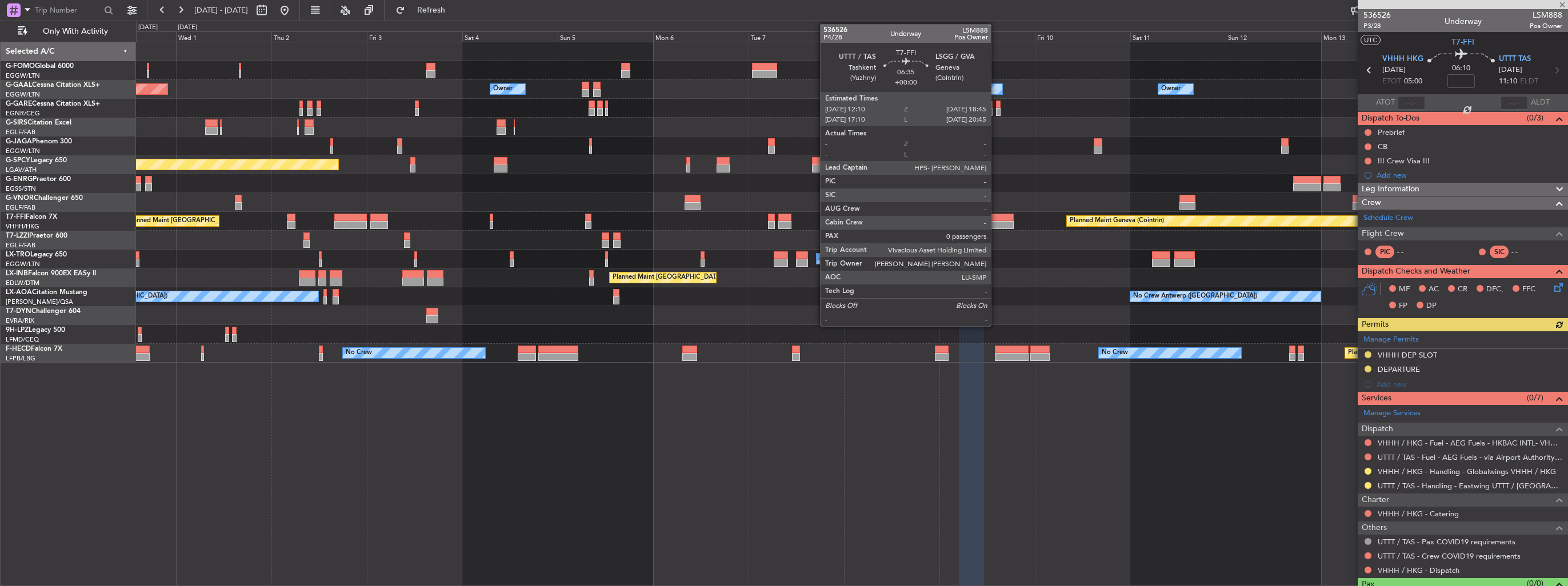
click at [998, 222] on div at bounding box center [1001, 225] width 27 height 8
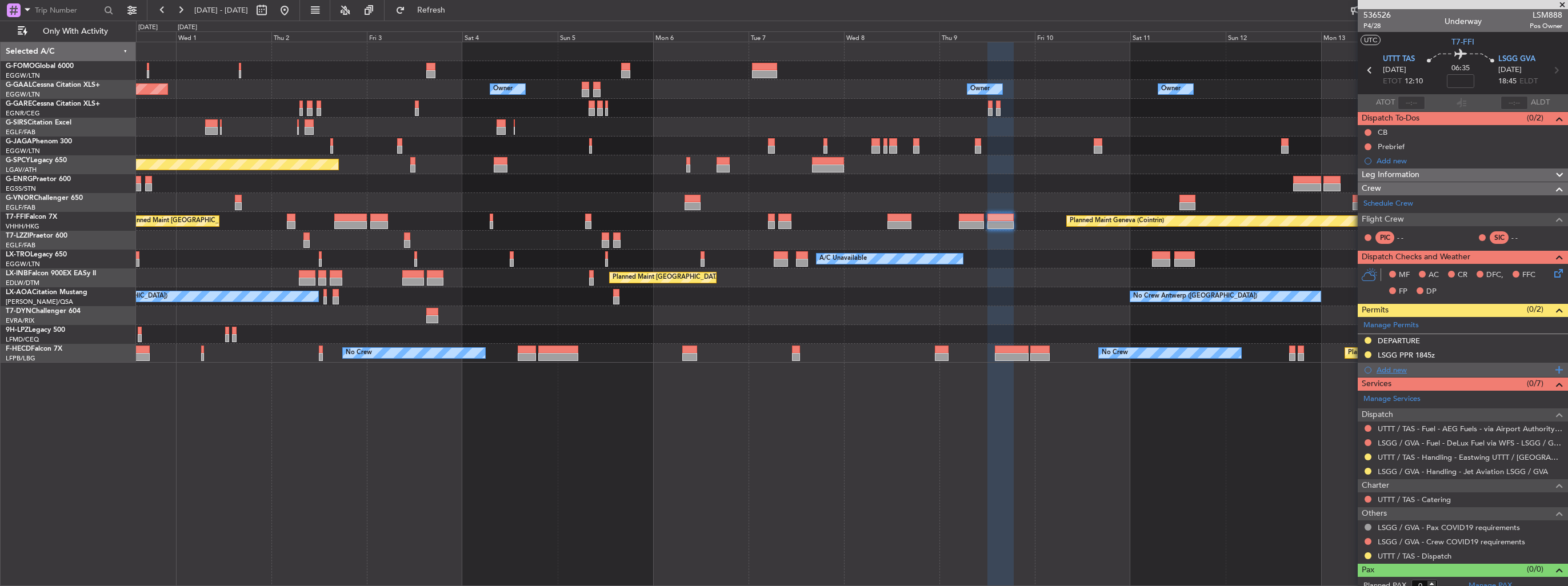
click at [1399, 371] on div "Add new" at bounding box center [1465, 370] width 176 height 9
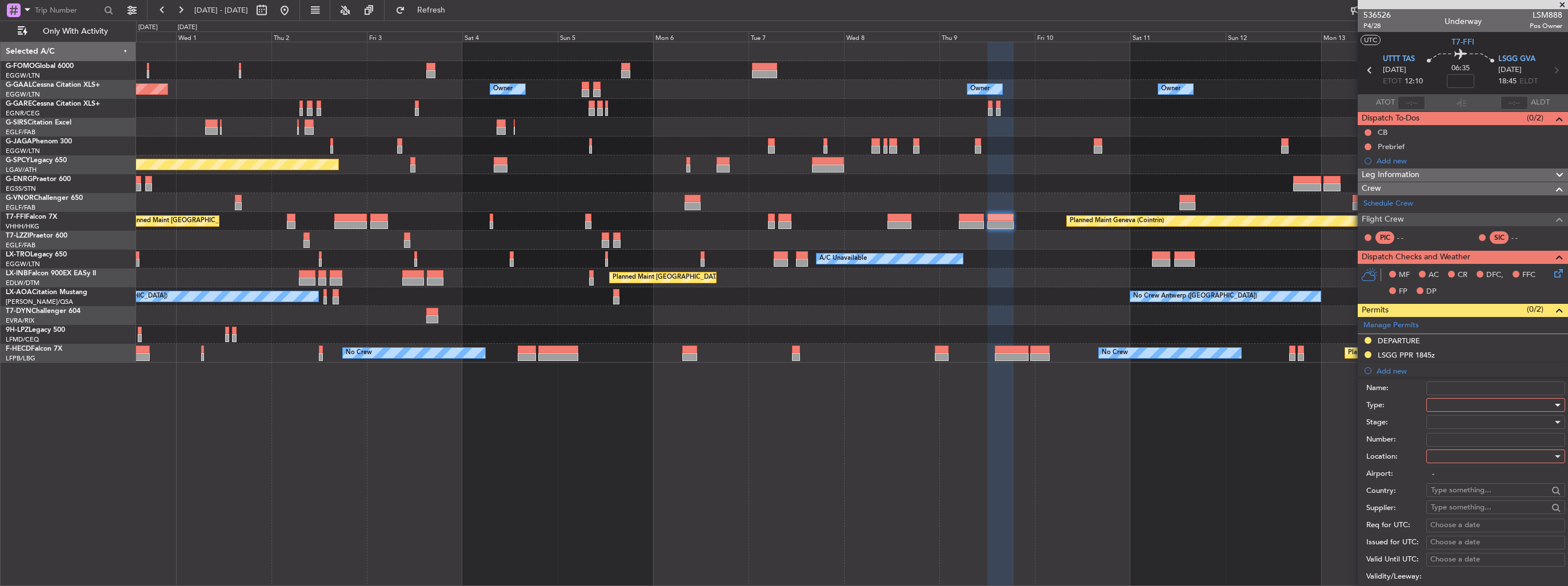
click at [1436, 405] on div at bounding box center [1491, 405] width 121 height 17
click at [1474, 471] on span "Landing" at bounding box center [1491, 472] width 120 height 17
click at [1475, 453] on div at bounding box center [1491, 457] width 121 height 17
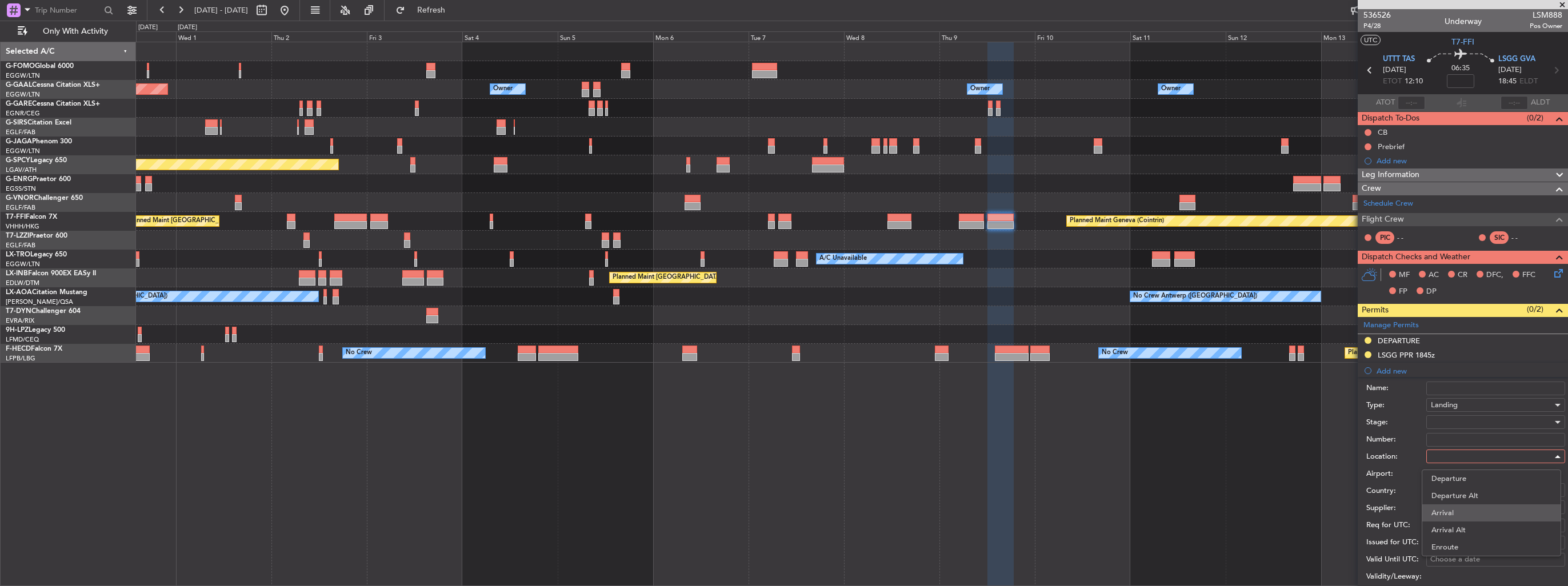
click at [1485, 513] on span "Arrival" at bounding box center [1491, 513] width 120 height 17
type input "LSGG / GVA"
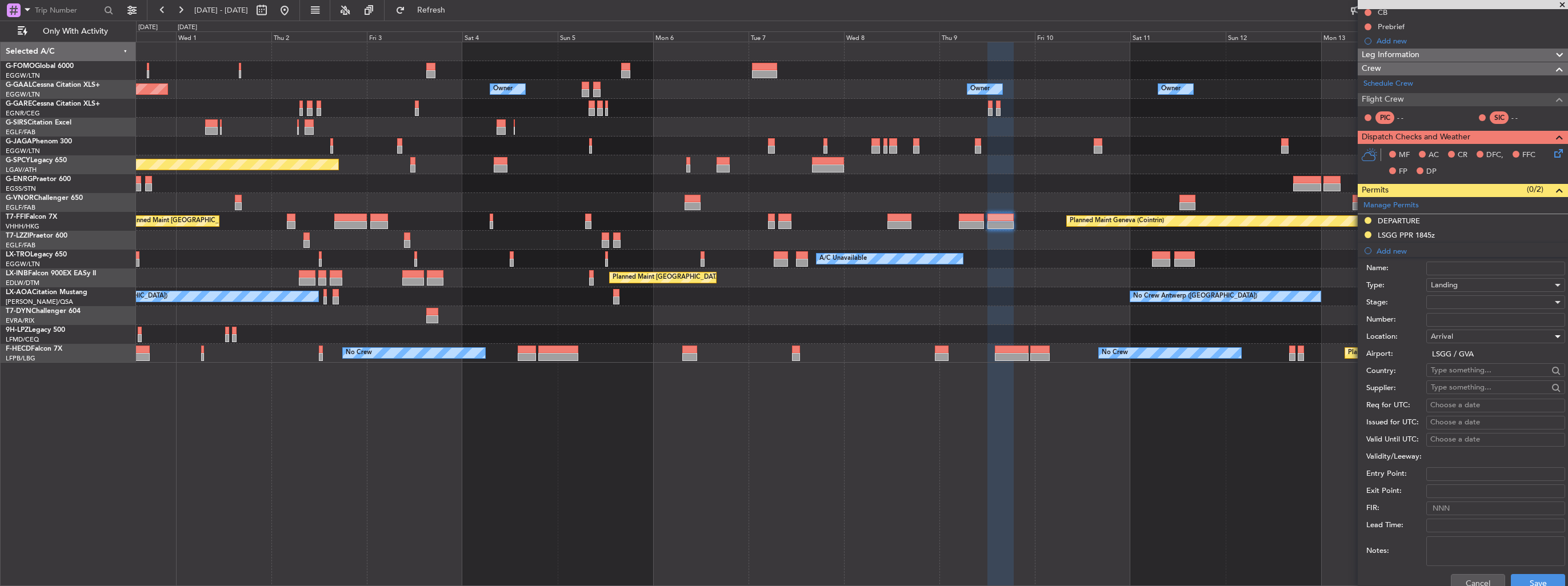
scroll to position [172, 0]
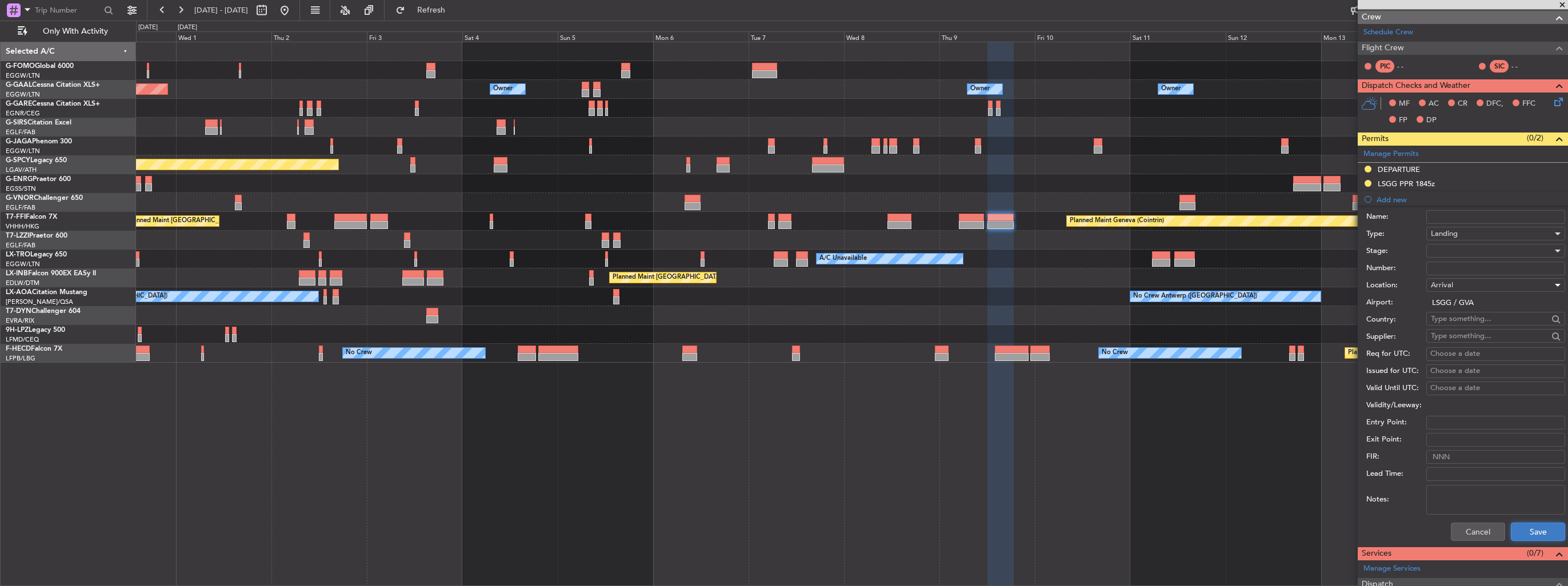
click at [1520, 526] on button "Save" at bounding box center [1537, 531] width 54 height 18
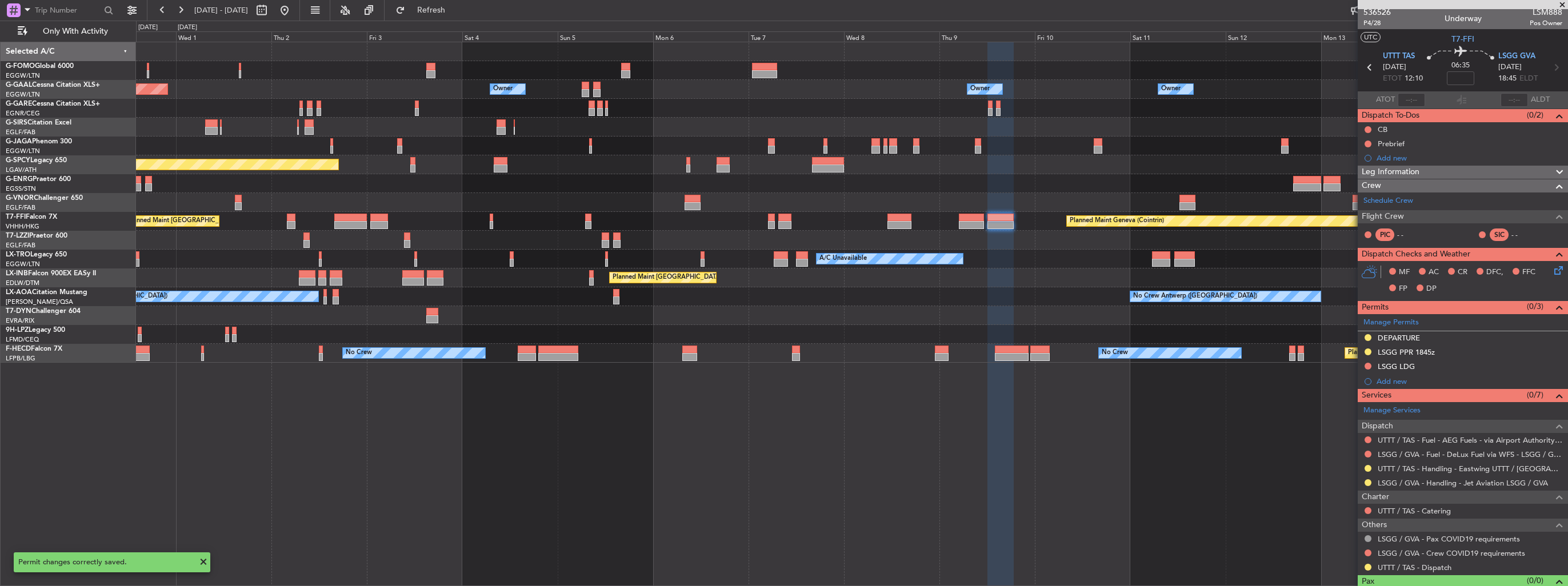
scroll to position [0, 0]
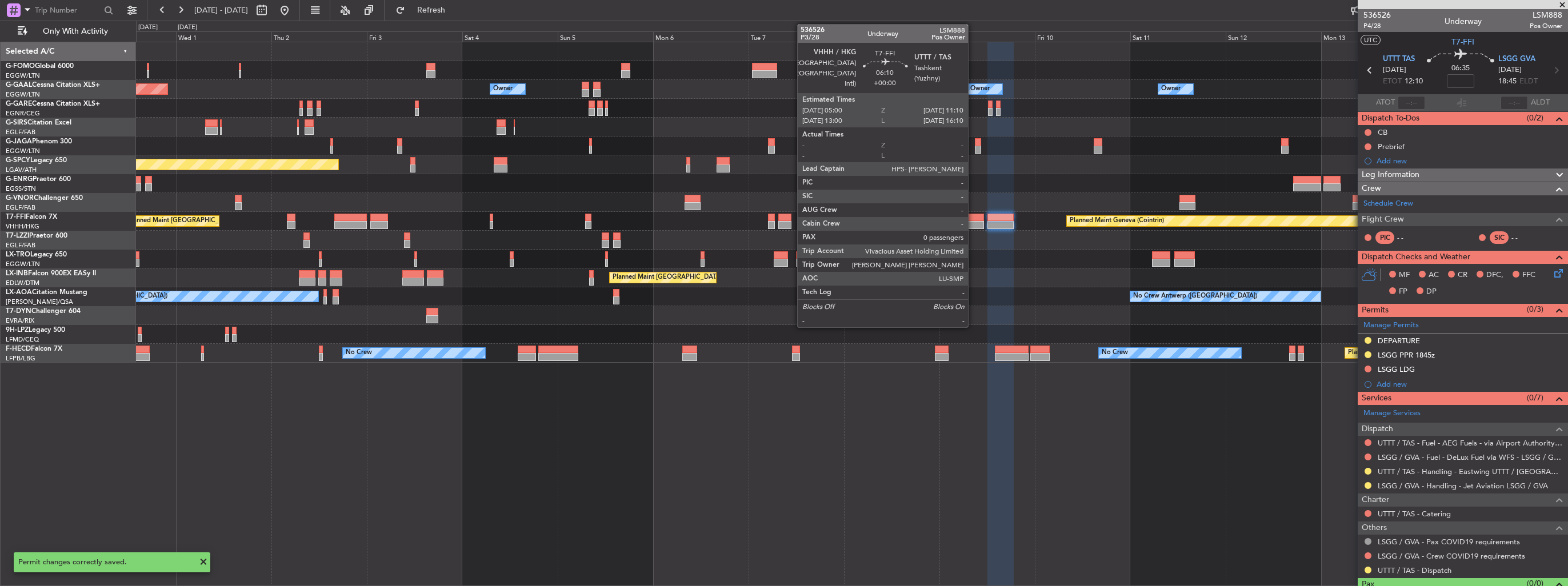
click at [973, 217] on div at bounding box center [971, 218] width 24 height 8
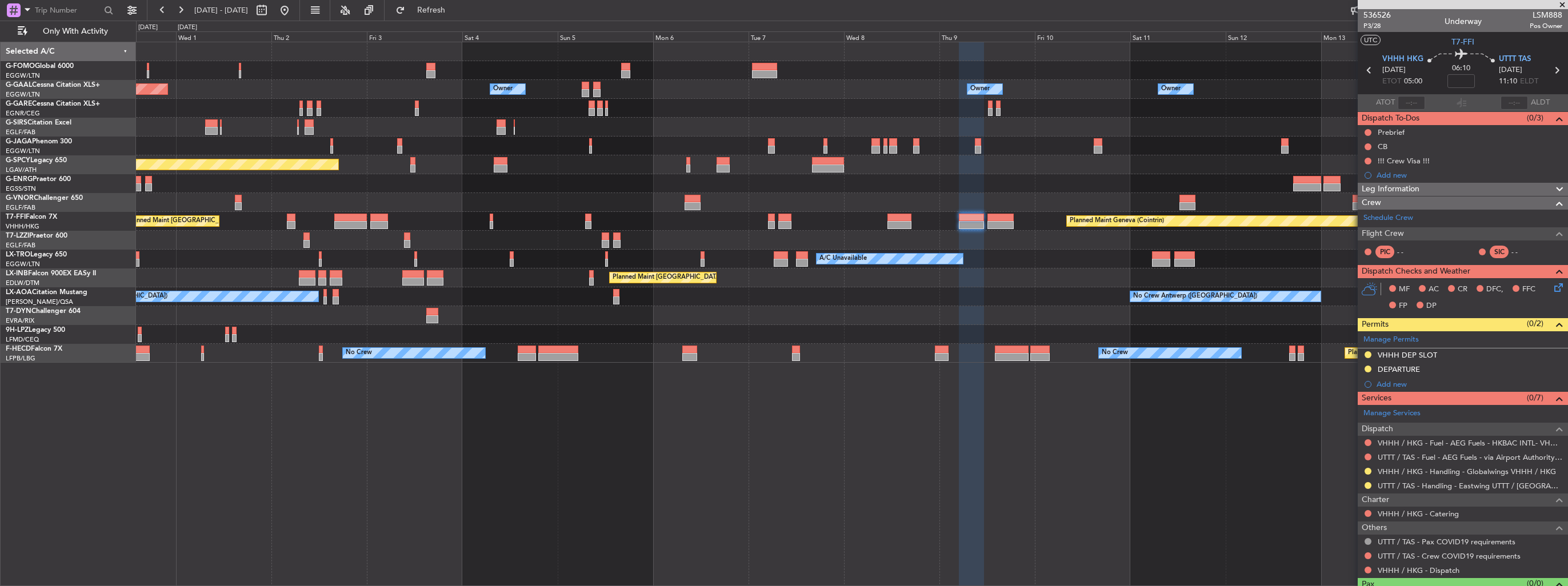
click at [0, 0] on img at bounding box center [0, 0] width 0 height 0
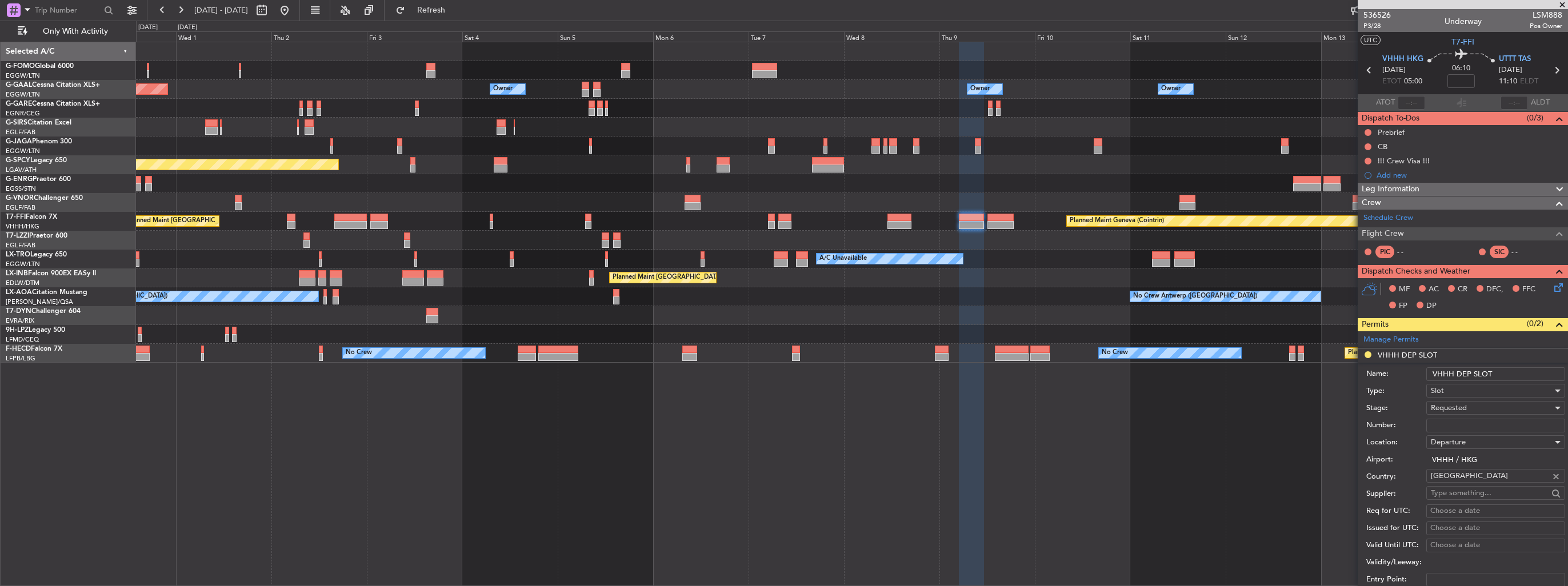
click at [1532, 374] on input "VHHH DEP SLOT" at bounding box center [1496, 374] width 139 height 14
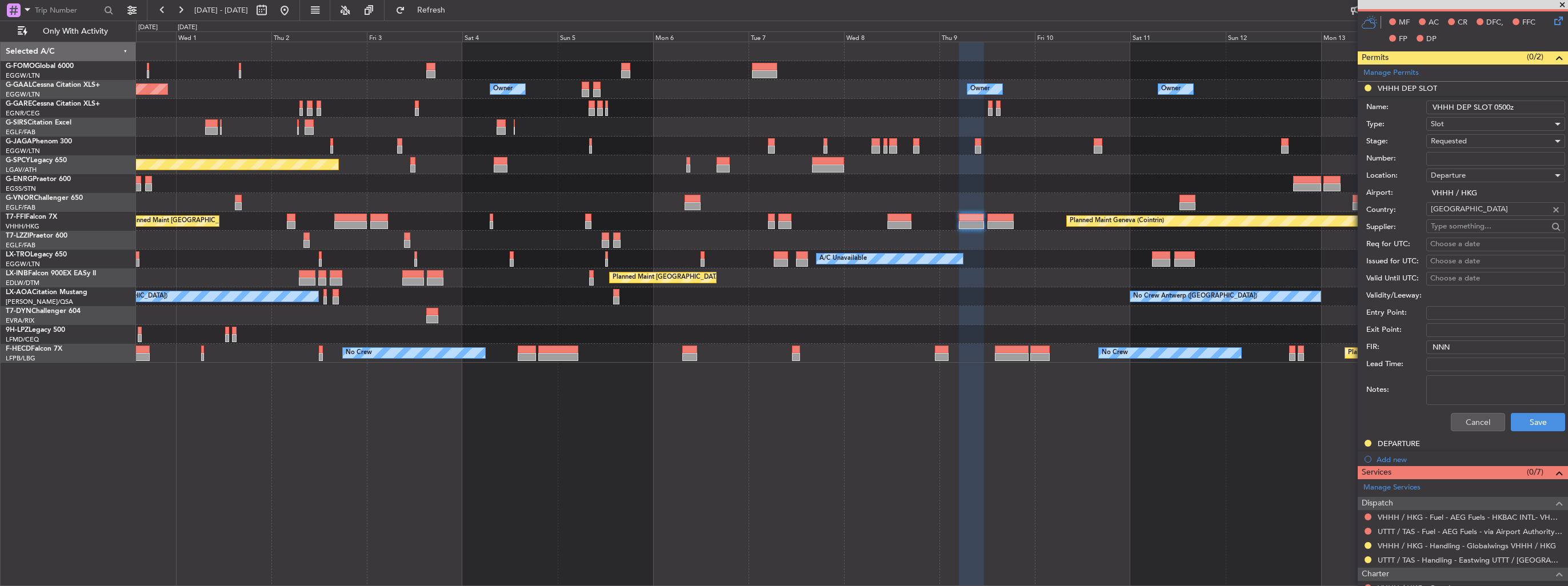
scroll to position [343, 0]
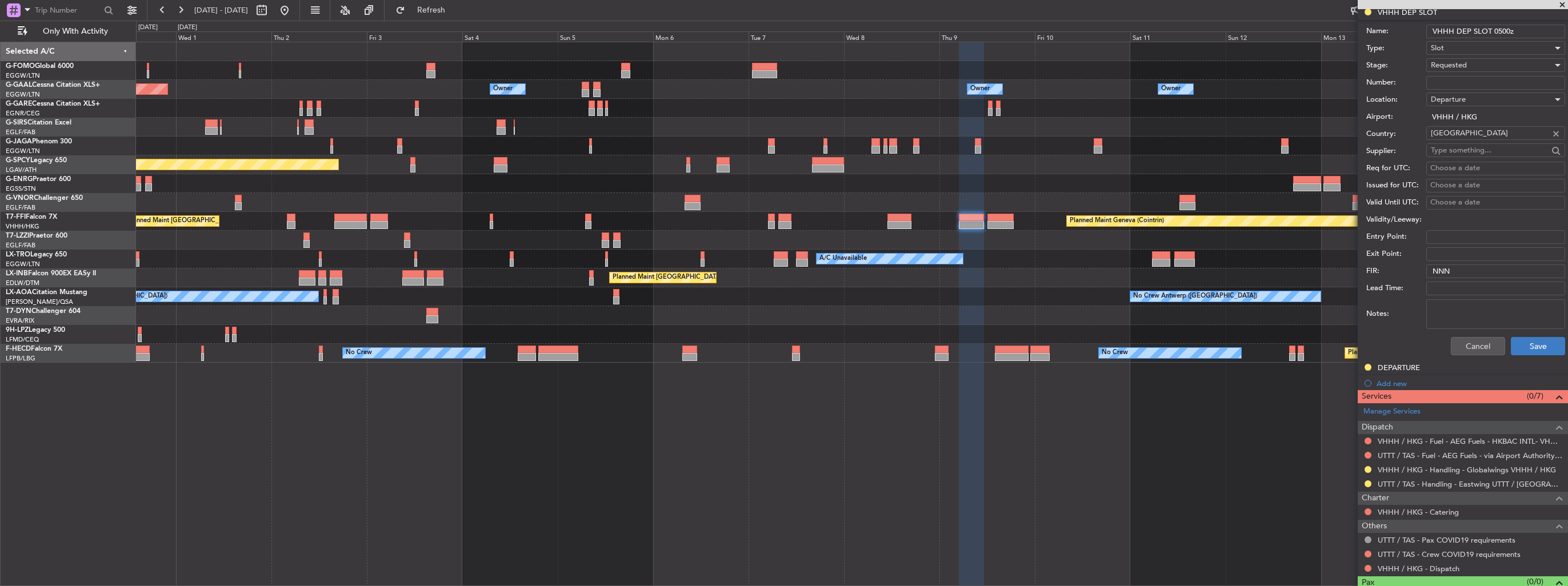
type input "VHHH DEP SLOT 0500z"
click at [1526, 342] on button "Save" at bounding box center [1537, 345] width 54 height 18
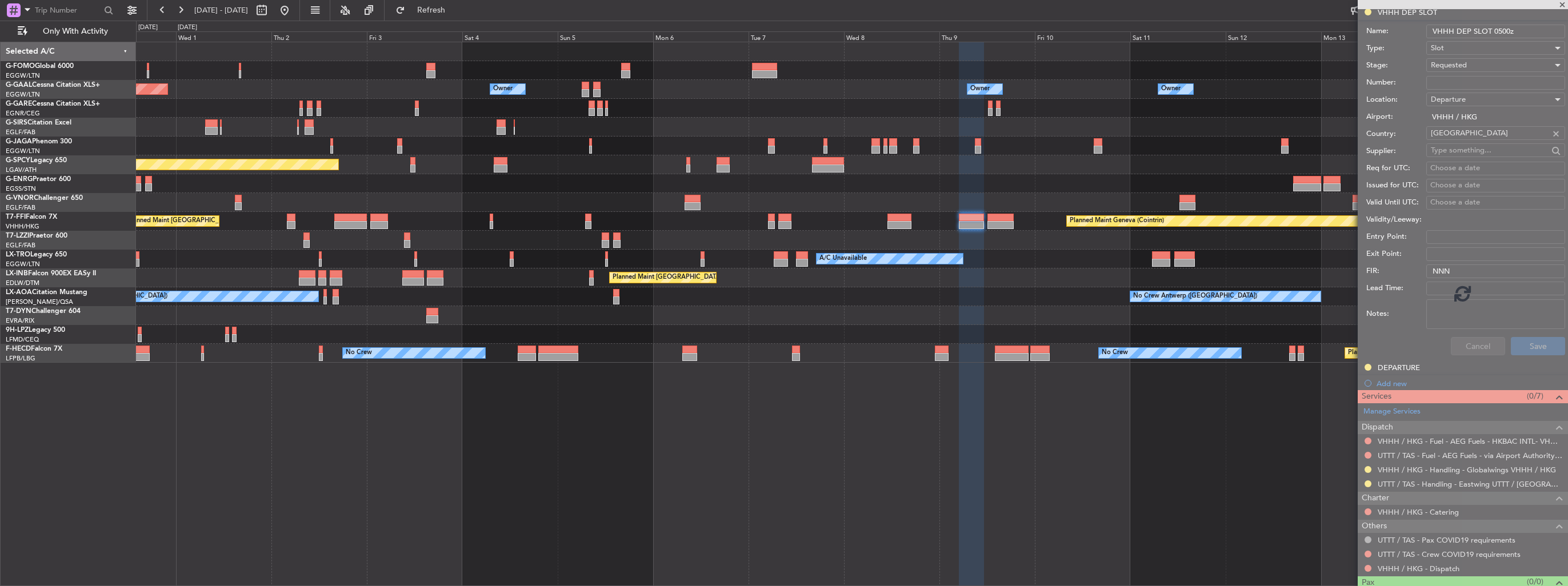
scroll to position [1, 0]
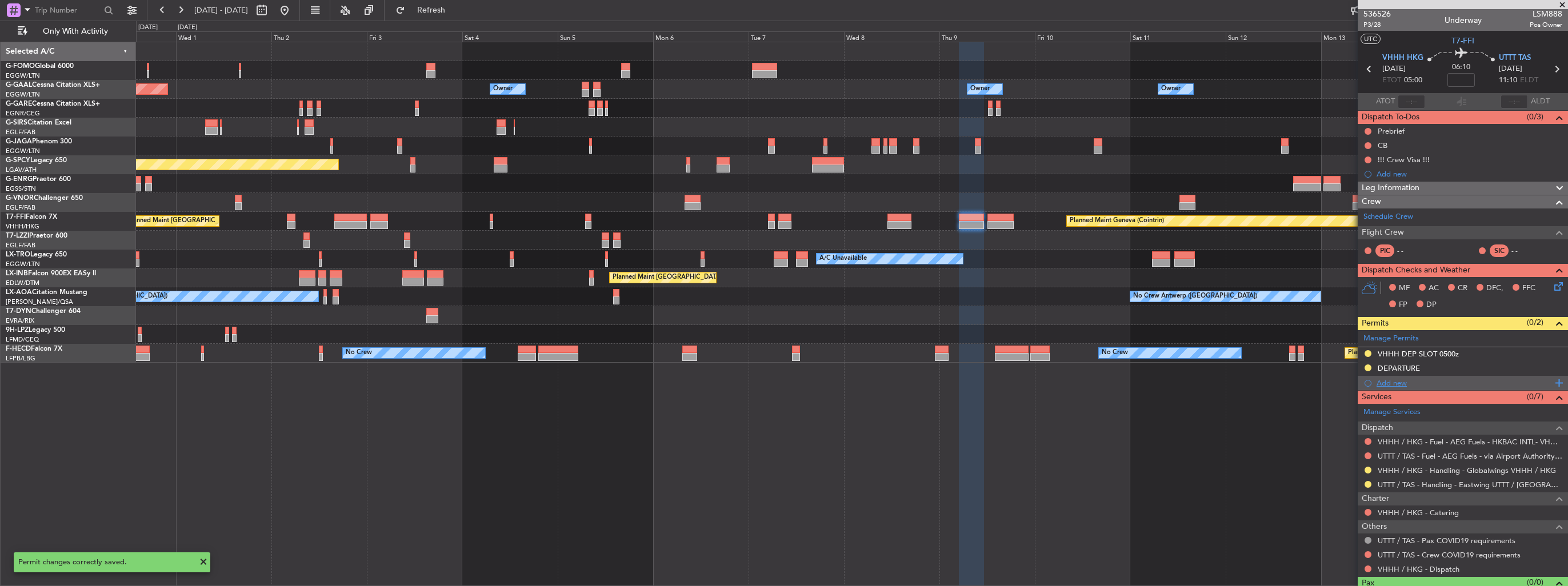
click at [1382, 383] on div "Add new" at bounding box center [1465, 383] width 176 height 9
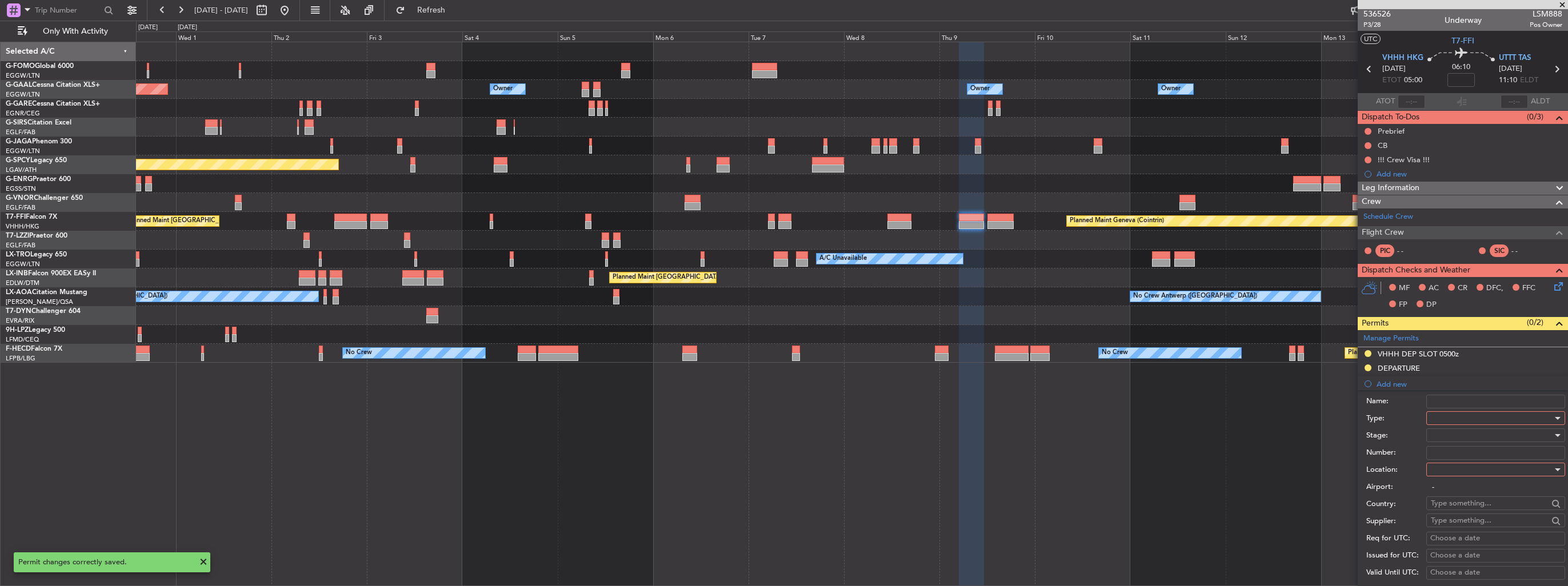
click at [1466, 425] on div at bounding box center [1491, 418] width 121 height 17
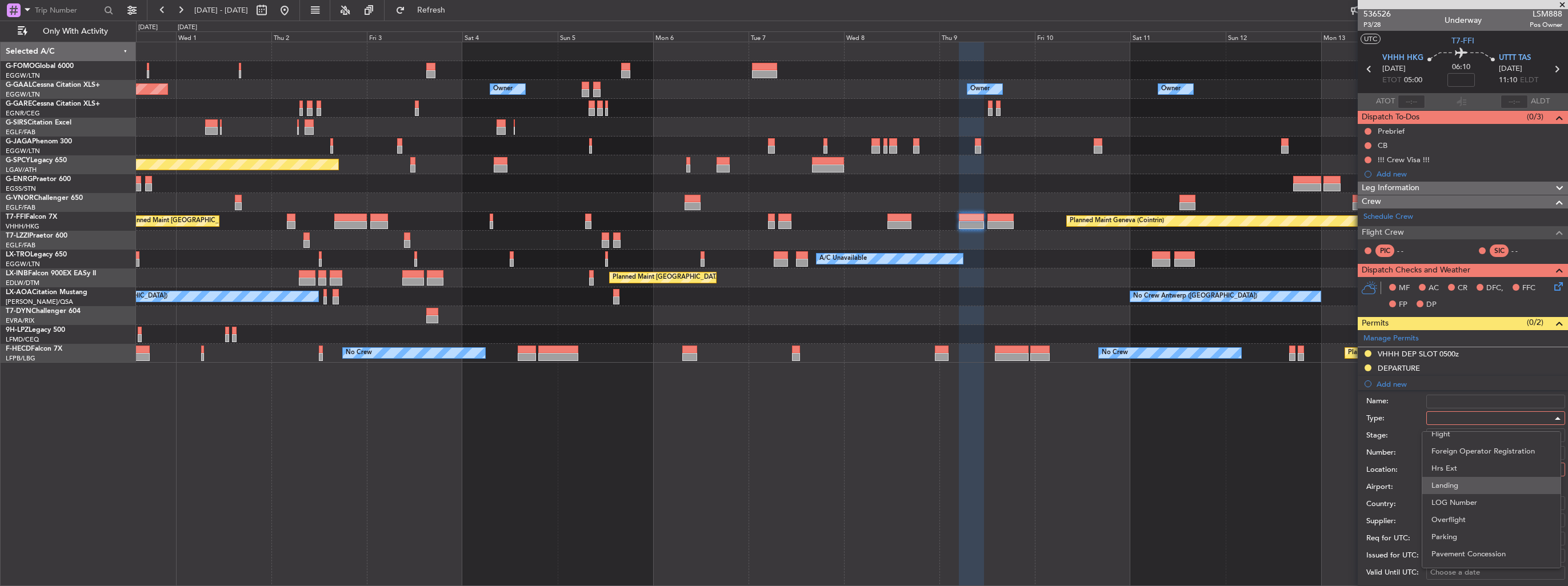
click at [1494, 483] on span "Landing" at bounding box center [1491, 486] width 120 height 17
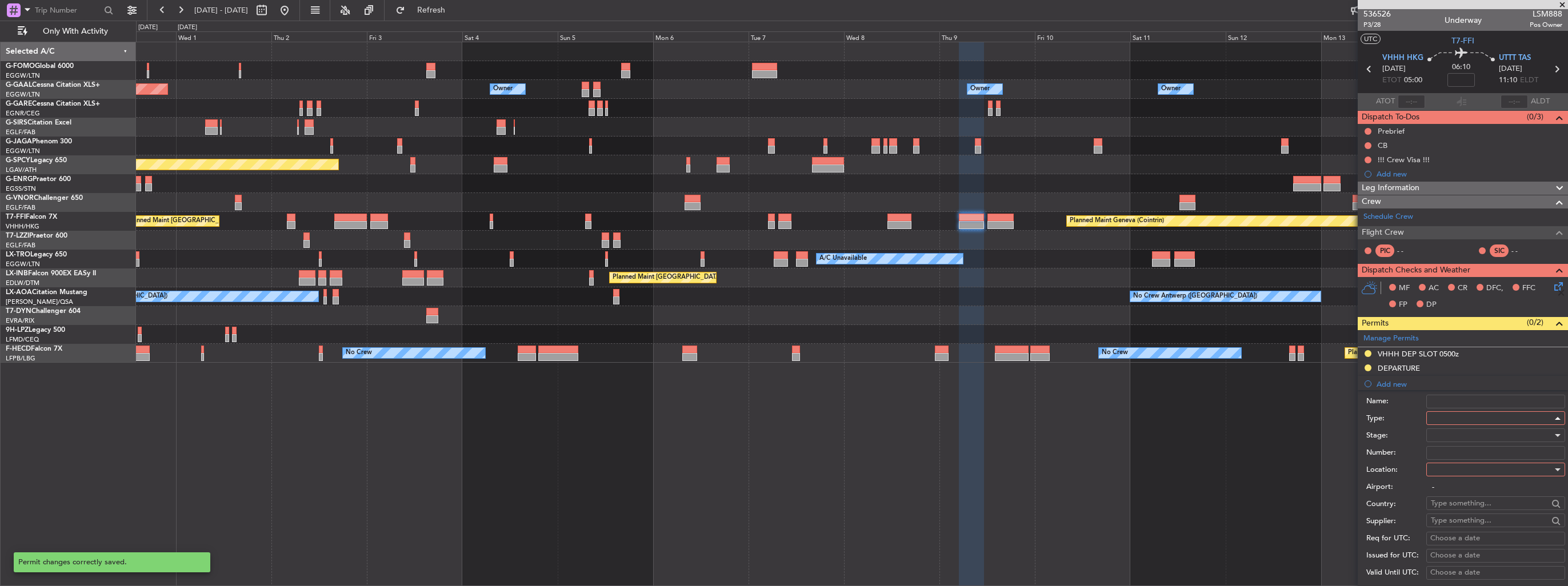
scroll to position [233, 0]
click at [1497, 465] on div at bounding box center [1491, 470] width 121 height 17
drag, startPoint x: 1496, startPoint y: 523, endPoint x: 1496, endPoint y: 513, distance: 10.0
click at [1496, 523] on span "Arrival" at bounding box center [1491, 526] width 120 height 17
type input "UTTT / TAS"
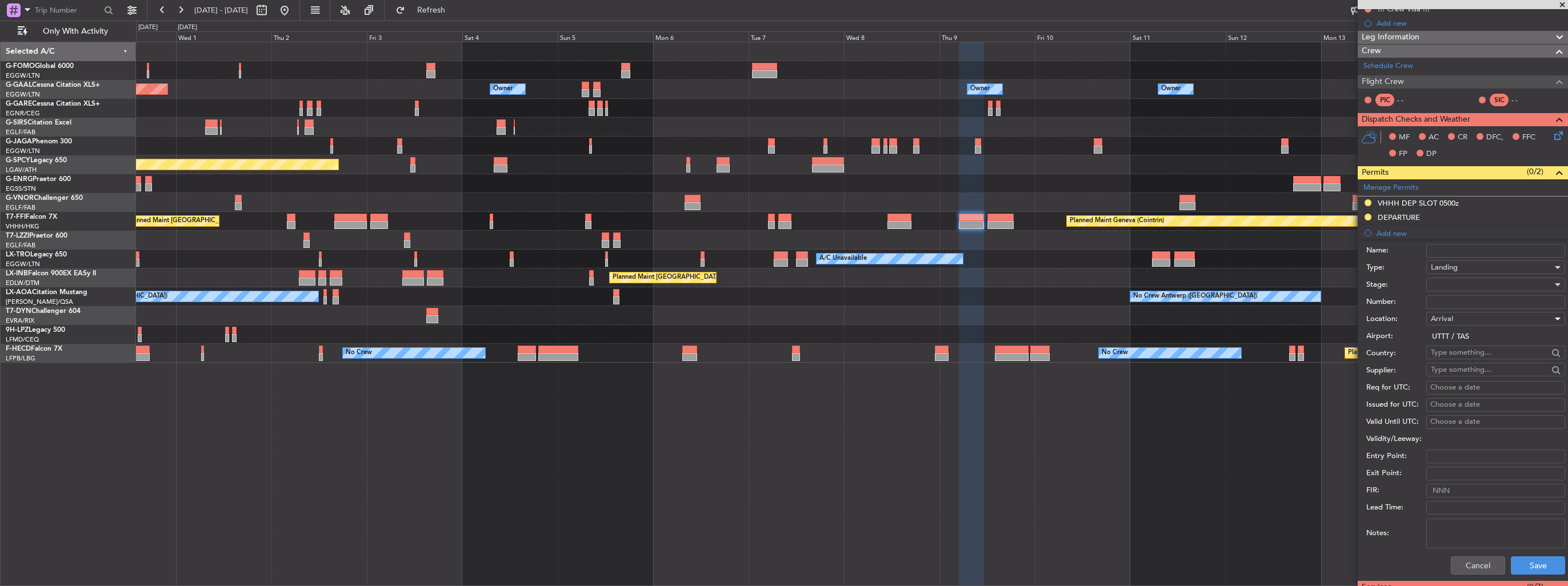
scroll to position [230, 0]
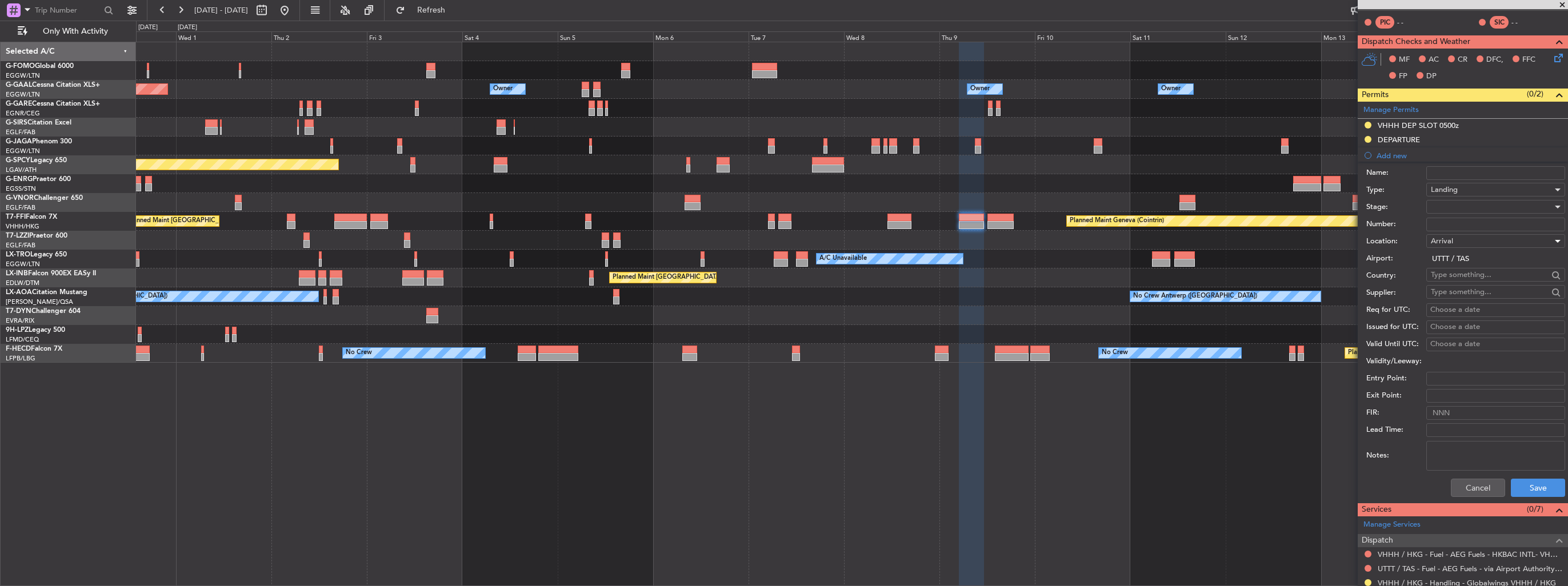
click at [1476, 207] on div at bounding box center [1491, 207] width 121 height 17
click at [1483, 275] on span "Requested" at bounding box center [1491, 280] width 120 height 17
click at [1525, 479] on button "Save" at bounding box center [1537, 487] width 54 height 18
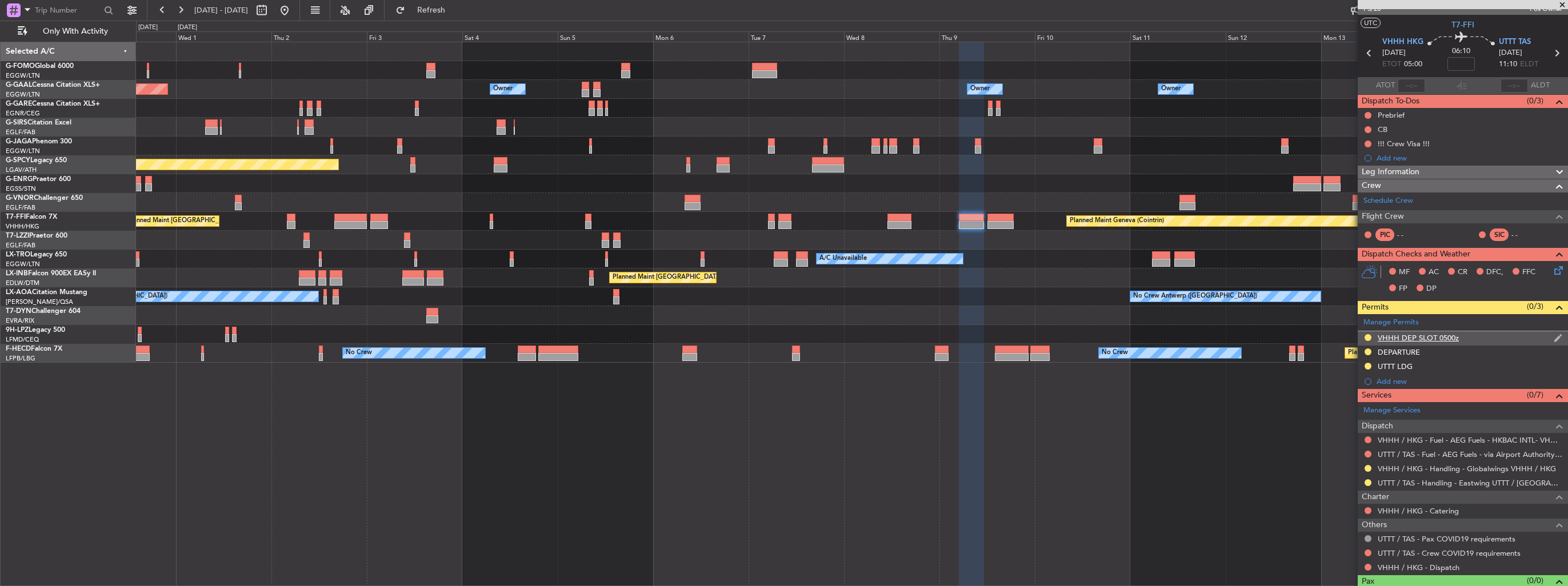
scroll to position [0, 0]
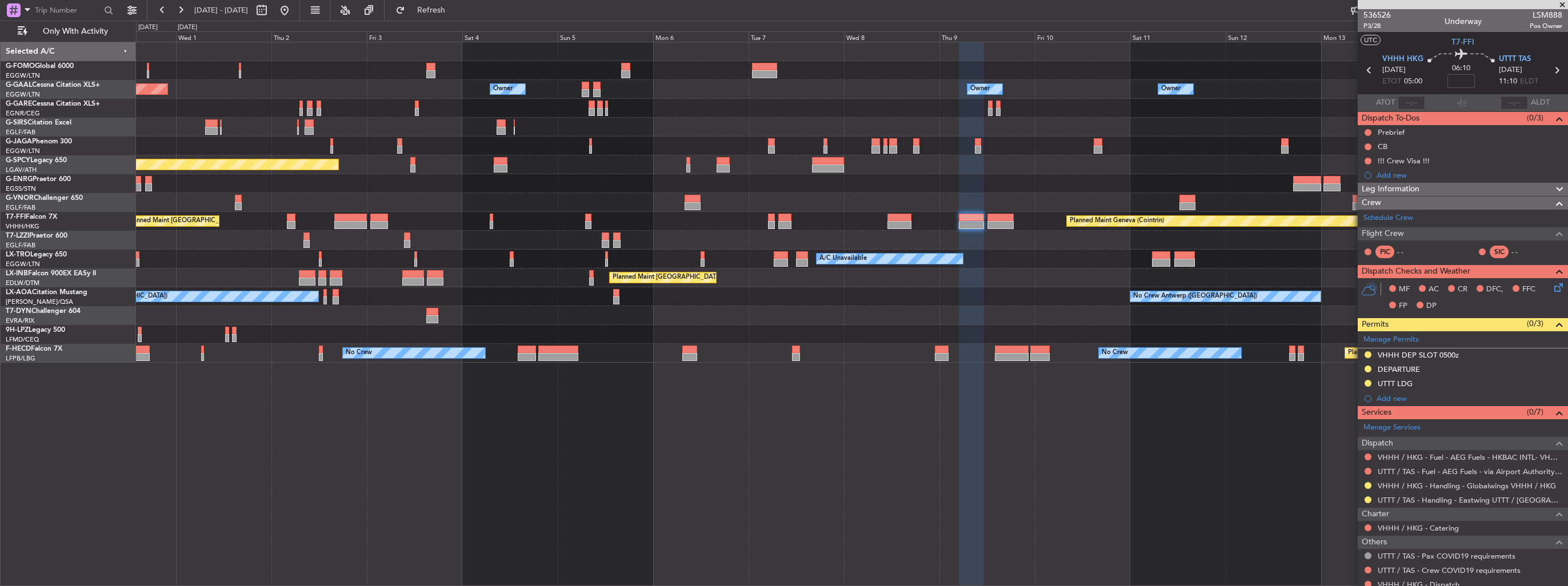
click at [837, 386] on div "Planned Maint Dusseldorf Owner Owner Owner Owner Owner No Crew Owner Planned Ma…" at bounding box center [853, 313] width 1432 height 544
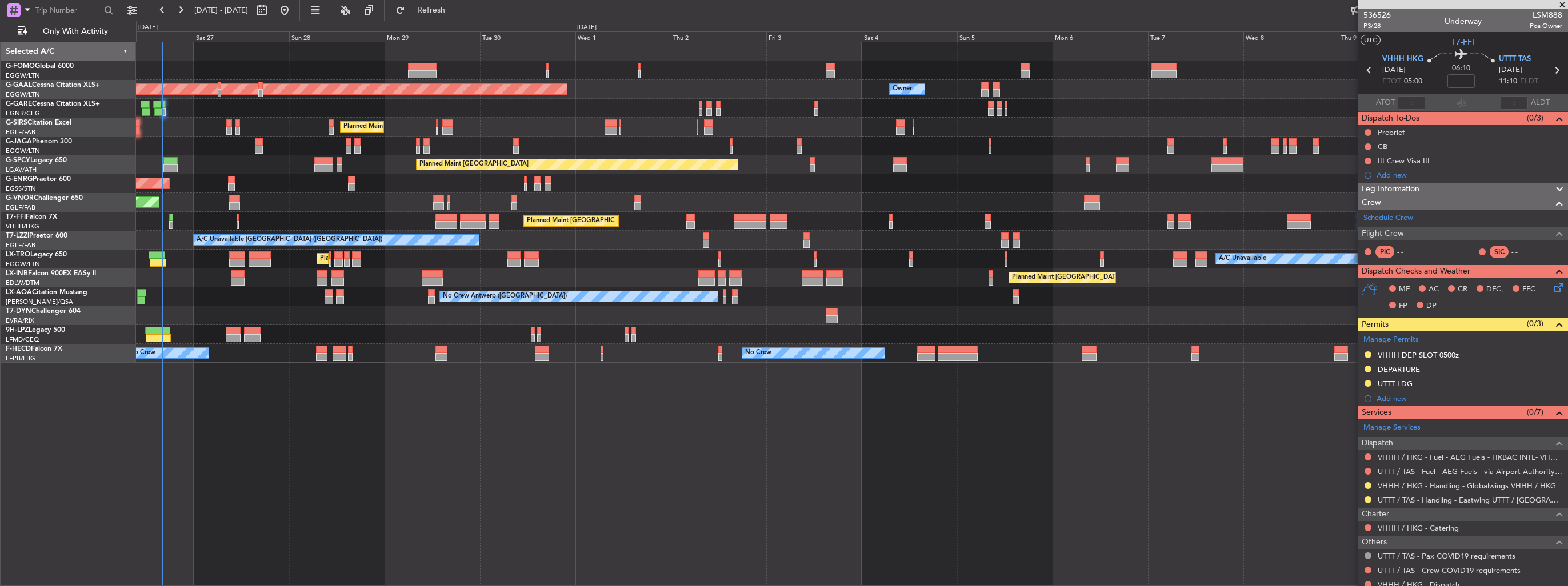
click at [774, 366] on div "Planned Maint [GEOGRAPHIC_DATA] ([GEOGRAPHIC_DATA]) Planned [GEOGRAPHIC_DATA] O…" at bounding box center [853, 313] width 1432 height 544
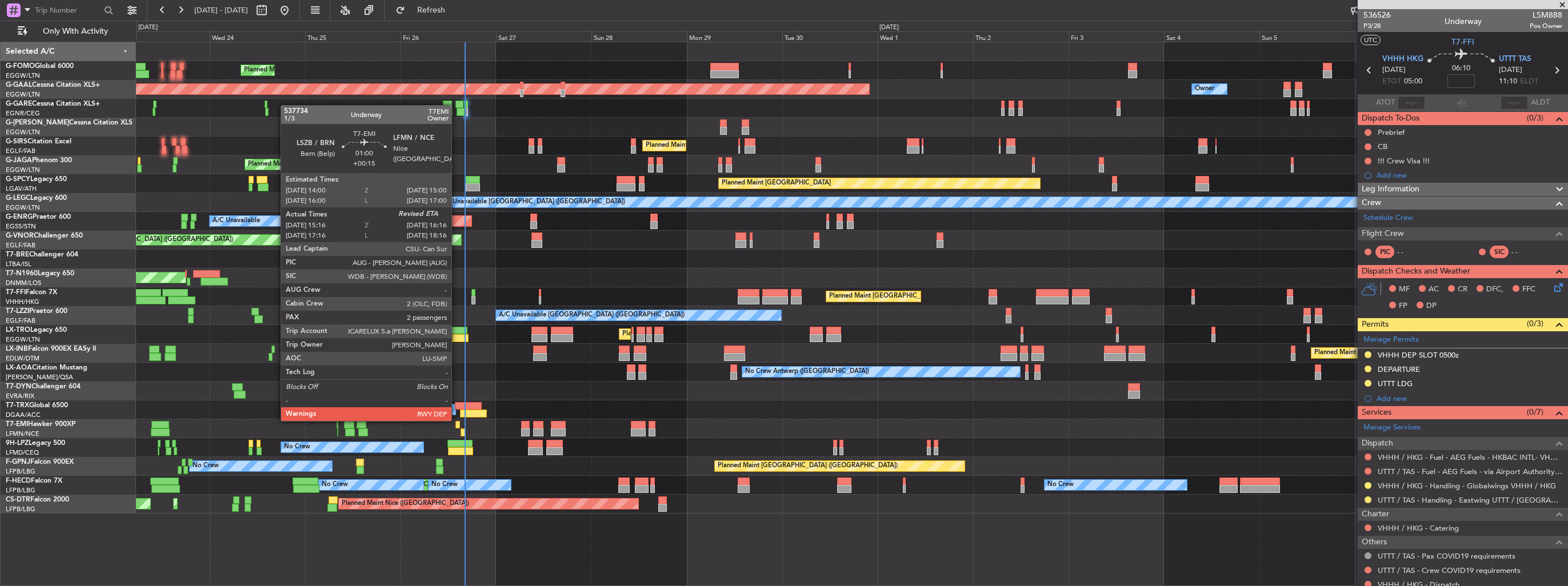
click at [457, 421] on div at bounding box center [457, 425] width 4 height 8
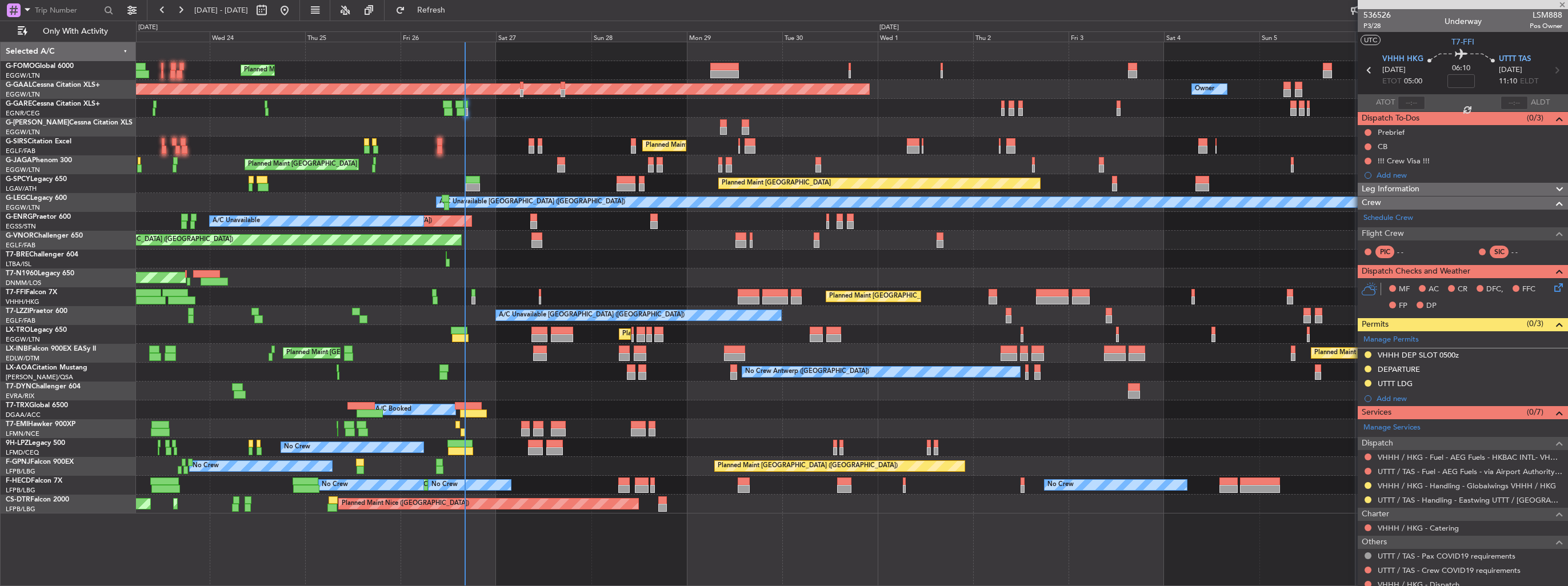
type input "+00:15"
type input "15:16"
type input "2"
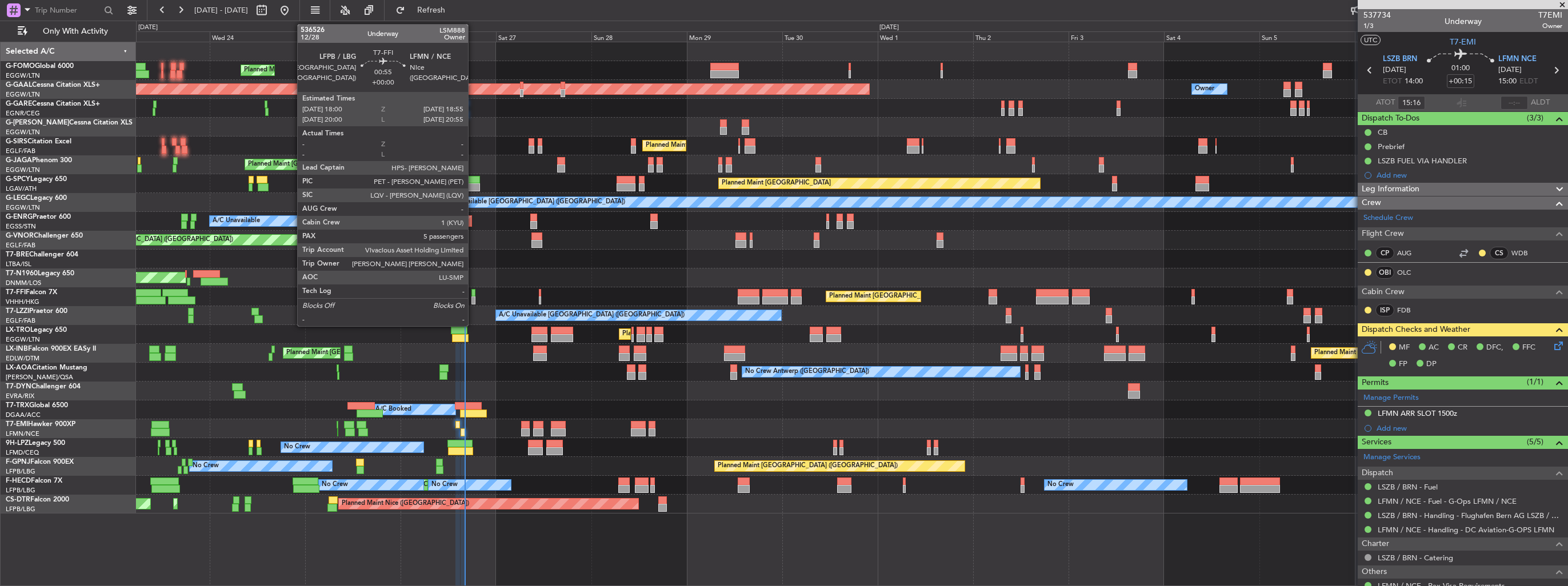
click at [473, 301] on div at bounding box center [473, 301] width 4 height 8
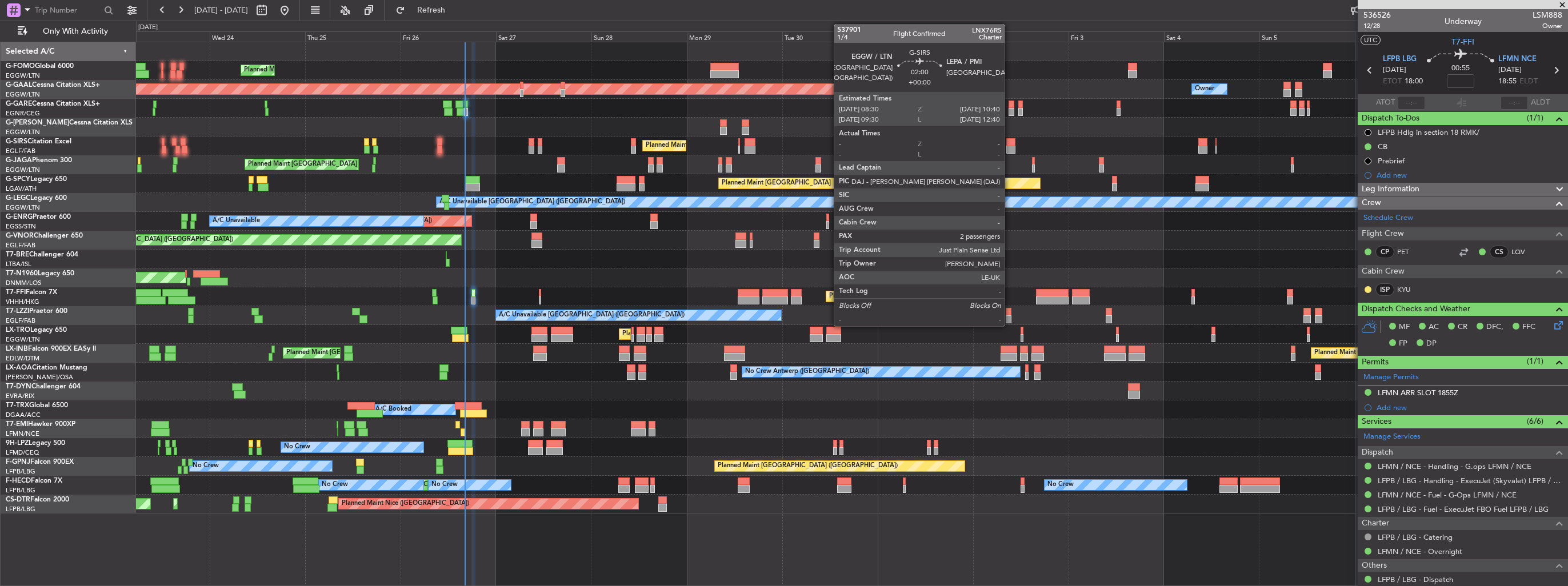
click at [1010, 144] on div at bounding box center [1011, 143] width 9 height 8
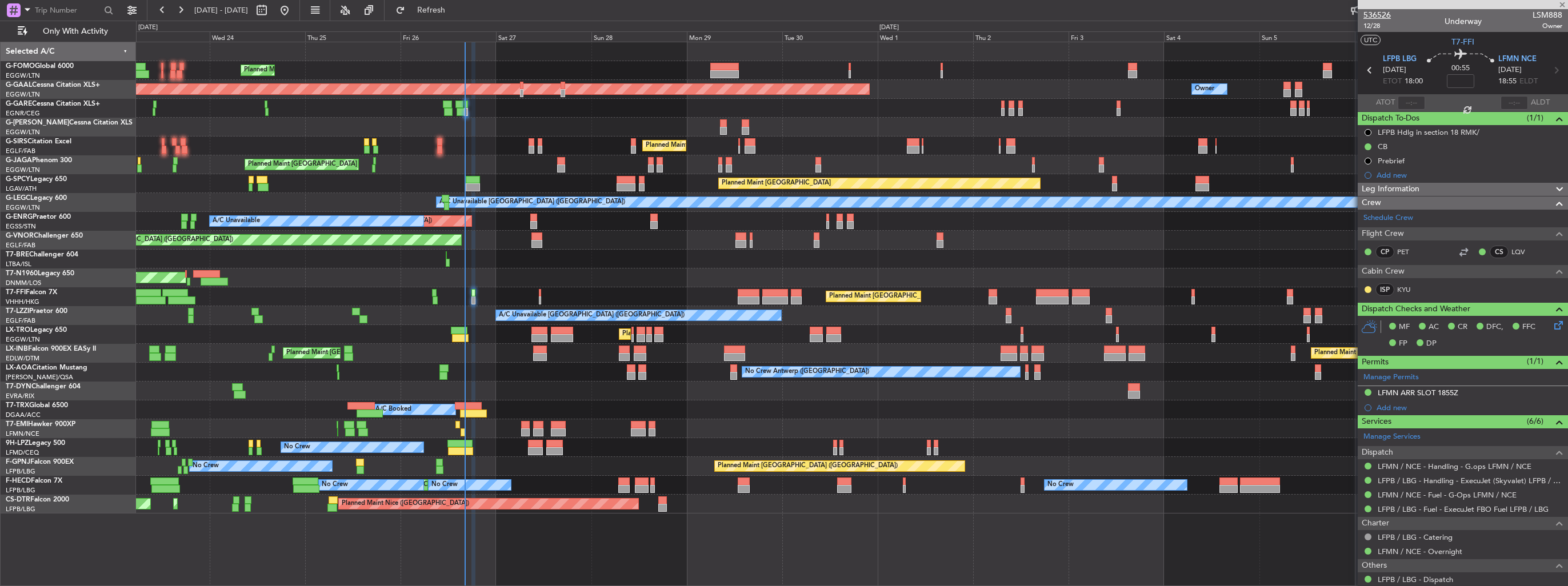
type input "2"
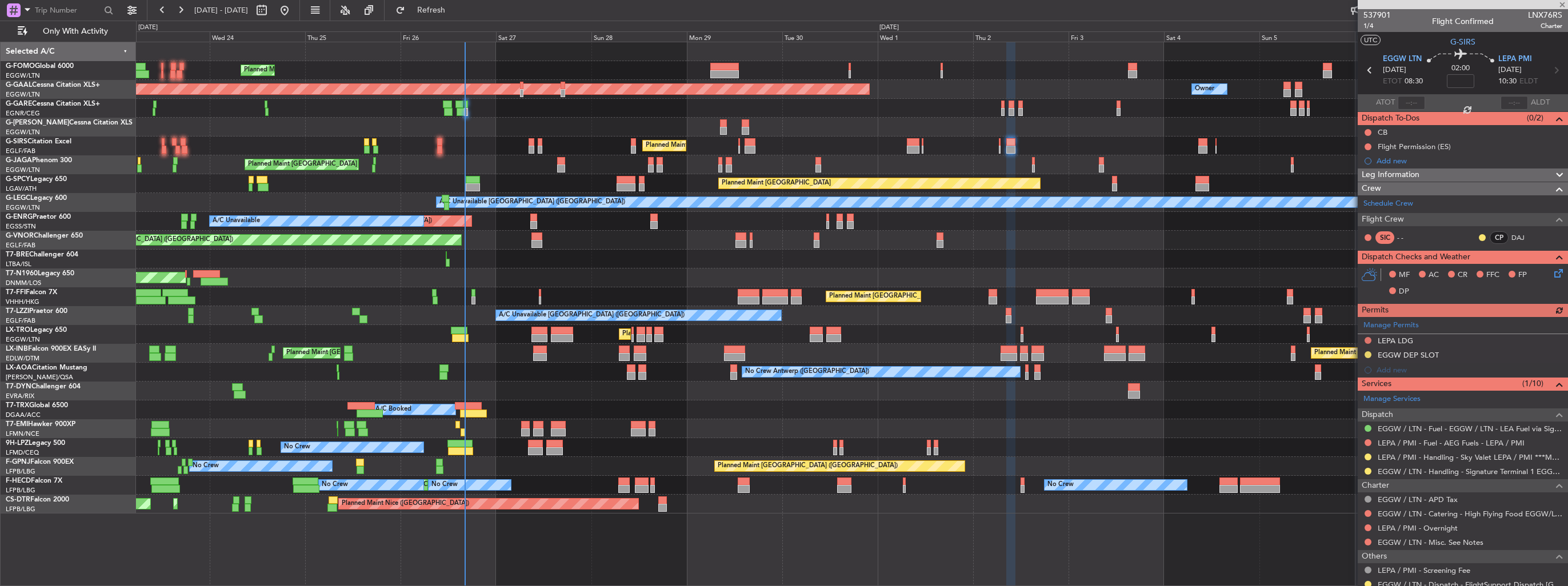
click at [1528, 16] on span "LNX76RS" at bounding box center [1545, 15] width 34 height 12
copy span "LNX76RS"
click at [1395, 458] on link "LEPA / PMI - Handling - Sky Valet LEPA / PMI ***MYHANDLING***" at bounding box center [1471, 458] width 185 height 9
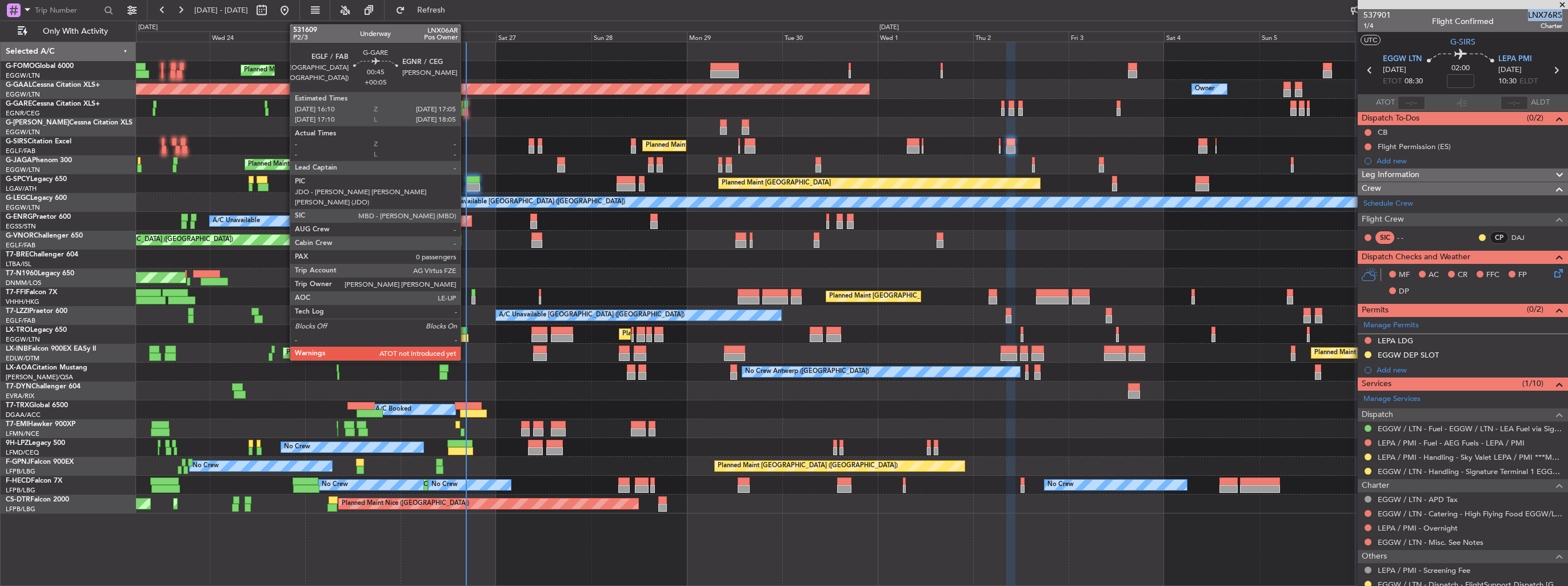
click at [465, 110] on div at bounding box center [465, 112] width 4 height 8
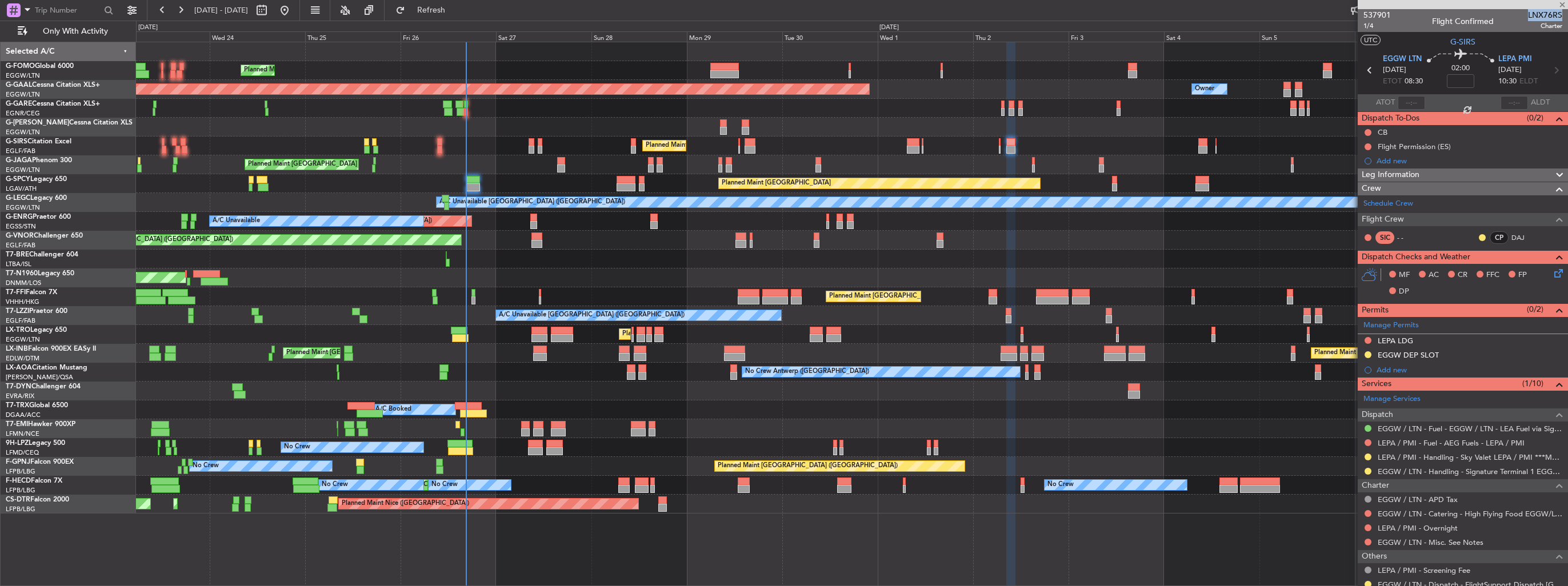
type input "+00:05"
type input "0"
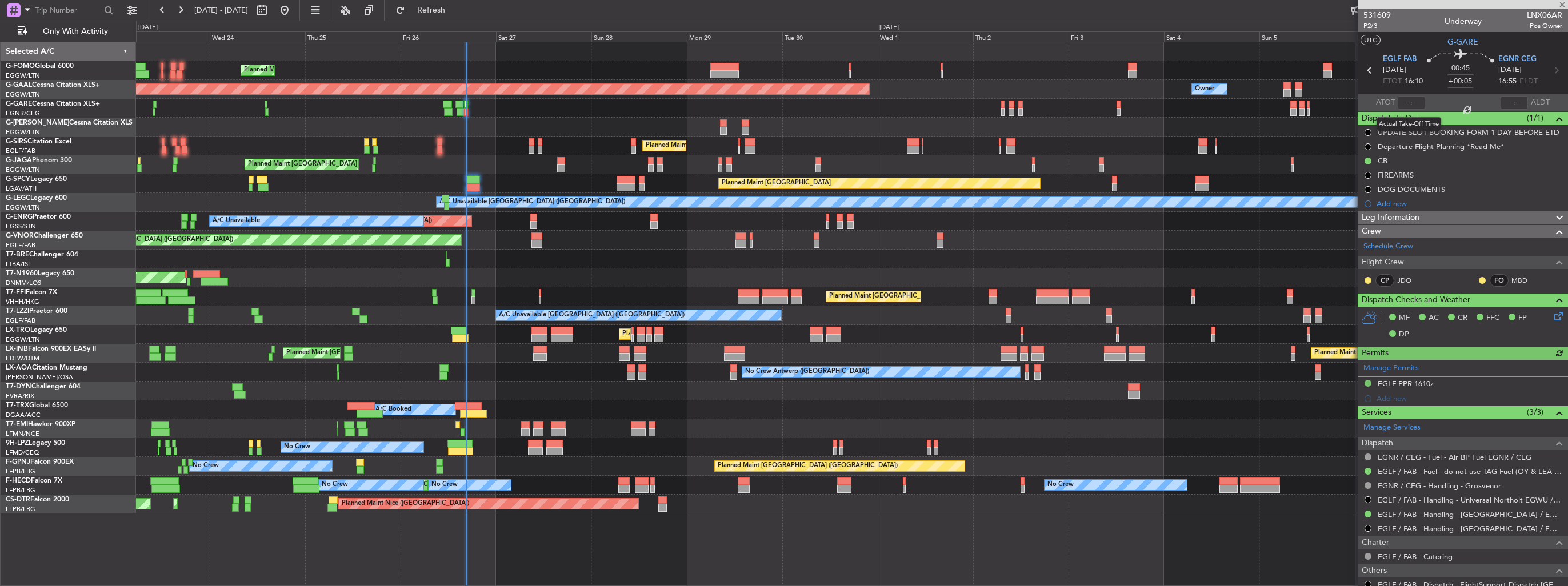
click at [1414, 105] on div at bounding box center [1411, 103] width 27 height 14
click at [1413, 106] on input "text" at bounding box center [1411, 103] width 27 height 14
type input "16:30"
click at [1403, 42] on section "UTC G-GARE" at bounding box center [1463, 41] width 210 height 17
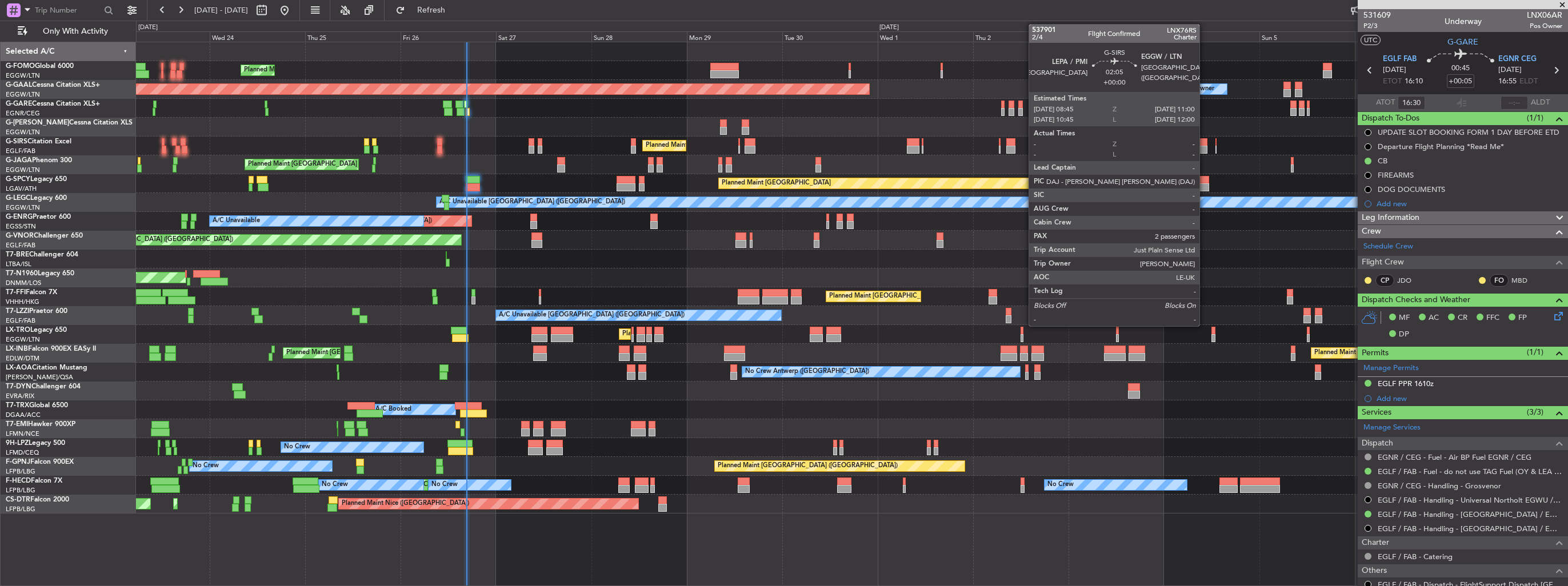
click at [1205, 143] on div at bounding box center [1203, 143] width 9 height 8
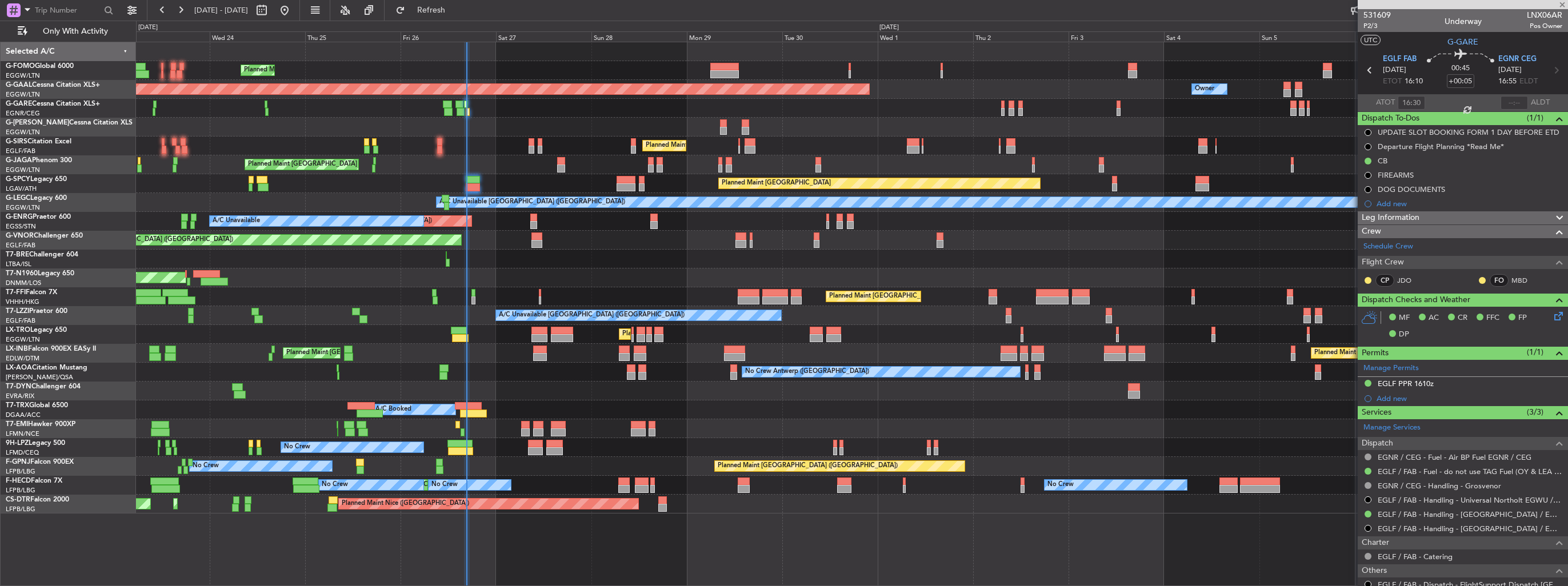
type input "2"
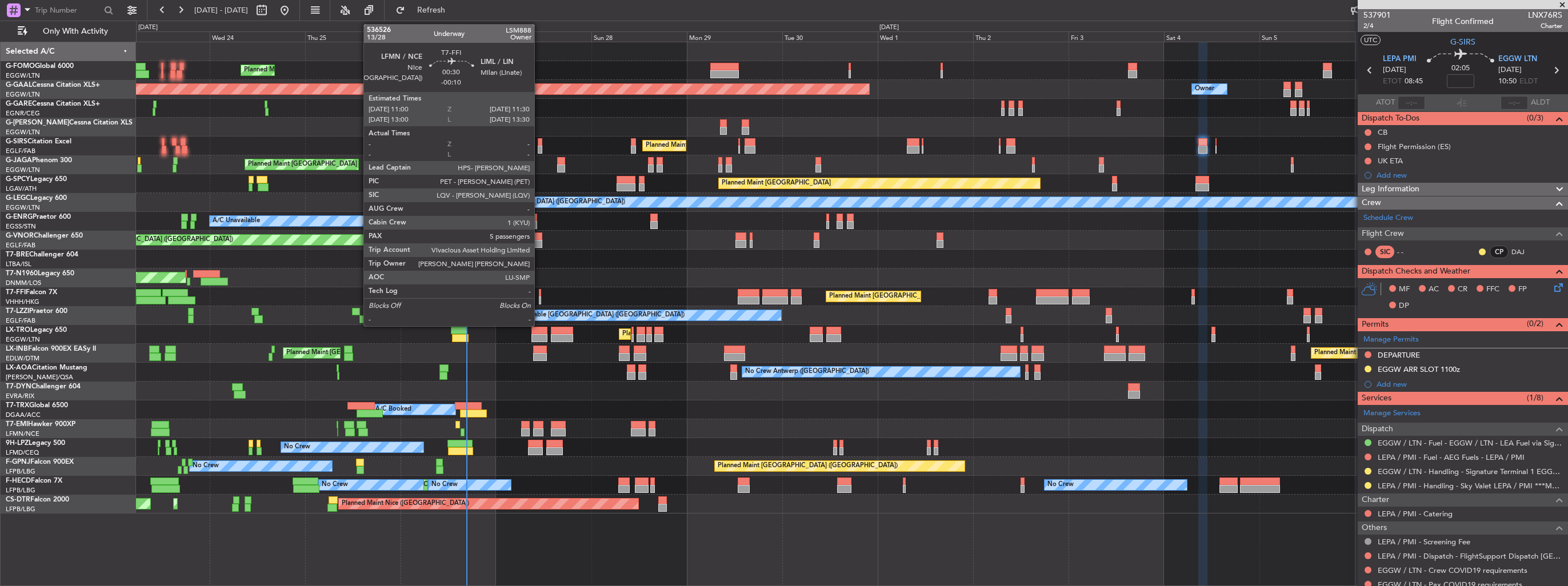
click at [540, 298] on div at bounding box center [540, 301] width 2 height 8
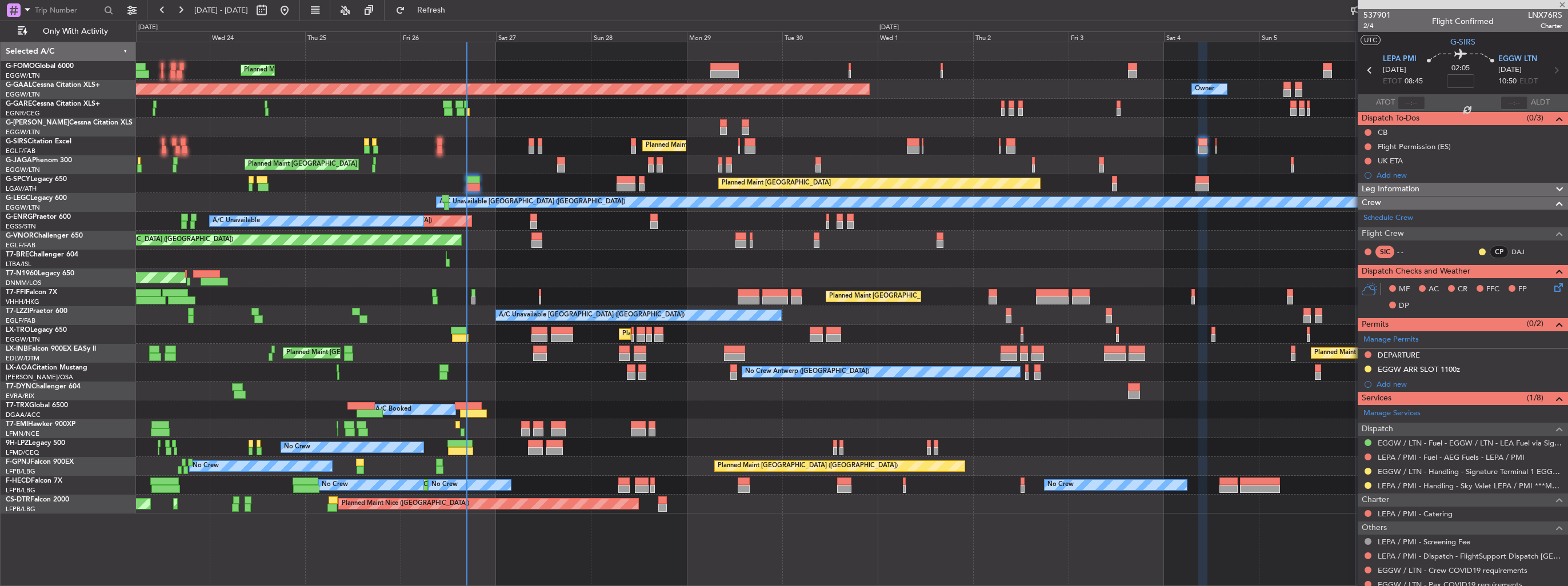
type input "-00:10"
type input "5"
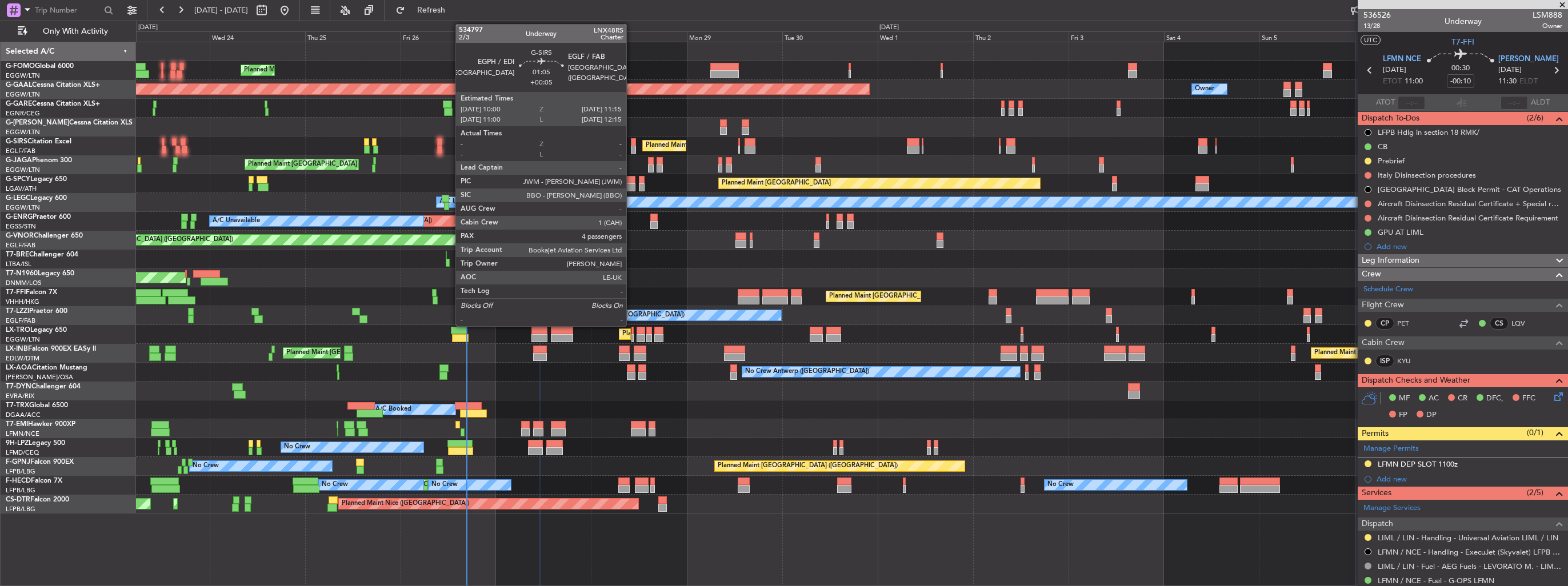
click at [632, 143] on div at bounding box center [633, 143] width 5 height 8
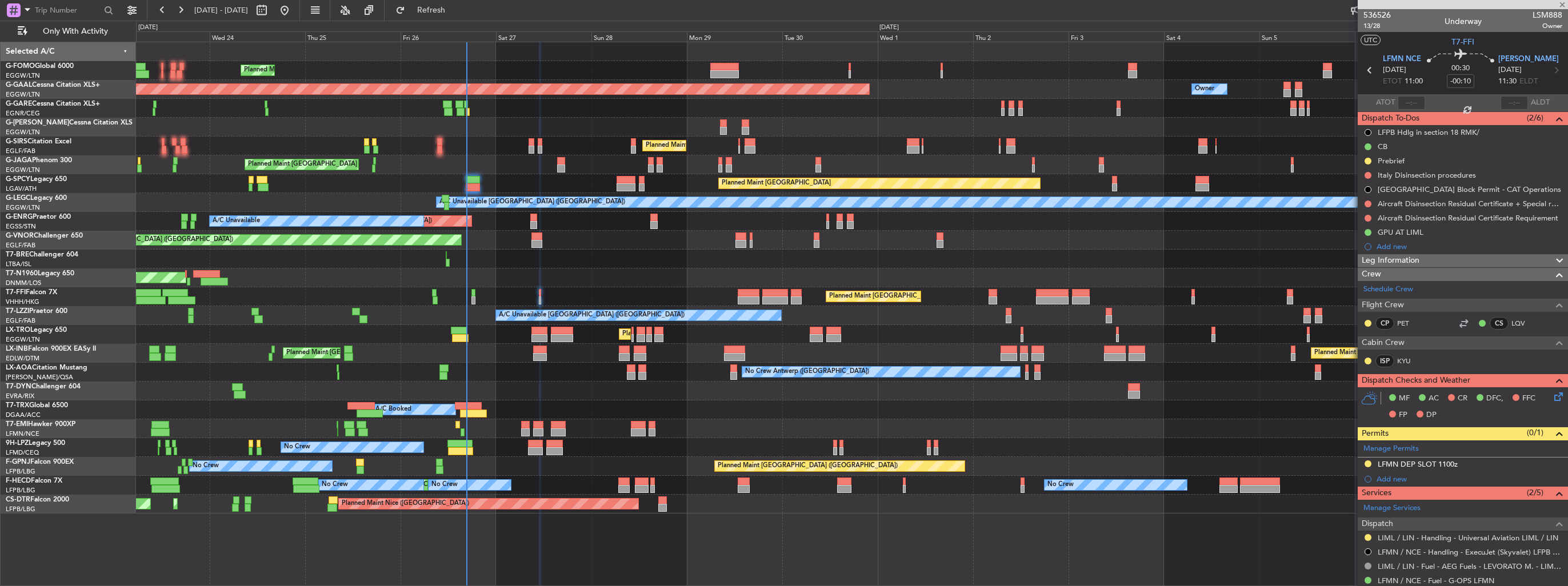
type input "+00:05"
type input "4"
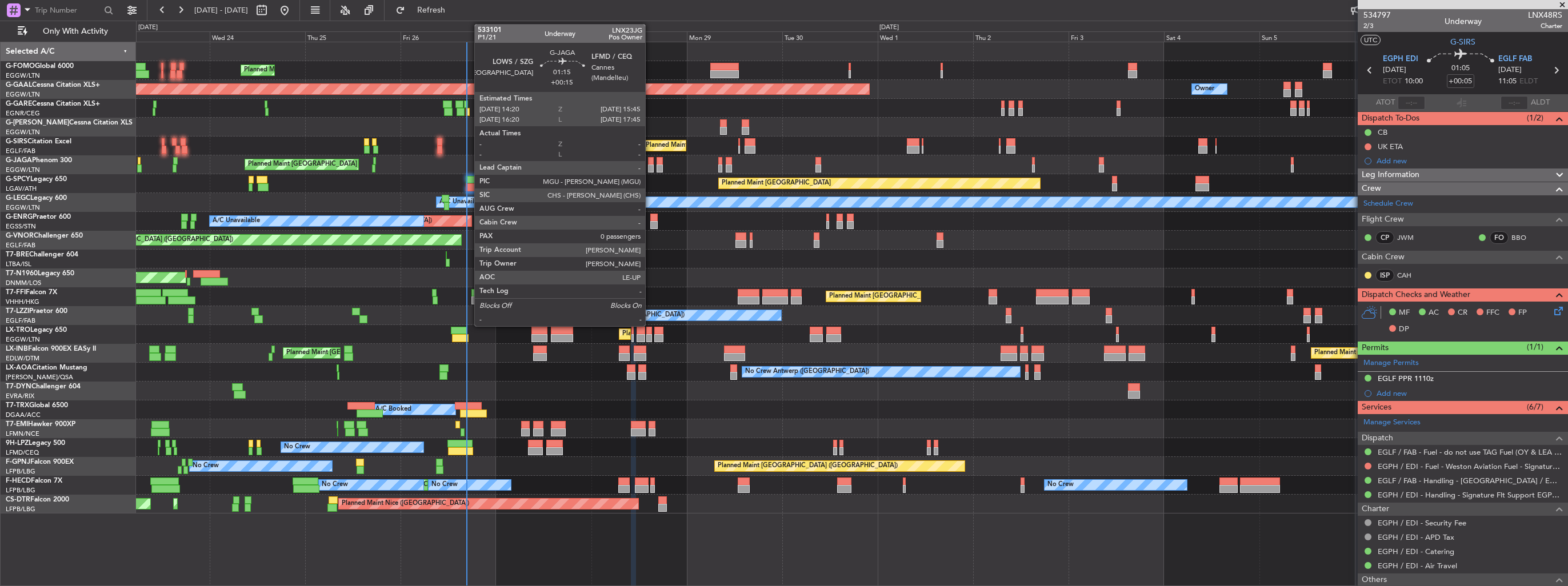
click at [650, 168] on div at bounding box center [650, 168] width 5 height 8
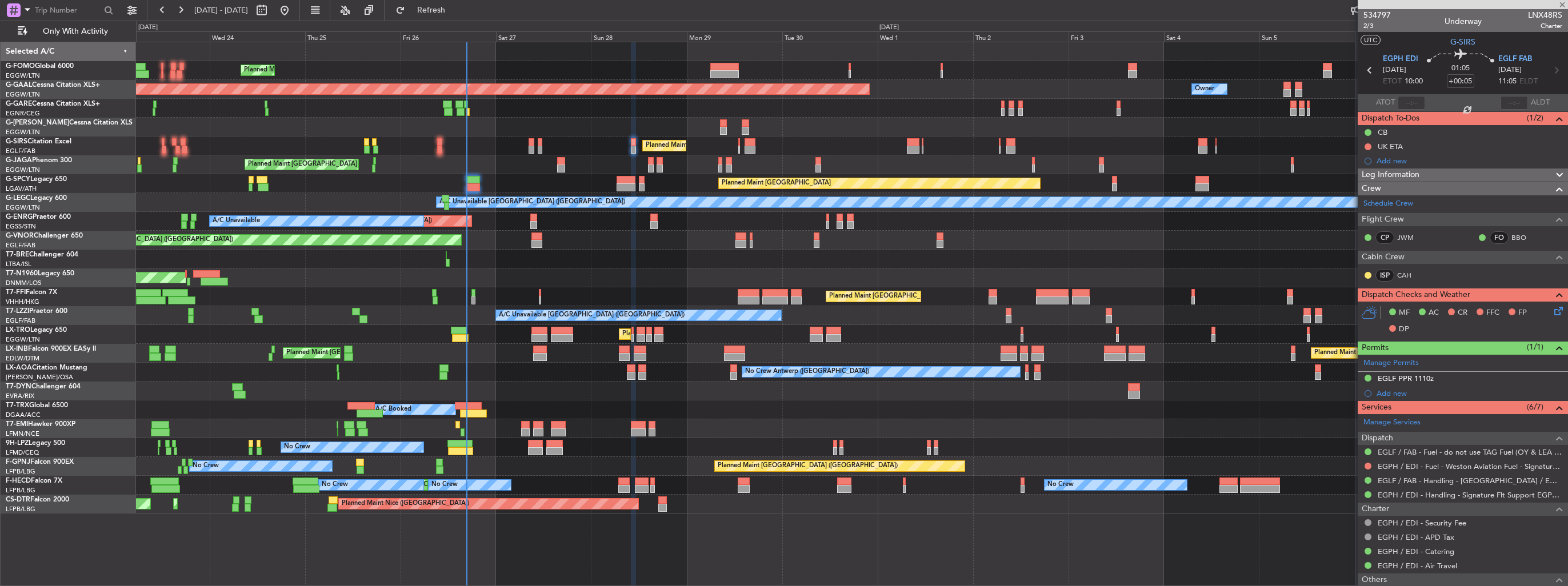
type input "+00:15"
type input "0"
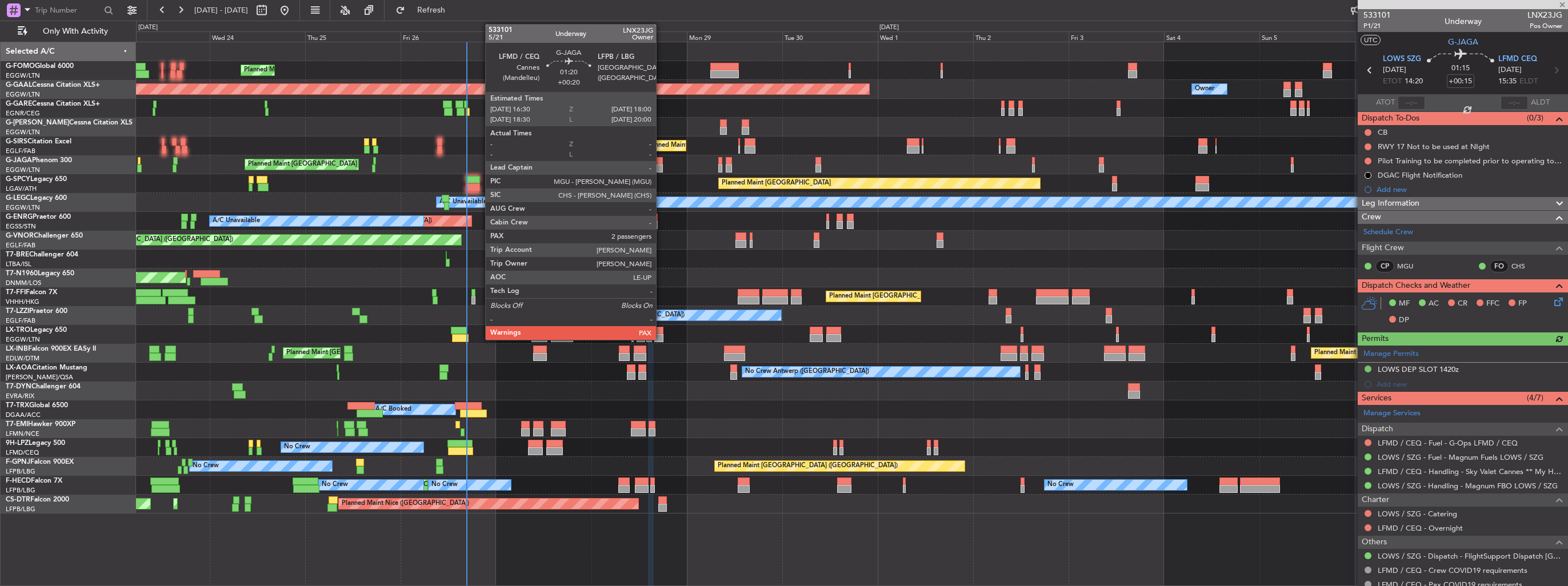
click at [661, 168] on div at bounding box center [660, 168] width 6 height 8
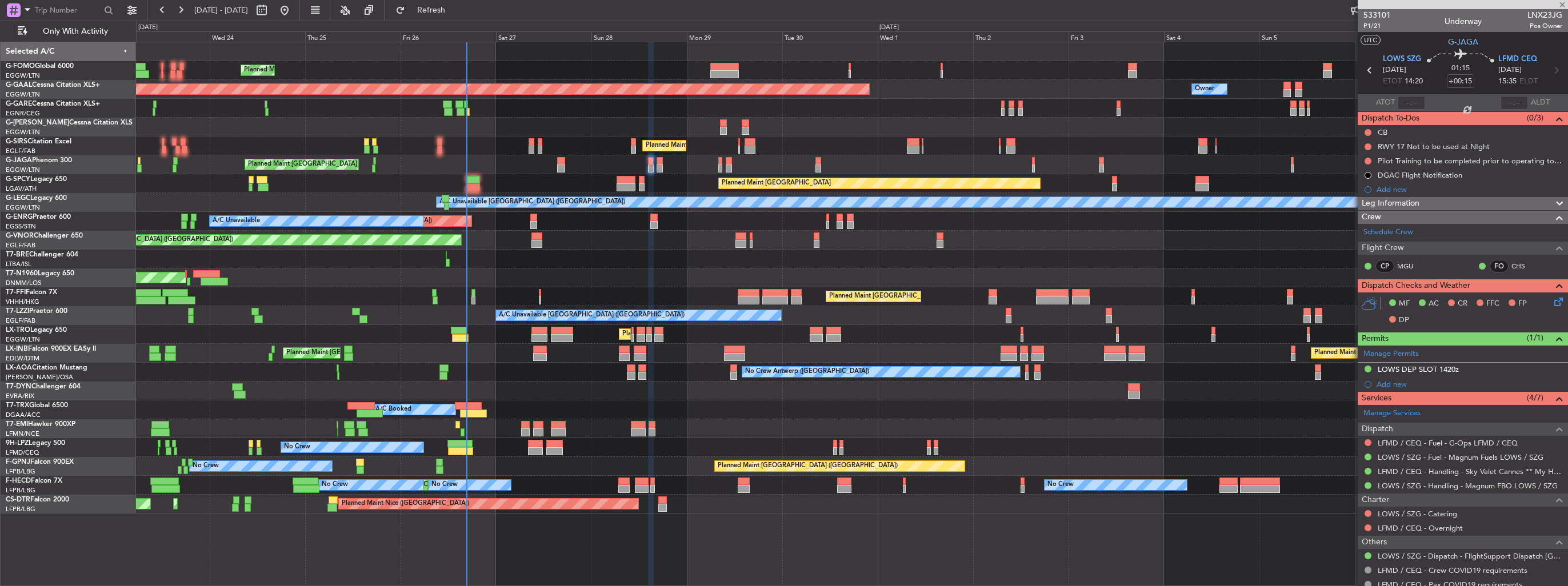
type input "+00:20"
type input "2"
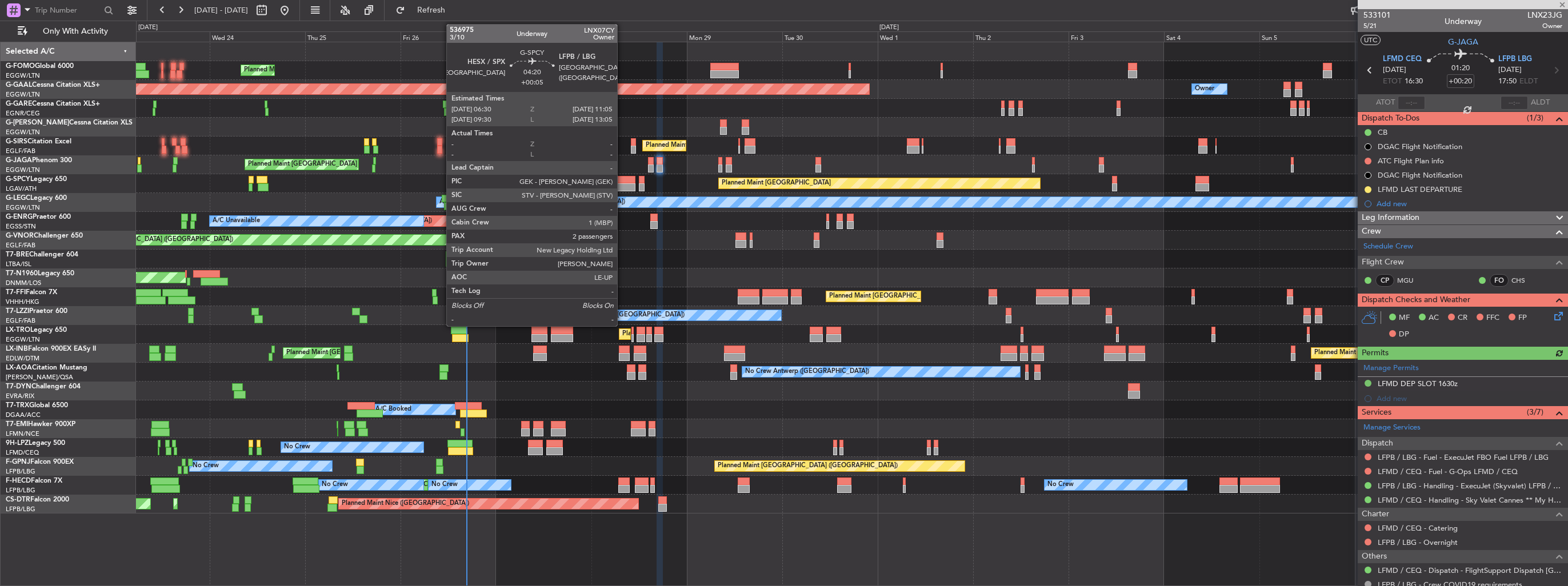
click at [622, 183] on div at bounding box center [625, 187] width 18 height 8
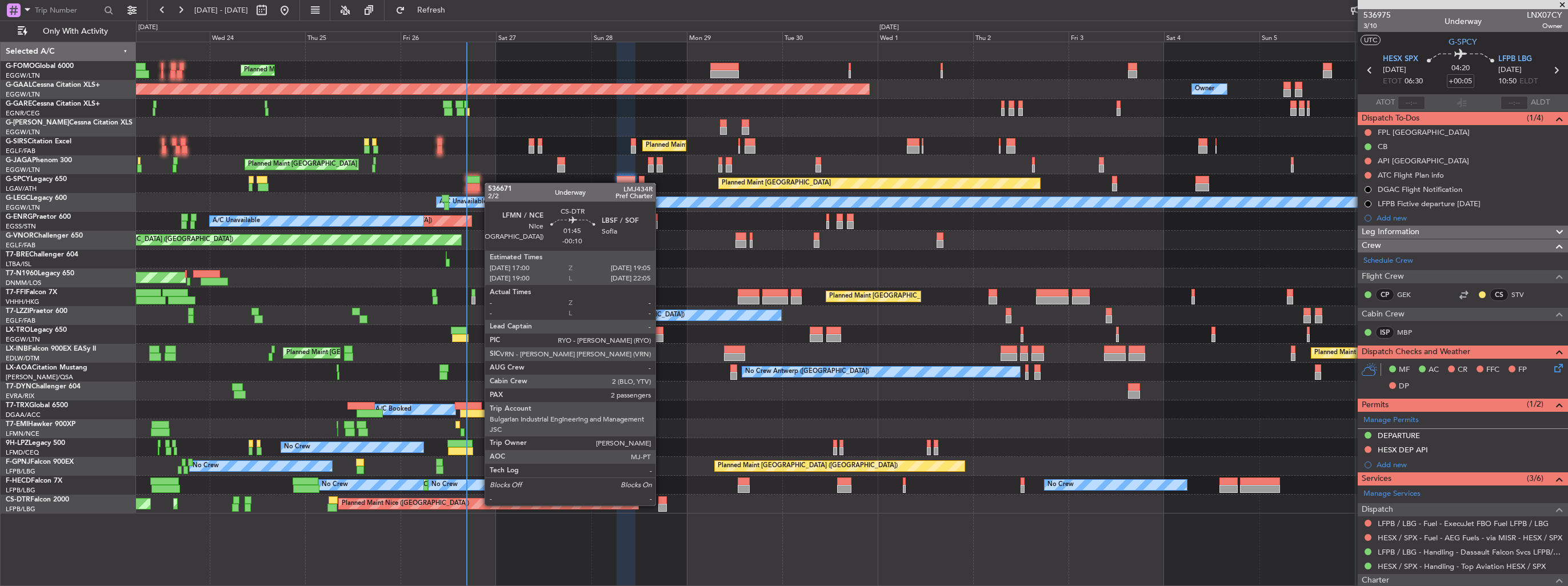
click at [661, 505] on div at bounding box center [662, 508] width 9 height 8
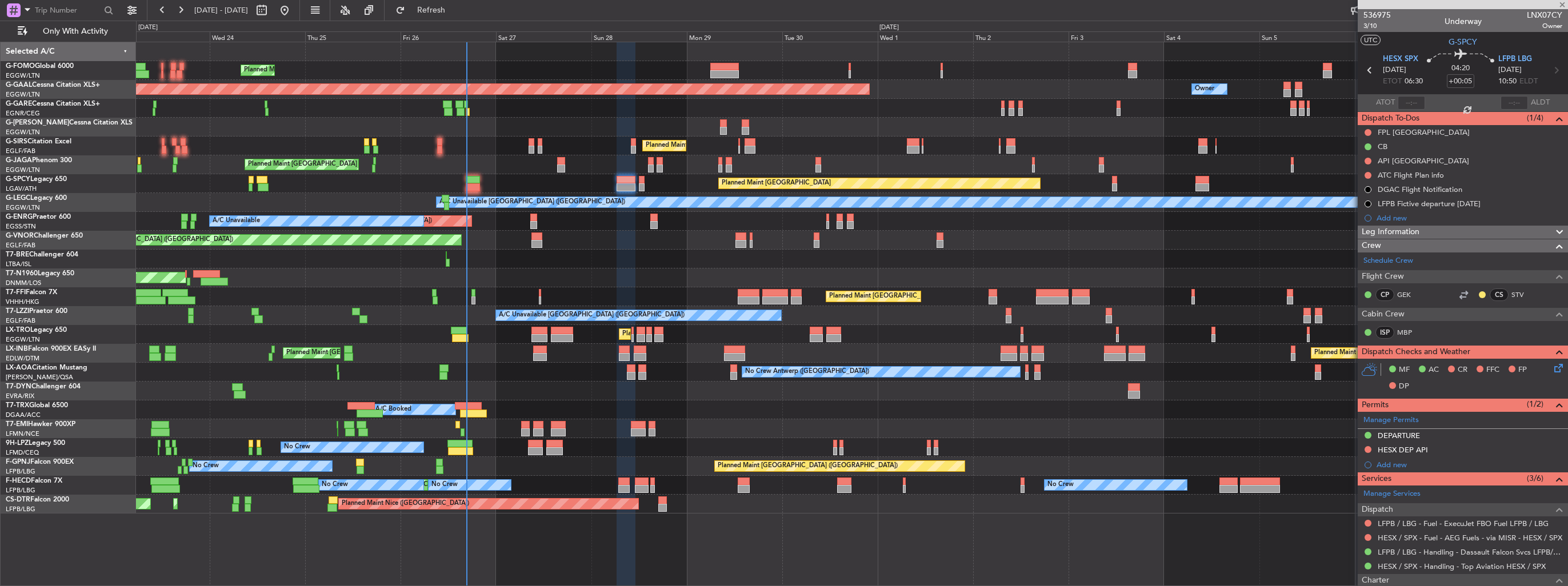
type input "-00:10"
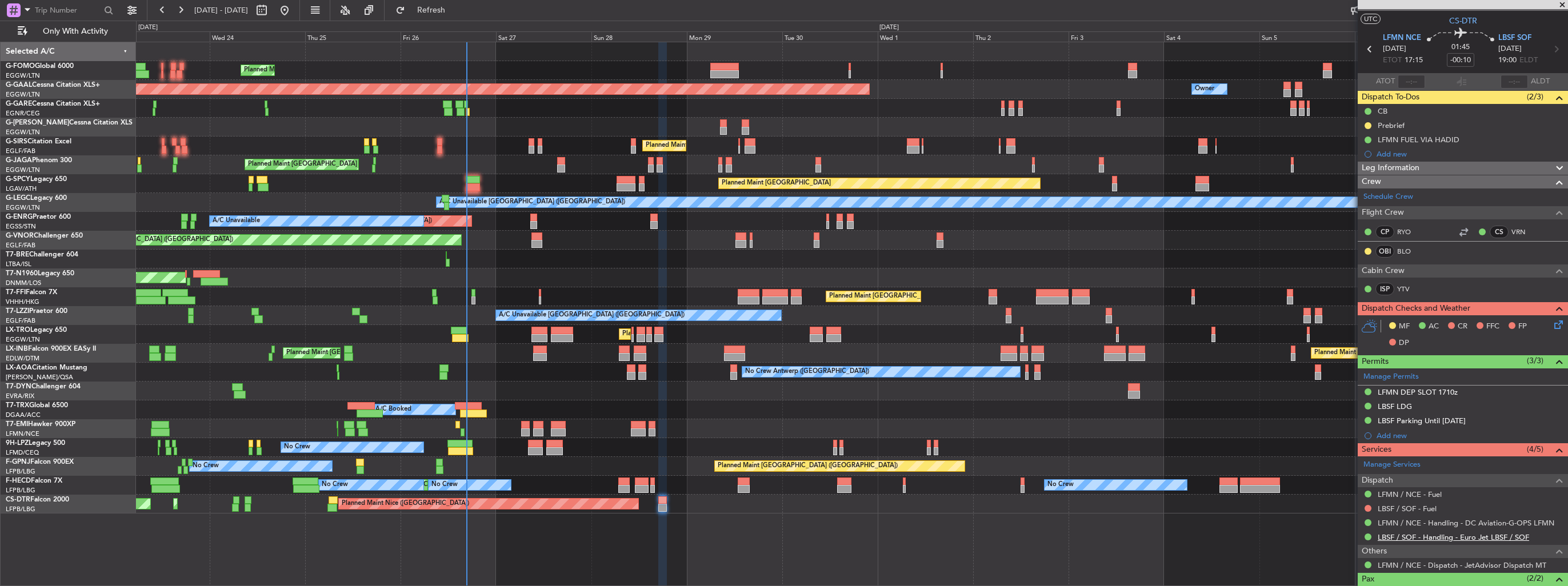
scroll to position [57, 0]
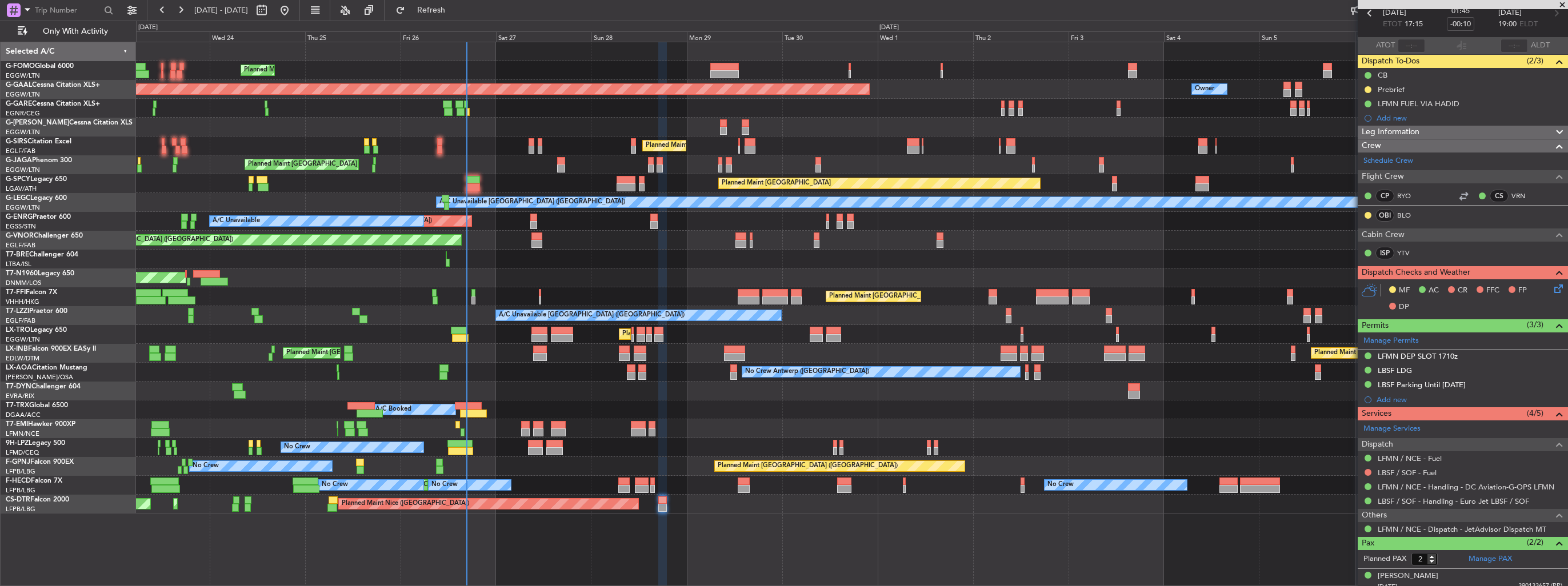
click at [1226, 546] on div "Planned Maint [GEOGRAPHIC_DATA] ([GEOGRAPHIC_DATA]) Planned [GEOGRAPHIC_DATA] O…" at bounding box center [853, 313] width 1432 height 544
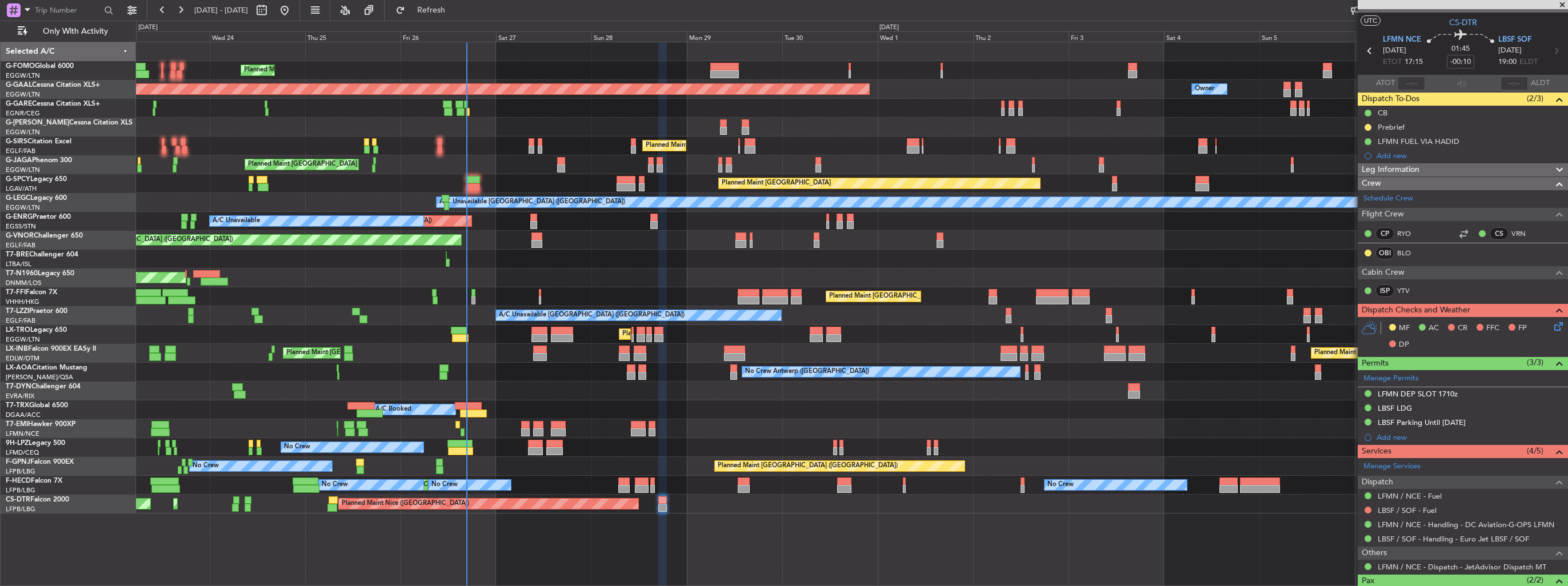
scroll to position [0, 0]
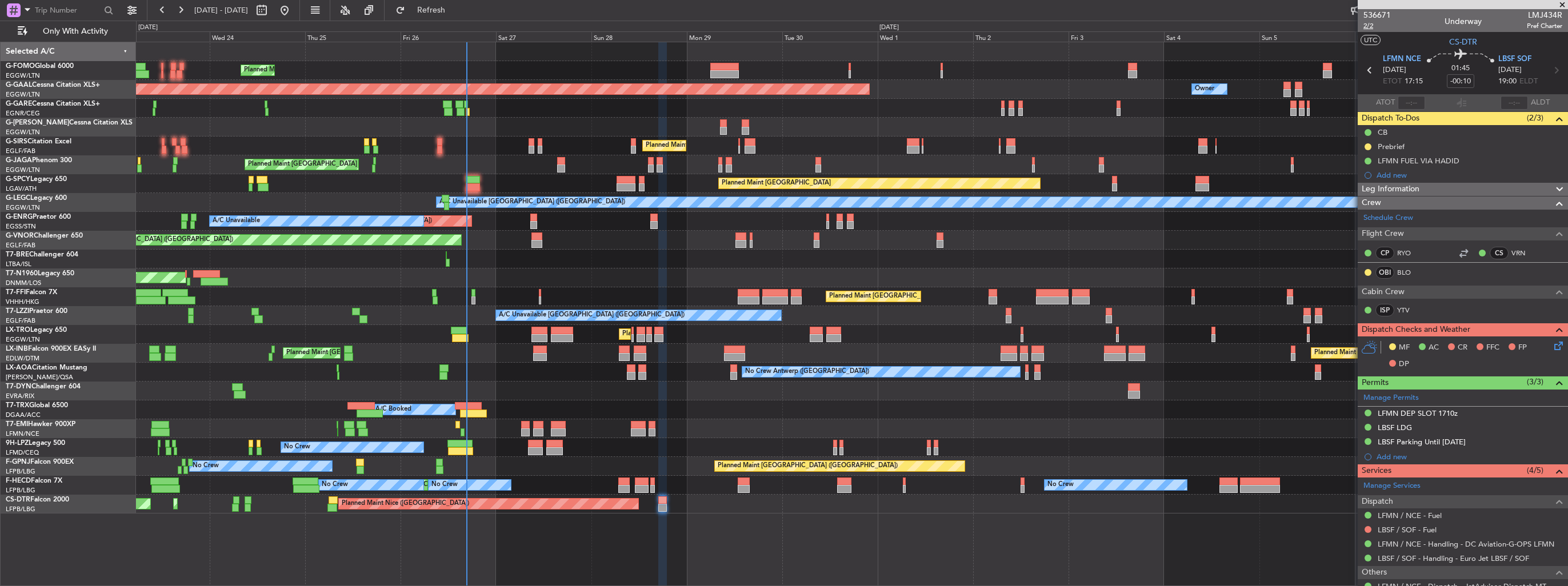
click at [1367, 27] on span "2/2" at bounding box center [1377, 26] width 27 height 9
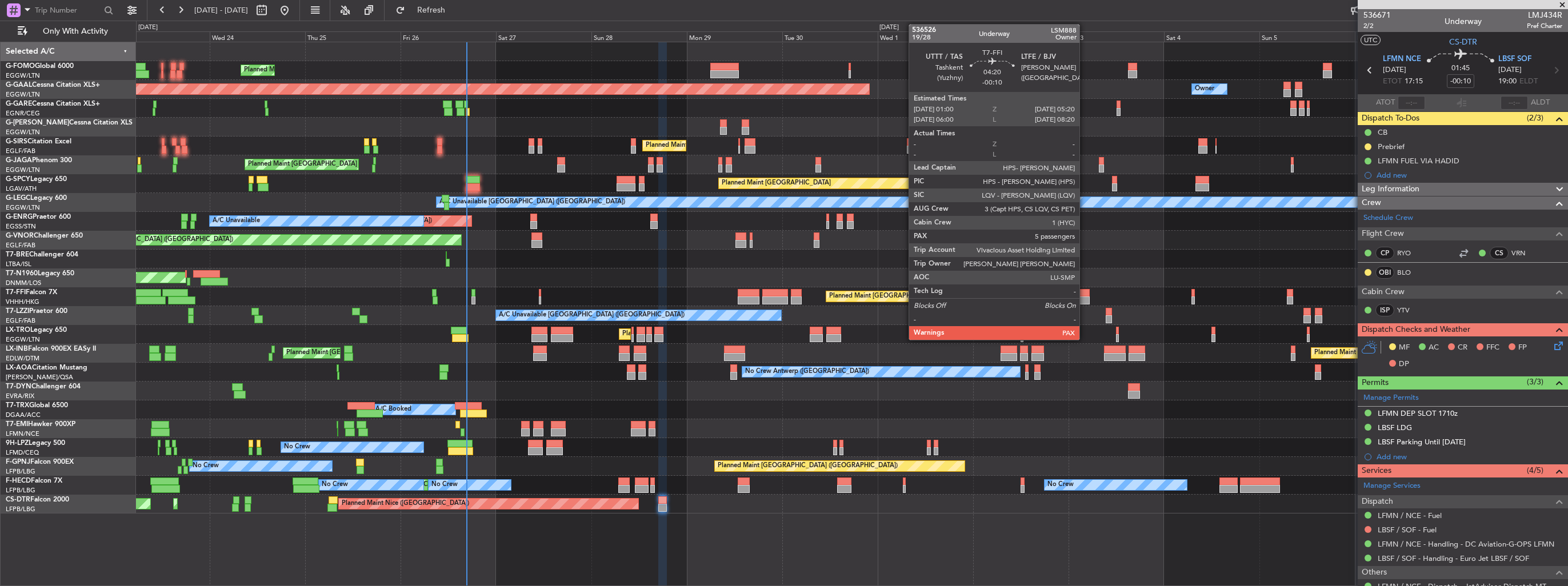
click at [1085, 295] on div at bounding box center [1081, 293] width 18 height 8
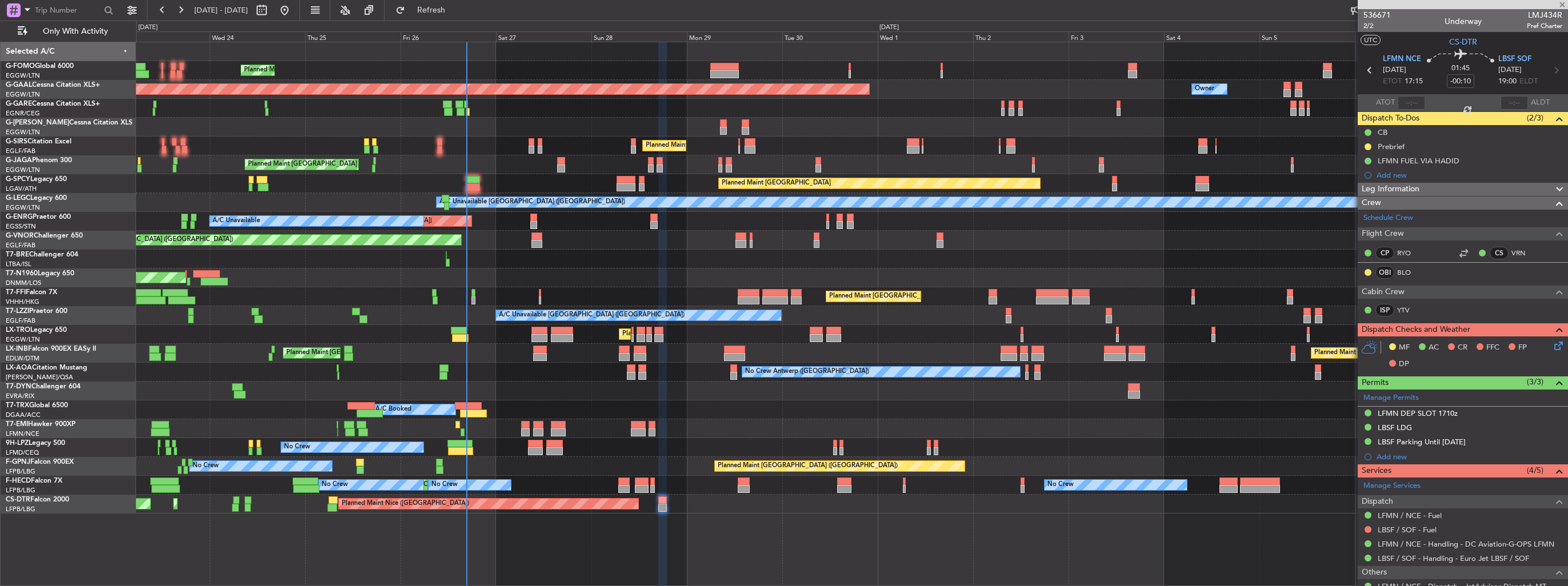
type input "5"
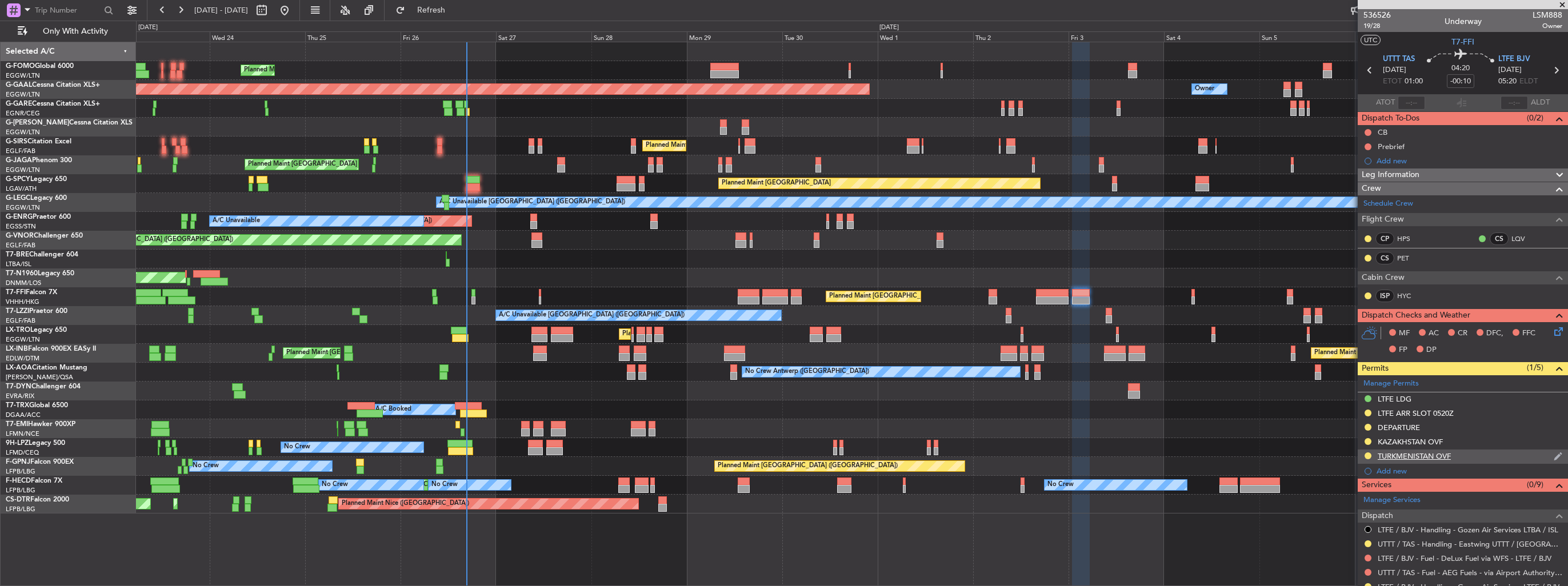
scroll to position [172, 0]
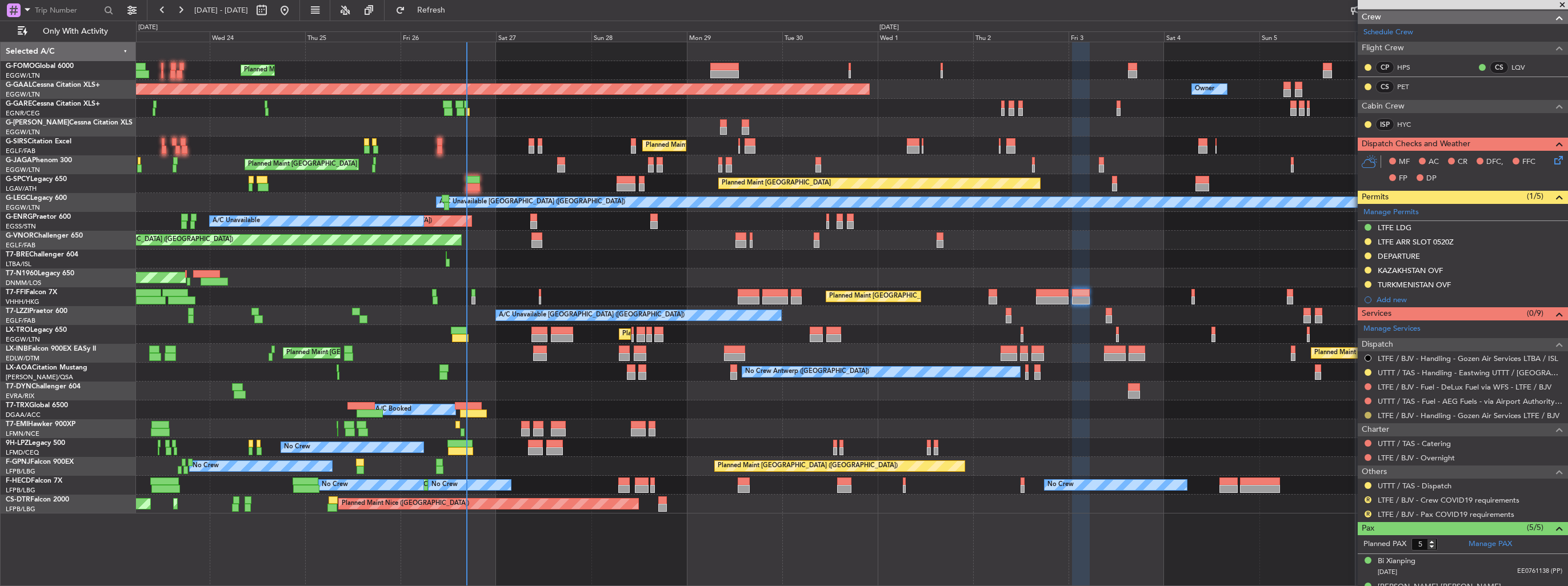
click at [1367, 414] on button at bounding box center [1368, 415] width 7 height 7
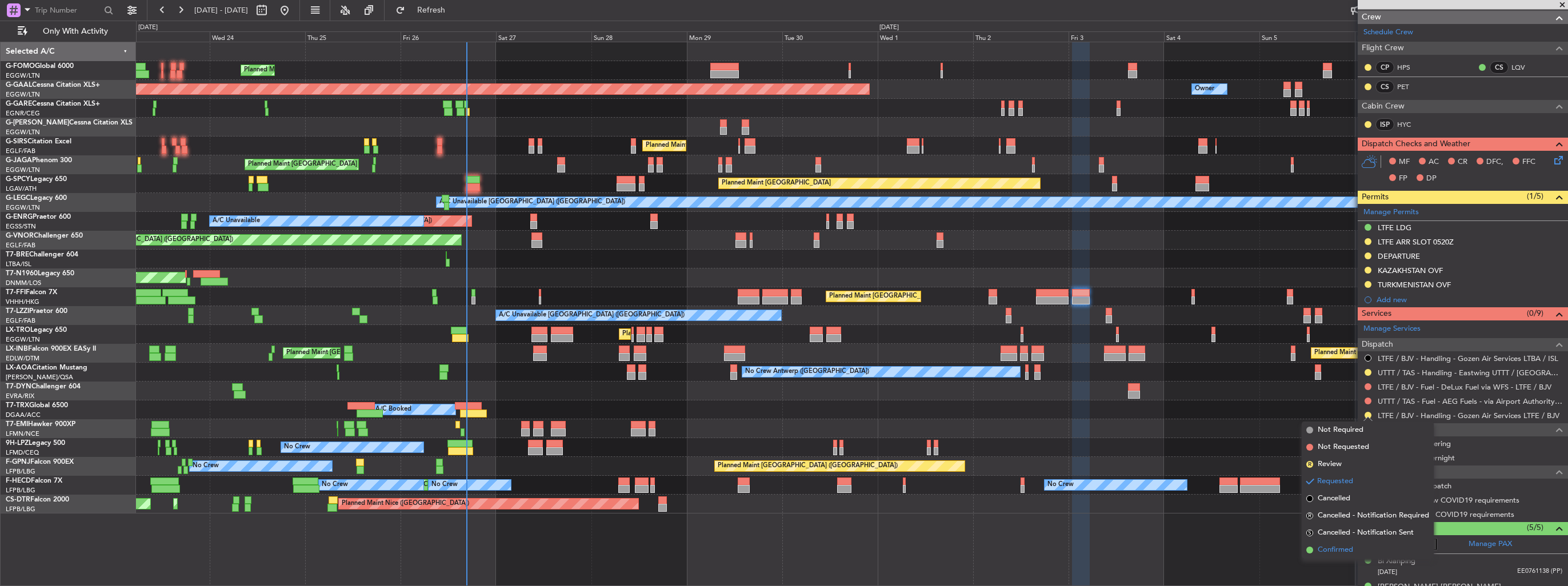
click at [1324, 548] on span "Confirmed" at bounding box center [1335, 550] width 35 height 12
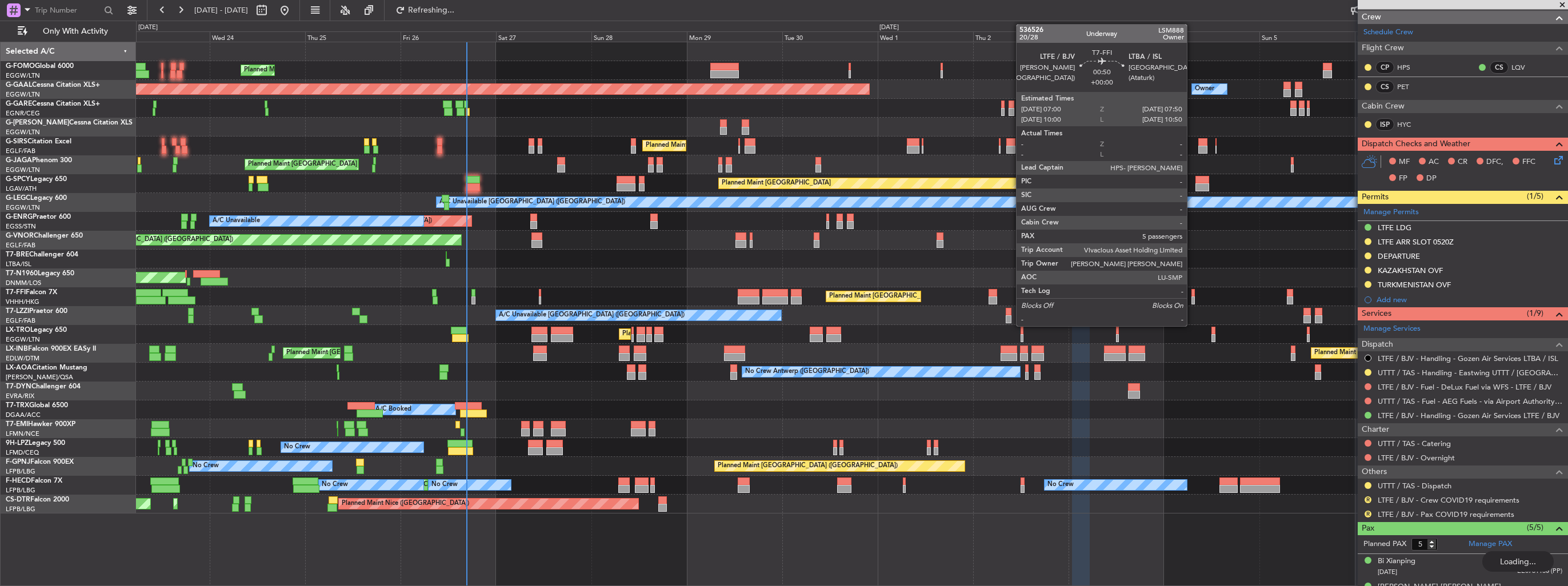
click at [1192, 302] on div at bounding box center [1193, 301] width 3 height 8
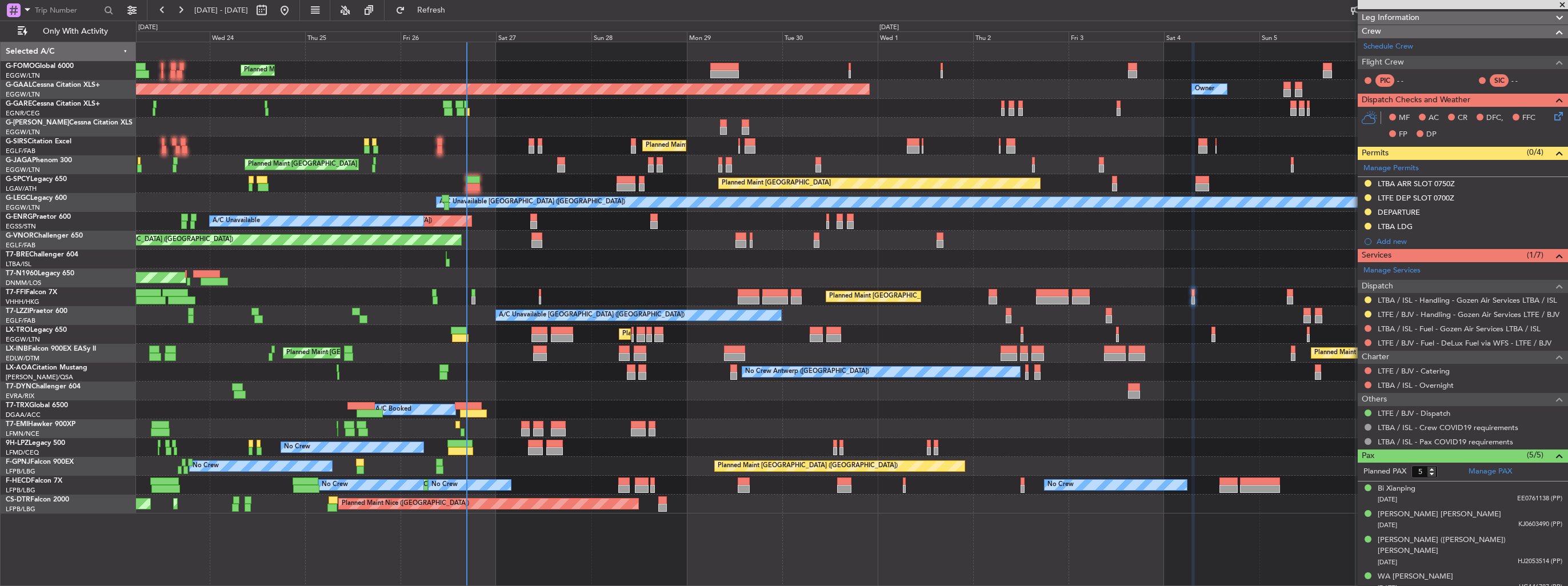
scroll to position [0, 0]
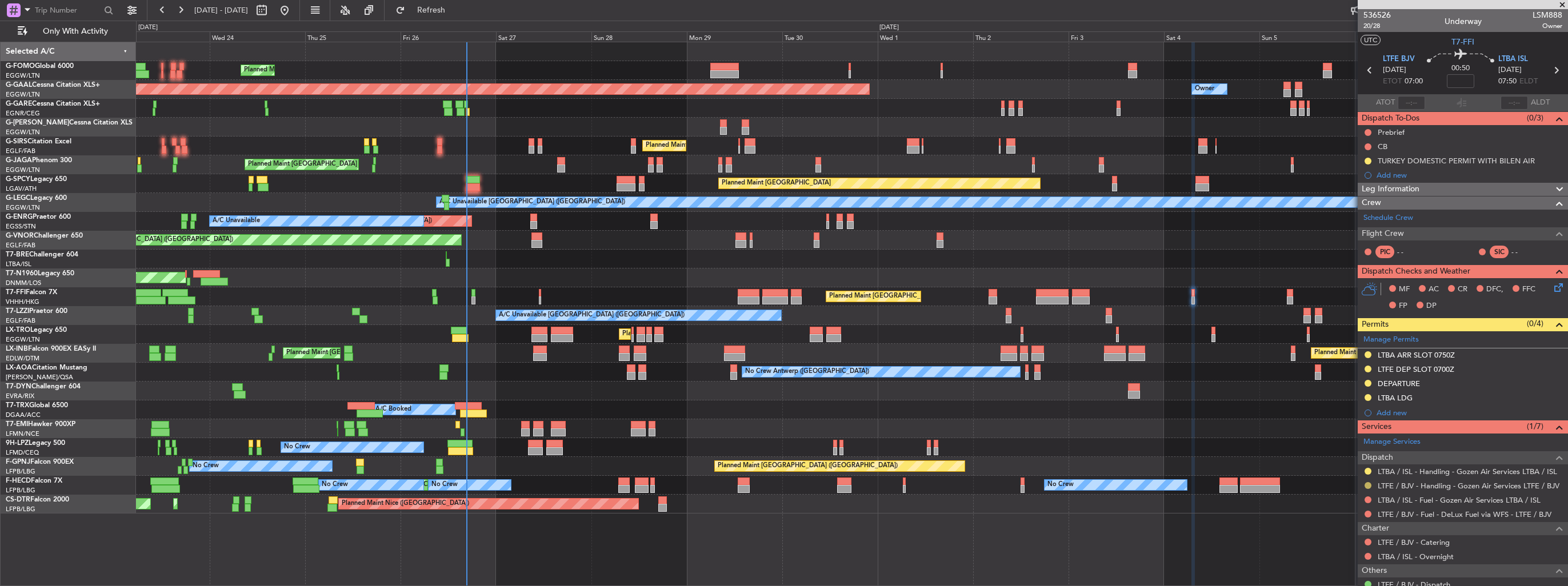
click at [1366, 485] on button at bounding box center [1368, 486] width 7 height 7
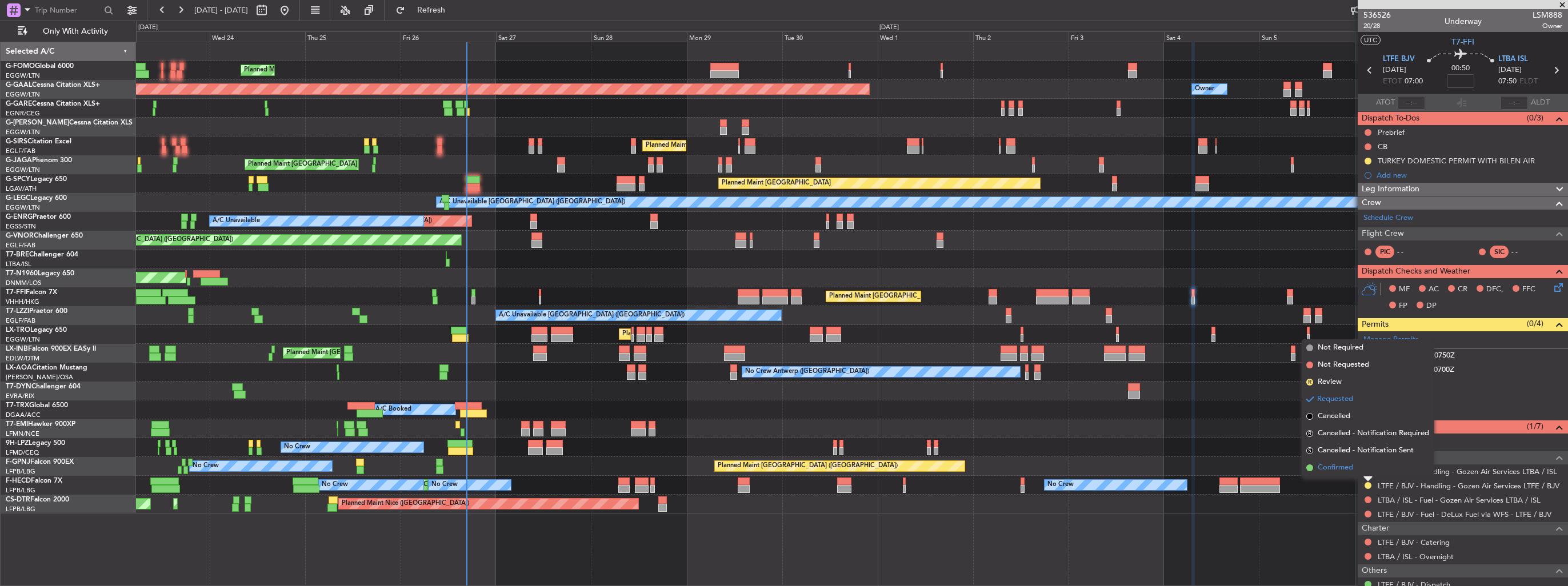
click at [1334, 465] on span "Confirmed" at bounding box center [1335, 468] width 35 height 12
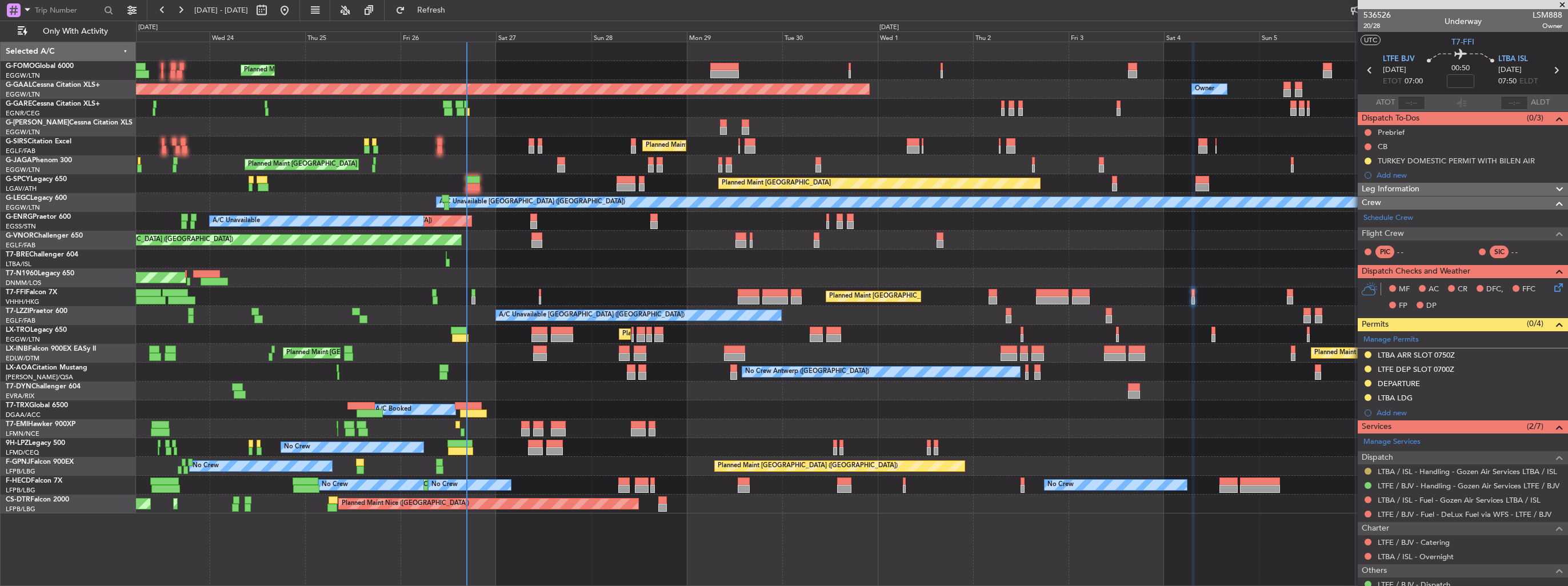
click at [1367, 472] on button at bounding box center [1368, 471] width 7 height 7
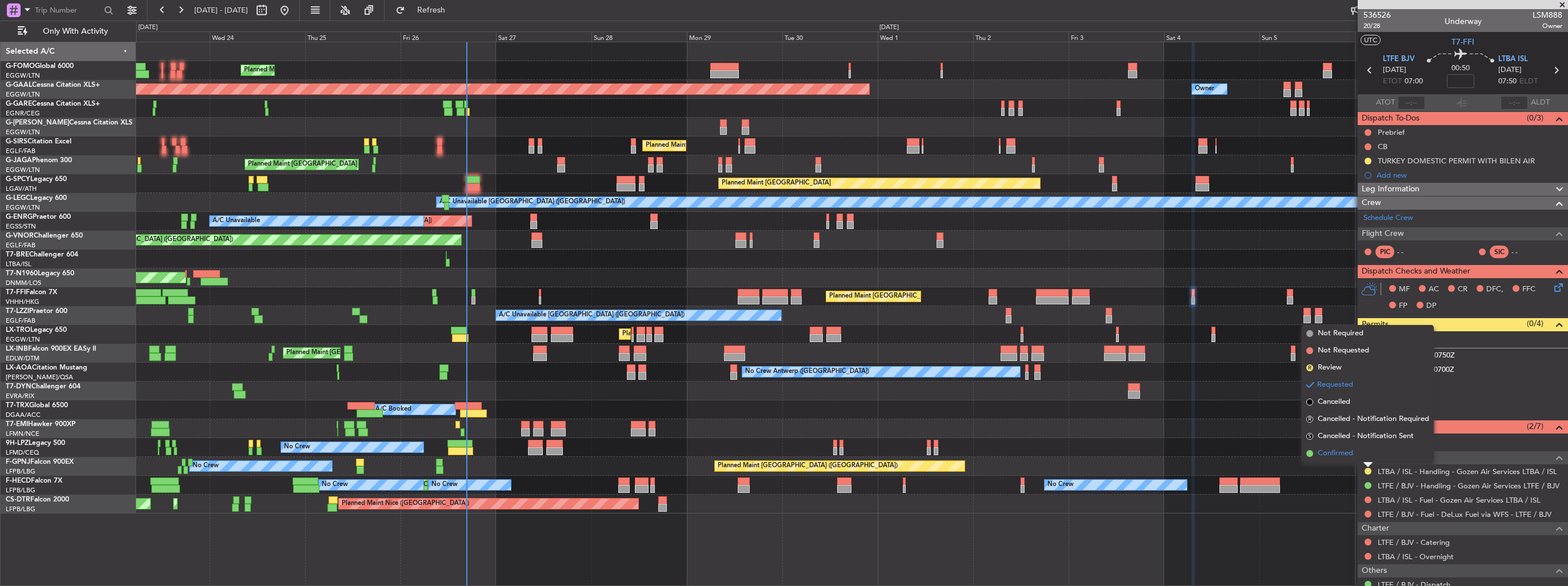
click at [1345, 456] on span "Confirmed" at bounding box center [1335, 454] width 35 height 12
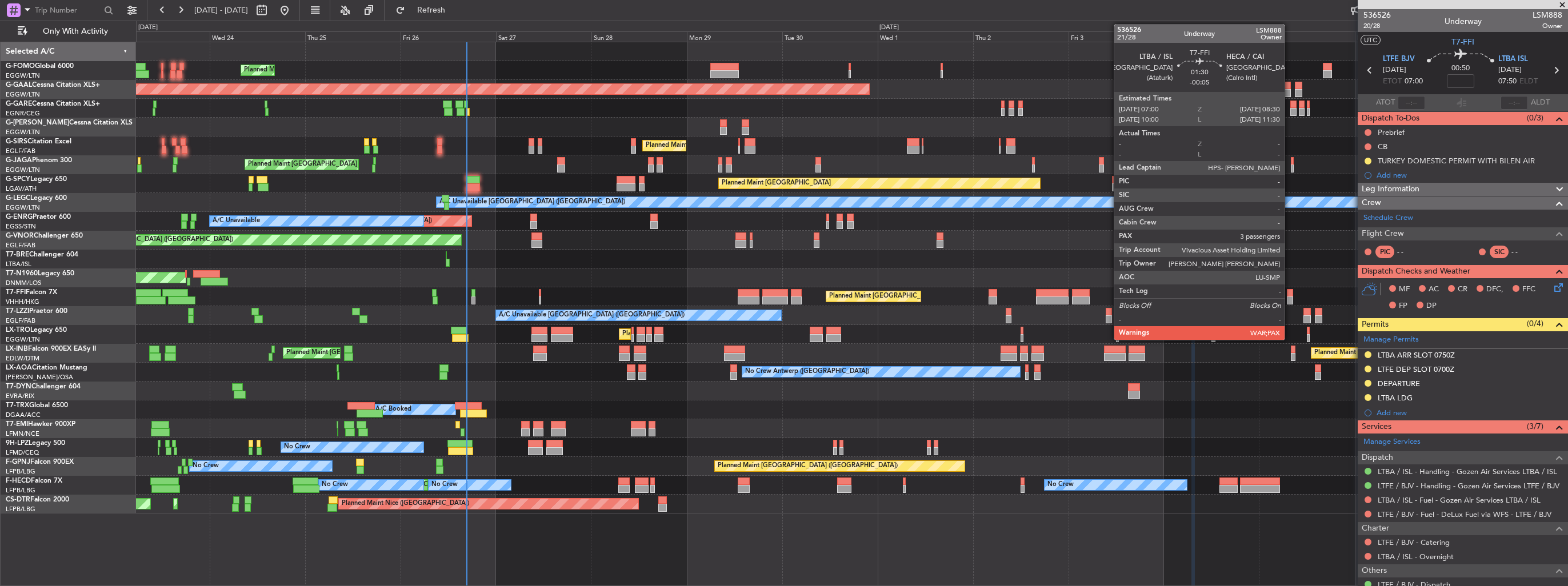
click at [1290, 295] on div at bounding box center [1291, 293] width 6 height 8
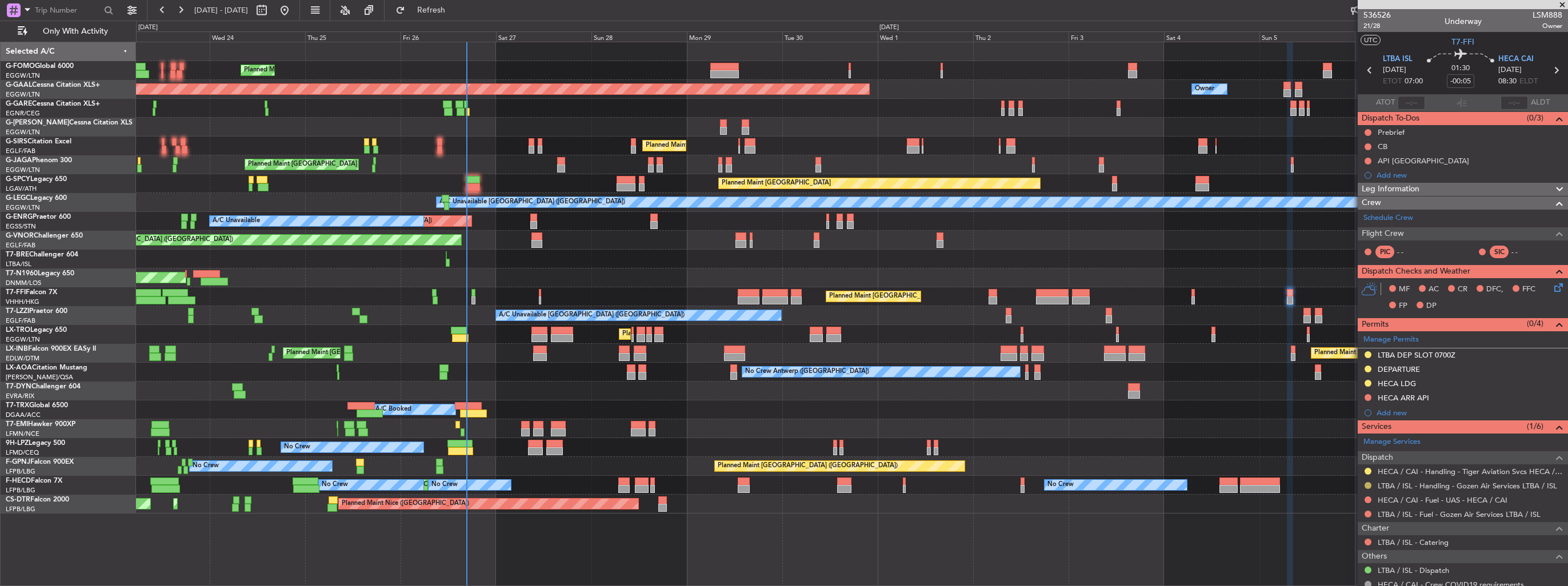
click at [1370, 483] on button at bounding box center [1368, 486] width 7 height 7
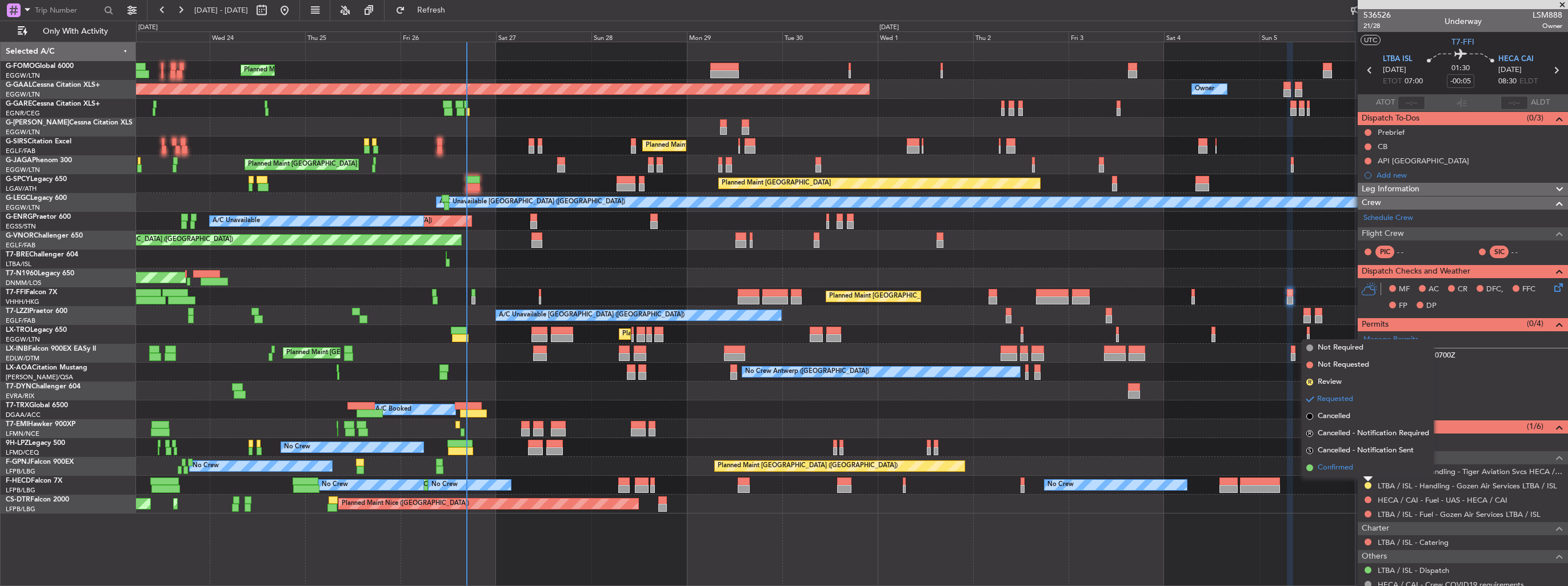
click at [1338, 470] on span "Confirmed" at bounding box center [1335, 468] width 35 height 12
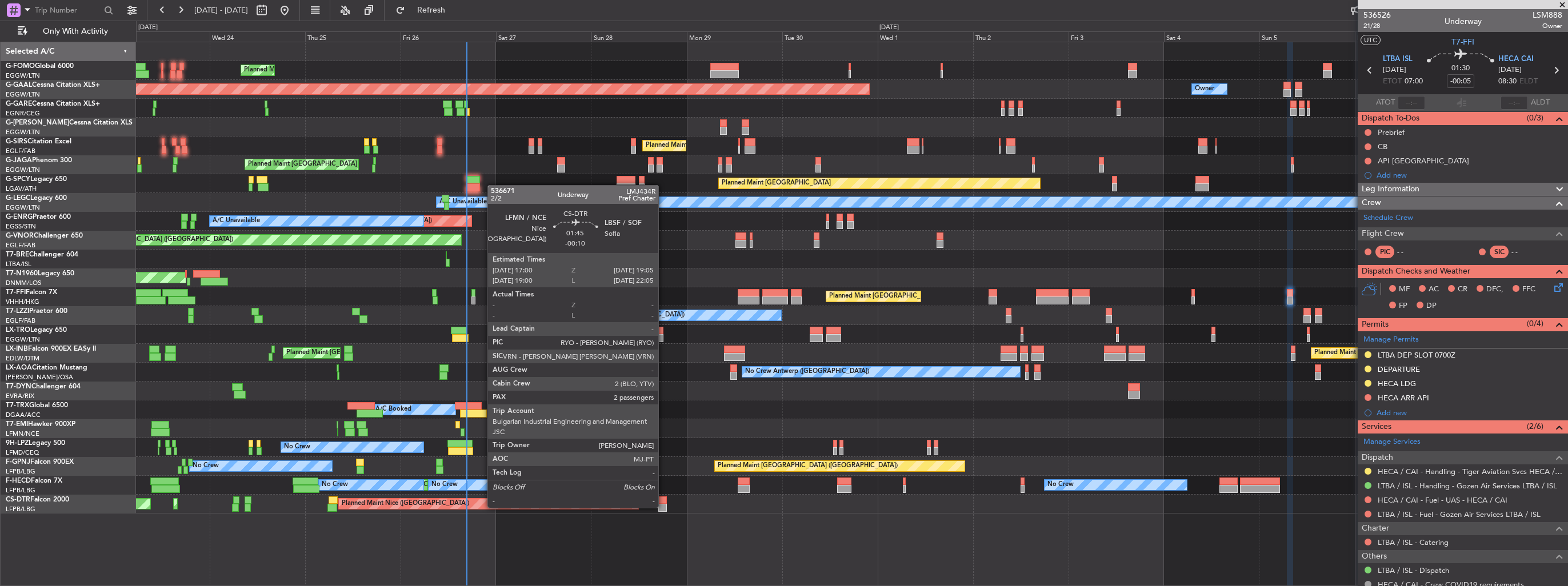
click at [664, 507] on div at bounding box center [662, 508] width 9 height 8
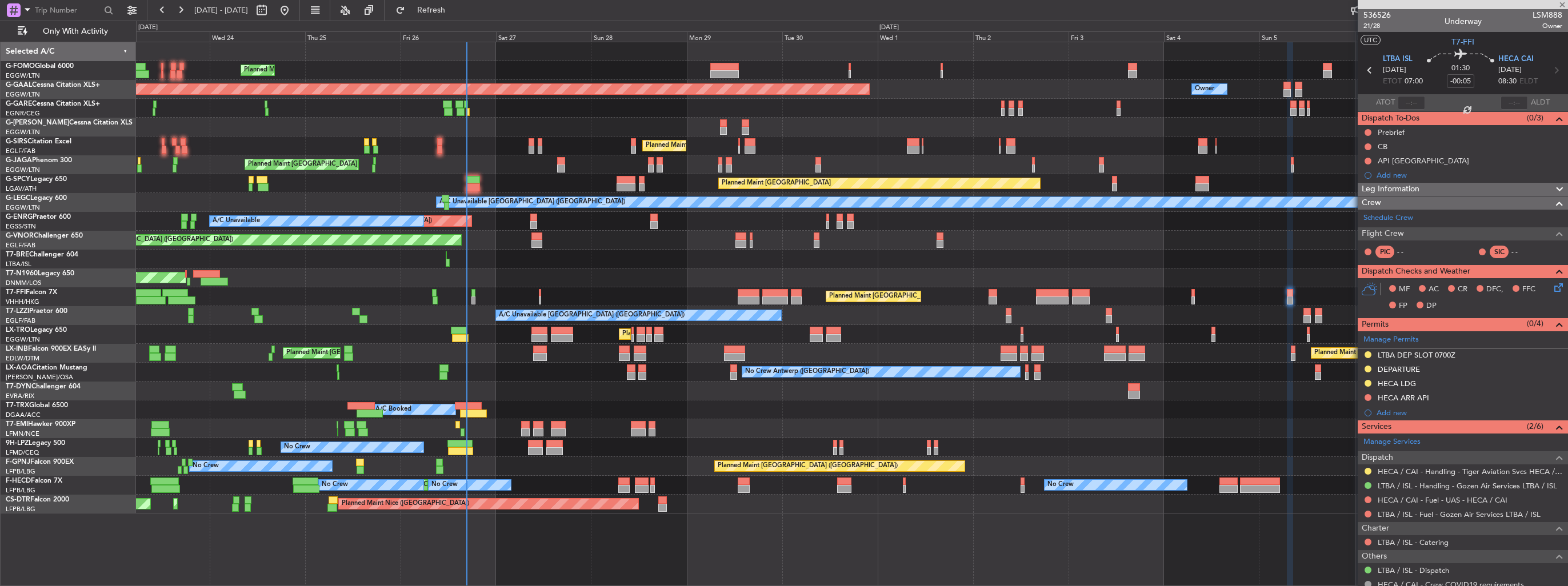
type input "-00:10"
type input "2"
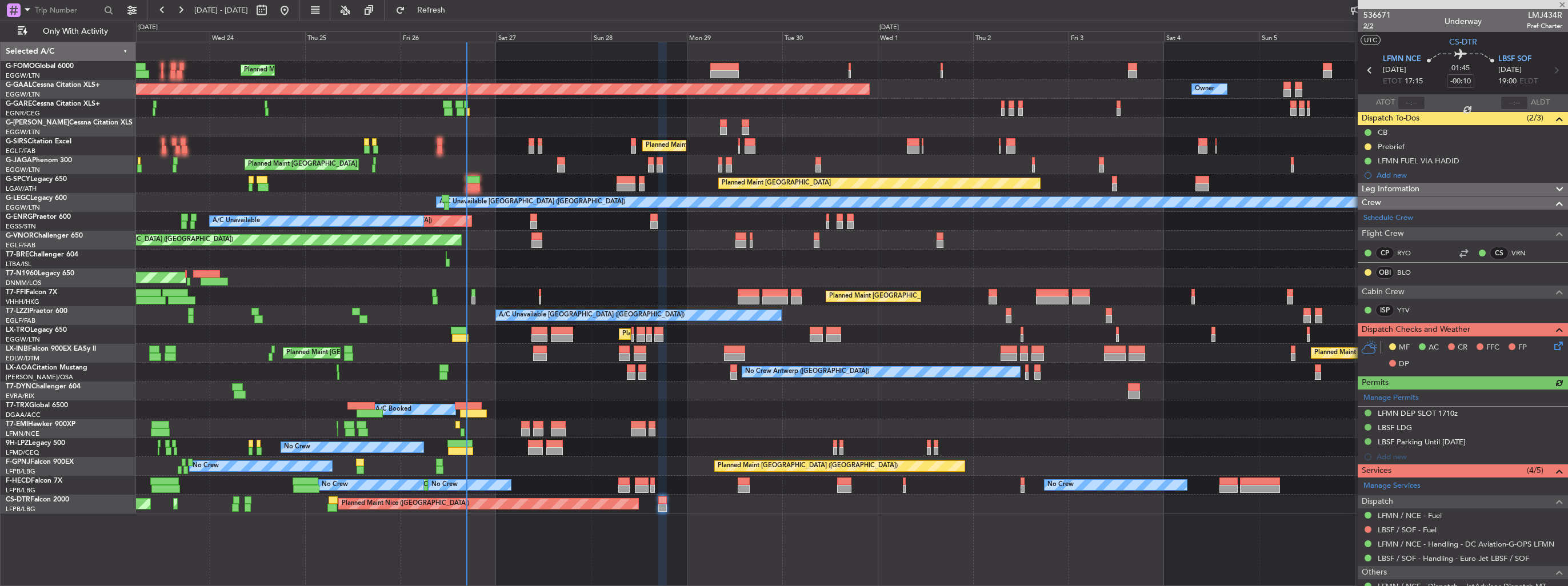
click at [1370, 22] on span "2/2" at bounding box center [1377, 26] width 27 height 9
click at [1552, 347] on icon at bounding box center [1557, 344] width 9 height 9
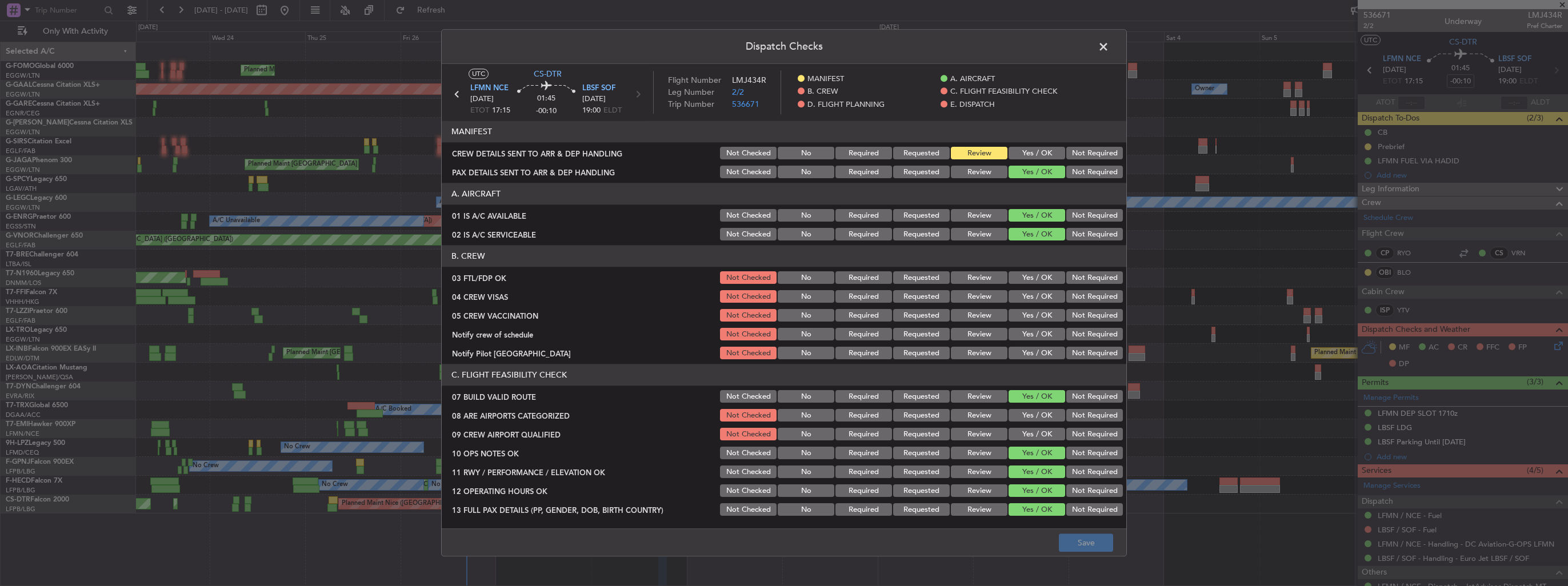
click at [1030, 152] on button "Yes / OK" at bounding box center [1037, 154] width 56 height 13
click at [1085, 544] on button "Save" at bounding box center [1086, 543] width 54 height 18
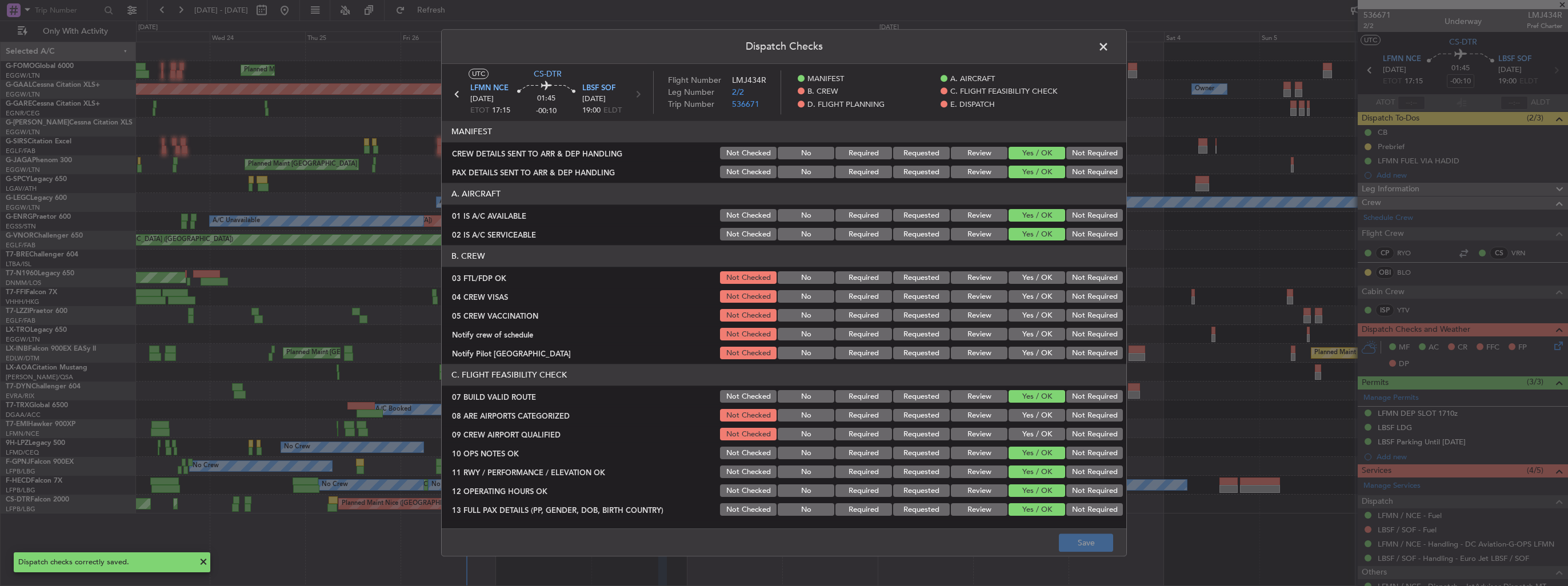
click at [1110, 48] on span at bounding box center [1110, 49] width 0 height 23
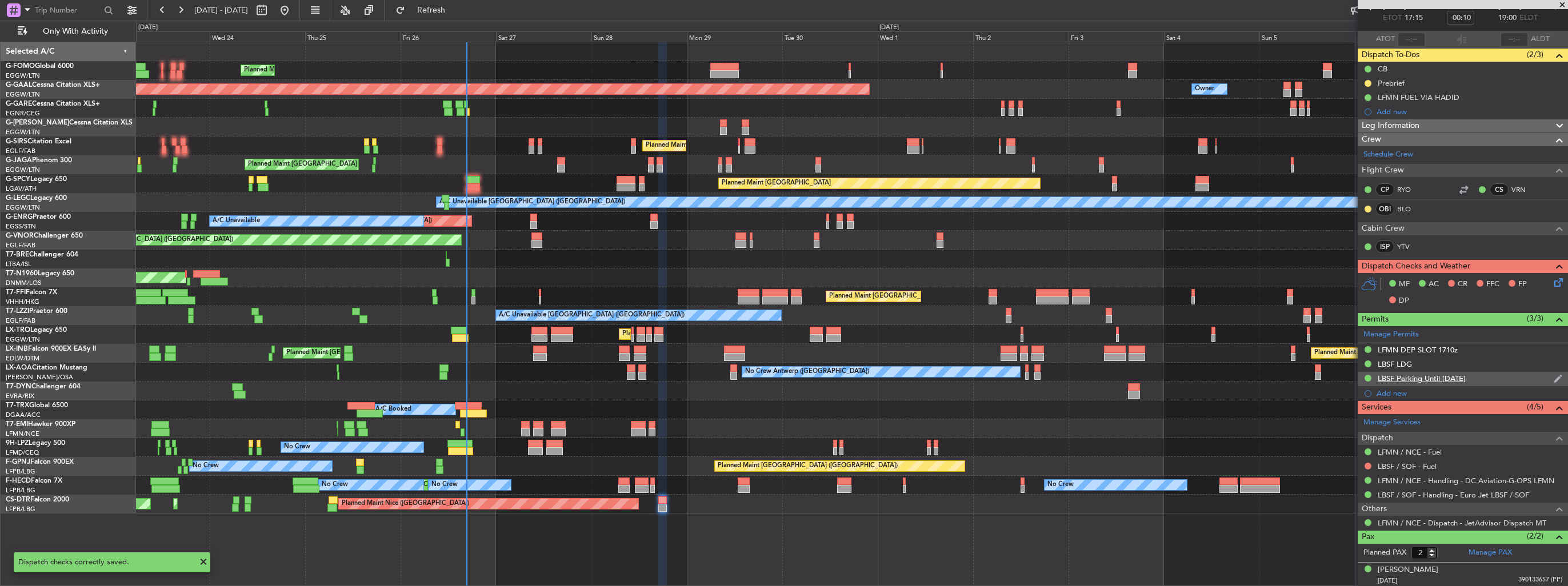
scroll to position [89, 0]
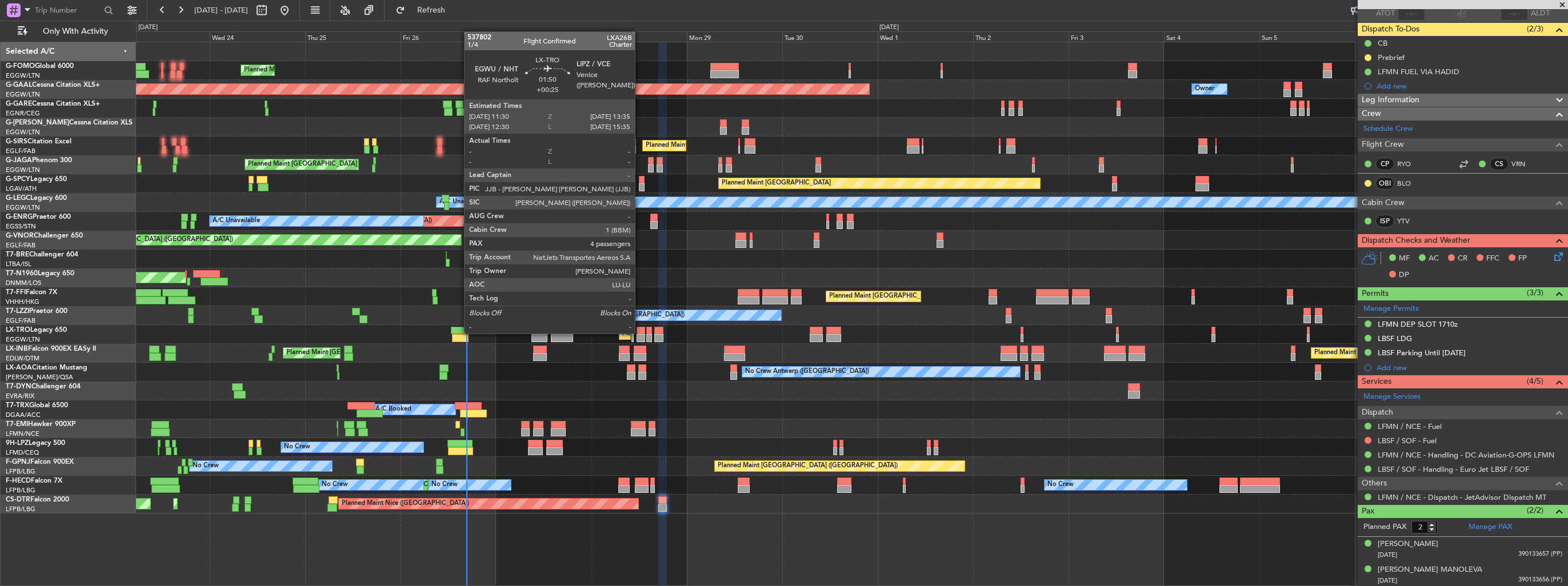
click at [640, 332] on div at bounding box center [641, 331] width 9 height 8
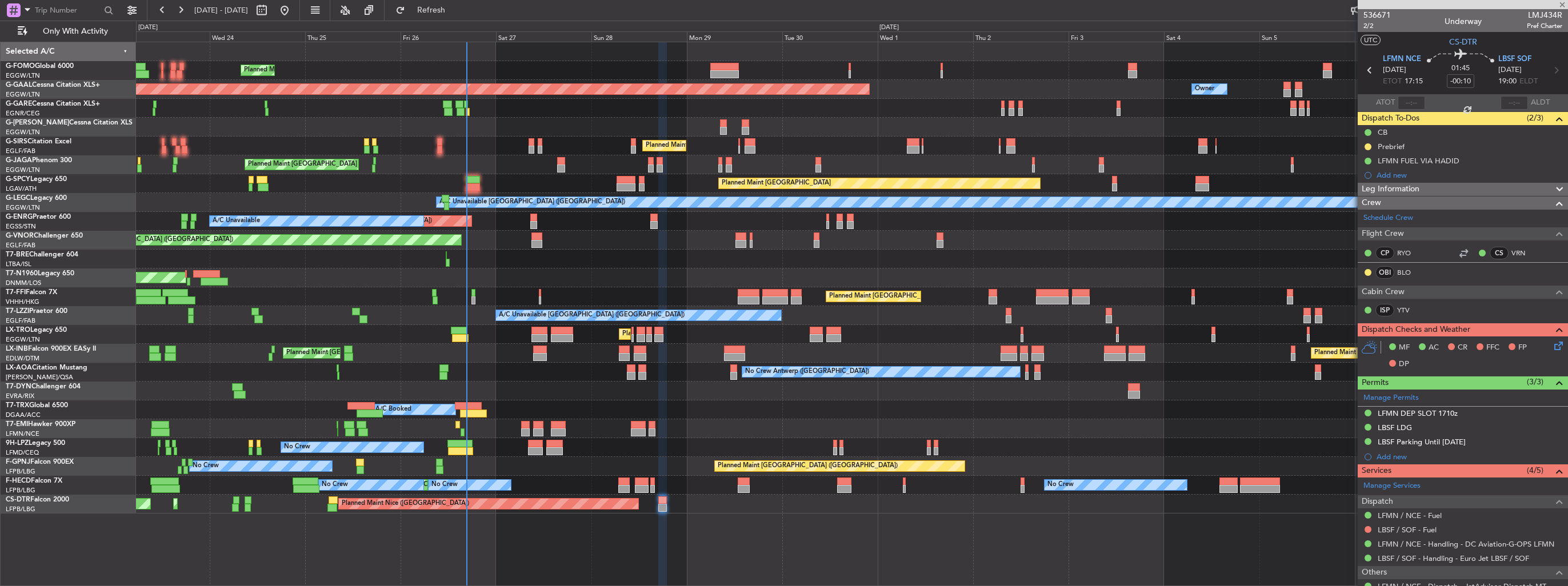
scroll to position [89, 0]
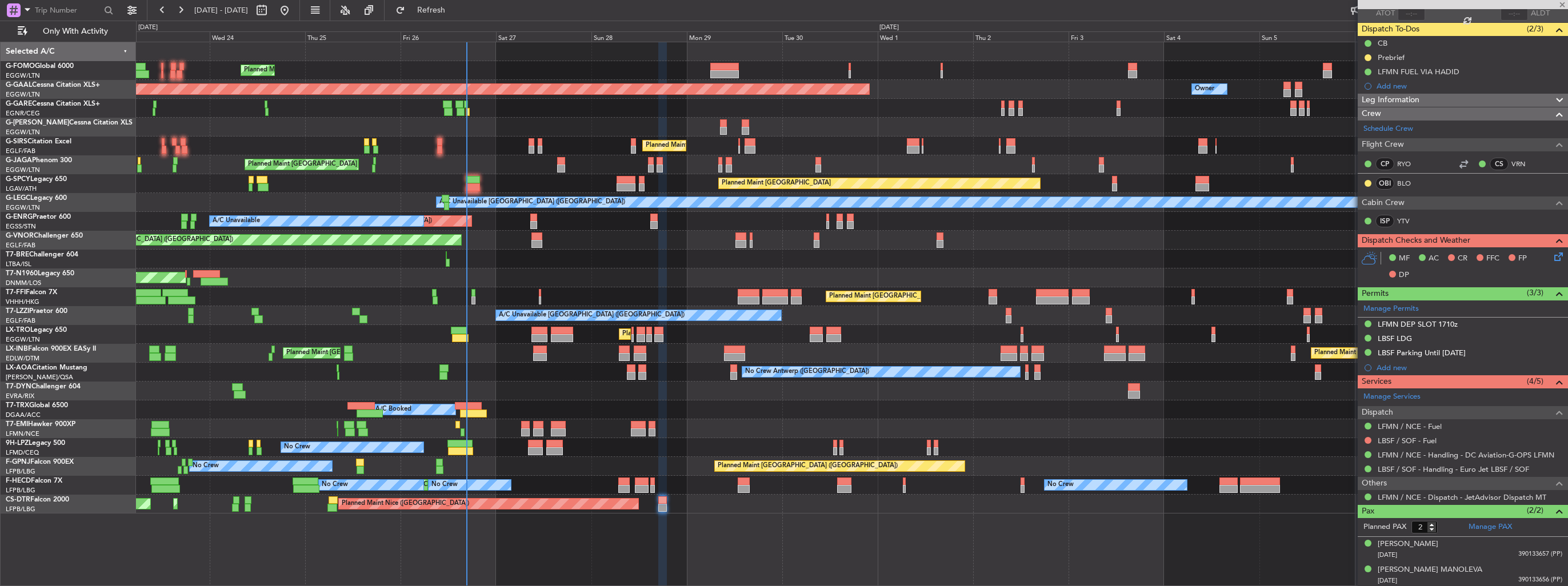
type input "+00:25"
type input "4"
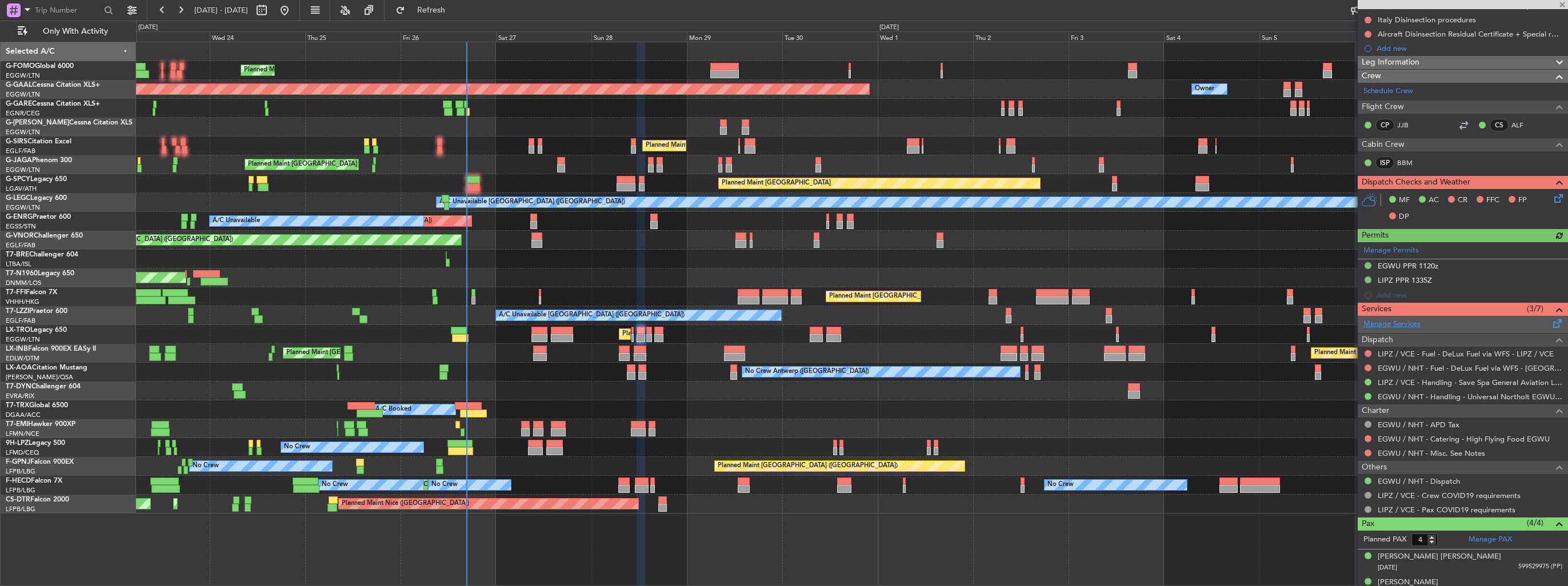
scroll to position [277, 0]
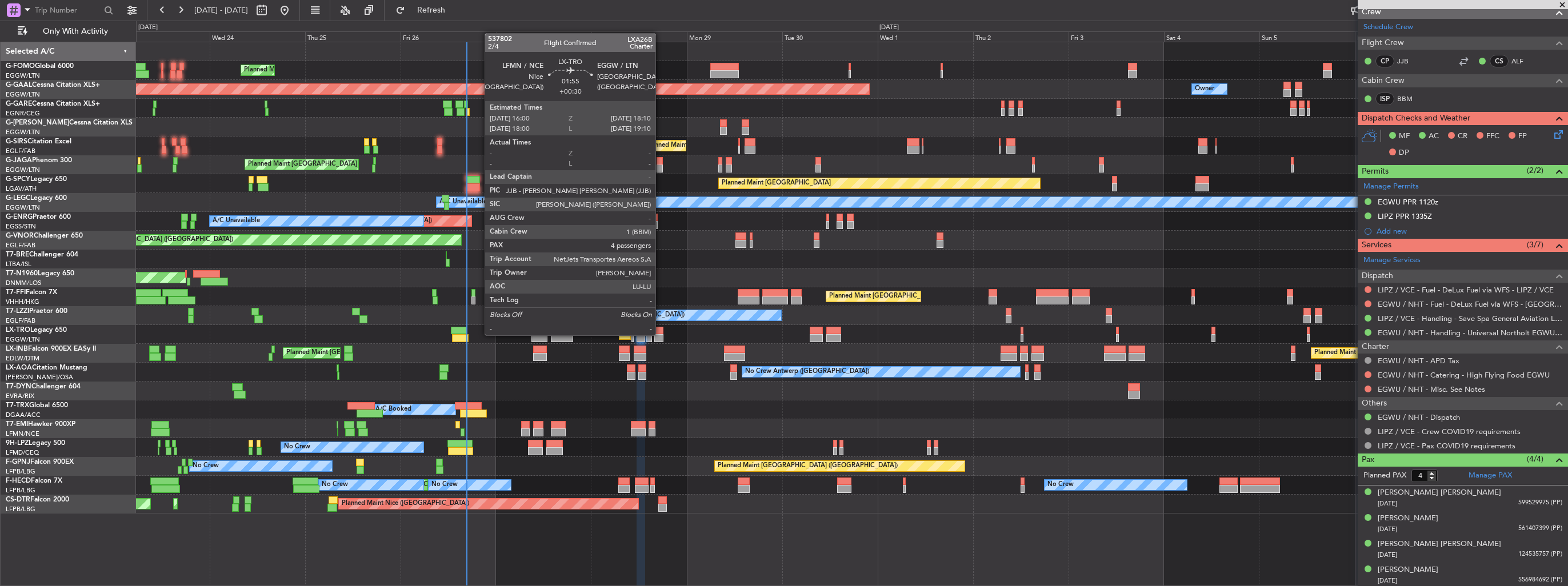
click at [661, 335] on div at bounding box center [659, 338] width 9 height 8
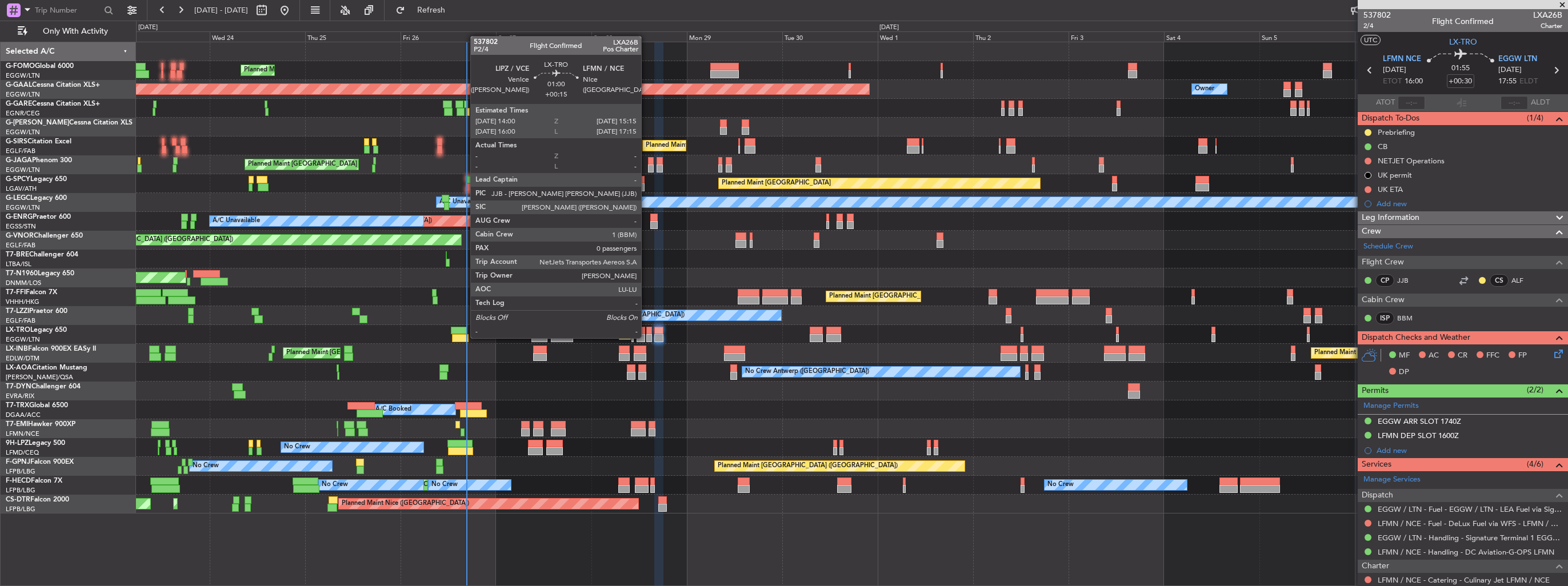
click at [646, 337] on div at bounding box center [649, 338] width 5 height 8
type input "+00:15"
type input "0"
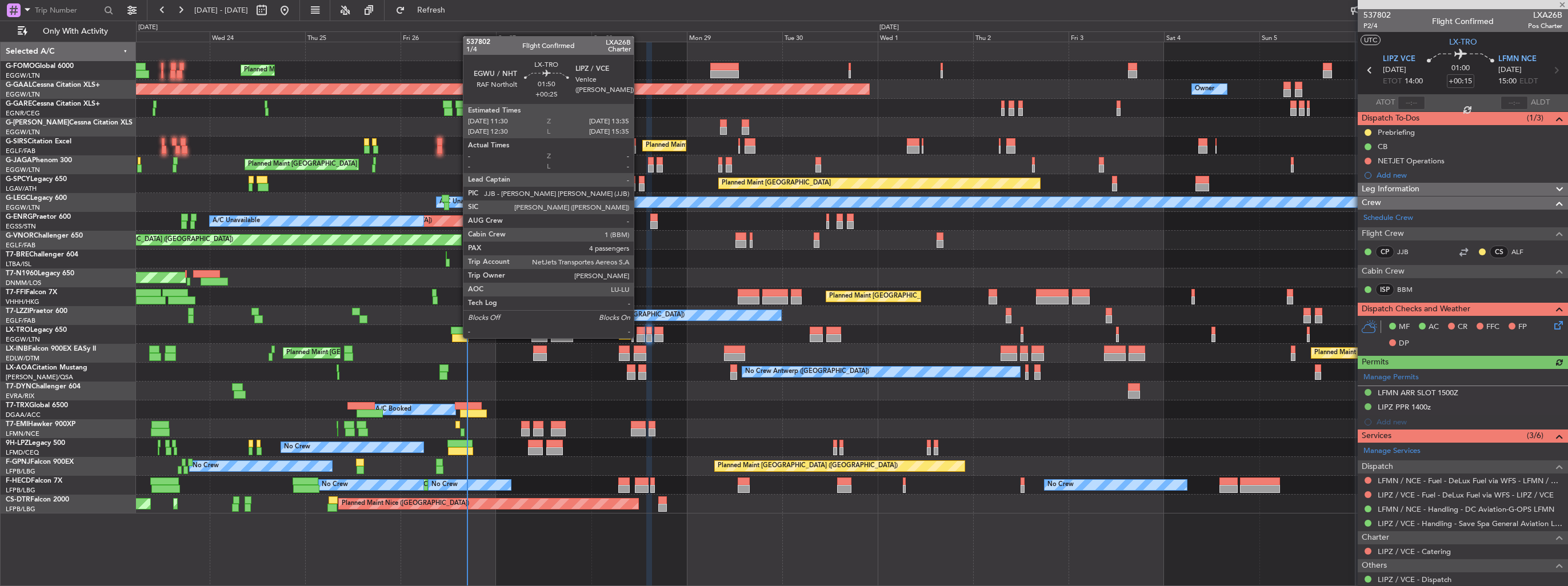
click at [639, 337] on div at bounding box center [641, 338] width 9 height 8
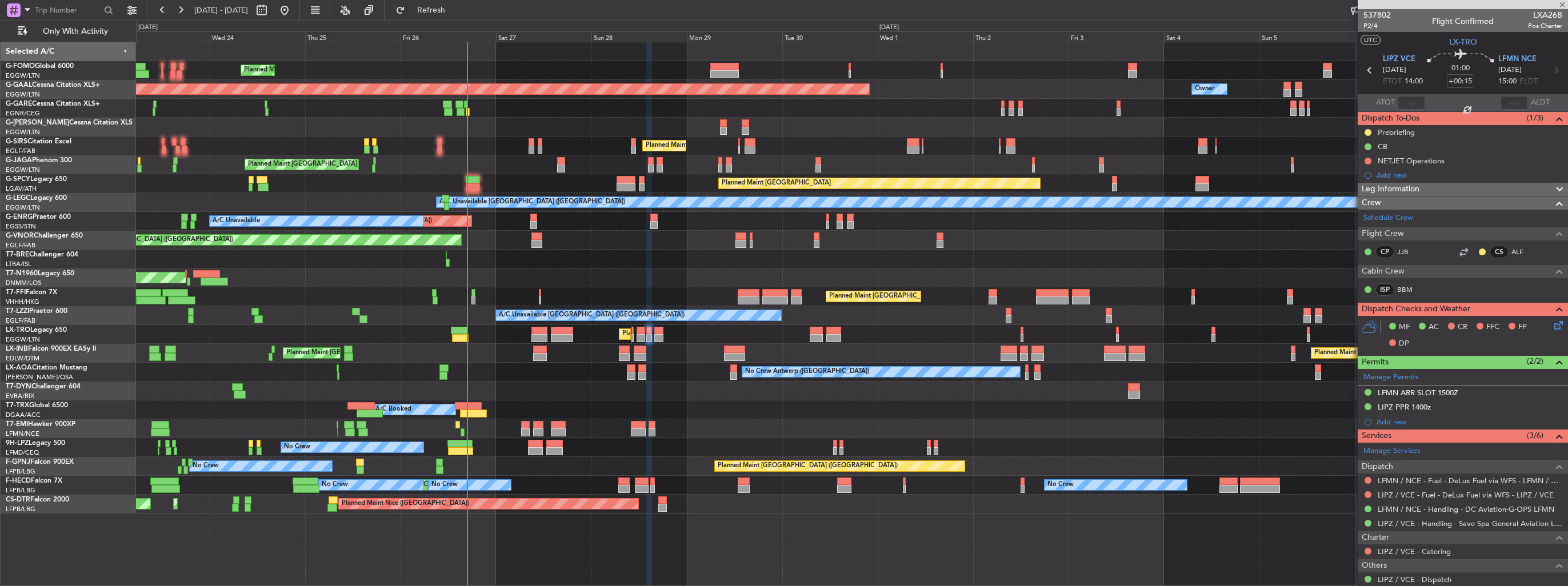
type input "+00:25"
type input "4"
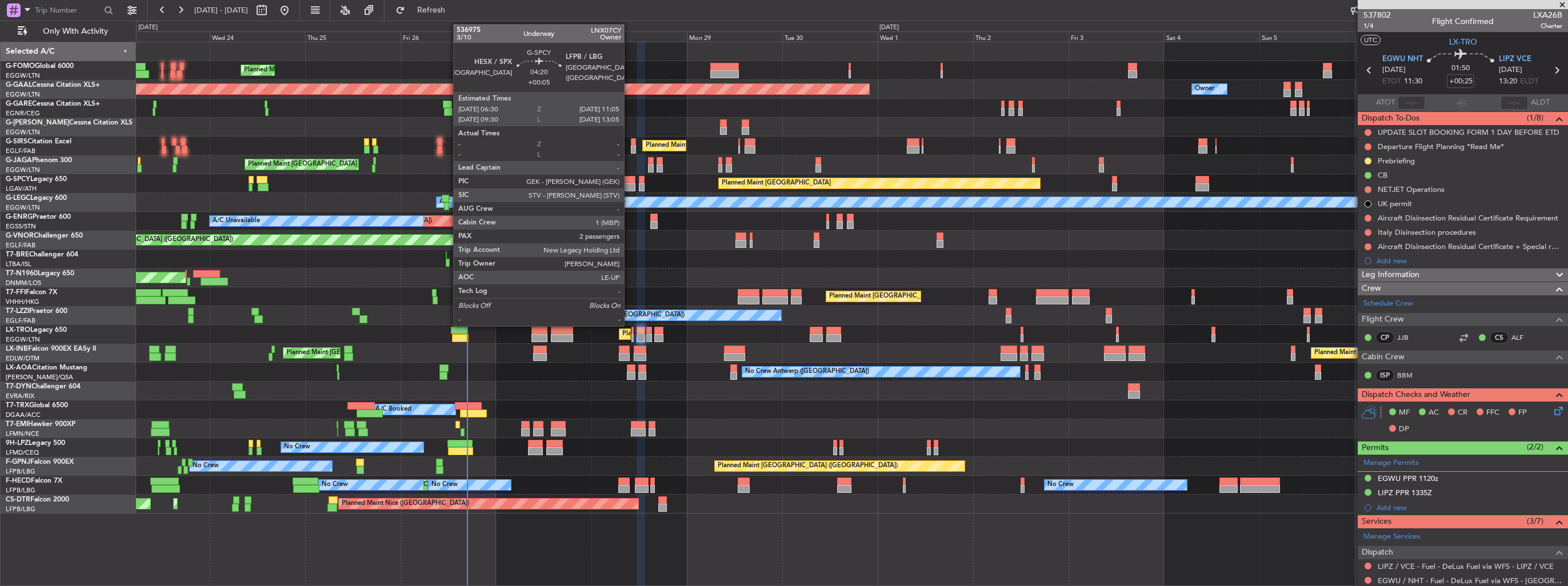
click at [629, 179] on div at bounding box center [625, 180] width 18 height 8
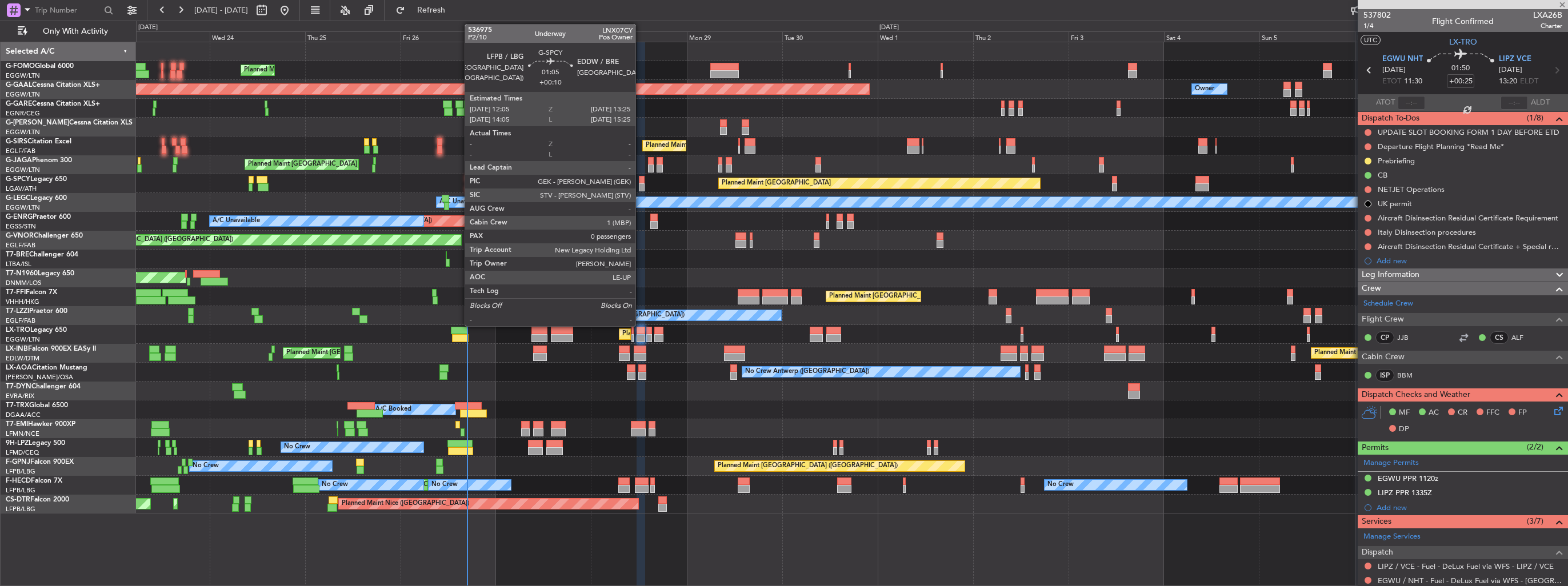
type input "+00:05"
type input "2"
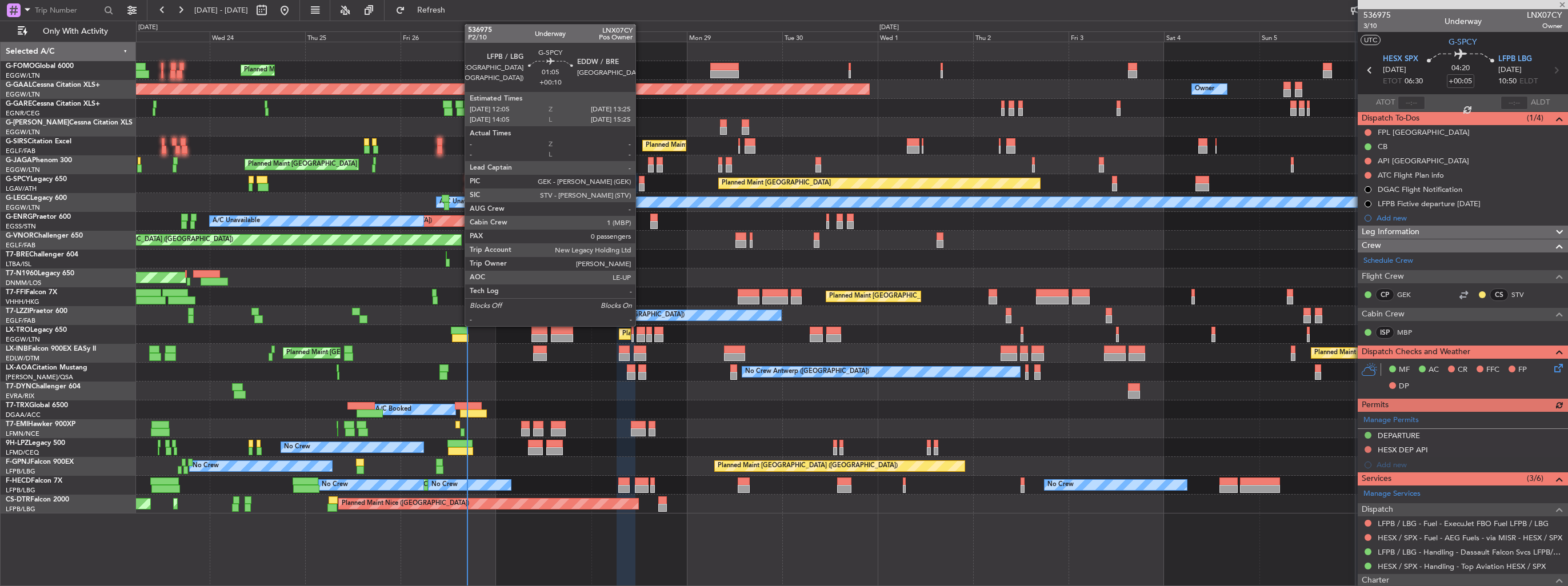
click at [641, 184] on div at bounding box center [641, 187] width 5 height 8
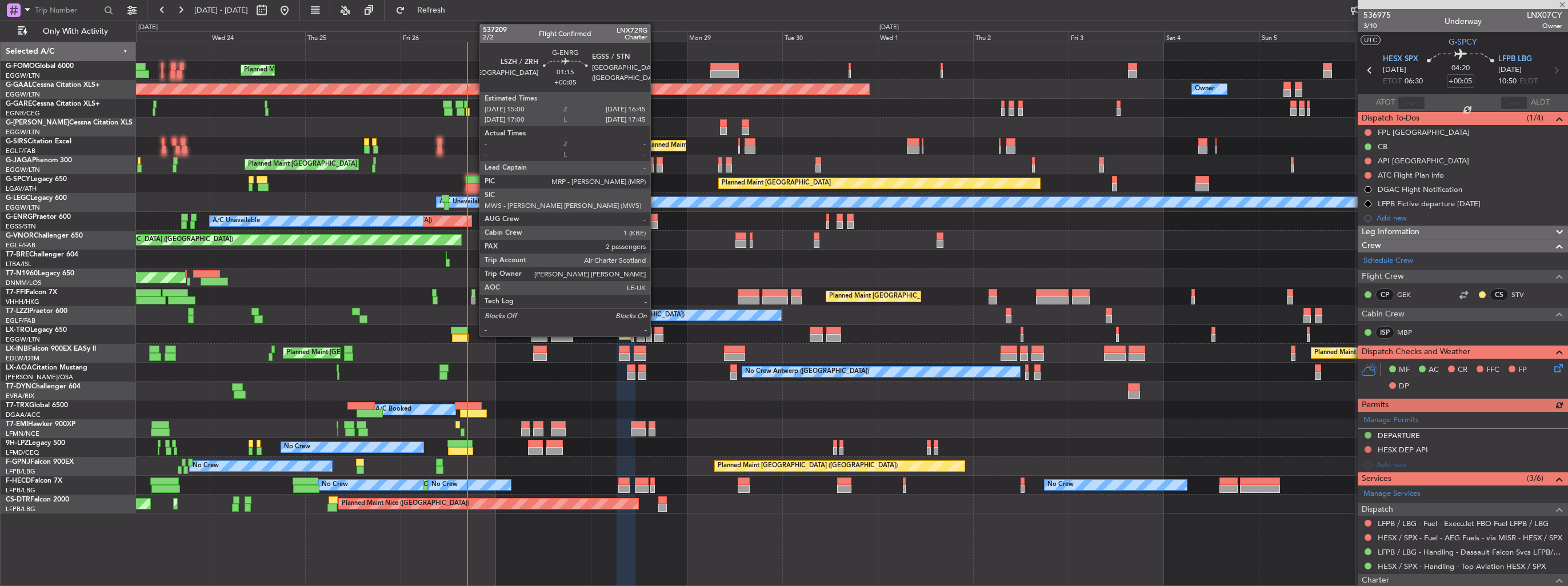
type input "+00:10"
type input "0"
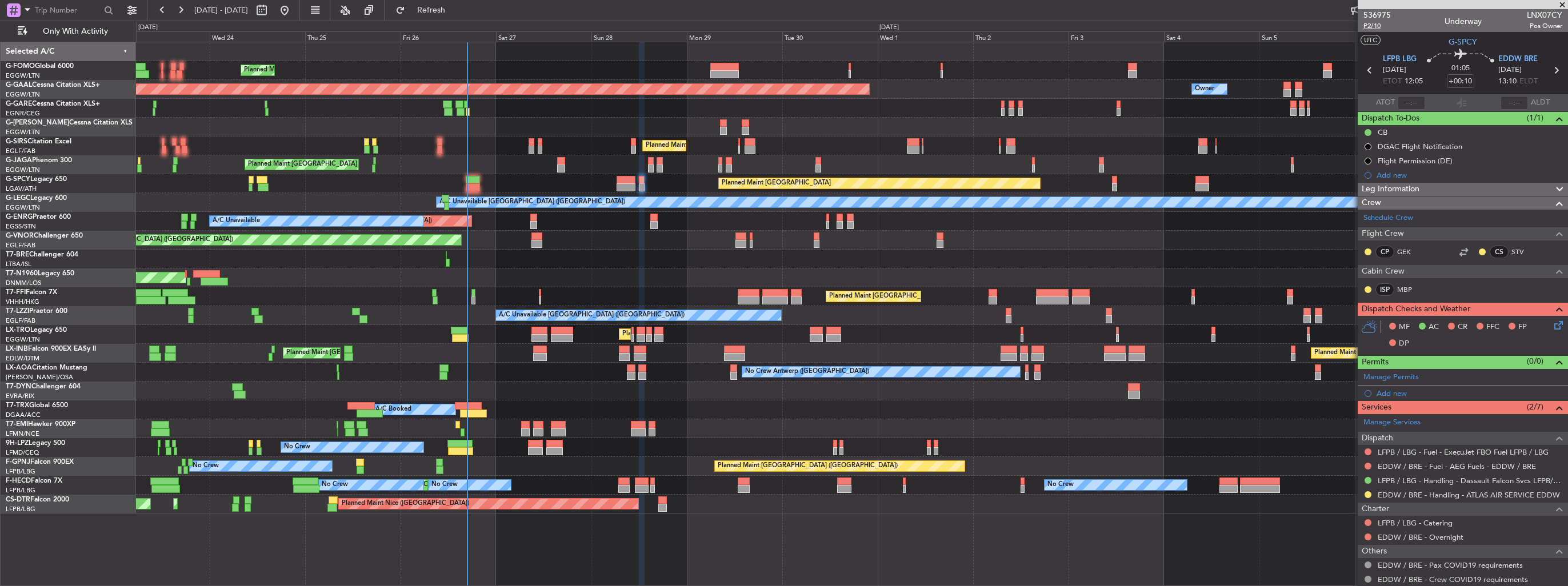
click at [1374, 27] on span "P2/10" at bounding box center [1377, 26] width 27 height 9
click at [1553, 326] on icon at bounding box center [1557, 324] width 9 height 9
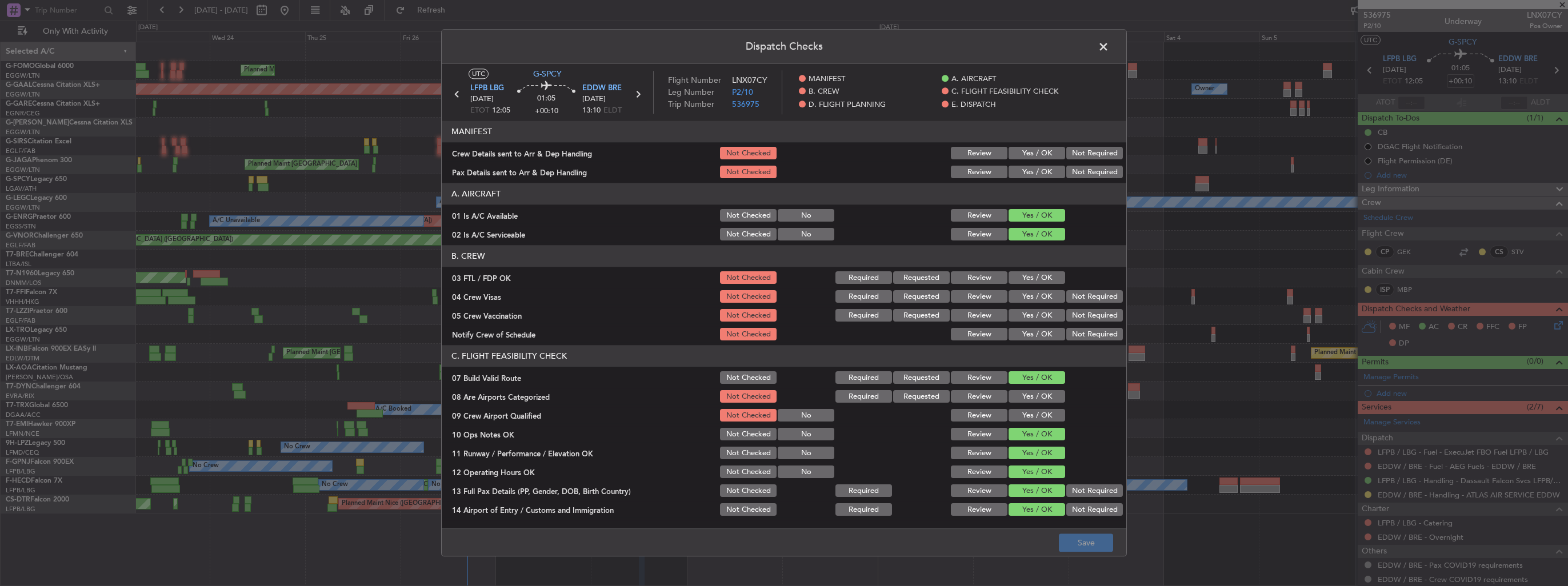
click at [1040, 157] on button "Yes / OK" at bounding box center [1037, 154] width 56 height 13
click at [1040, 171] on button "Yes / OK" at bounding box center [1037, 172] width 56 height 13
click at [1042, 392] on button "Yes / OK" at bounding box center [1037, 397] width 56 height 13
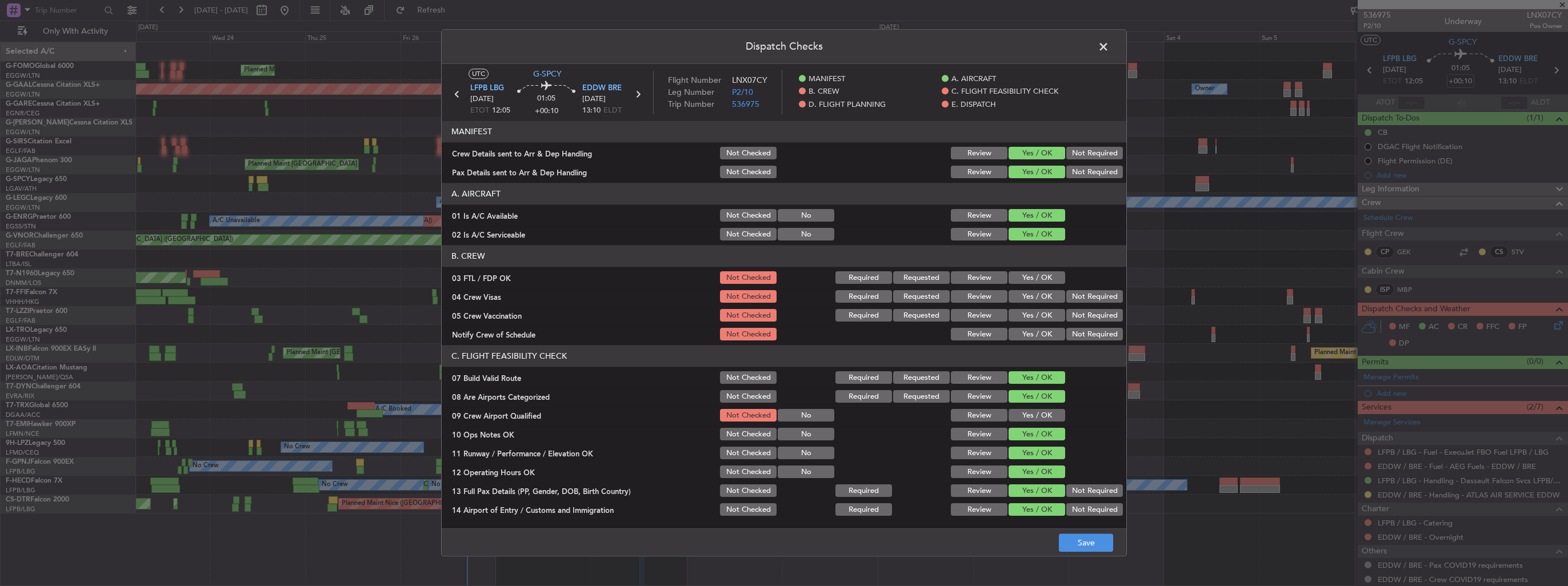
click at [1040, 411] on button "Yes / OK" at bounding box center [1037, 416] width 56 height 13
click at [1077, 537] on button "Save" at bounding box center [1086, 543] width 54 height 18
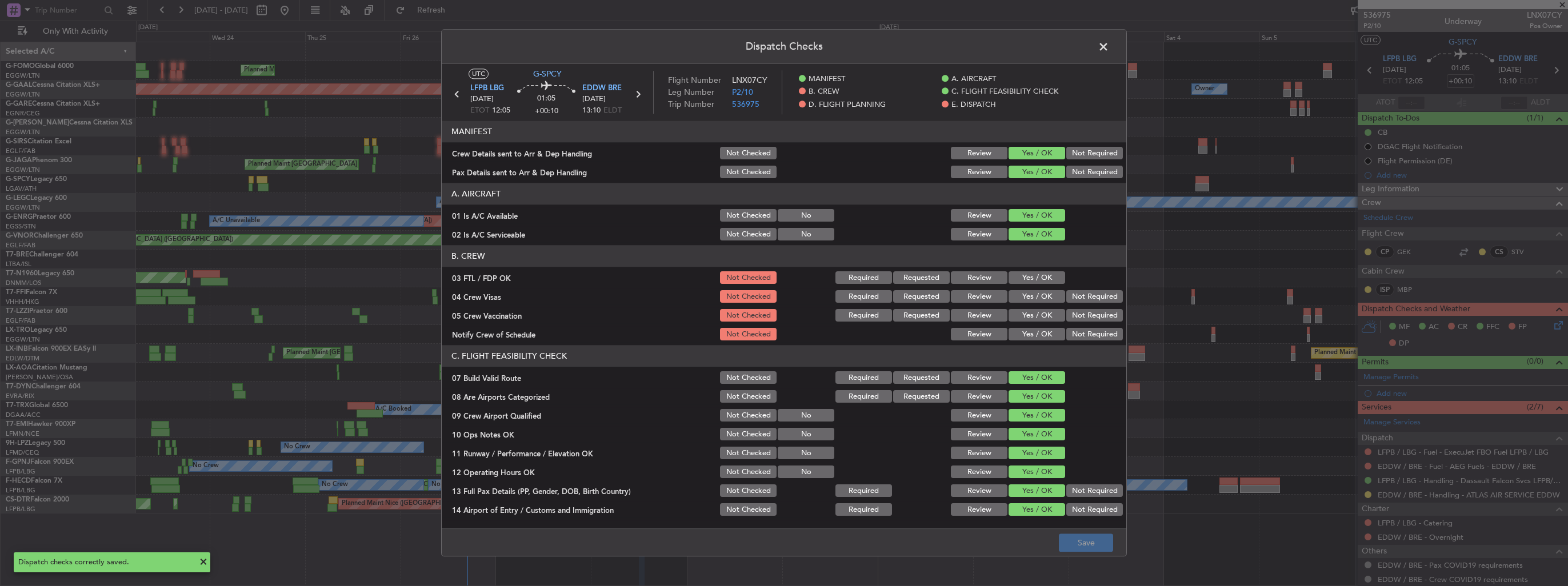
click at [1110, 45] on span at bounding box center [1110, 49] width 0 height 23
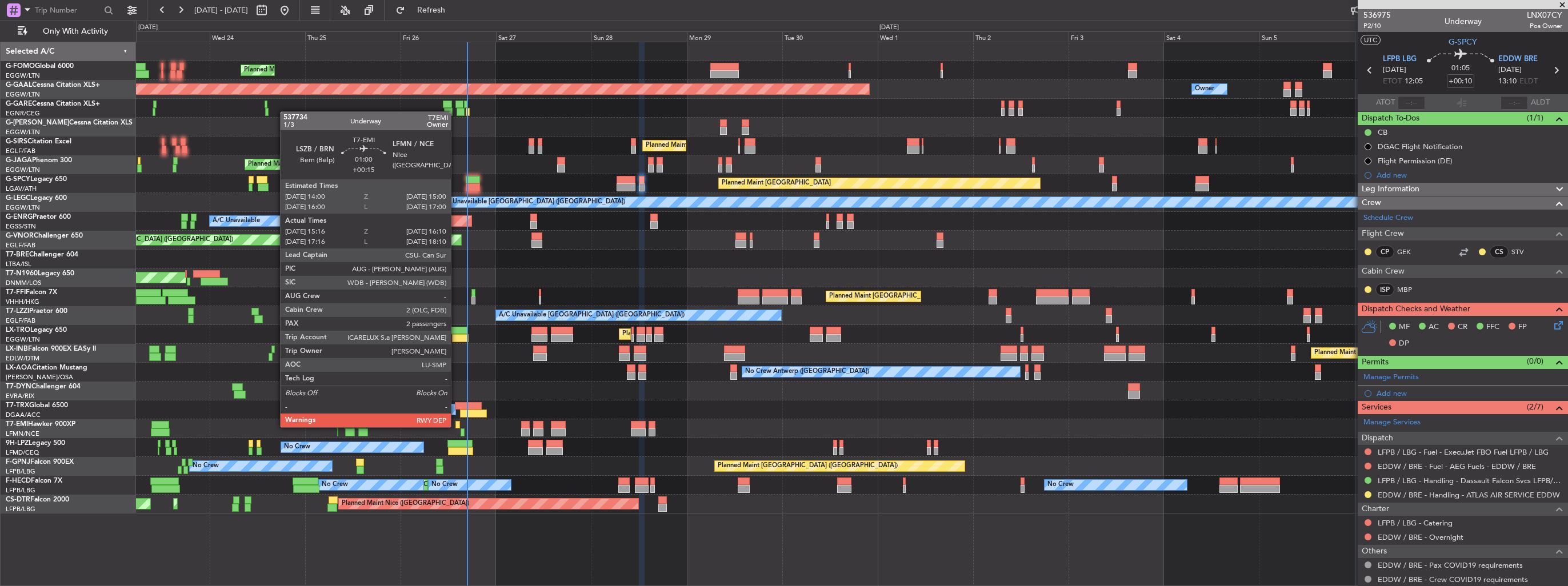
click at [456, 426] on div at bounding box center [457, 425] width 4 height 8
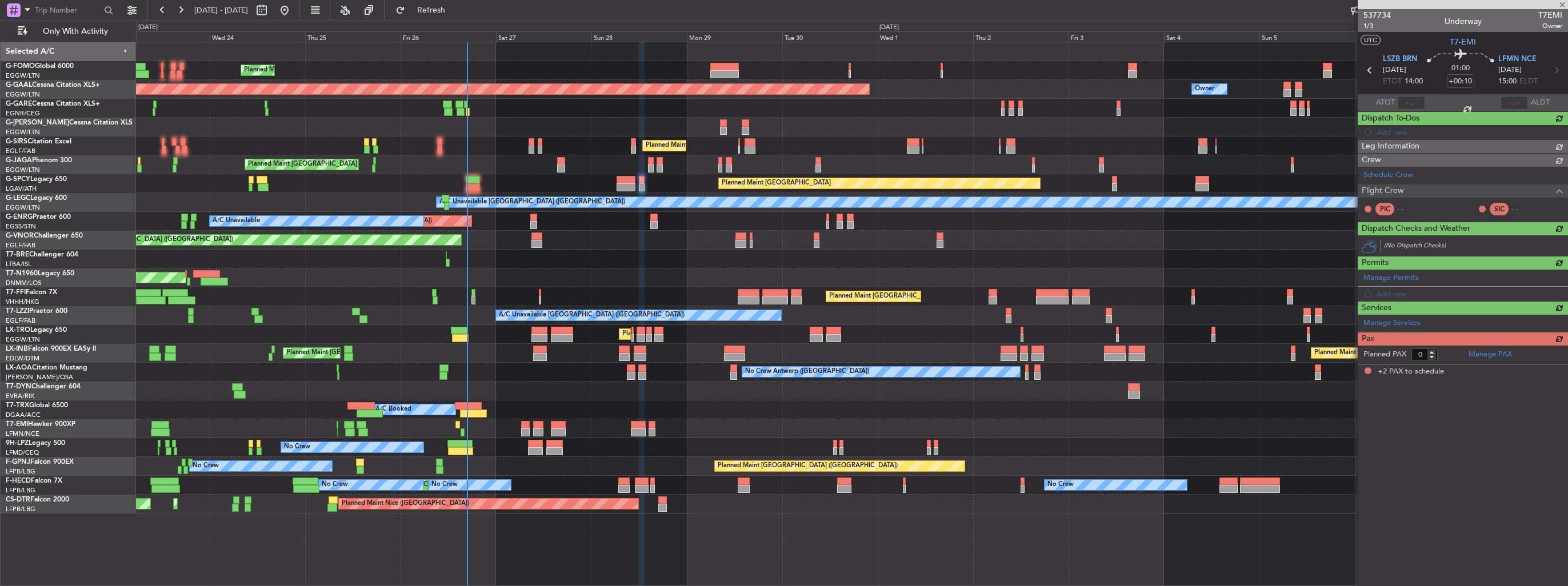
type input "+00:15"
type input "15:16"
type input "16:10"
type input "2"
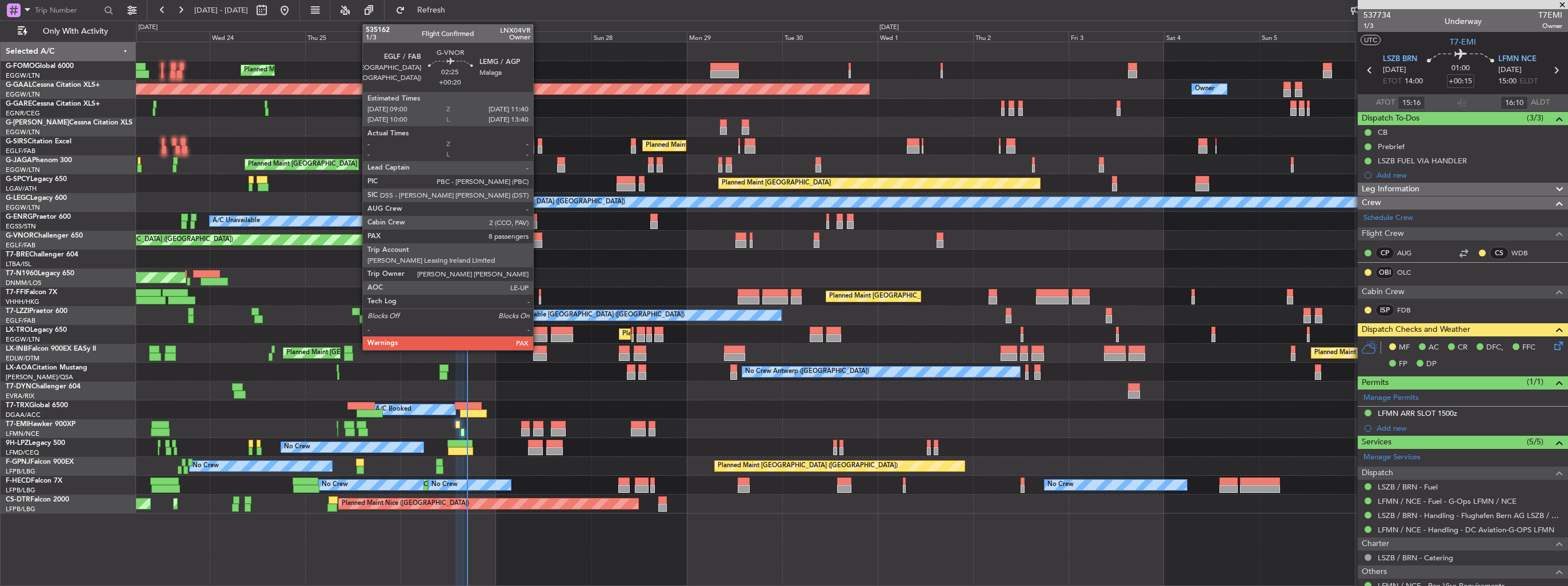
click at [538, 237] on div at bounding box center [537, 237] width 11 height 8
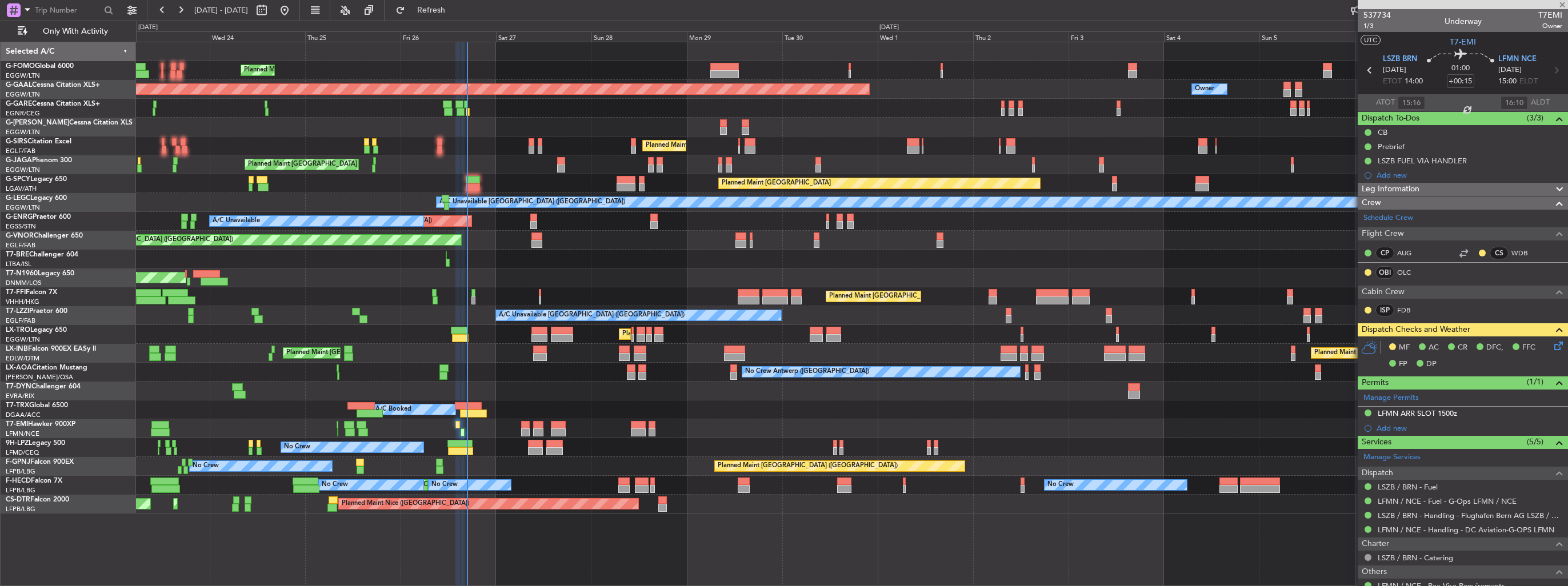
type input "+00:20"
type input "8"
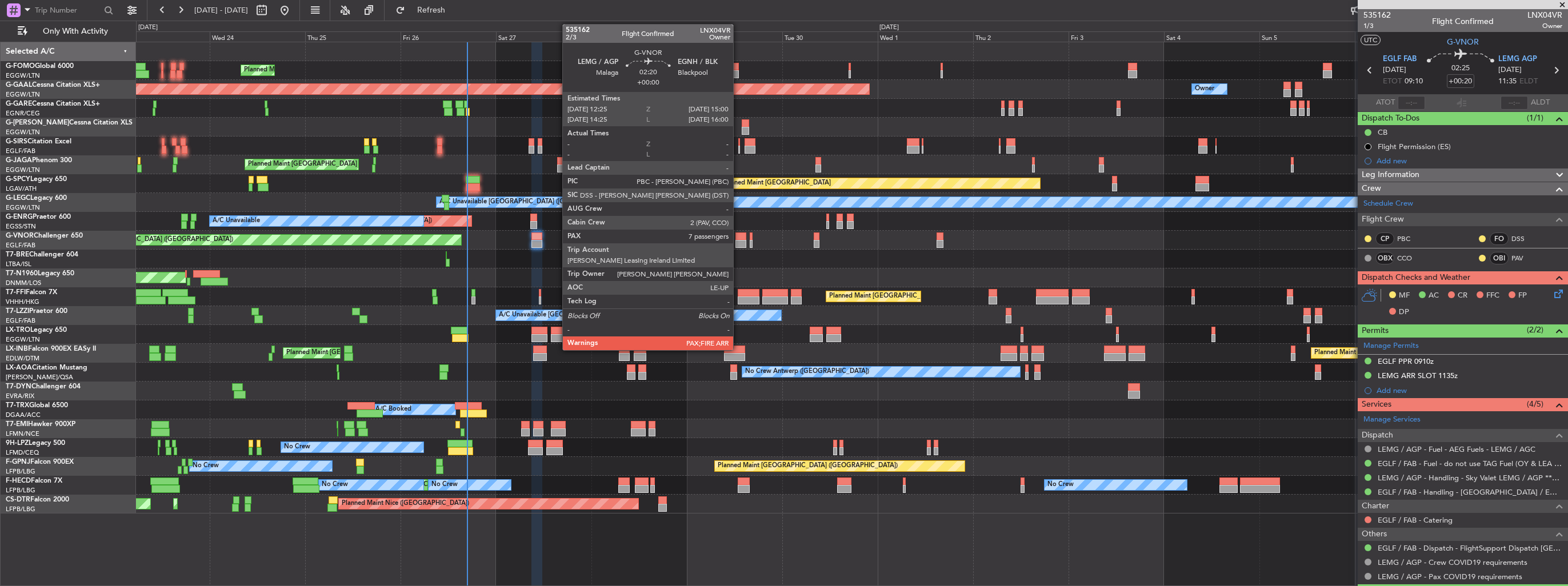
click at [738, 241] on div at bounding box center [741, 244] width 10 height 8
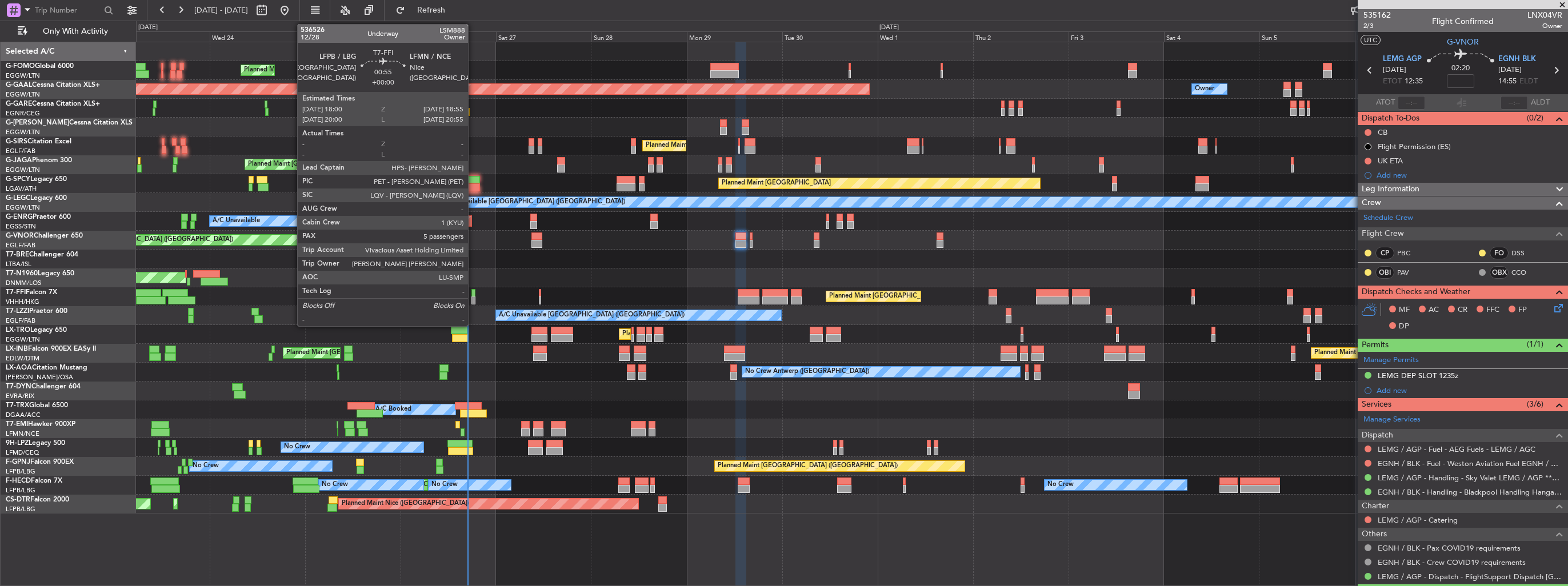
click at [473, 294] on div at bounding box center [473, 293] width 4 height 8
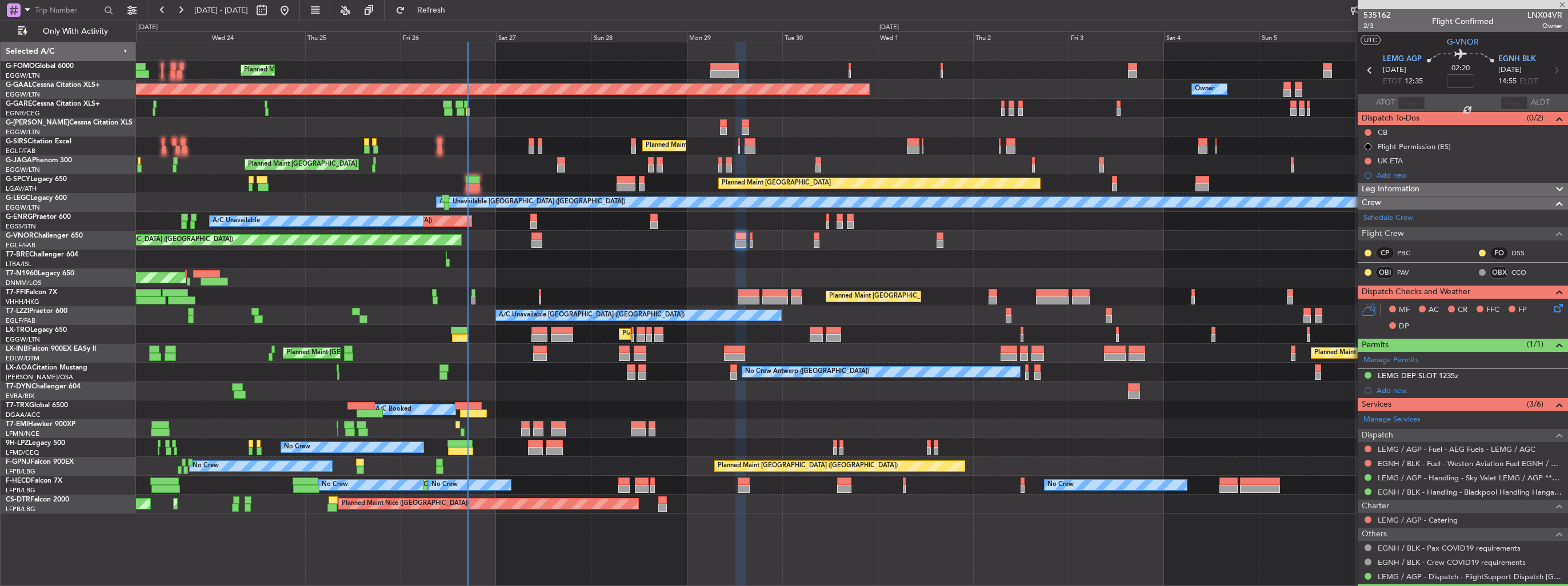
type input "5"
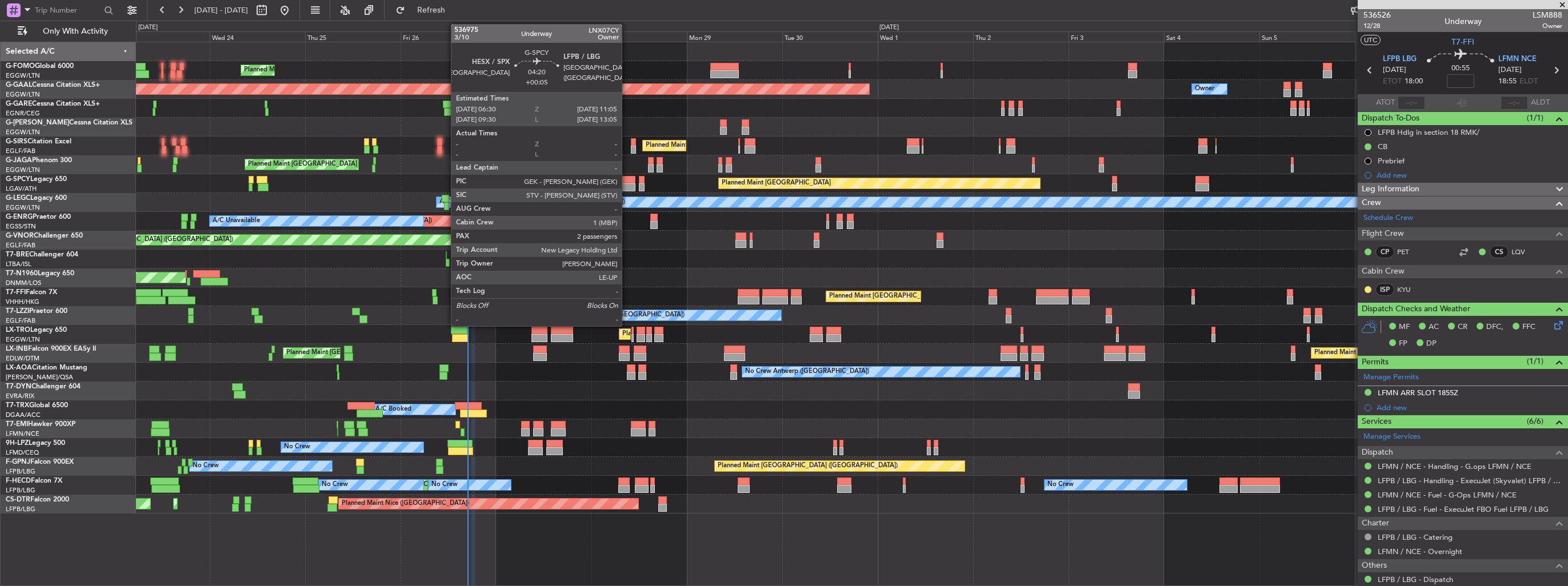
click at [627, 176] on div at bounding box center [625, 180] width 18 height 8
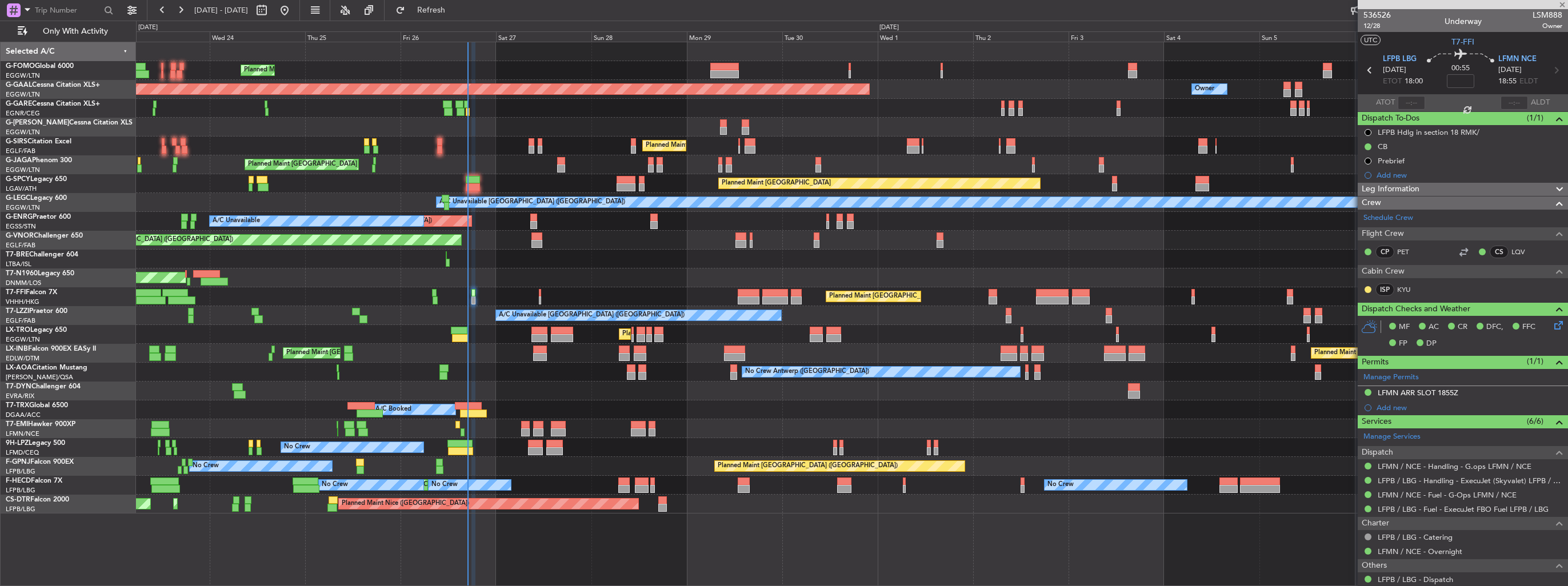
type input "+00:05"
type input "2"
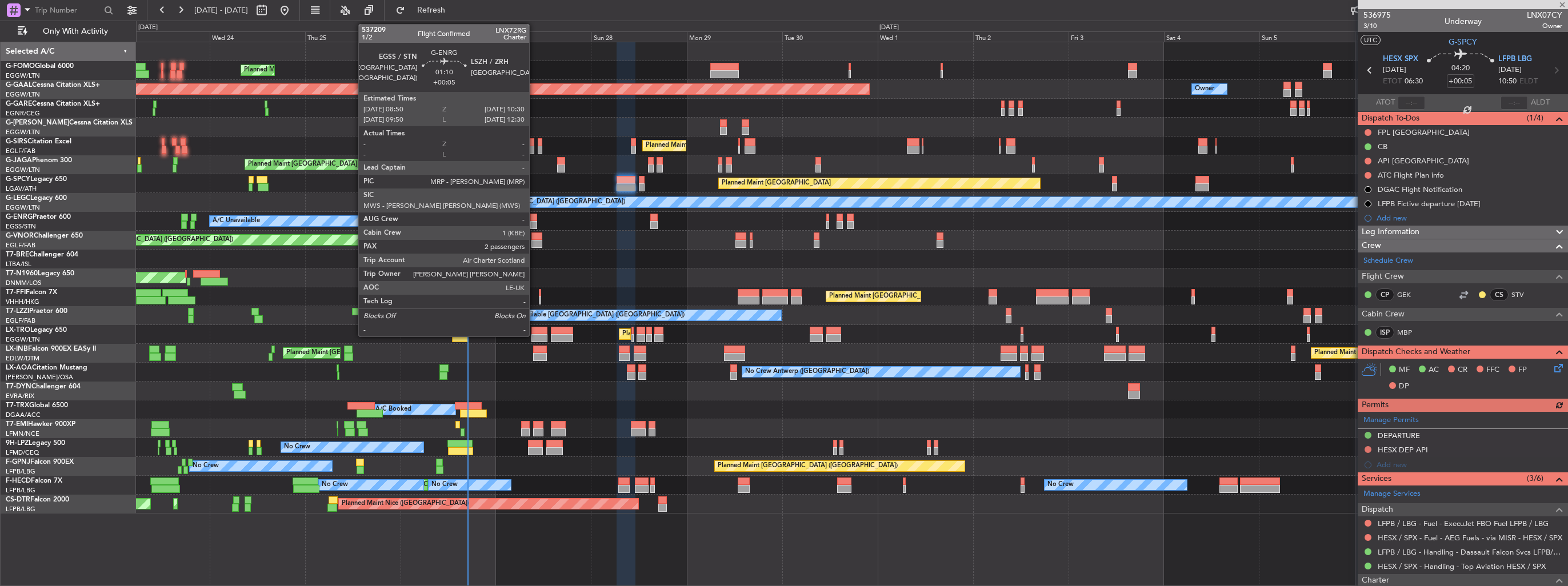
click at [534, 222] on div at bounding box center [534, 225] width 7 height 8
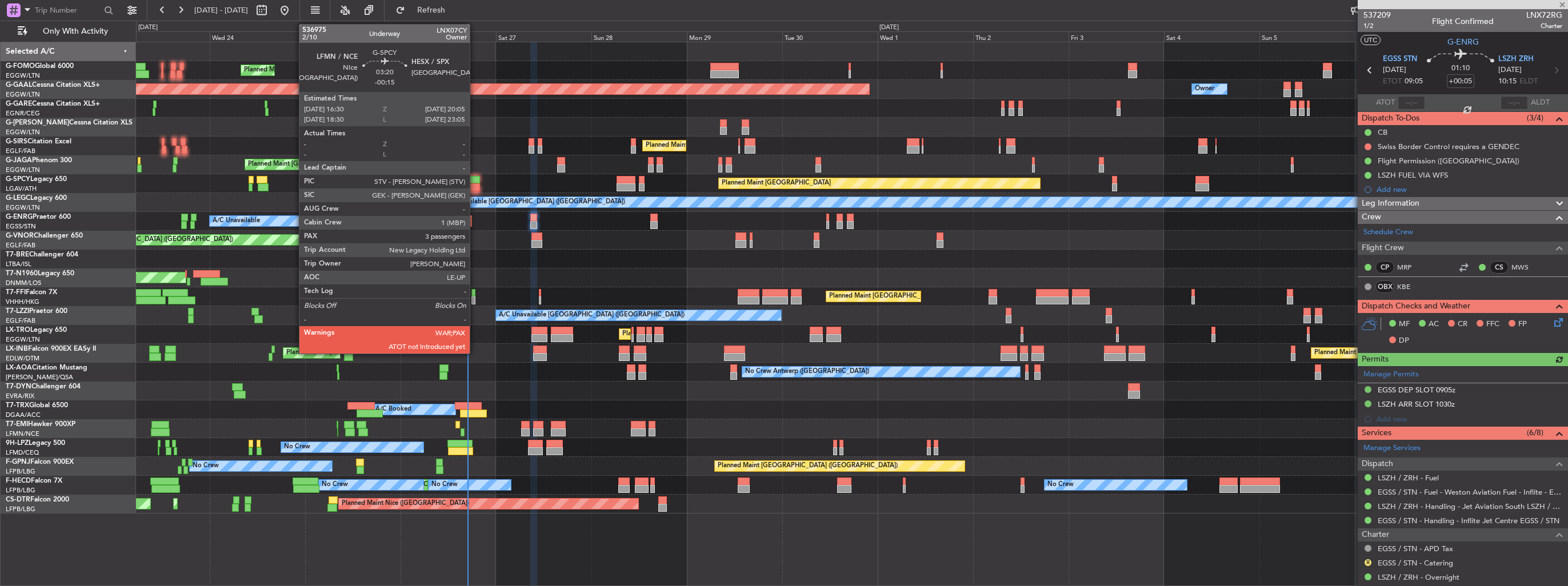
click at [475, 187] on div at bounding box center [473, 187] width 14 height 8
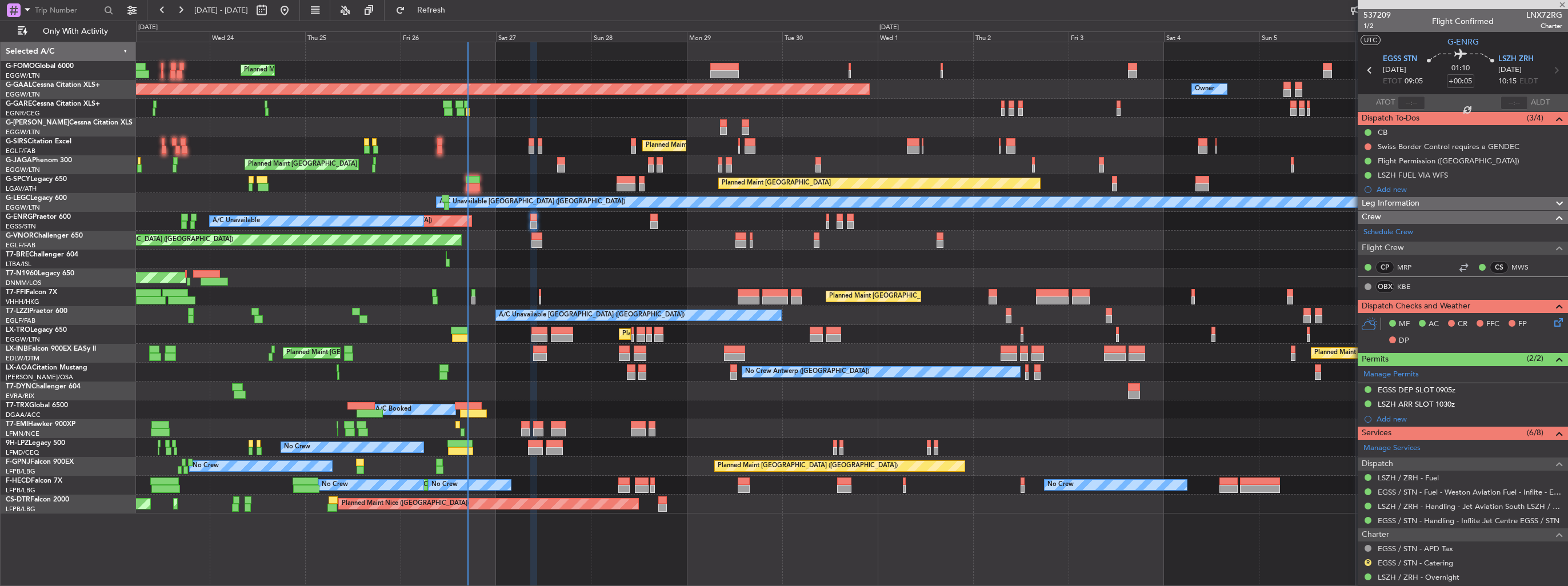
type input "-00:15"
type input "3"
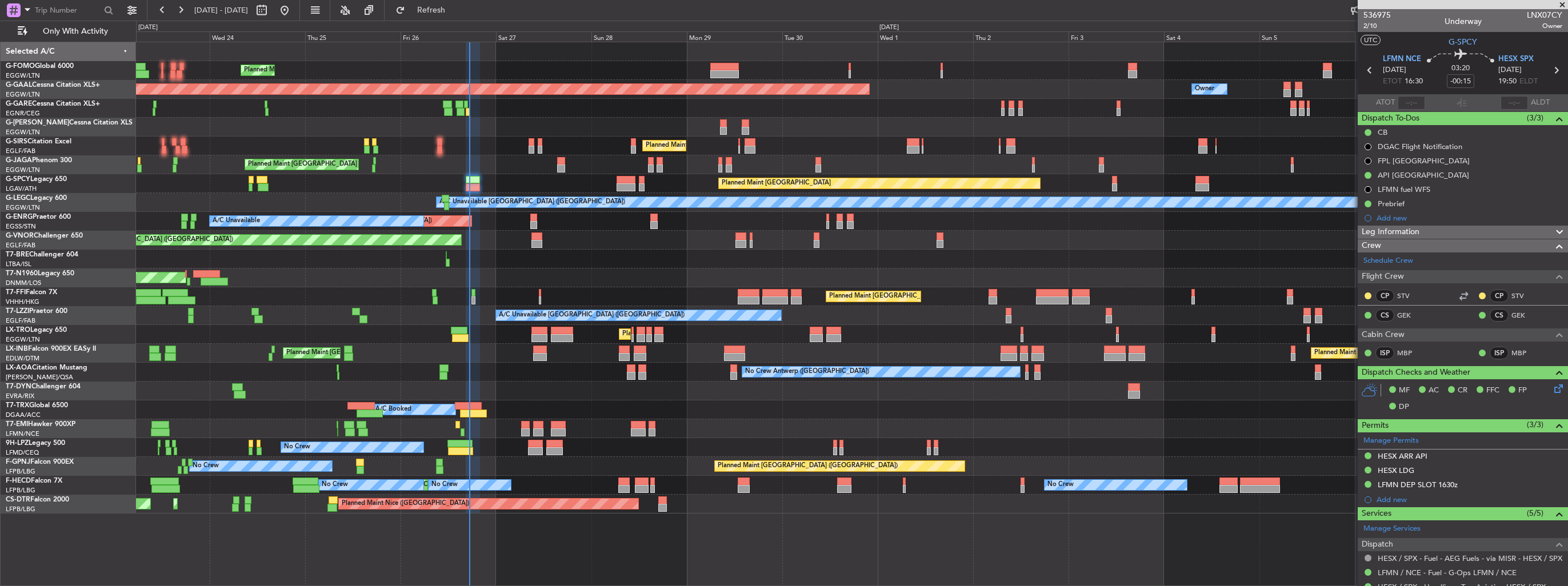
type input "17:08"
